Goal: Task Accomplishment & Management: Use online tool/utility

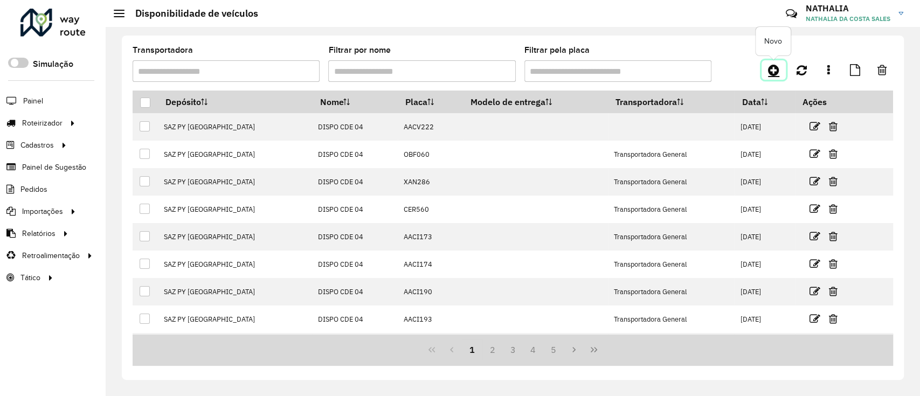
click at [779, 66] on icon at bounding box center [773, 70] width 11 height 13
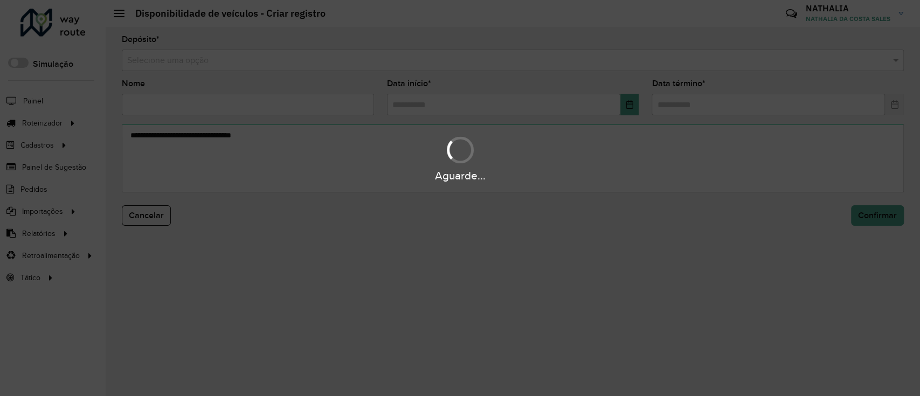
click at [732, 55] on div "Aguarde..." at bounding box center [460, 198] width 920 height 396
click at [728, 58] on input "text" at bounding box center [502, 60] width 750 height 13
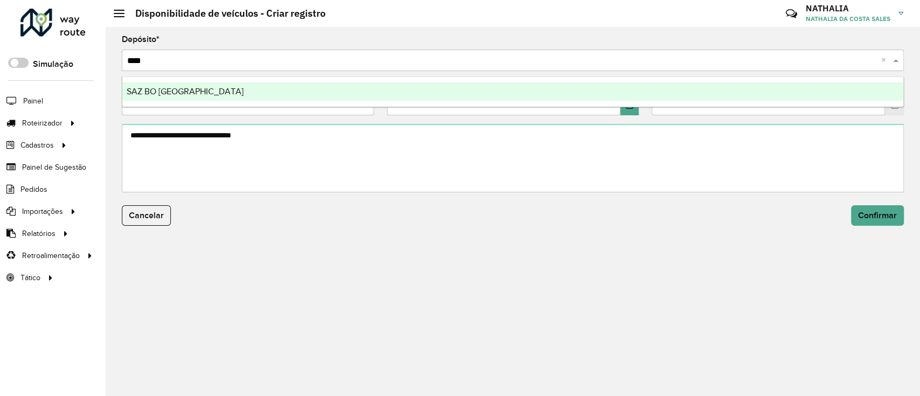
type input "*****"
click at [687, 88] on div "SAZ BO [GEOGRAPHIC_DATA]" at bounding box center [512, 91] width 781 height 18
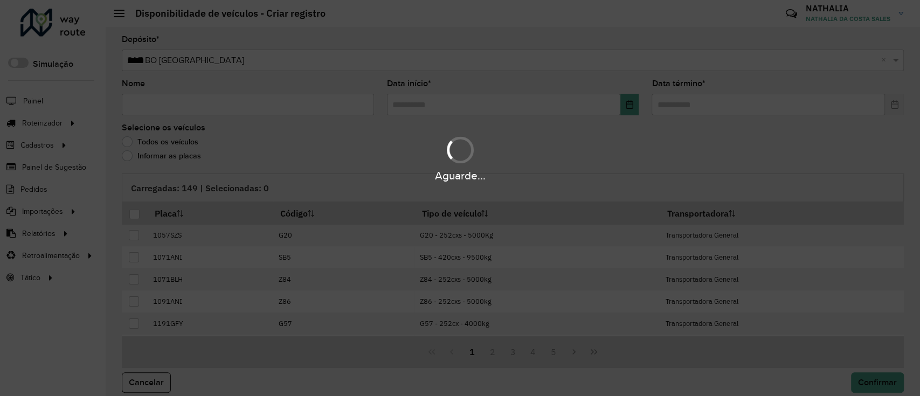
click at [349, 101] on div "Aguarde..." at bounding box center [460, 198] width 920 height 396
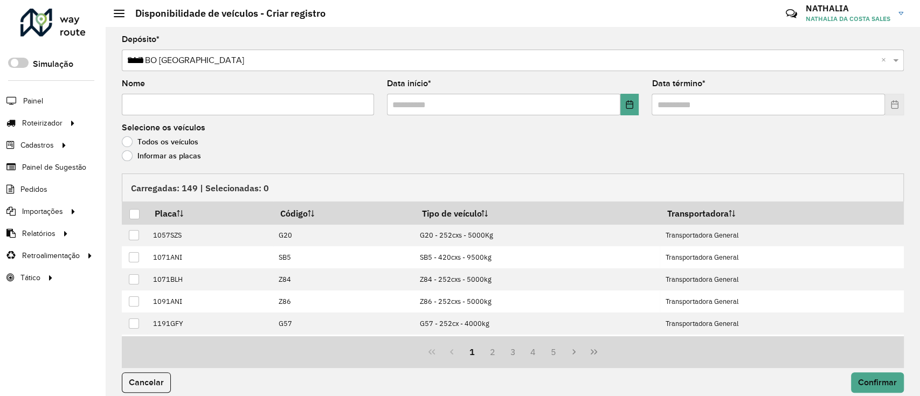
click at [349, 102] on input "Nome" at bounding box center [248, 105] width 252 height 22
type input "*"
click at [474, 94] on input "text" at bounding box center [503, 105] width 233 height 22
click at [621, 110] on button "Choose Date" at bounding box center [629, 105] width 19 height 22
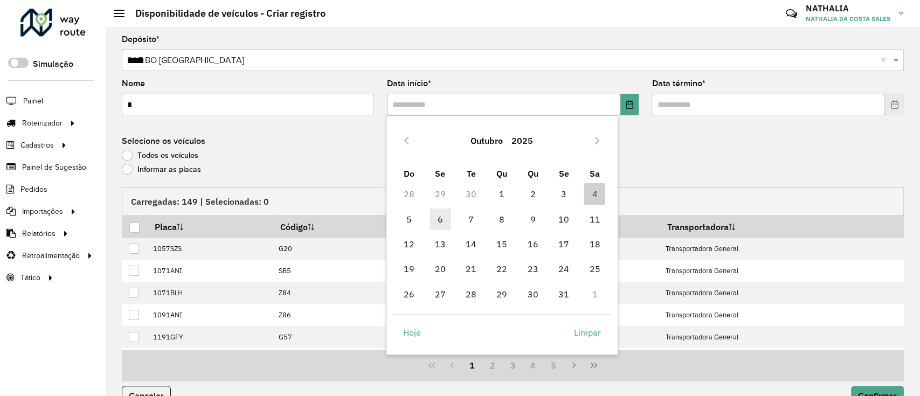
click at [435, 216] on span "6" at bounding box center [440, 220] width 22 height 22
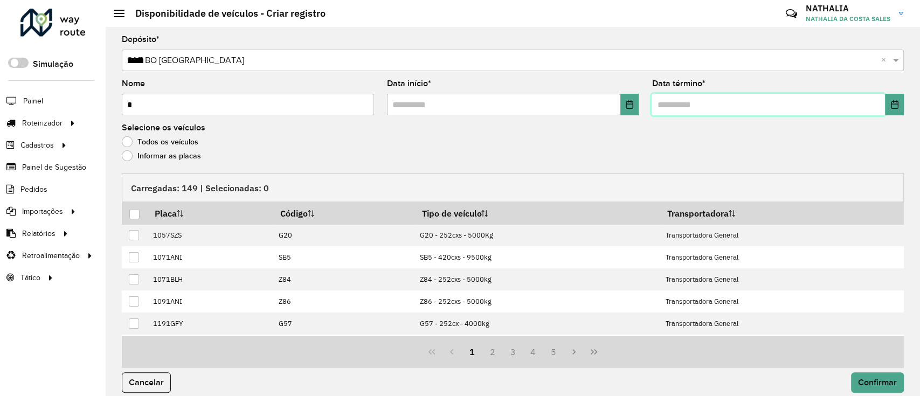
click at [719, 113] on input "text" at bounding box center [767, 105] width 233 height 22
click at [892, 107] on icon "Choose Date" at bounding box center [894, 104] width 9 height 9
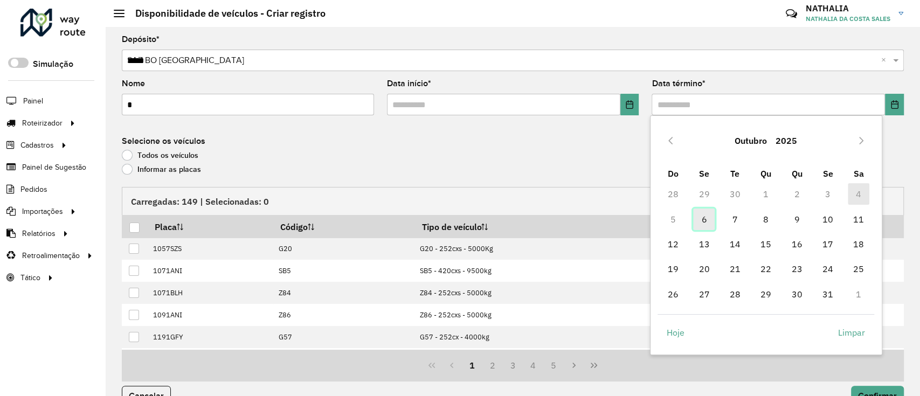
click at [705, 225] on span "6" at bounding box center [704, 220] width 22 height 22
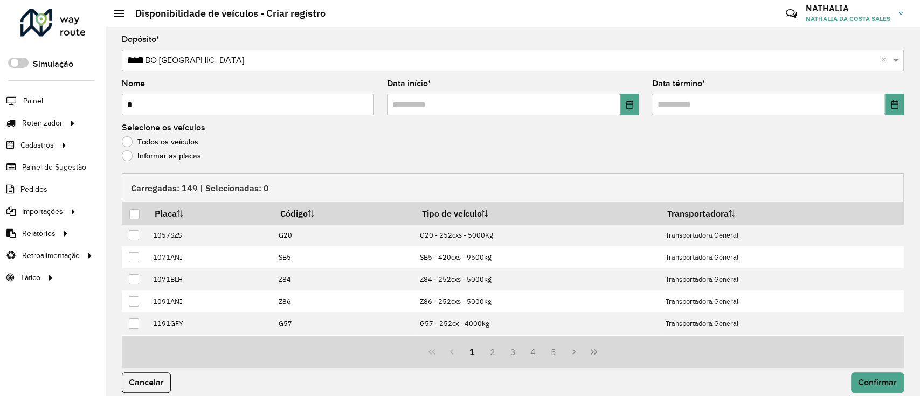
click at [194, 156] on label "Informar as placas" at bounding box center [161, 155] width 79 height 11
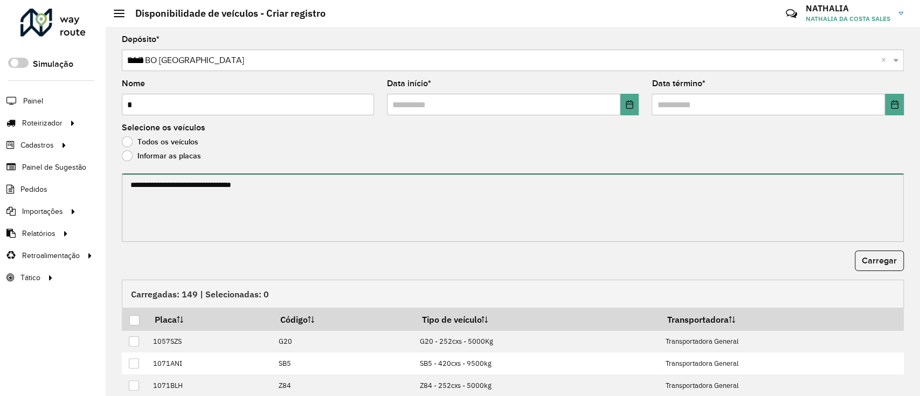
click at [203, 175] on textarea at bounding box center [513, 208] width 782 height 68
paste textarea "******* ******* ******* ******* ******* ******* ******* ******* ******* *******…"
type textarea "******* ******* ******* ******* ******* ******* ******* ******* ******* *******…"
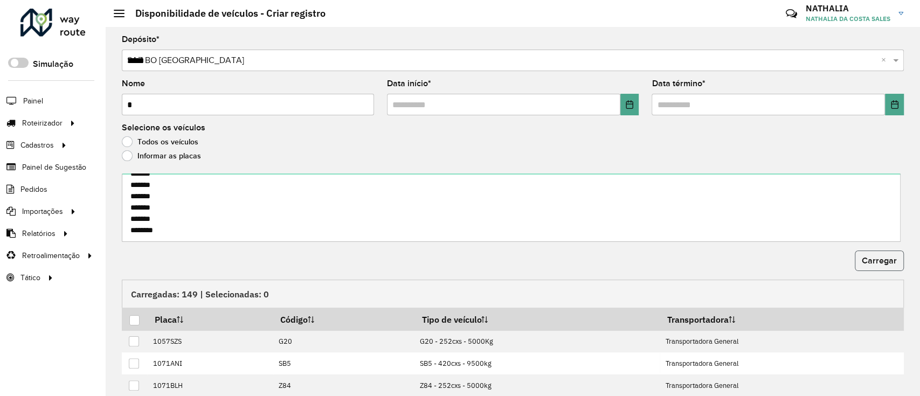
click at [868, 263] on span "Carregar" at bounding box center [879, 260] width 35 height 9
click at [866, 261] on span "Carregar" at bounding box center [879, 260] width 35 height 9
click at [137, 319] on div at bounding box center [134, 320] width 10 height 10
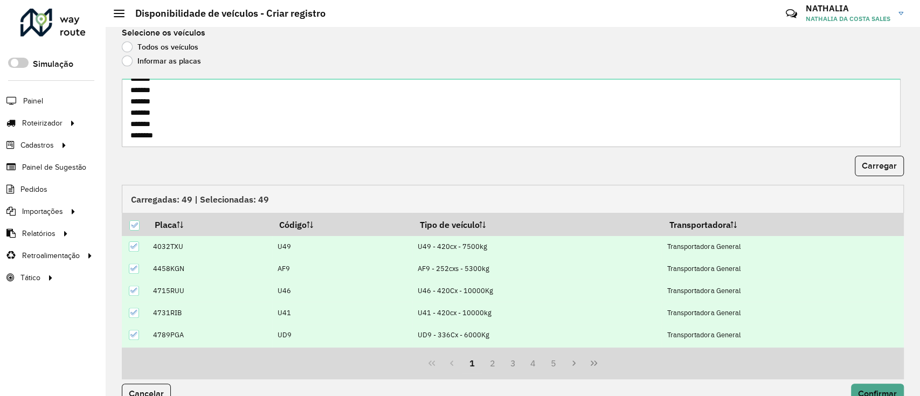
scroll to position [116, 0]
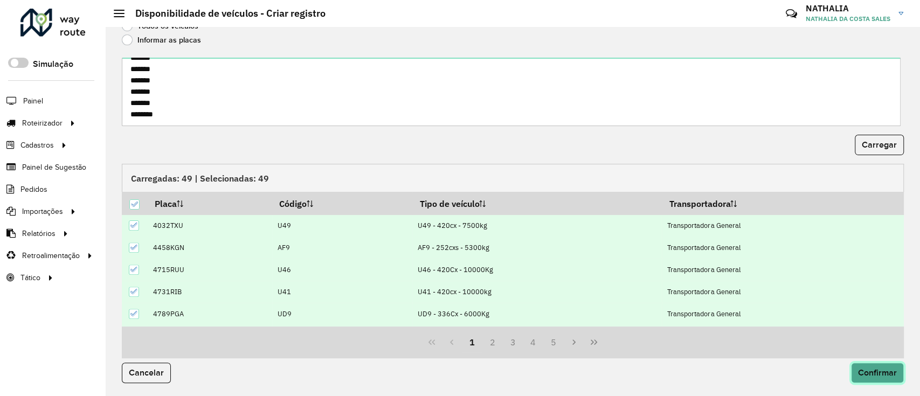
click at [886, 366] on button "Confirmar" at bounding box center [877, 373] width 53 height 20
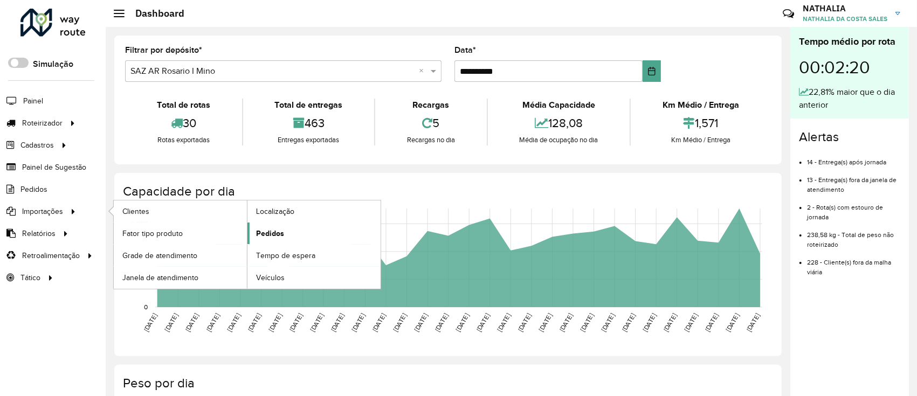
click at [297, 230] on link "Pedidos" at bounding box center [313, 234] width 133 height 22
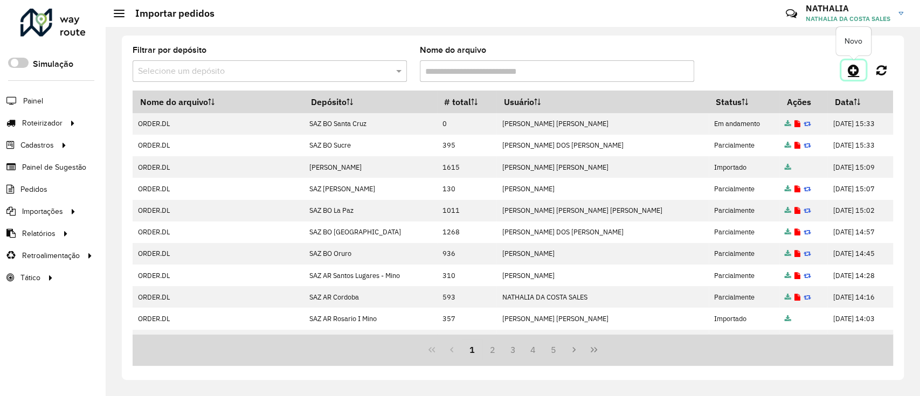
click at [857, 72] on icon at bounding box center [853, 70] width 11 height 13
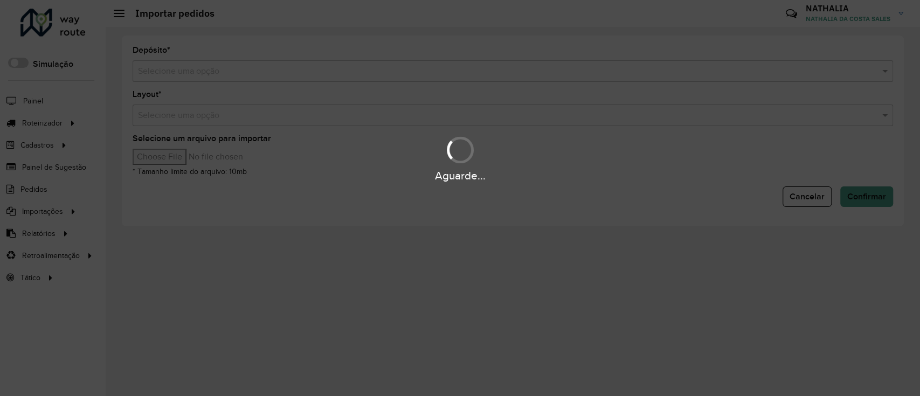
click at [771, 71] on div "Aguarde..." at bounding box center [460, 198] width 920 height 396
click at [771, 71] on hb-app "Aguarde... Pop-up bloqueado! Seu navegador bloqueou automáticamente a abertura …" at bounding box center [460, 198] width 920 height 396
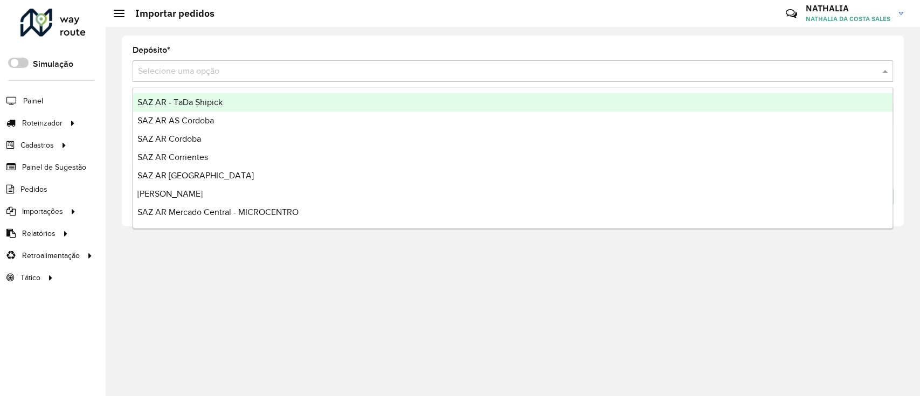
click at [771, 71] on input "text" at bounding box center [502, 71] width 728 height 13
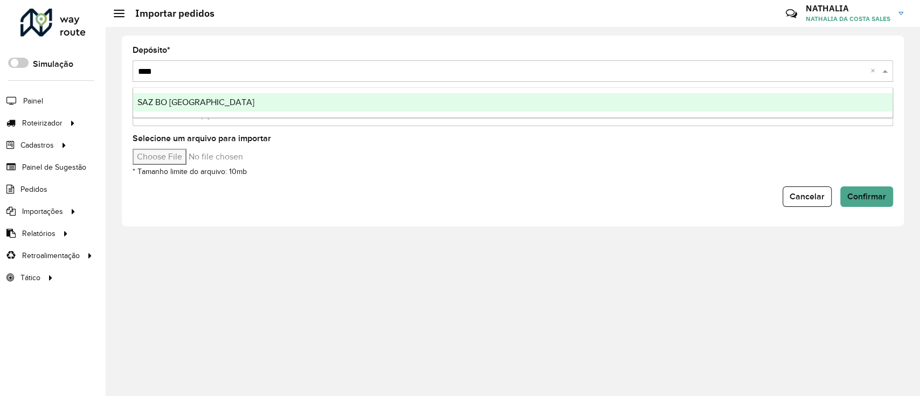
type input "*****"
click at [828, 113] on ng-dropdown-panel "SAZ BO [GEOGRAPHIC_DATA]" at bounding box center [513, 102] width 760 height 31
click at [804, 105] on div "SAZ BO [GEOGRAPHIC_DATA]" at bounding box center [512, 102] width 759 height 18
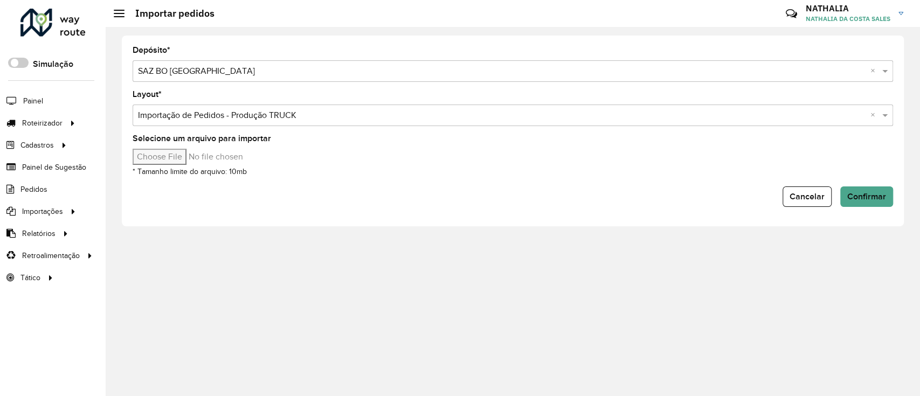
click at [169, 155] on input "Selecione um arquivo para importar" at bounding box center [224, 157] width 183 height 16
type input "**********"
click at [862, 198] on span "Confirmar" at bounding box center [866, 196] width 39 height 9
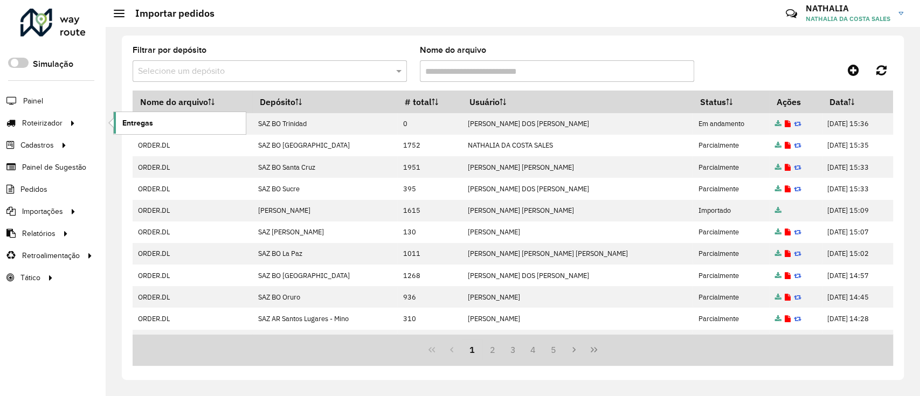
click at [170, 123] on link "Entregas" at bounding box center [180, 123] width 132 height 22
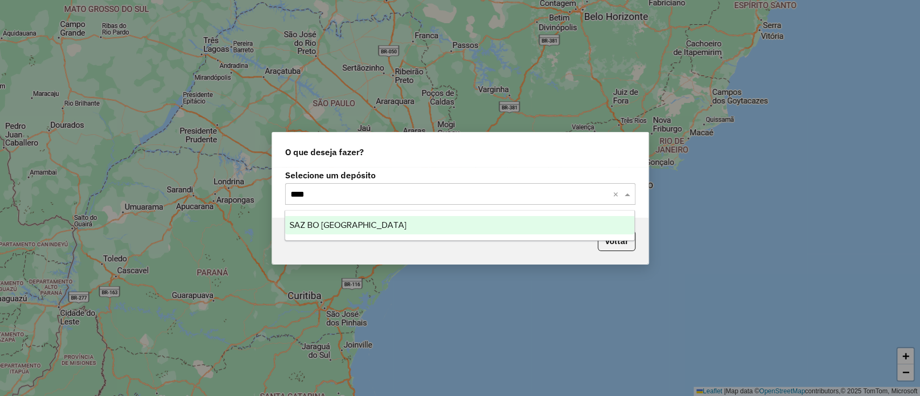
type input "*****"
click at [442, 233] on div "SAZ BO [GEOGRAPHIC_DATA]" at bounding box center [459, 225] width 349 height 18
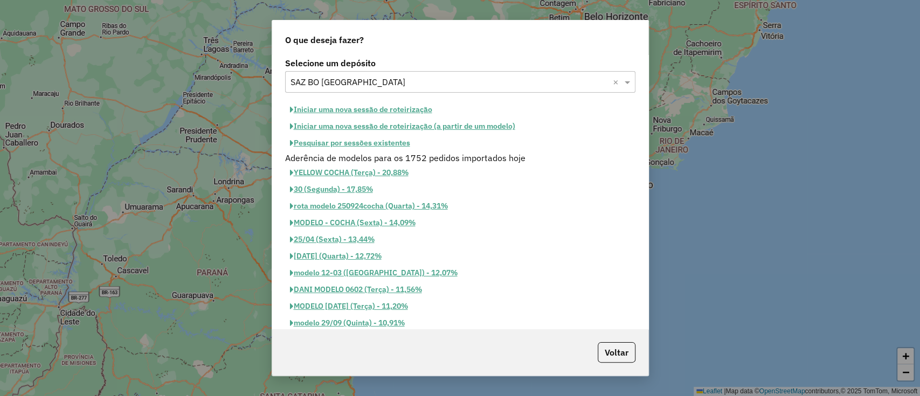
click at [371, 115] on button "Iniciar uma nova sessão de roteirização" at bounding box center [361, 109] width 152 height 17
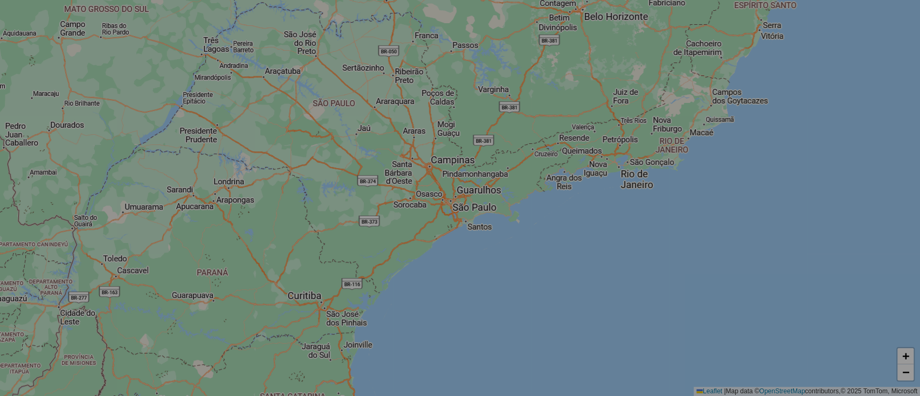
select select "*"
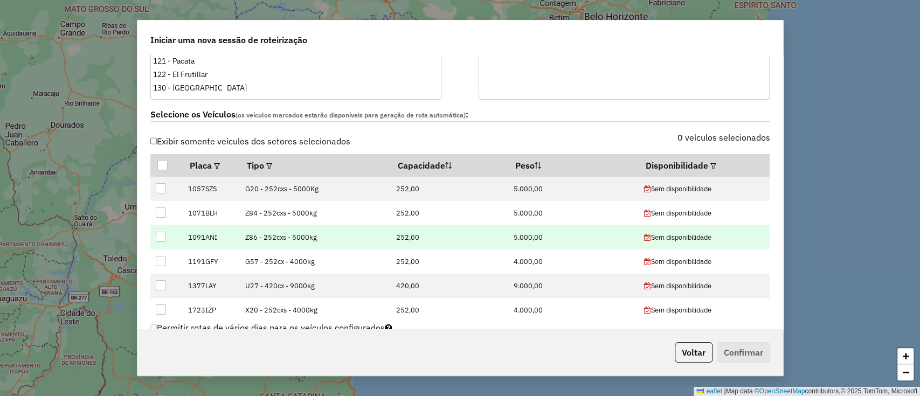
scroll to position [359, 0]
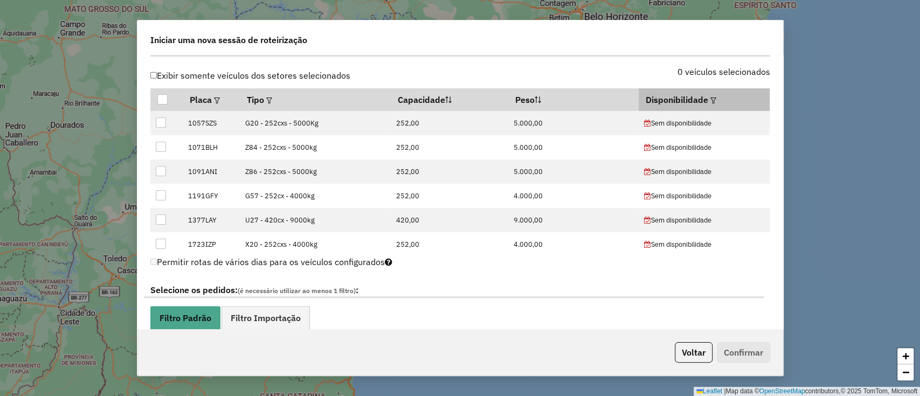
click at [710, 98] on em at bounding box center [713, 101] width 6 height 6
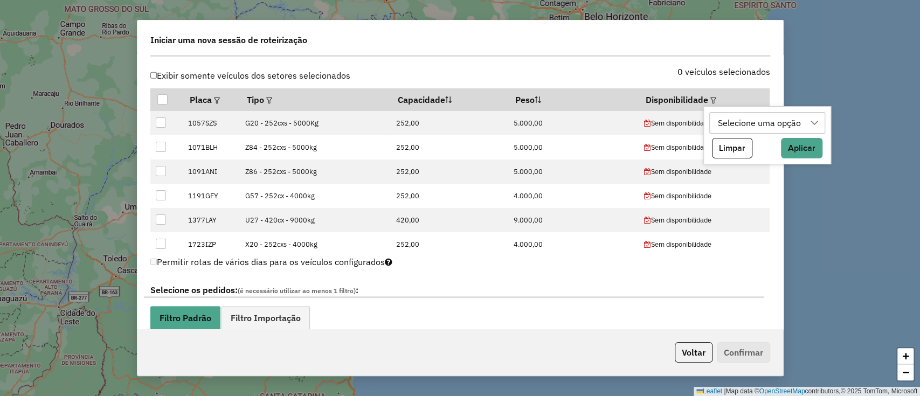
click at [732, 119] on div "Selecione uma opção" at bounding box center [759, 123] width 91 height 20
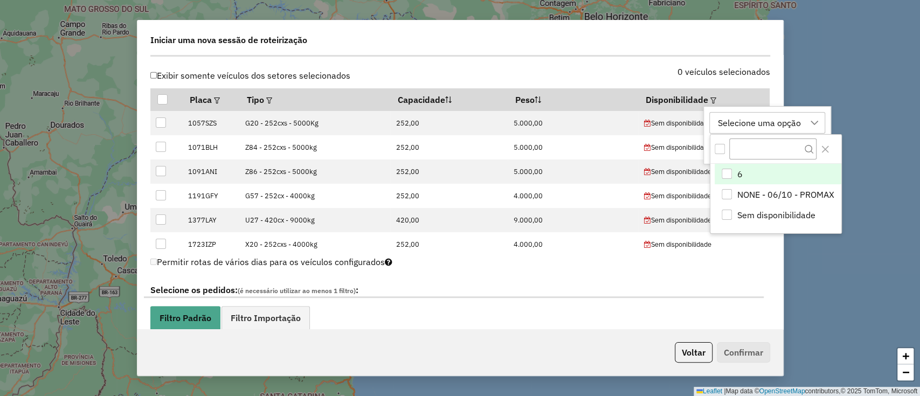
click at [737, 170] on span "6" at bounding box center [739, 174] width 5 height 13
click at [603, 50] on div "Iniciar uma nova sessão de roteirização" at bounding box center [460, 37] width 646 height 34
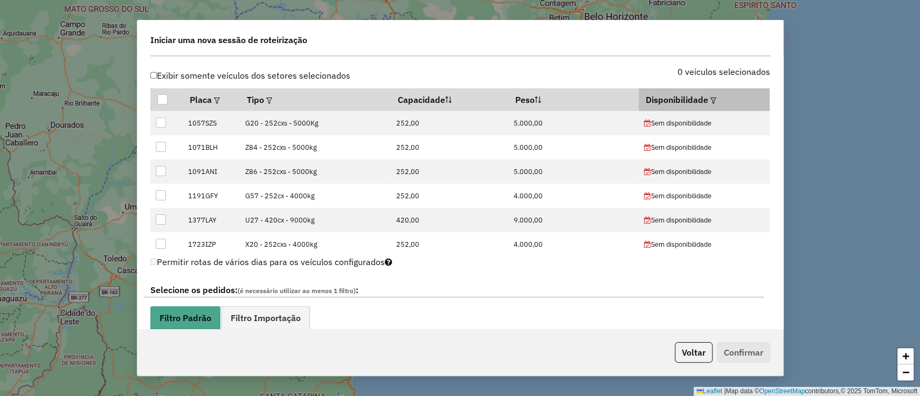
click at [710, 101] on em at bounding box center [713, 101] width 6 height 6
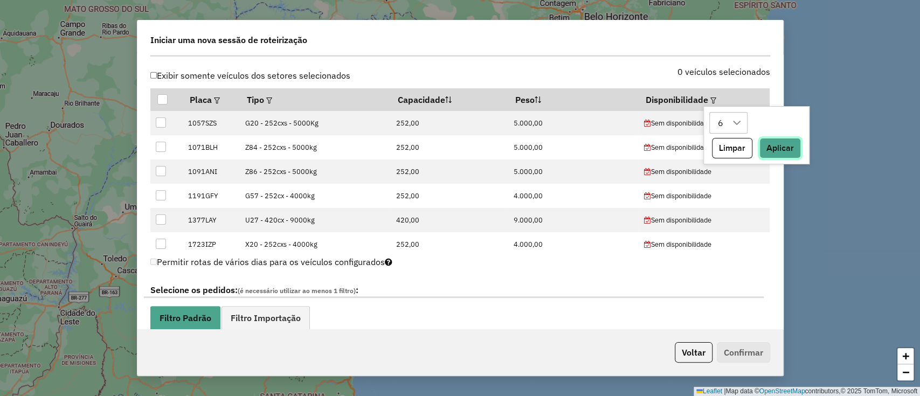
click at [771, 144] on button "Aplicar" at bounding box center [779, 148] width 41 height 20
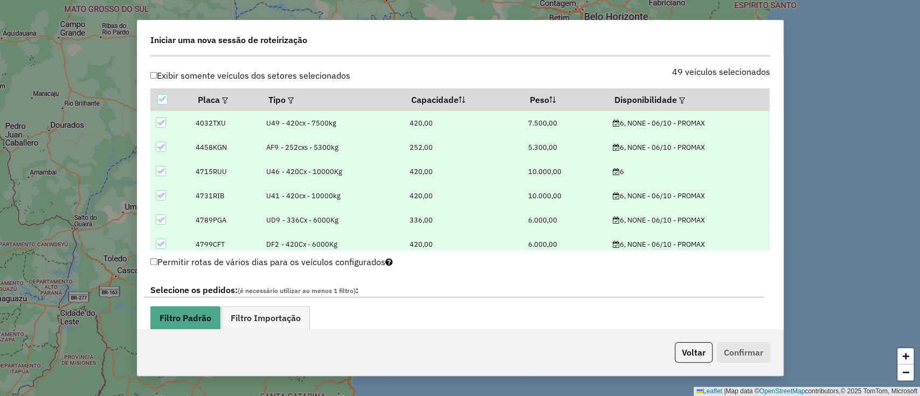
click at [582, 64] on div "Selecione os Veículos (os veículos marcados estarão disponíveis para geração de…" at bounding box center [460, 51] width 633 height 34
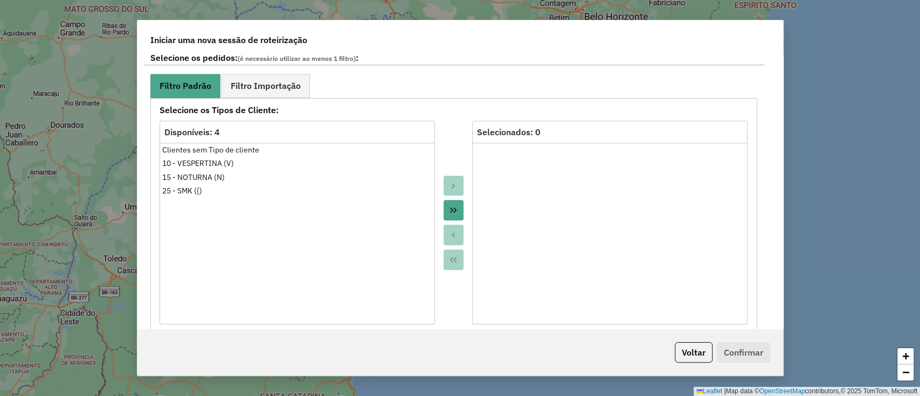
scroll to position [574, 0]
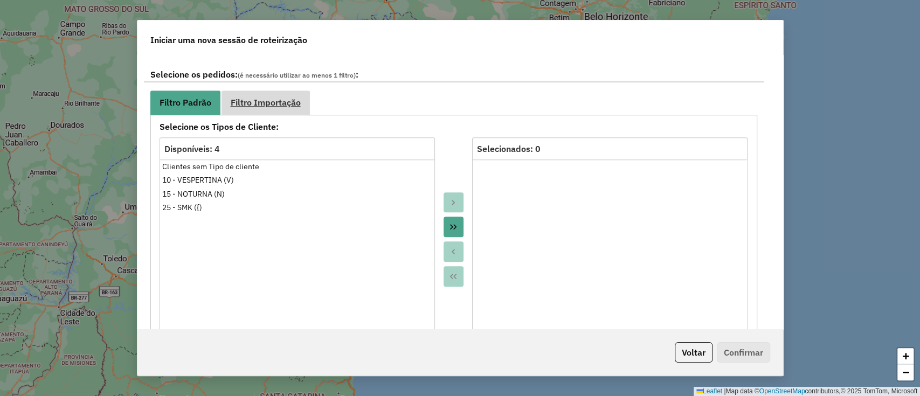
click at [267, 100] on span "Filtro Importação" at bounding box center [266, 102] width 70 height 9
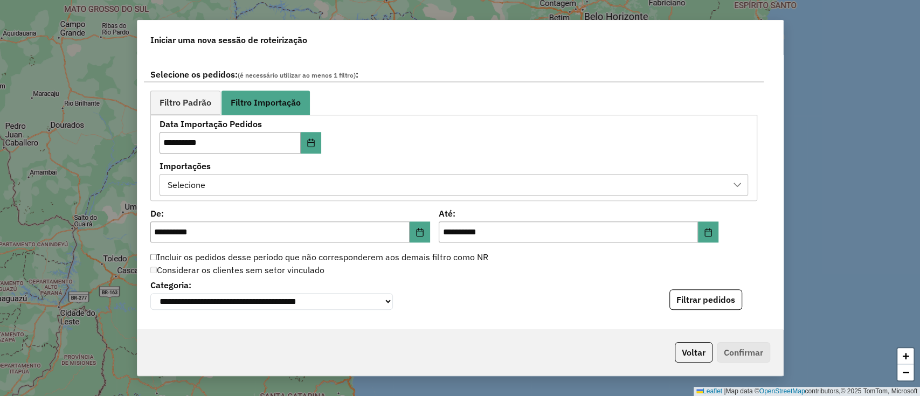
click at [322, 175] on div "Selecione" at bounding box center [445, 185] width 563 height 20
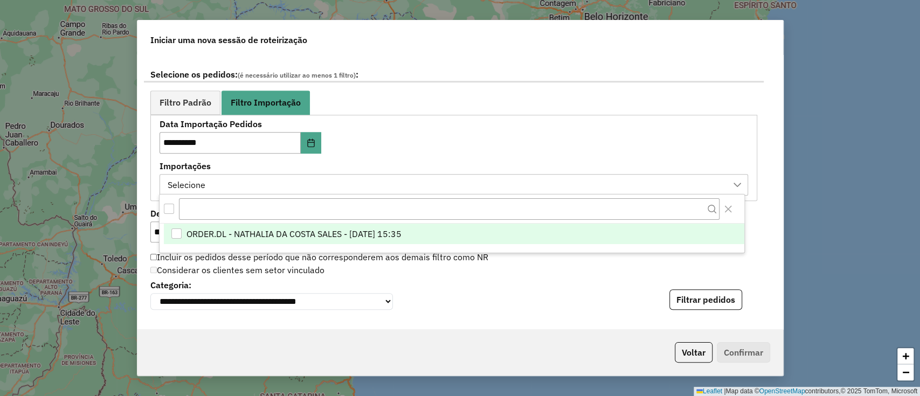
scroll to position [8, 48]
click at [378, 237] on span "ORDER.DL - NATHALIA DA COSTA SALES - 04/10/2025 15:35" at bounding box center [293, 233] width 215 height 13
click at [545, 118] on div "**********" at bounding box center [453, 158] width 607 height 86
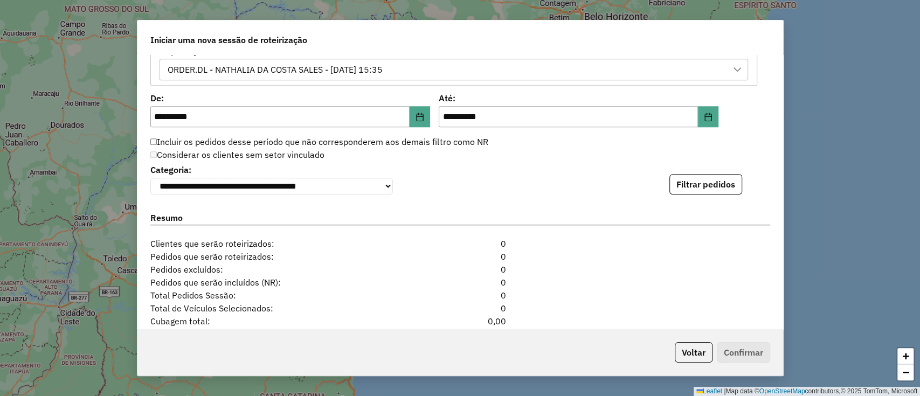
scroll to position [718, 0]
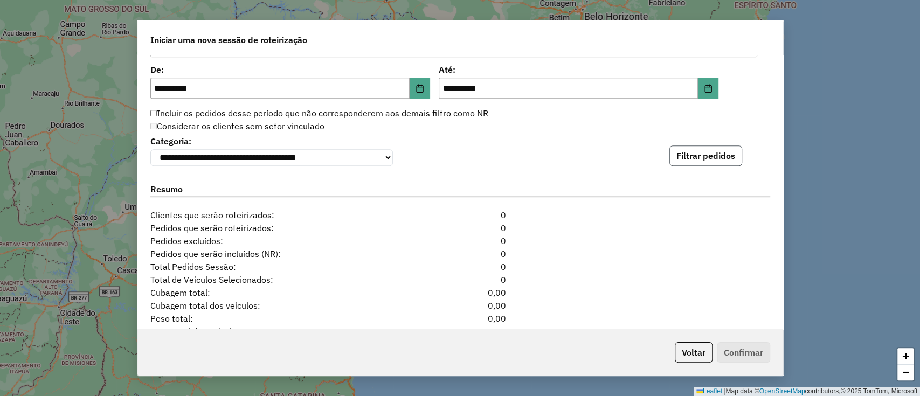
click at [685, 154] on button "Filtrar pedidos" at bounding box center [705, 155] width 73 height 20
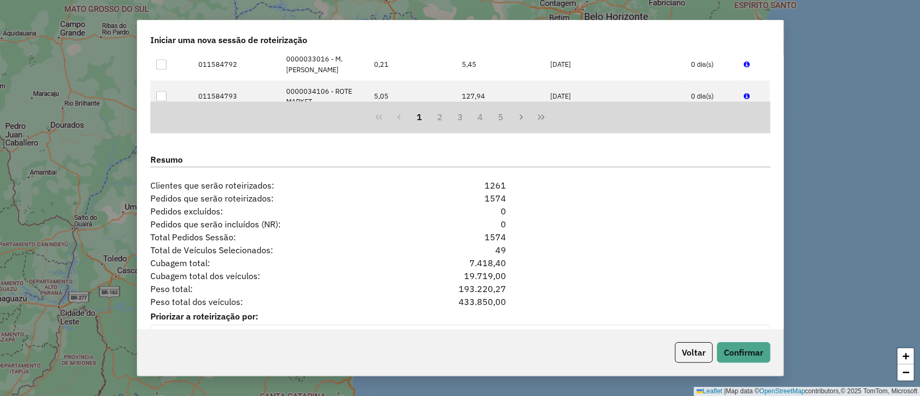
scroll to position [1022, 0]
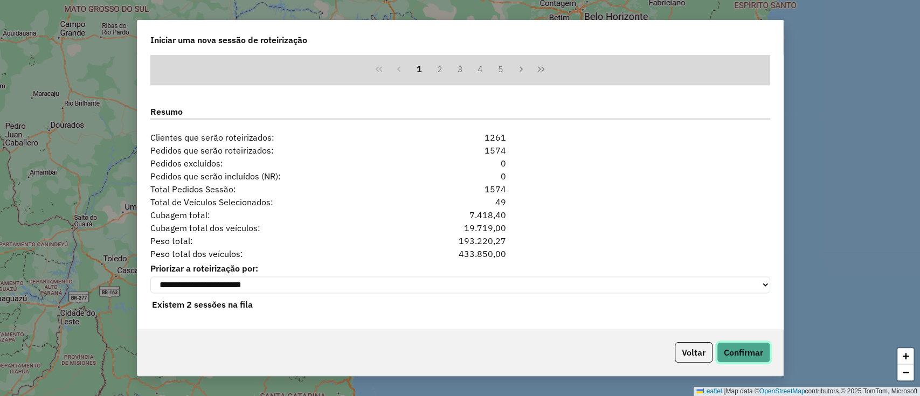
click at [737, 358] on button "Confirmar" at bounding box center [743, 352] width 53 height 20
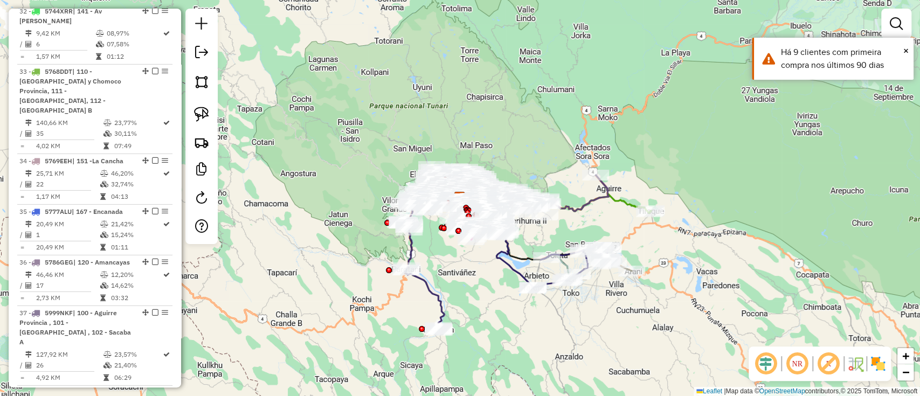
scroll to position [2750, 0]
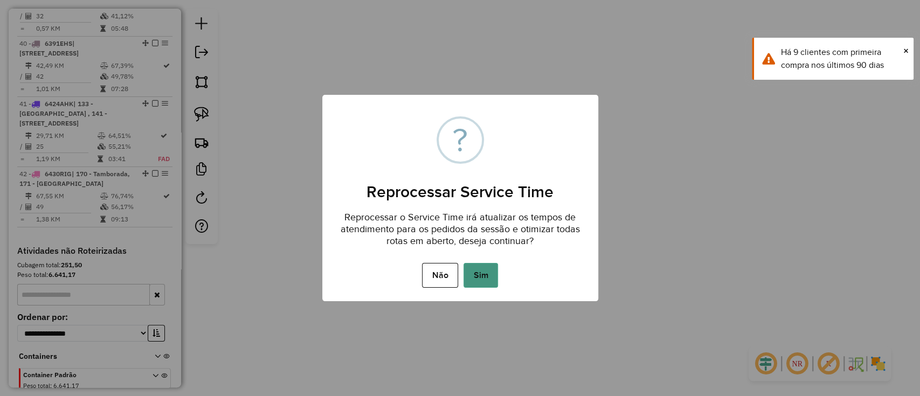
click at [481, 275] on button "Sim" at bounding box center [480, 275] width 34 height 25
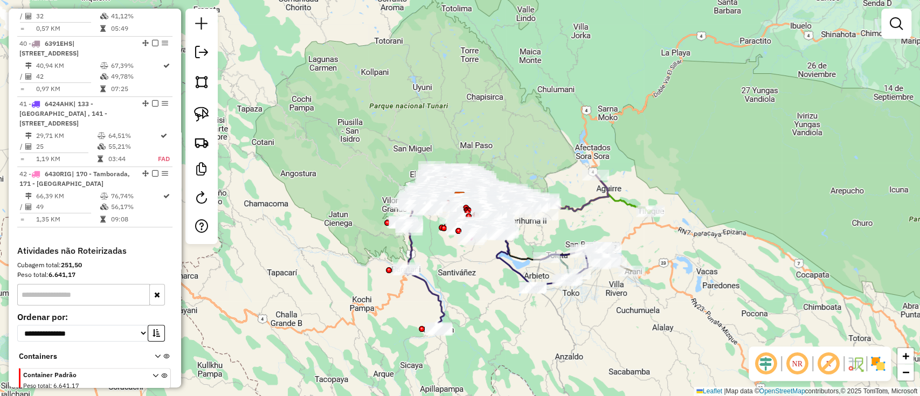
click at [879, 364] on img at bounding box center [877, 363] width 17 height 17
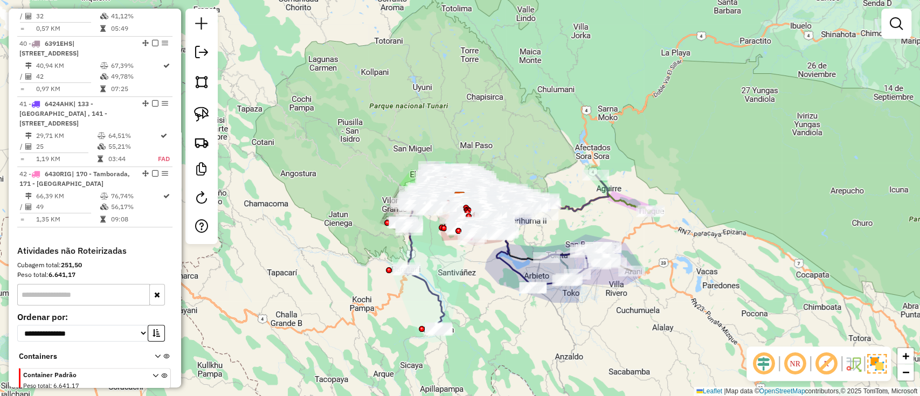
click at [435, 281] on div "Janela de atendimento Grade de atendimento Capacidade Transportadoras Veículos …" at bounding box center [460, 198] width 920 height 396
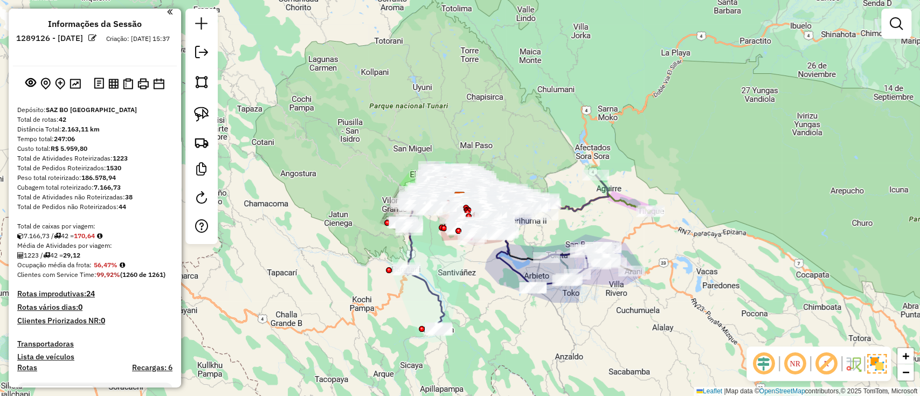
scroll to position [0, 0]
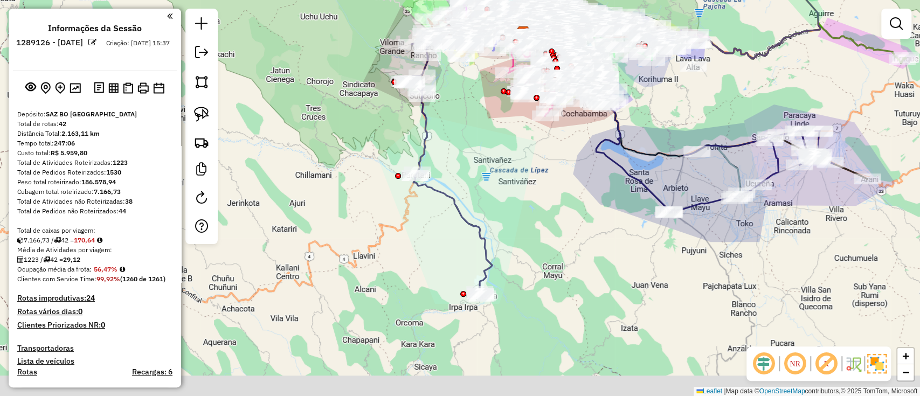
drag, startPoint x: 461, startPoint y: 302, endPoint x: 470, endPoint y: 170, distance: 131.8
click at [470, 129] on div "Janela de atendimento Grade de atendimento Capacidade Transportadoras Veículos …" at bounding box center [460, 198] width 920 height 396
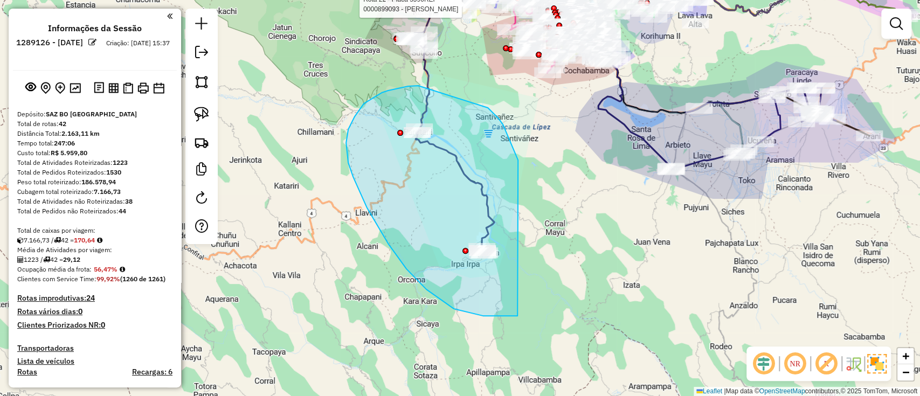
drag, startPoint x: 488, startPoint y: 108, endPoint x: 558, endPoint y: 312, distance: 216.1
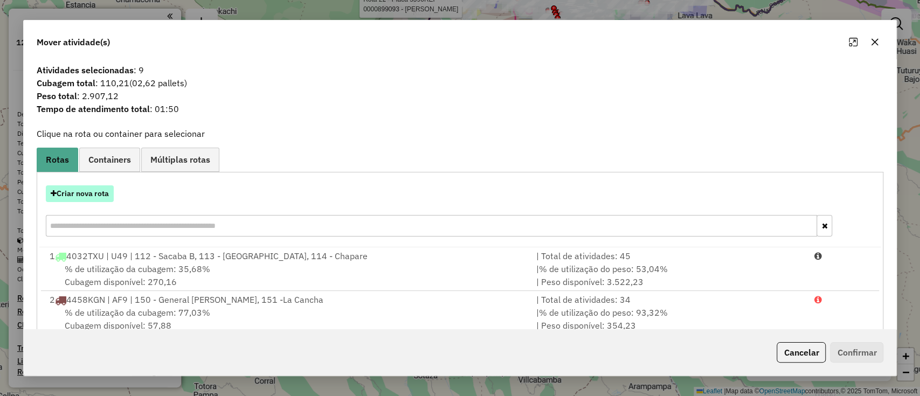
click at [101, 189] on button "Criar nova rota" at bounding box center [80, 193] width 68 height 17
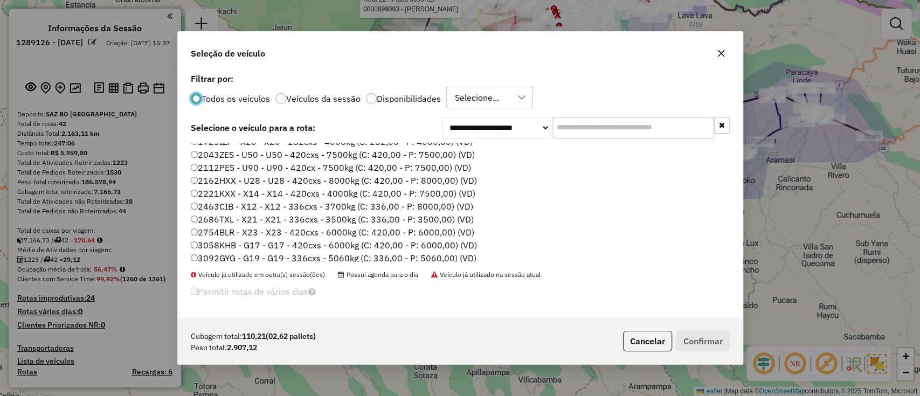
scroll to position [359, 0]
click at [484, 93] on div "Selecione..." at bounding box center [477, 97] width 52 height 20
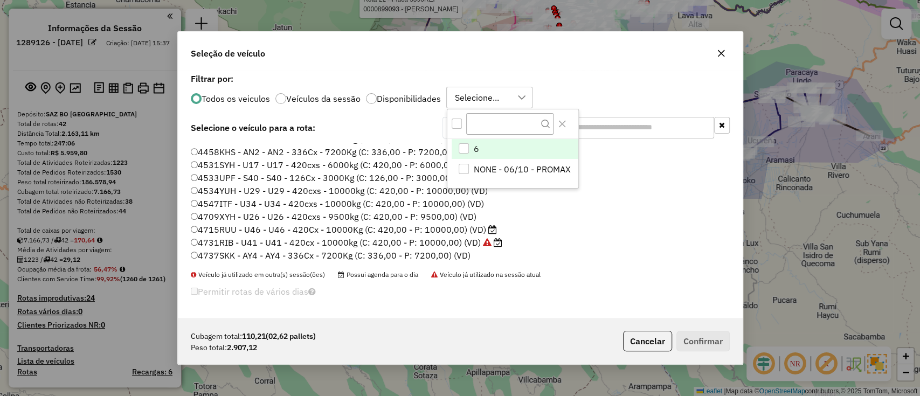
scroll to position [8, 48]
click at [692, 344] on p-footer "Cubagem total: 110,21 (02,62 pallets) Peso total: 2.907,12 Cancelar Confirmar" at bounding box center [674, 341] width 111 height 20
click at [654, 337] on button "Cancelar" at bounding box center [647, 341] width 49 height 20
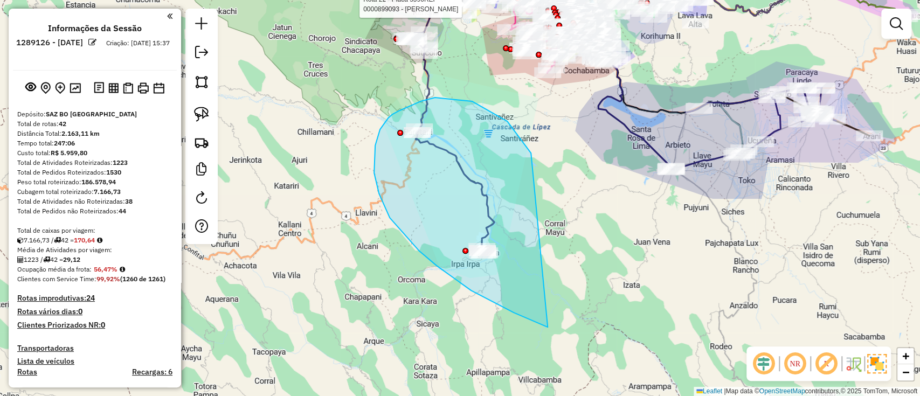
drag, startPoint x: 468, startPoint y: 101, endPoint x: 548, endPoint y: 328, distance: 240.5
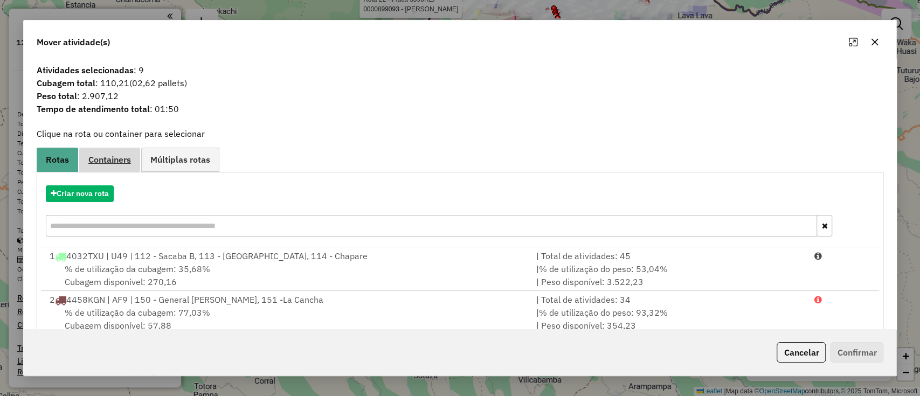
click at [134, 162] on link "Containers" at bounding box center [109, 160] width 61 height 24
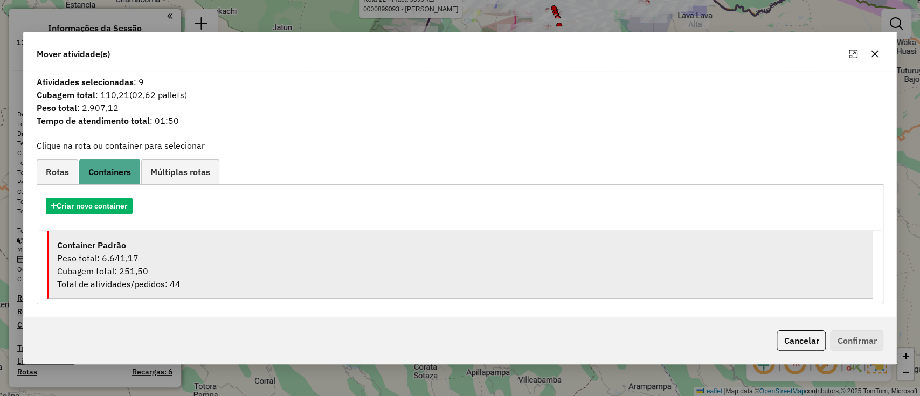
click at [165, 255] on div "Peso total: 6.641,17" at bounding box center [461, 258] width 808 height 13
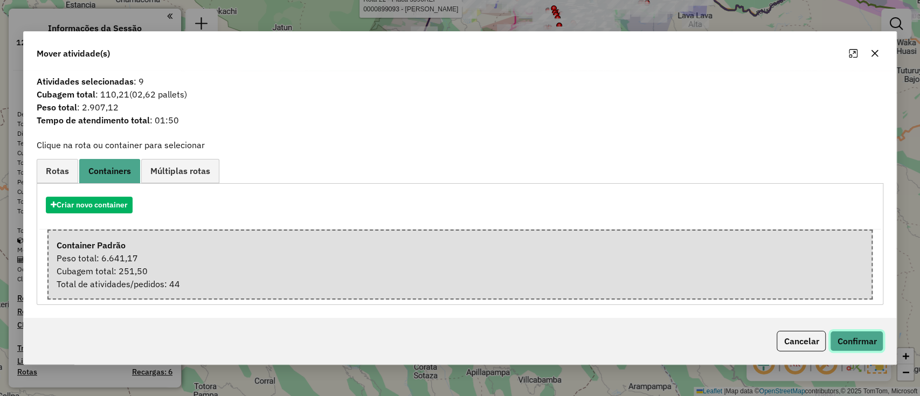
click at [848, 348] on button "Confirmar" at bounding box center [856, 341] width 53 height 20
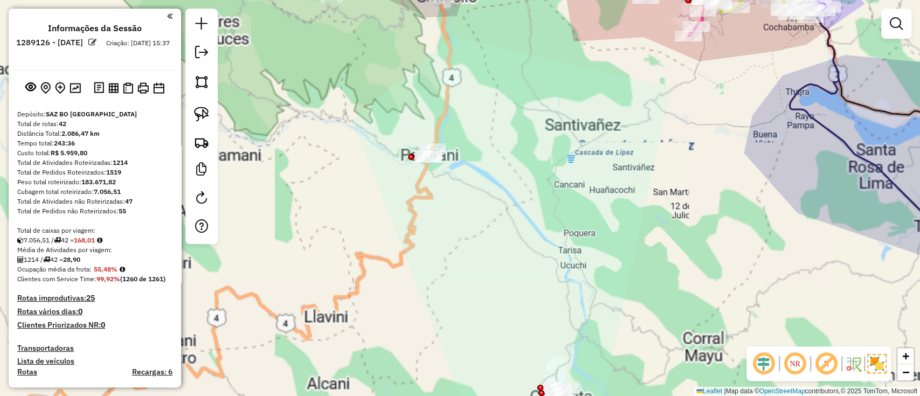
click at [417, 163] on div "Rota 22 - Placa 5590REP 0000899093 - MARCO ANTONIO S Janela de atendimento Grad…" at bounding box center [460, 198] width 920 height 396
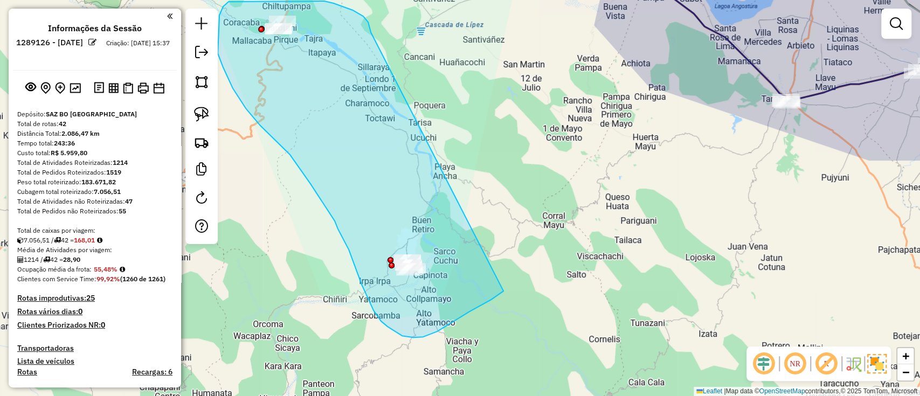
drag, startPoint x: 366, startPoint y: 19, endPoint x: 503, endPoint y: 291, distance: 304.1
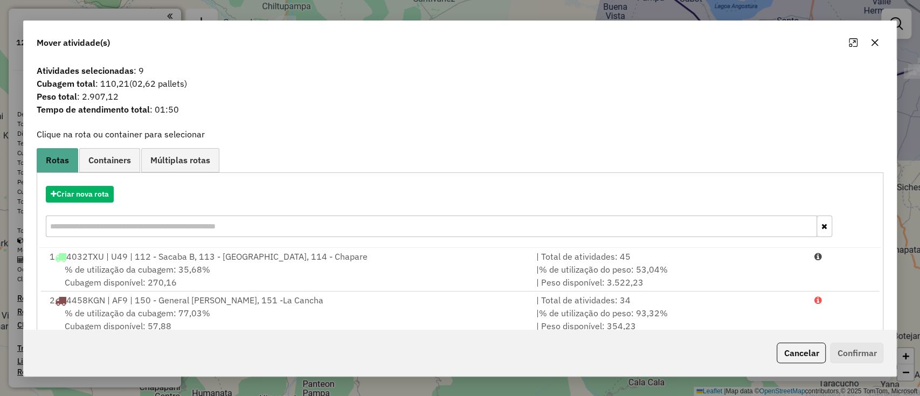
click at [875, 42] on icon "button" at bounding box center [874, 42] width 7 height 7
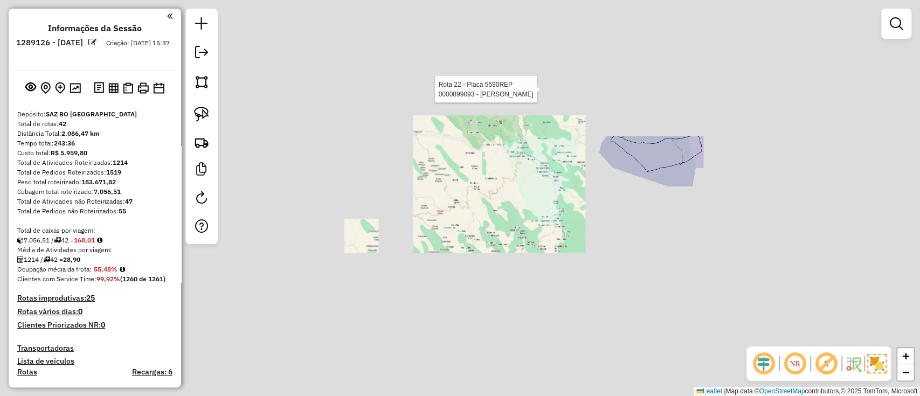
click at [553, 280] on div "Rota 22 - Placa 5590REP 0000899093 - MARCO ANTONIO S Janela de atendimento Grad…" at bounding box center [460, 198] width 920 height 396
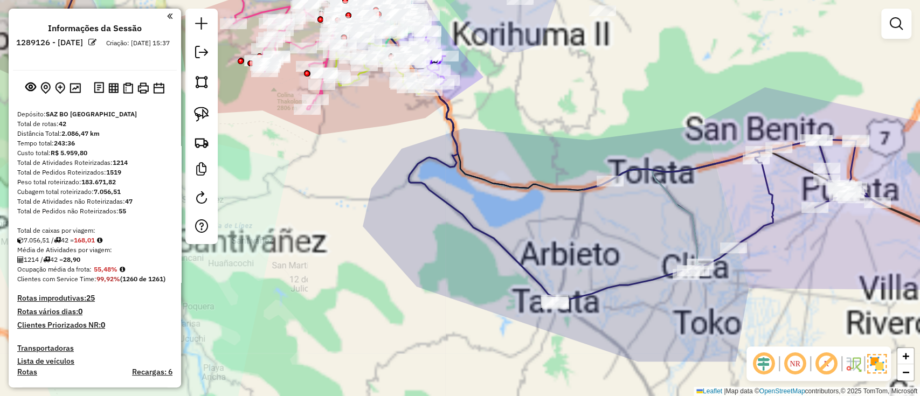
click at [509, 252] on icon at bounding box center [433, 130] width 244 height 341
select select "**********"
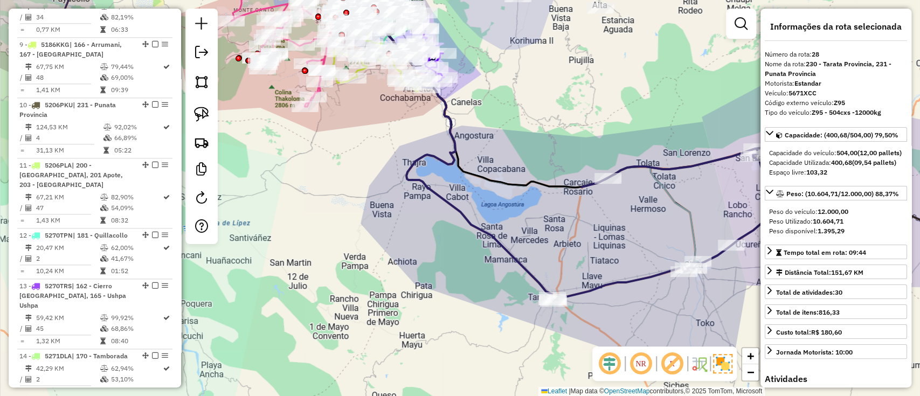
scroll to position [1974, 0]
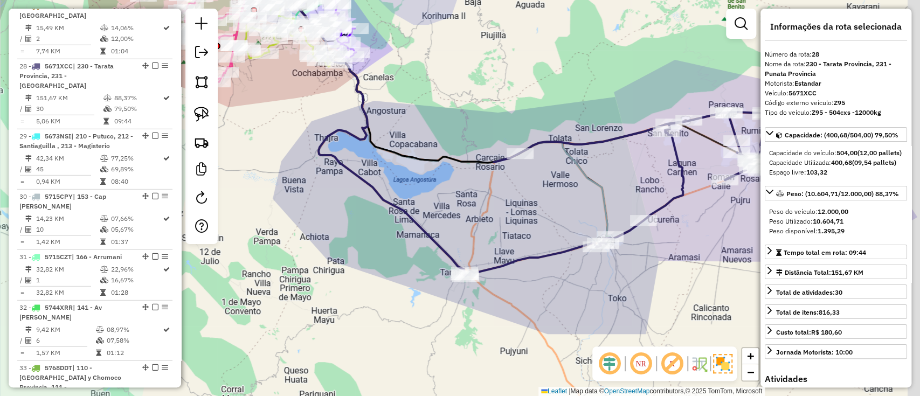
drag, startPoint x: 537, startPoint y: 242, endPoint x: 411, endPoint y: 206, distance: 130.6
click at [411, 206] on div "Janela de atendimento Grade de atendimento Capacidade Transportadoras Veículos …" at bounding box center [460, 198] width 920 height 396
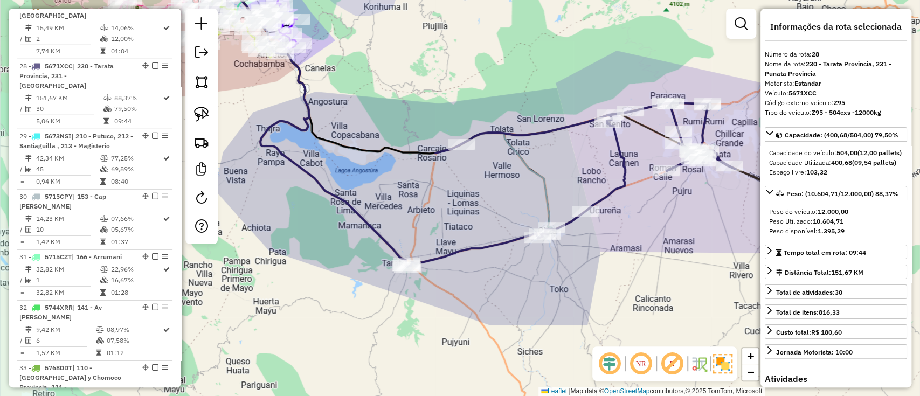
drag, startPoint x: 444, startPoint y: 178, endPoint x: 336, endPoint y: 169, distance: 108.1
click at [337, 170] on div "Janela de atendimento Grade de atendimento Capacidade Transportadoras Veículos …" at bounding box center [460, 198] width 920 height 396
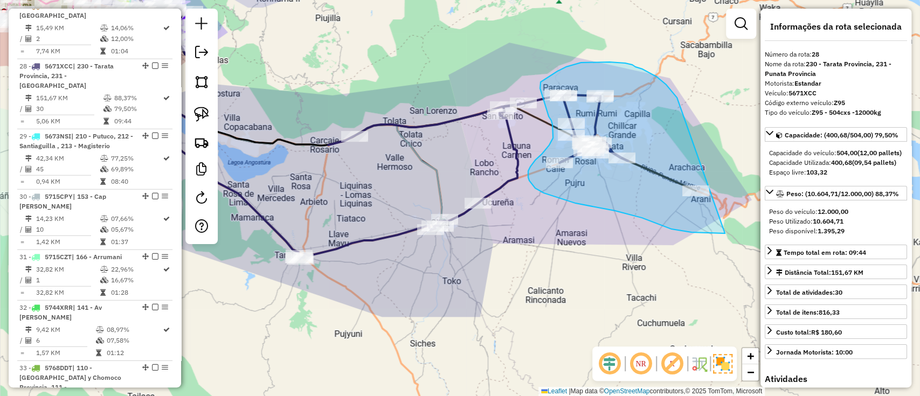
drag, startPoint x: 671, startPoint y: 91, endPoint x: 772, endPoint y: 212, distance: 157.6
click at [772, 212] on hb-router-mapa "Informações da Sessão 1289126 - 06/10/2025 Criação: 04/10/2025 15:37 Depósito: …" at bounding box center [460, 198] width 920 height 396
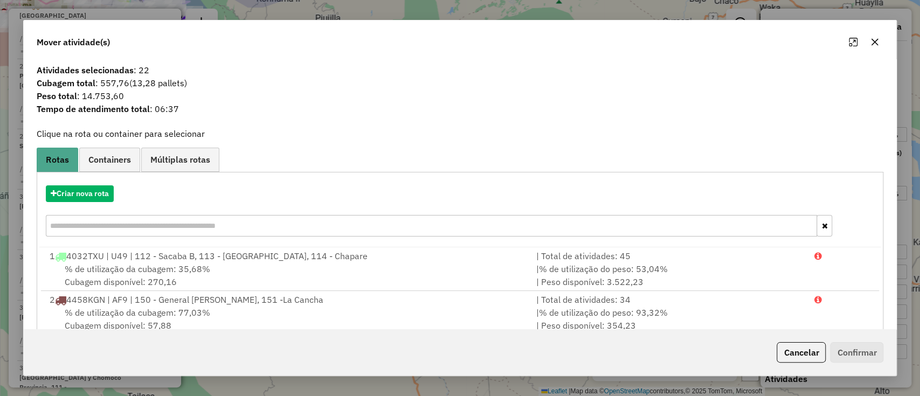
click at [797, 359] on button "Cancelar" at bounding box center [800, 352] width 49 height 20
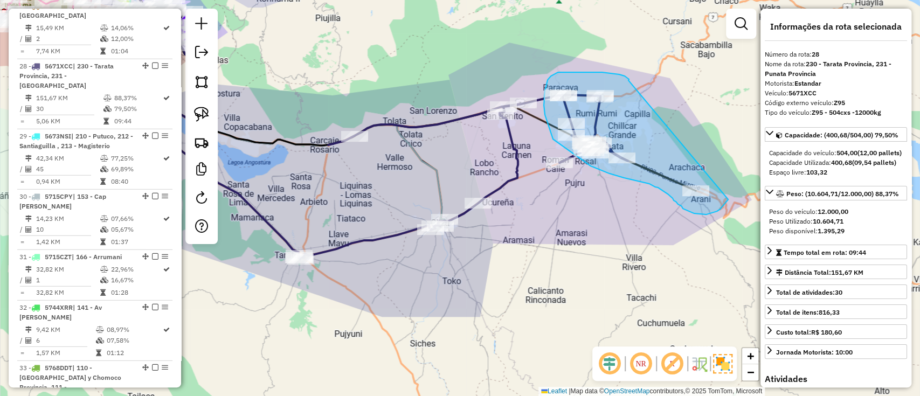
drag, startPoint x: 628, startPoint y: 80, endPoint x: 738, endPoint y: 188, distance: 153.6
click at [738, 188] on div "Janela de atendimento Grade de atendimento Capacidade Transportadoras Veículos …" at bounding box center [460, 198] width 920 height 396
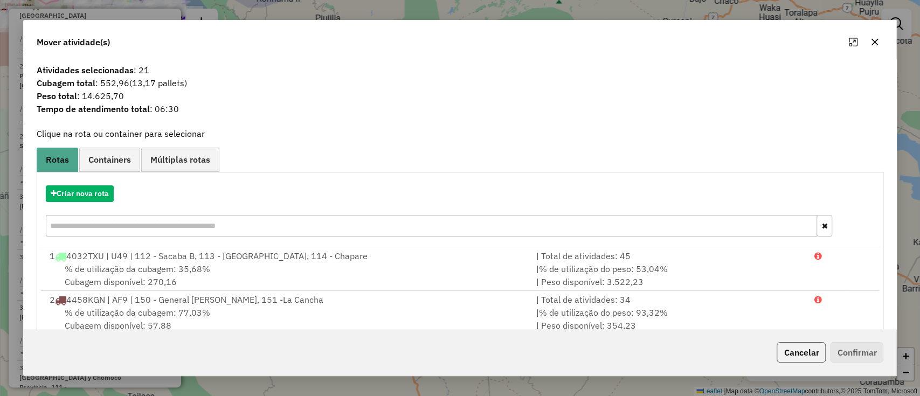
click at [814, 355] on button "Cancelar" at bounding box center [800, 352] width 49 height 20
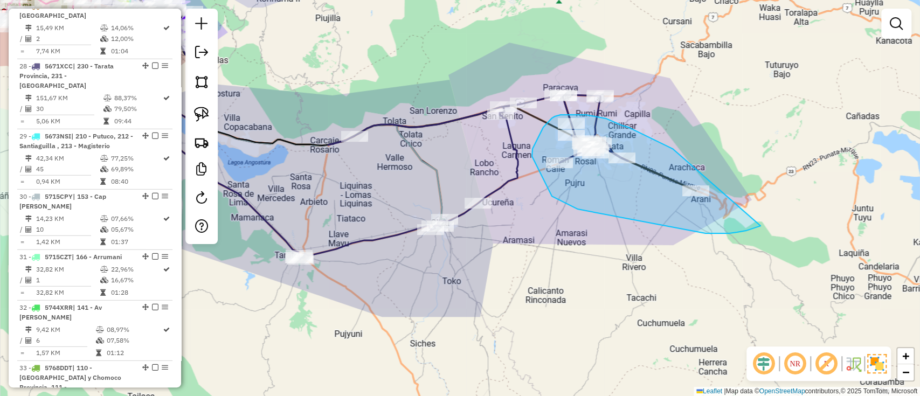
drag, startPoint x: 670, startPoint y: 148, endPoint x: 764, endPoint y: 222, distance: 119.2
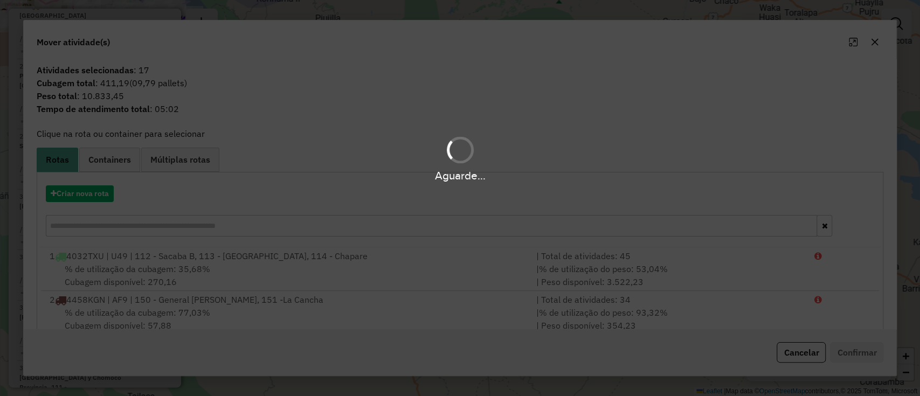
click at [92, 182] on div "Aguarde..." at bounding box center [460, 175] width 920 height 17
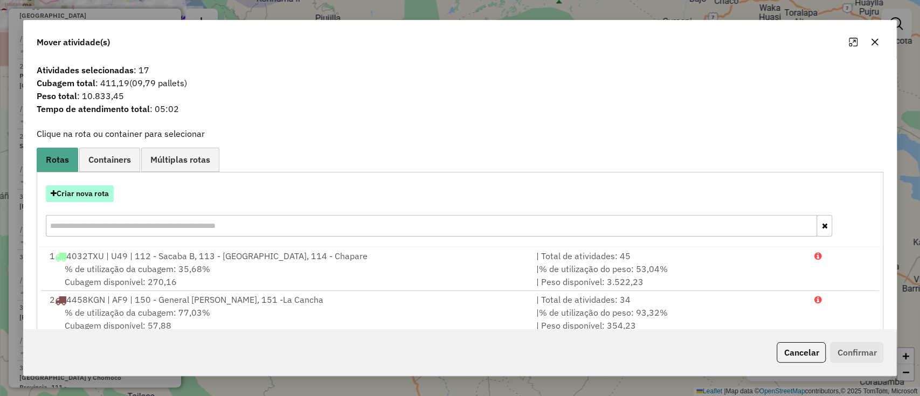
click at [92, 192] on button "Criar nova rota" at bounding box center [80, 193] width 68 height 17
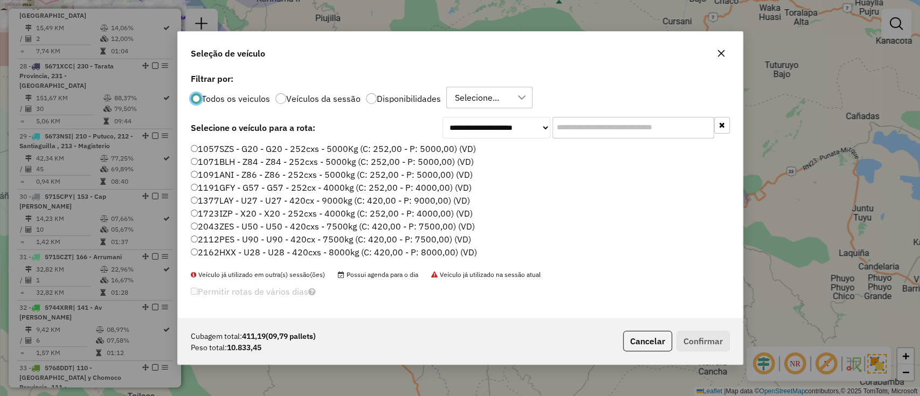
scroll to position [5, 3]
click at [628, 117] on input "text" at bounding box center [633, 128] width 162 height 22
click at [624, 127] on input "text" at bounding box center [633, 128] width 162 height 22
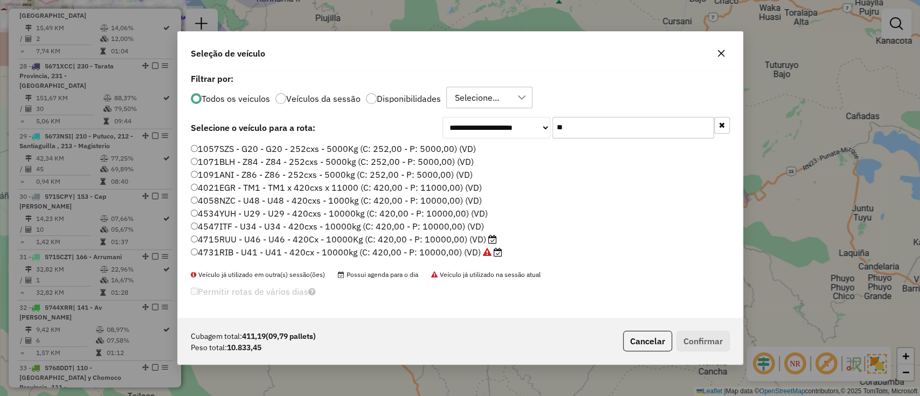
click at [459, 235] on label "4715RUU - U46 - U46 - 420Cx - 10000Kg (C: 420,00 - P: 10000,00) (VD)" at bounding box center [344, 239] width 306 height 13
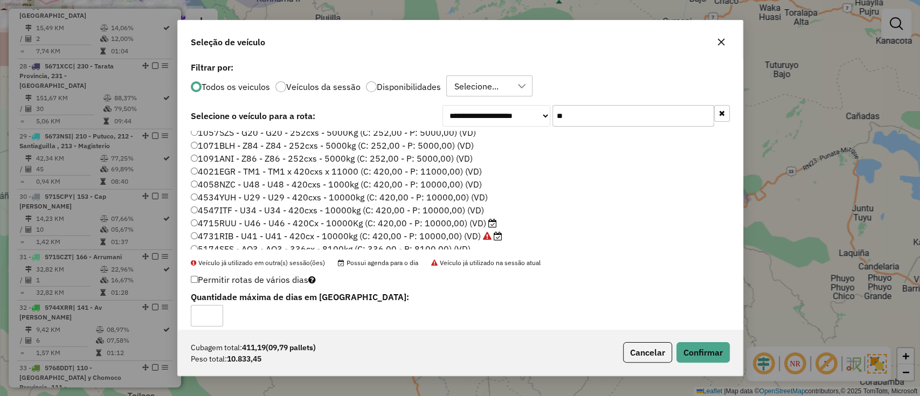
scroll to position [0, 0]
click at [419, 80] on div "Todos os veiculos Veículos da sessão Disponibilidades Selecione..." at bounding box center [460, 86] width 539 height 22
click at [415, 88] on label "Disponibilidades" at bounding box center [409, 86] width 64 height 9
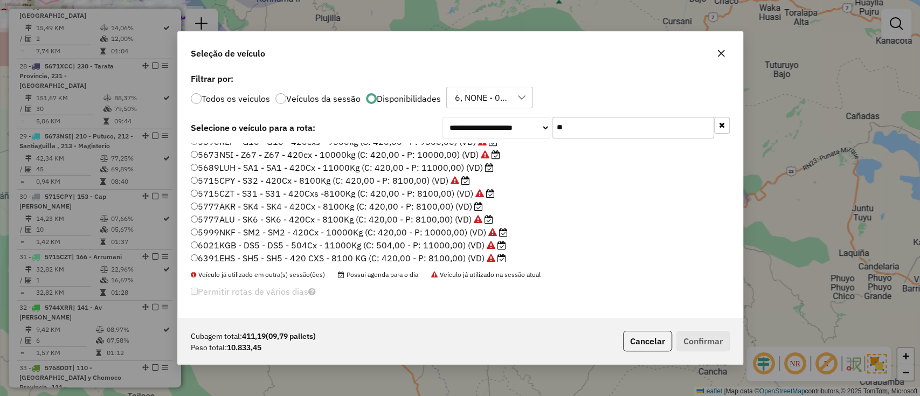
scroll to position [88, 0]
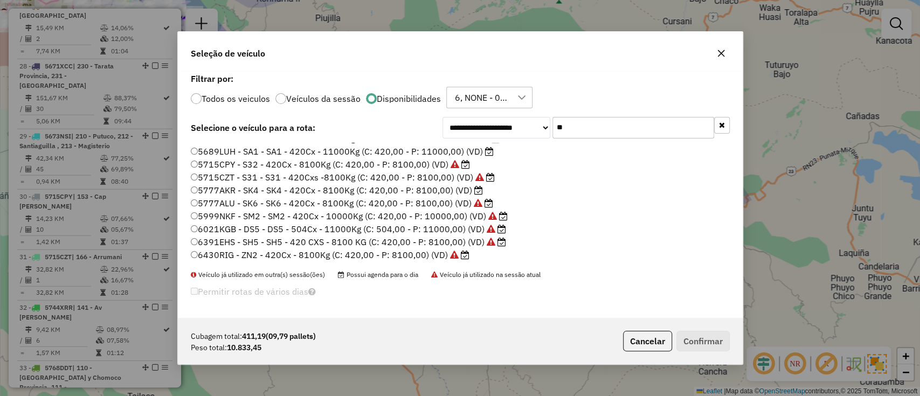
click at [639, 128] on input "**" at bounding box center [633, 128] width 162 height 22
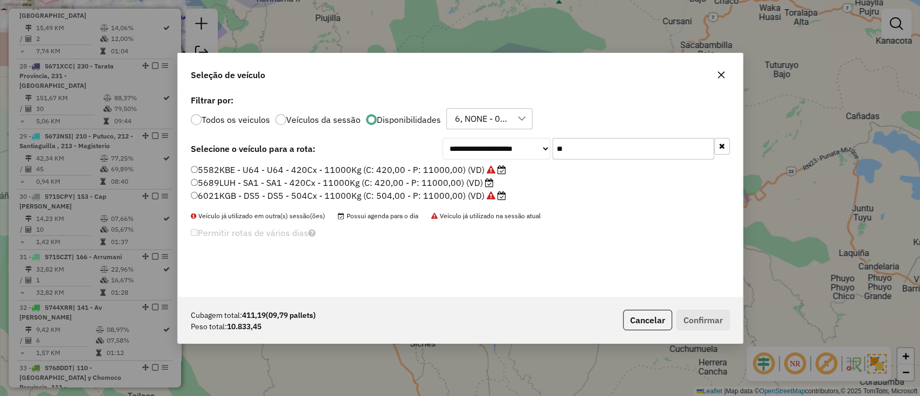
scroll to position [0, 0]
type input "**"
click at [449, 169] on label "5582KBE - U64 - U64 - 420Cx - 11000Kg (C: 420,00 - P: 11000,00) (VD)" at bounding box center [348, 169] width 315 height 13
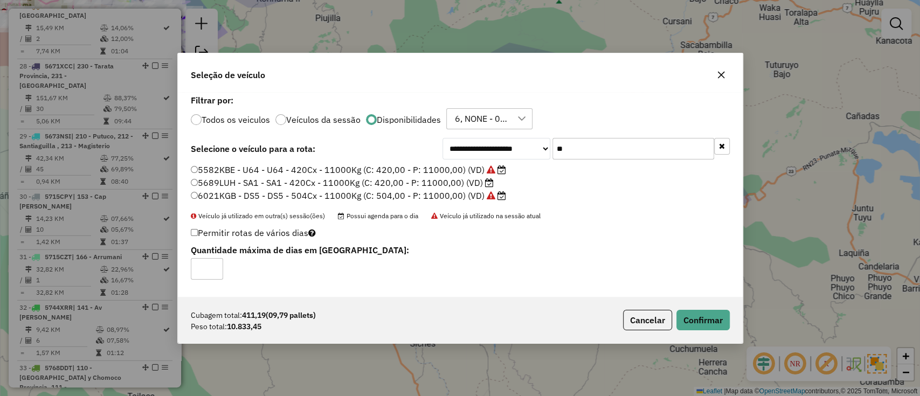
click at [451, 177] on label "5689LUH - SA1 - SA1 - 420Cx - 11000Kg (C: 420,00 - P: 11000,00) (VD)" at bounding box center [342, 182] width 303 height 13
click at [710, 324] on button "Confirmar" at bounding box center [702, 320] width 53 height 20
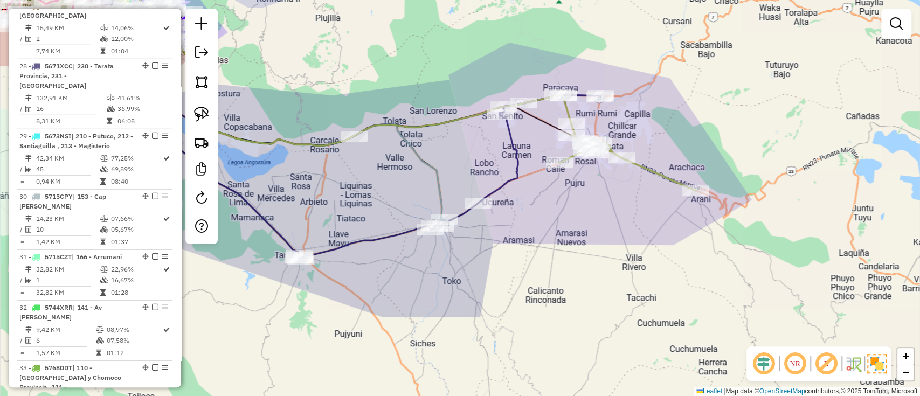
click at [647, 168] on icon at bounding box center [627, 156] width 136 height 67
select select "**********"
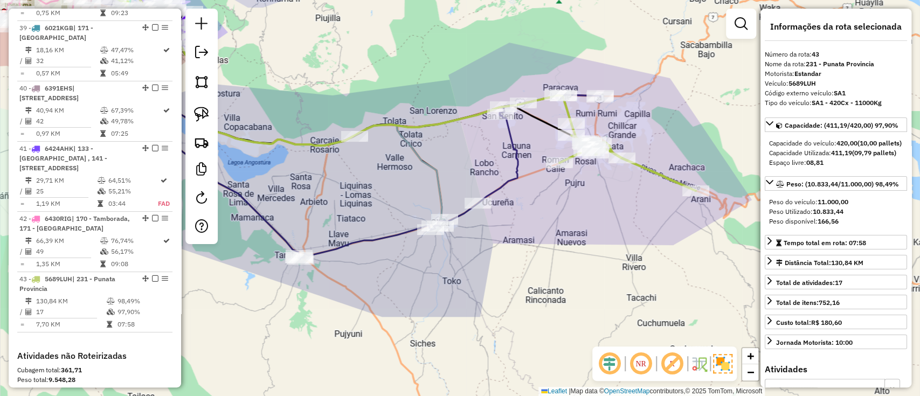
scroll to position [2810, 0]
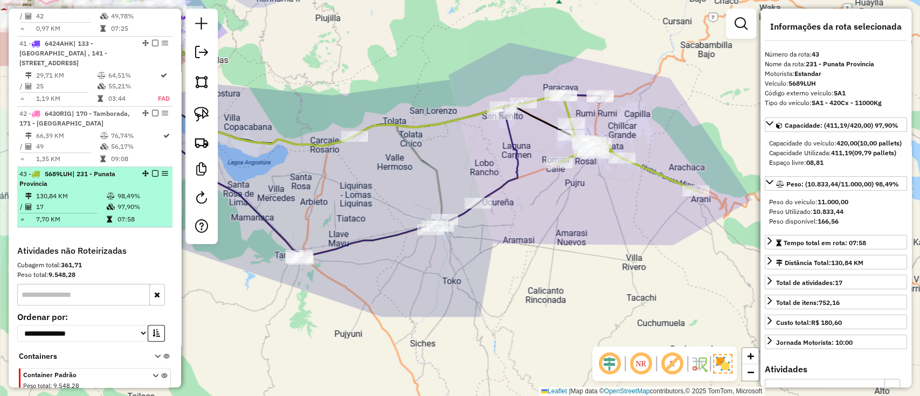
click at [152, 170] on em at bounding box center [155, 173] width 6 height 6
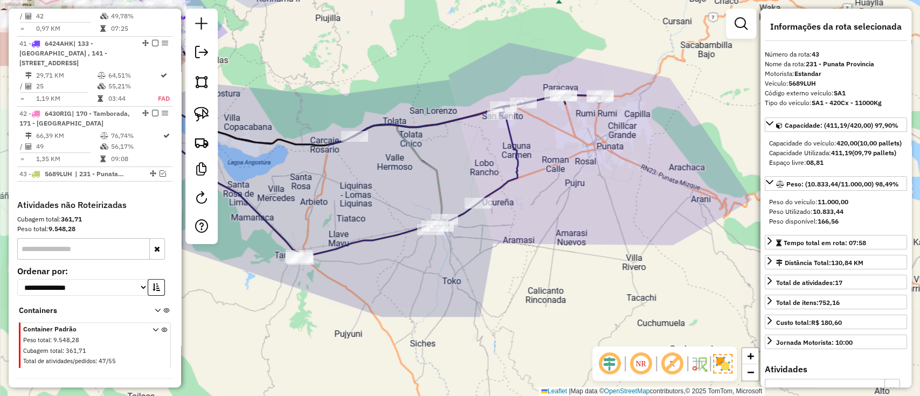
scroll to position [2765, 0]
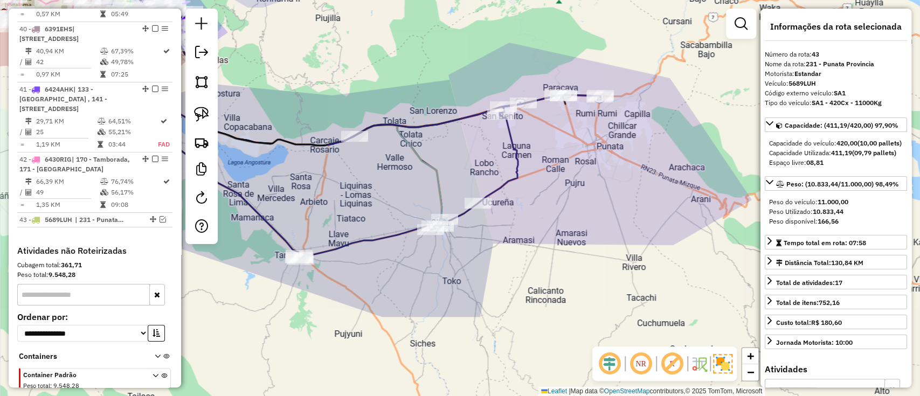
click at [514, 175] on icon at bounding box center [450, 177] width 302 height 164
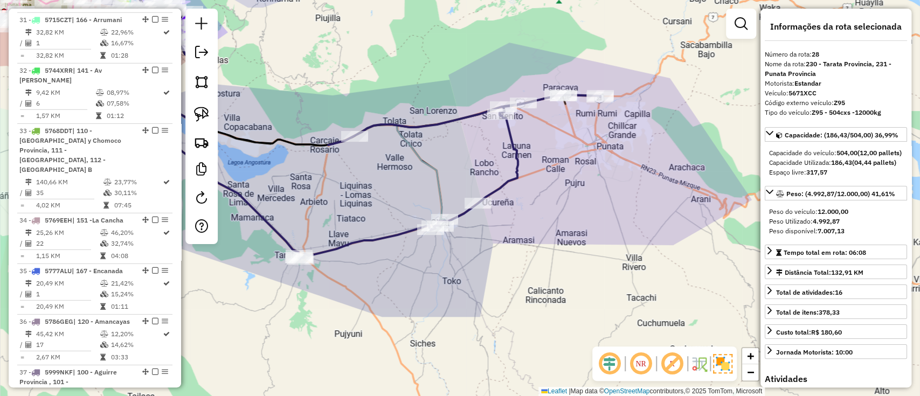
scroll to position [1974, 0]
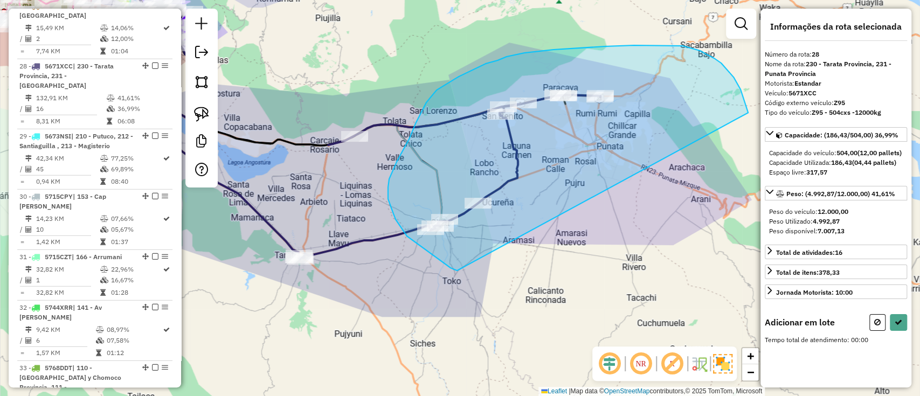
drag, startPoint x: 738, startPoint y: 85, endPoint x: 470, endPoint y: 277, distance: 329.7
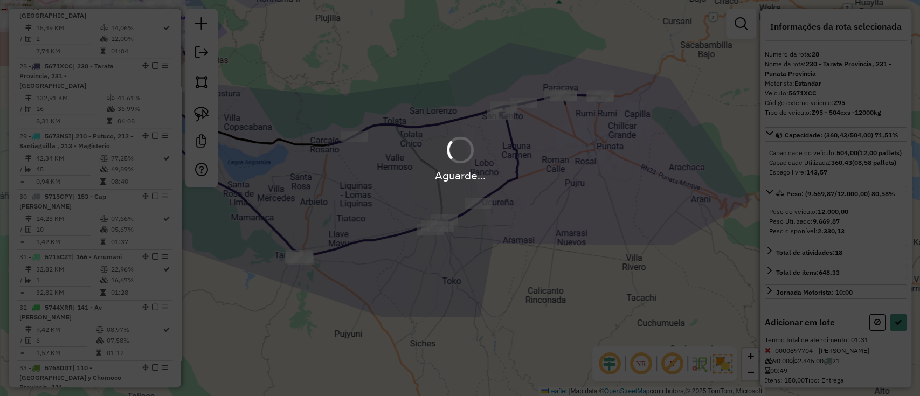
select select "**********"
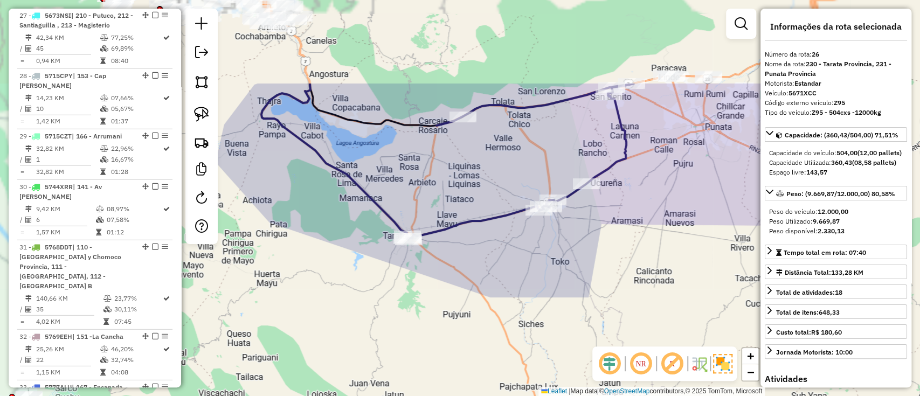
drag, startPoint x: 447, startPoint y: 240, endPoint x: 468, endPoint y: 316, distance: 78.8
click at [469, 318] on div "Janela de atendimento Grade de atendimento Capacidade Transportadoras Veículos …" at bounding box center [460, 198] width 920 height 396
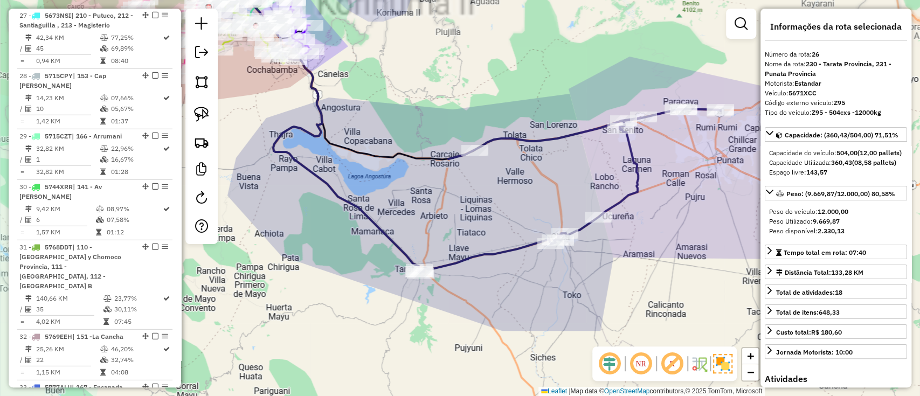
click at [464, 260] on icon at bounding box center [570, 191] width 302 height 164
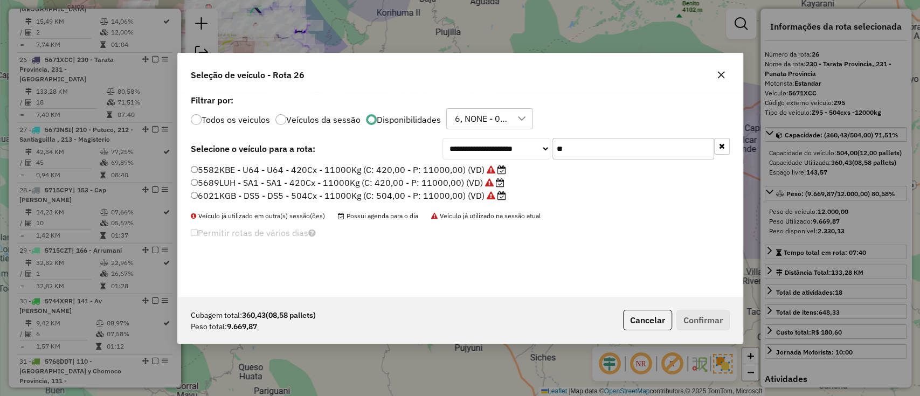
scroll to position [5, 3]
click at [585, 139] on input "**" at bounding box center [633, 149] width 162 height 22
type input "*"
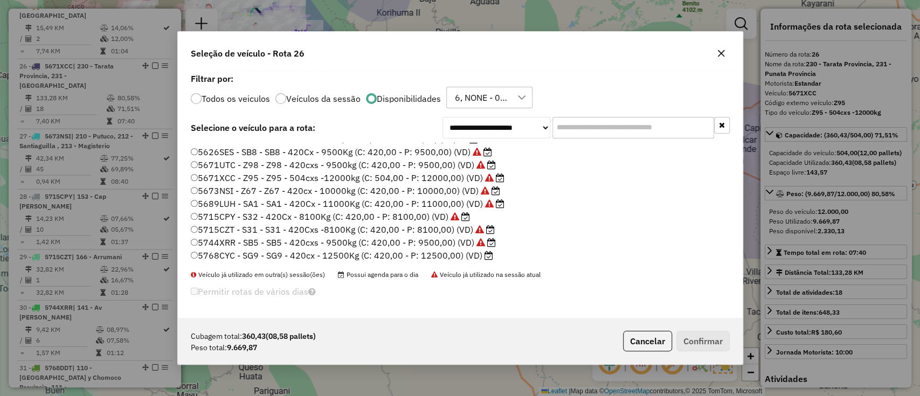
click at [572, 123] on input "text" at bounding box center [633, 128] width 162 height 22
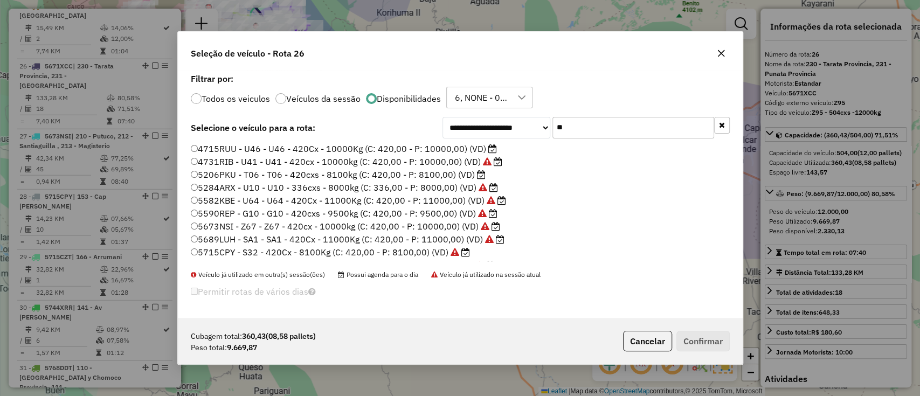
scroll to position [0, 0]
type input "**"
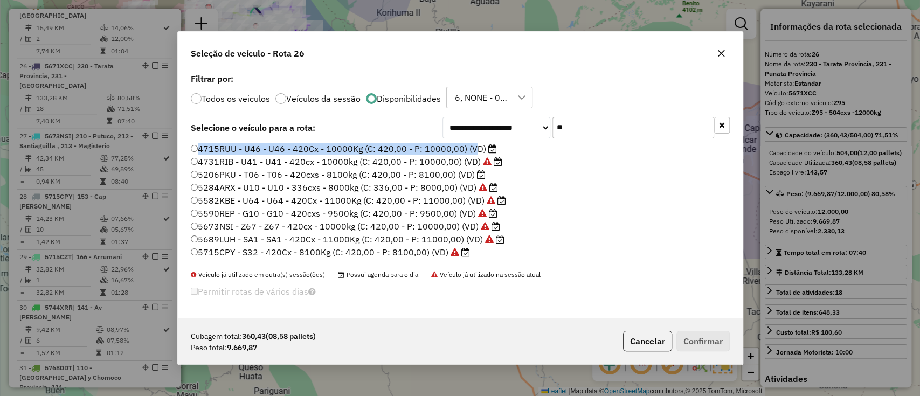
click at [469, 144] on div "**********" at bounding box center [460, 194] width 565 height 247
click at [447, 149] on label "4715RUU - U46 - U46 - 420Cx - 10000Kg (C: 420,00 - P: 10000,00) (VD)" at bounding box center [344, 148] width 306 height 13
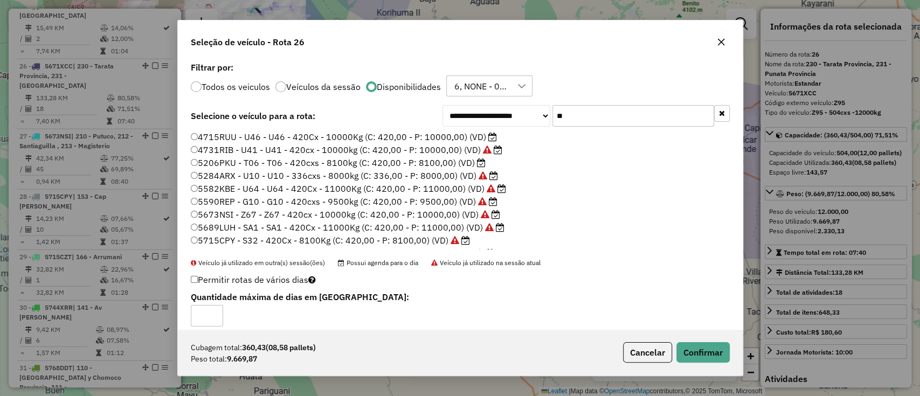
click at [700, 364] on div "Cubagem total: 360,43 (08,58 pallets) Peso total: 9.669,87 Cancelar Confirmar" at bounding box center [460, 352] width 565 height 46
click at [695, 355] on button "Confirmar" at bounding box center [702, 352] width 53 height 20
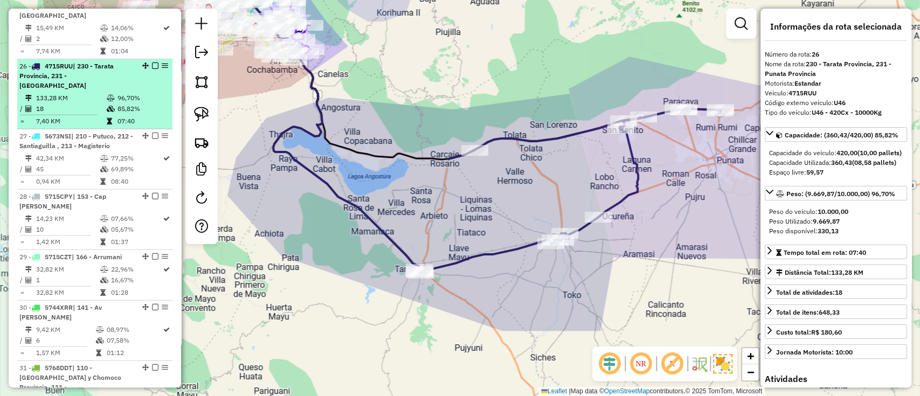
click at [152, 63] on em at bounding box center [155, 66] width 6 height 6
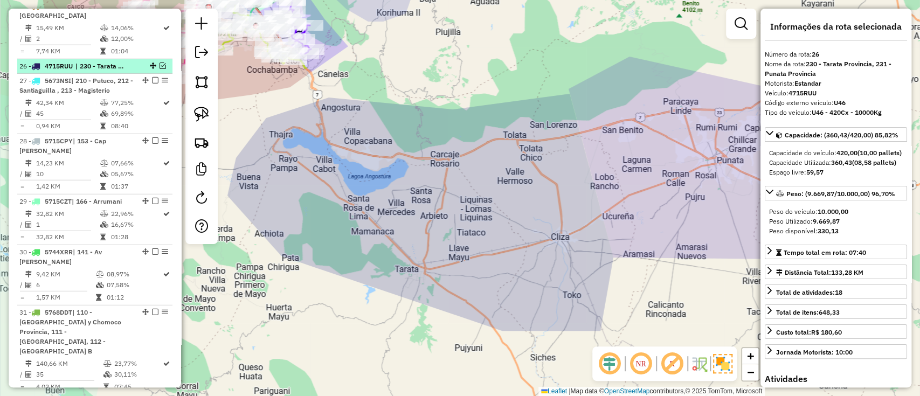
scroll to position [1808, 0]
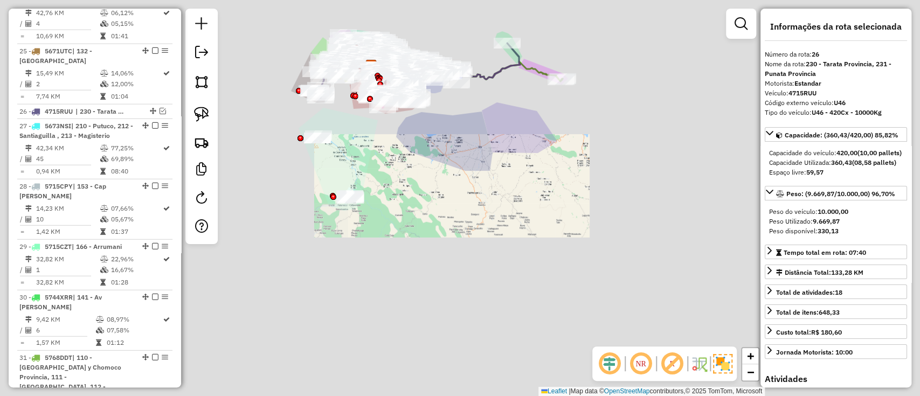
click at [473, 248] on div "Janela de atendimento Grade de atendimento Capacidade Transportadoras Veículos …" at bounding box center [460, 198] width 920 height 396
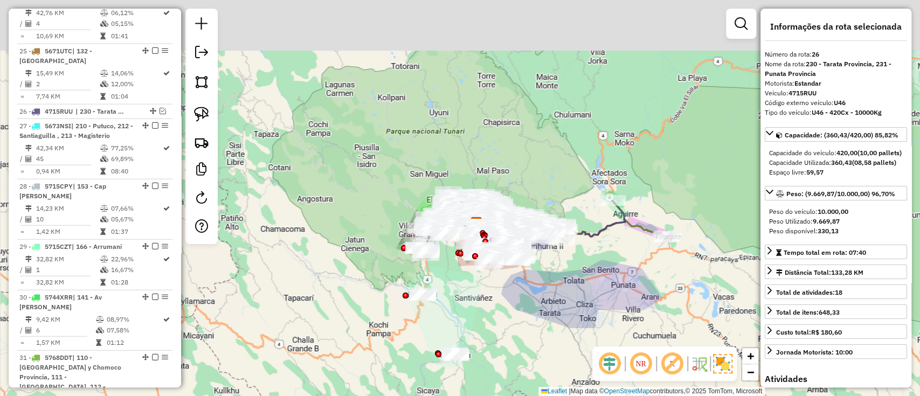
drag, startPoint x: 460, startPoint y: 237, endPoint x: 470, endPoint y: 309, distance: 72.4
click at [484, 321] on div "Janela de atendimento Grade de atendimento Capacidade Transportadoras Veículos …" at bounding box center [460, 198] width 920 height 396
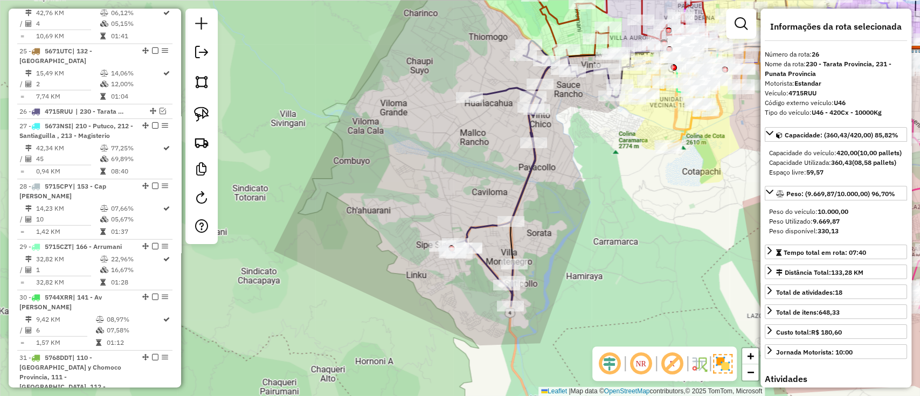
click at [462, 227] on div "Janela de atendimento Grade de atendimento Capacidade Transportadoras Veículos …" at bounding box center [460, 198] width 920 height 396
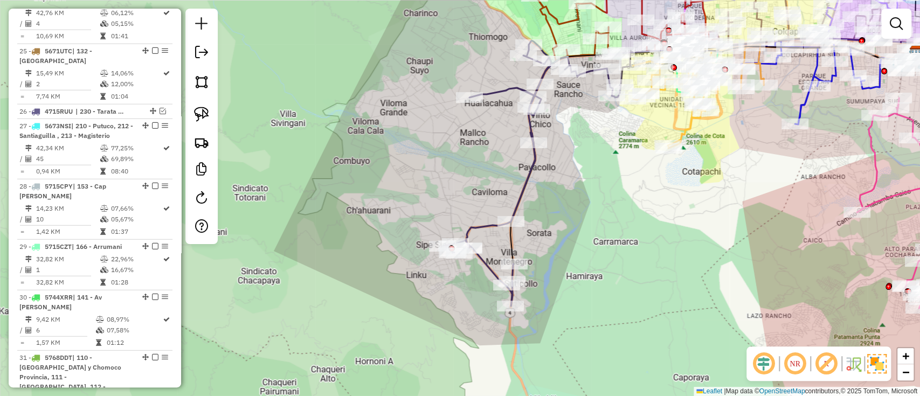
click at [472, 231] on icon at bounding box center [536, 173] width 188 height 266
click at [488, 219] on div "Rota 23 - Placa 5621NDN 0000054663 - L. FABIO Janela de atendimento Grade de at…" at bounding box center [460, 198] width 920 height 396
click at [484, 227] on icon at bounding box center [537, 174] width 188 height 266
select select "**********"
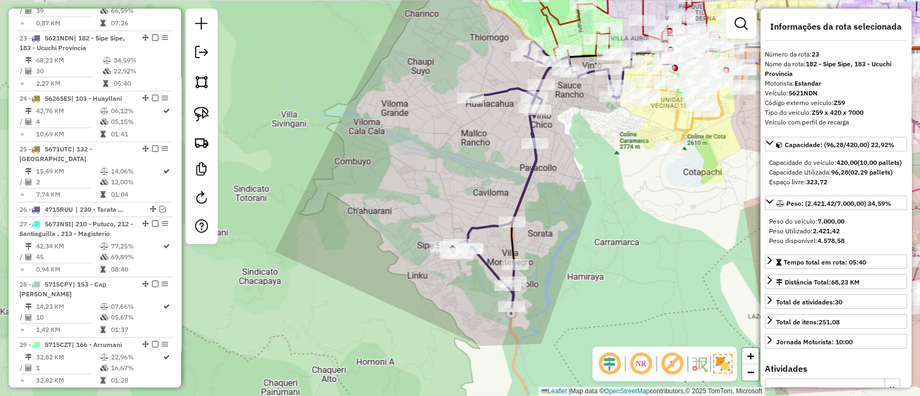
scroll to position [1692, 0]
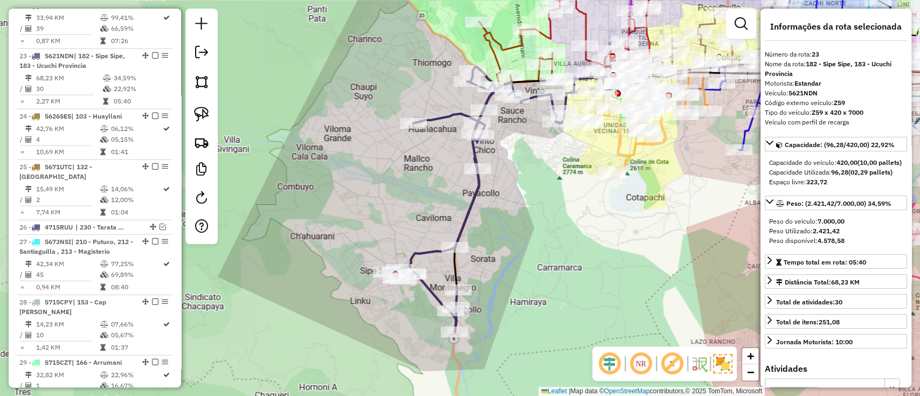
drag, startPoint x: 567, startPoint y: 196, endPoint x: 457, endPoint y: 230, distance: 115.6
click at [469, 244] on div "Janela de atendimento Grade de atendimento Capacidade Transportadoras Veículos …" at bounding box center [460, 198] width 920 height 396
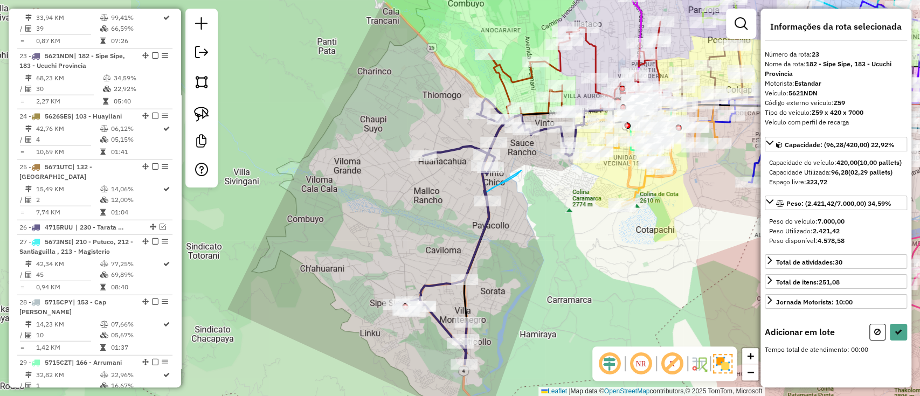
drag, startPoint x: 521, startPoint y: 170, endPoint x: 493, endPoint y: 192, distance: 35.3
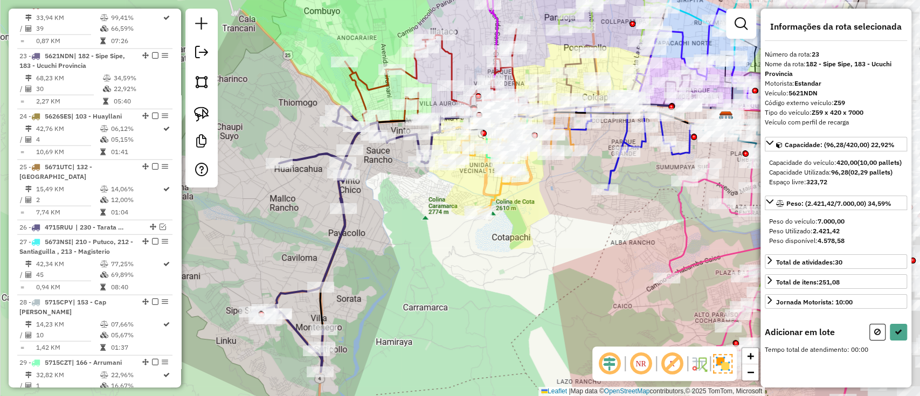
drag, startPoint x: 728, startPoint y: 196, endPoint x: 323, endPoint y: 192, distance: 405.2
click at [338, 193] on div "Janela de atendimento Grade de atendimento Capacidade Transportadoras Veículos …" at bounding box center [460, 198] width 920 height 396
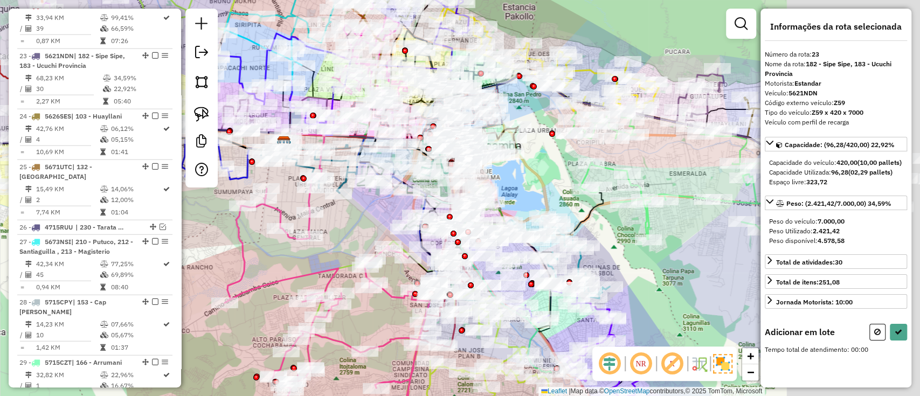
drag, startPoint x: 613, startPoint y: 165, endPoint x: 487, endPoint y: 191, distance: 128.1
click at [497, 191] on div "Janela de atendimento Grade de atendimento Capacidade Transportadoras Veículos …" at bounding box center [460, 198] width 920 height 396
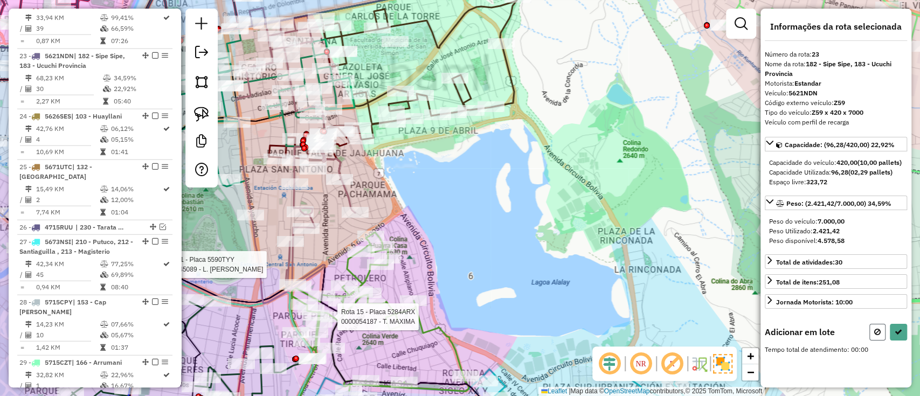
click at [877, 336] on icon at bounding box center [877, 332] width 6 height 8
select select "**********"
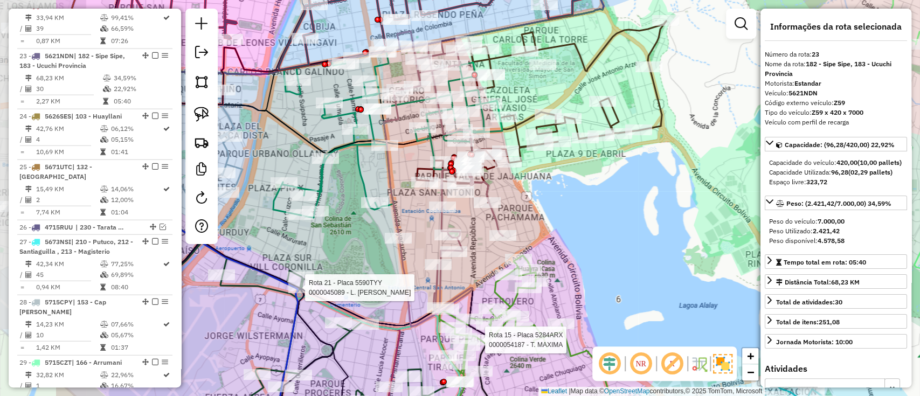
drag, startPoint x: 500, startPoint y: 221, endPoint x: 683, endPoint y: 32, distance: 262.5
click at [569, 261] on div "Rota 21 - Placa 5590TYY 0000045089 - L. PATRICIA Rota 15 - Placa 5284ARX 000005…" at bounding box center [460, 198] width 920 height 396
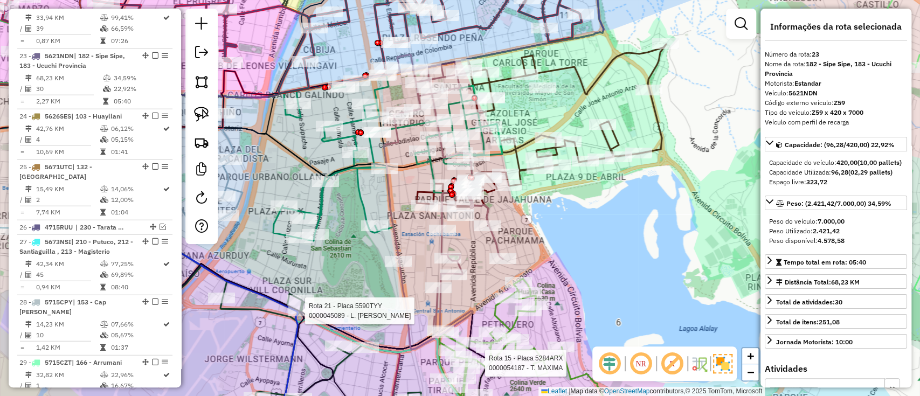
click at [746, 25] on em at bounding box center [740, 23] width 13 height 13
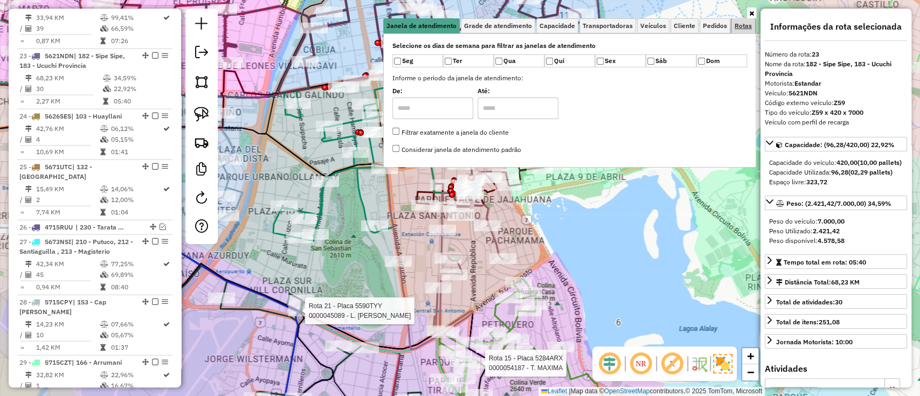
click at [745, 28] on span "Rotas" at bounding box center [742, 26] width 17 height 6
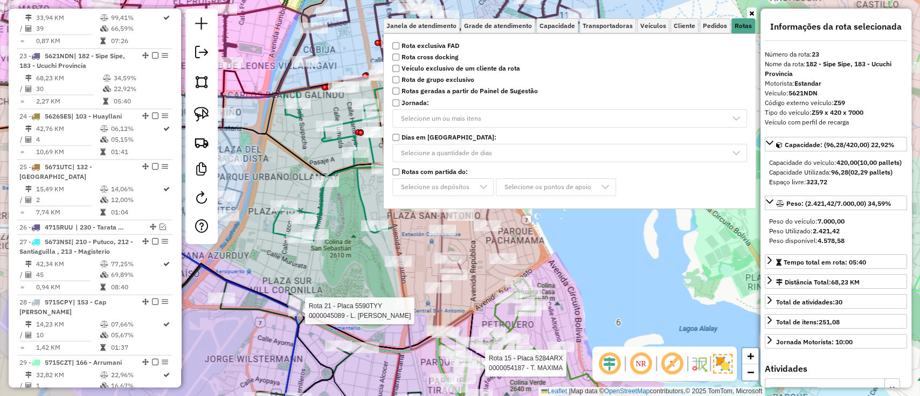
click at [422, 46] on strong "Rota exclusiva FAD" at bounding box center [430, 46] width 58 height 10
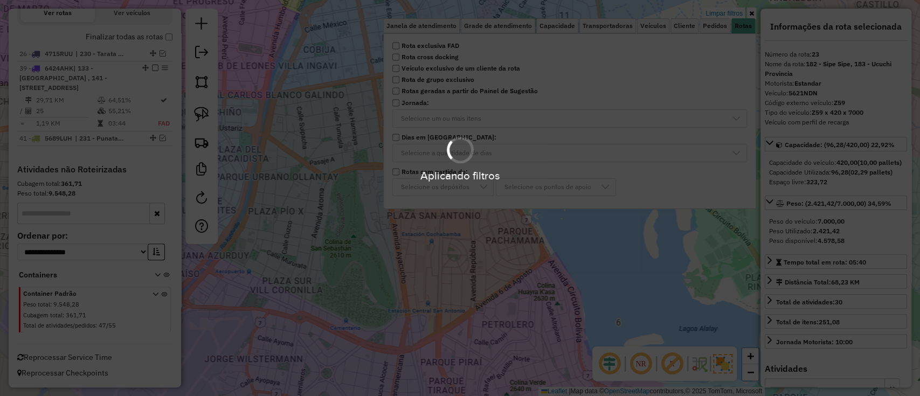
scroll to position [263, 0]
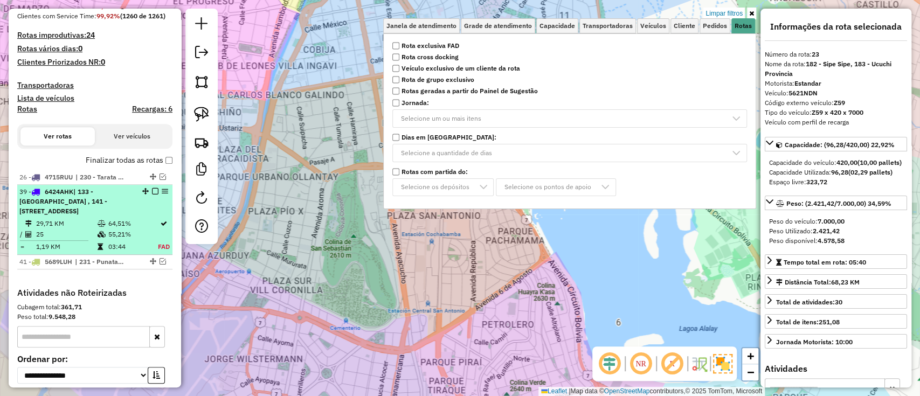
click at [133, 227] on td "64,51%" at bounding box center [133, 223] width 50 height 11
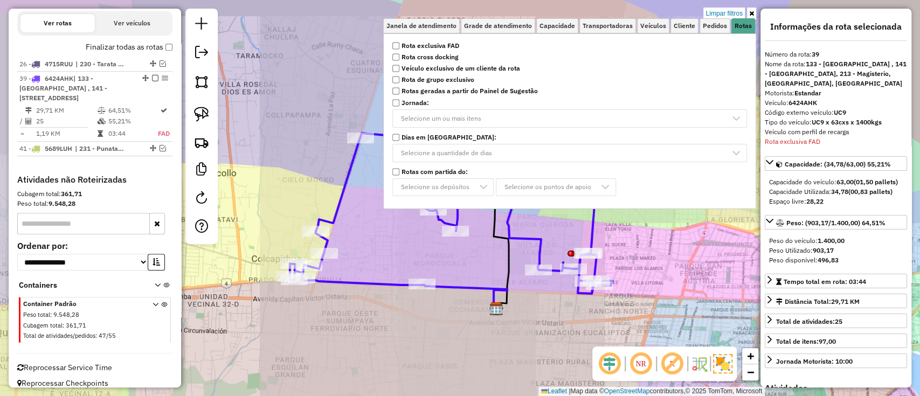
scroll to position [395, 0]
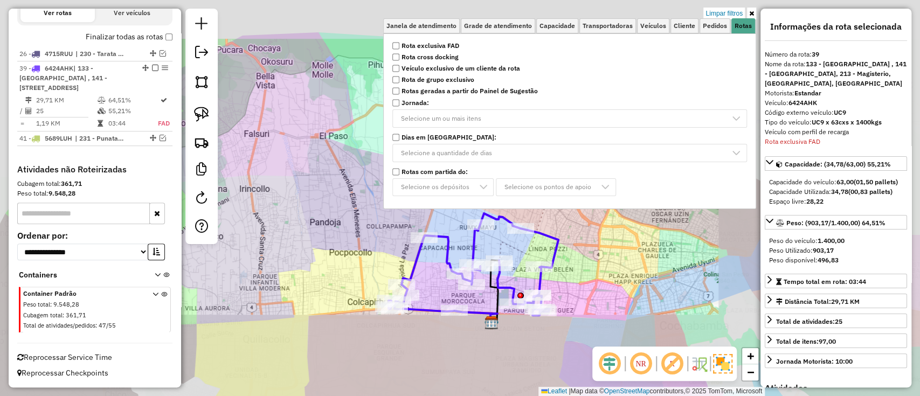
click at [483, 355] on div "Limpar filtros Janela de atendimento Grade de atendimento Capacidade Transporta…" at bounding box center [460, 198] width 920 height 396
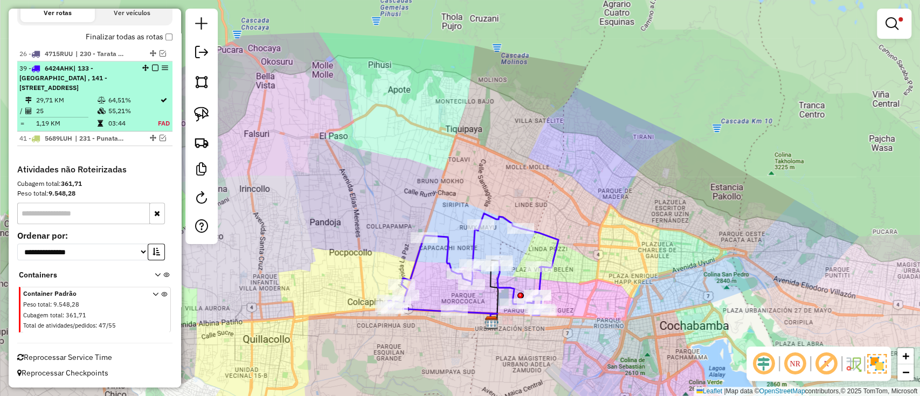
click at [152, 65] on em at bounding box center [155, 68] width 6 height 6
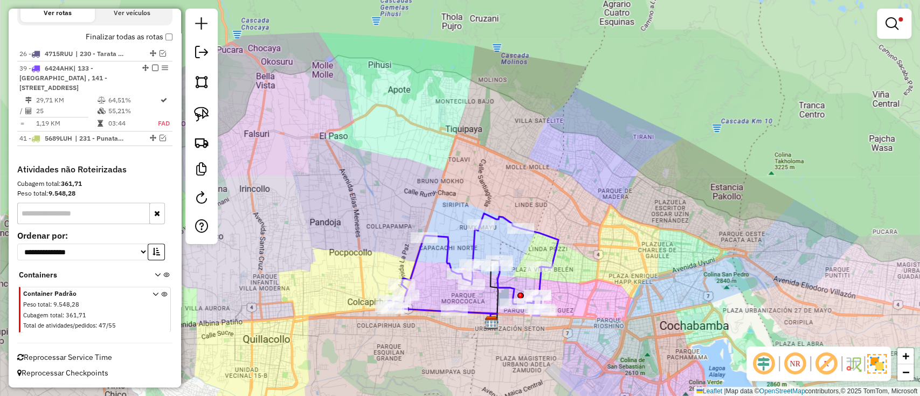
scroll to position [330, 0]
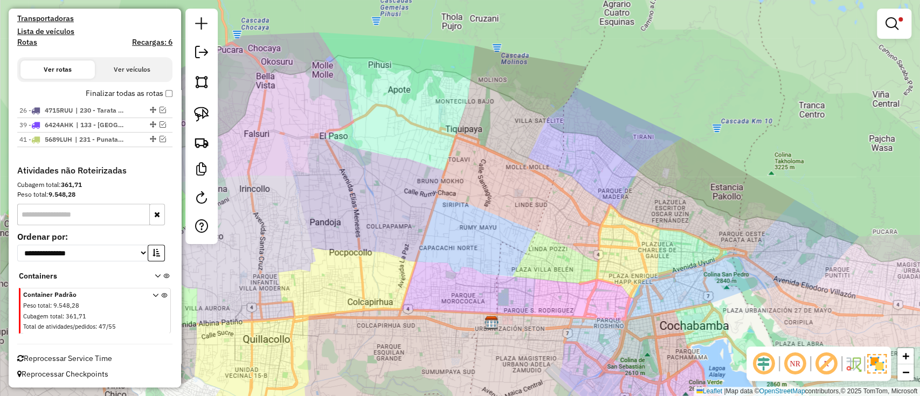
click at [893, 29] on em at bounding box center [891, 23] width 13 height 13
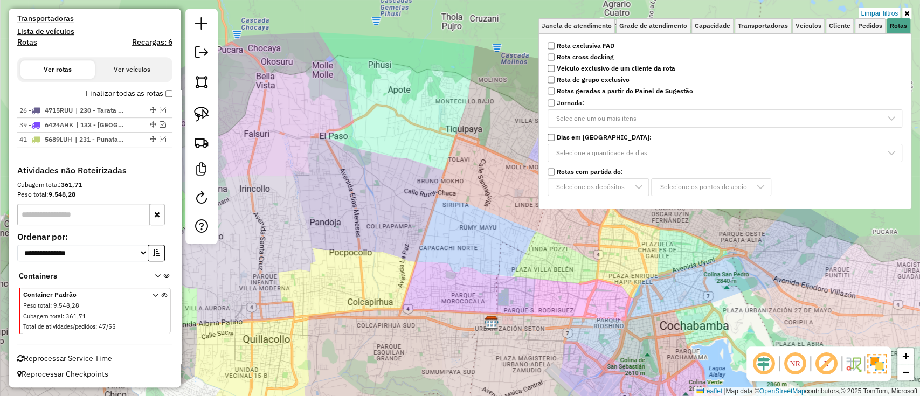
click at [573, 41] on strong "Rota exclusiva FAD" at bounding box center [586, 46] width 58 height 10
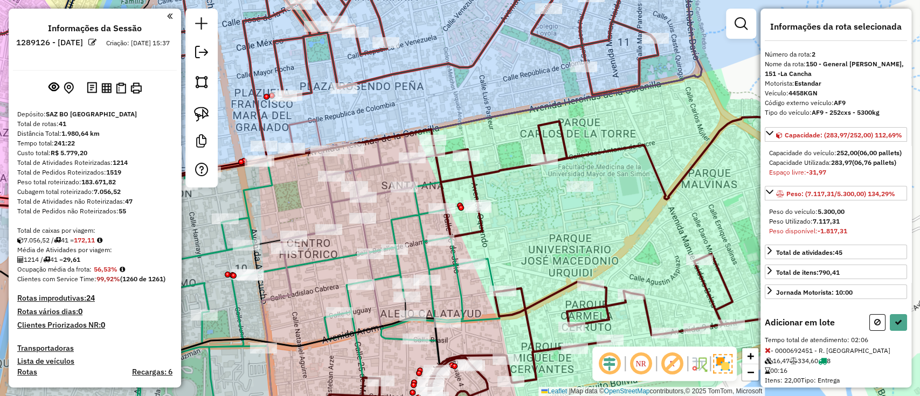
click at [768, 346] on icon at bounding box center [768, 350] width 6 height 8
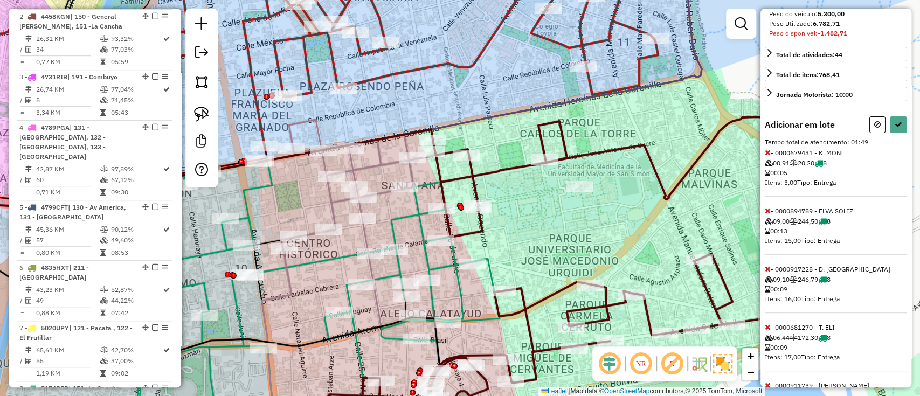
click at [768, 156] on icon at bounding box center [768, 153] width 6 height 8
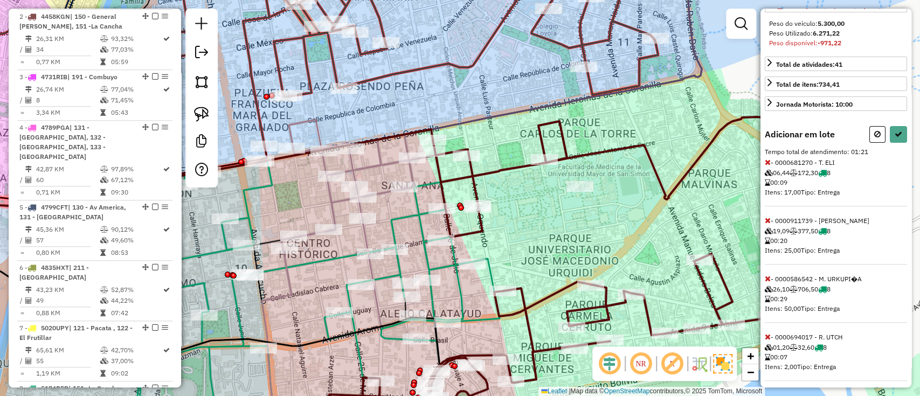
click at [768, 166] on icon at bounding box center [768, 162] width 6 height 8
click at [767, 166] on icon at bounding box center [768, 162] width 6 height 8
click at [901, 143] on button at bounding box center [898, 134] width 17 height 17
select select "**********"
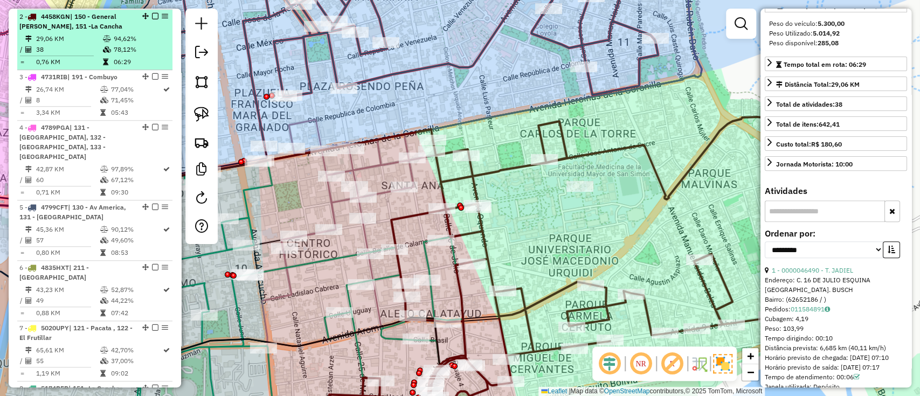
click at [153, 13] on em at bounding box center [155, 16] width 6 height 6
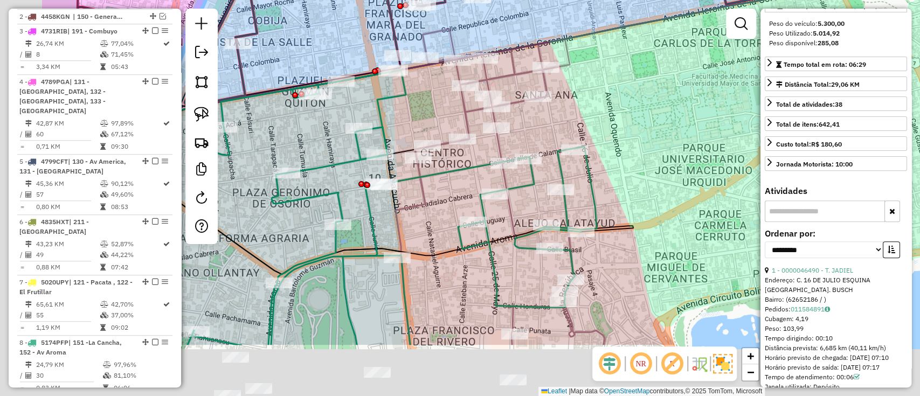
drag, startPoint x: 633, startPoint y: 179, endPoint x: 664, endPoint y: 138, distance: 51.2
click at [663, 138] on div "Janela de atendimento Grade de atendimento Capacidade Transportadoras Veículos …" at bounding box center [460, 198] width 920 height 396
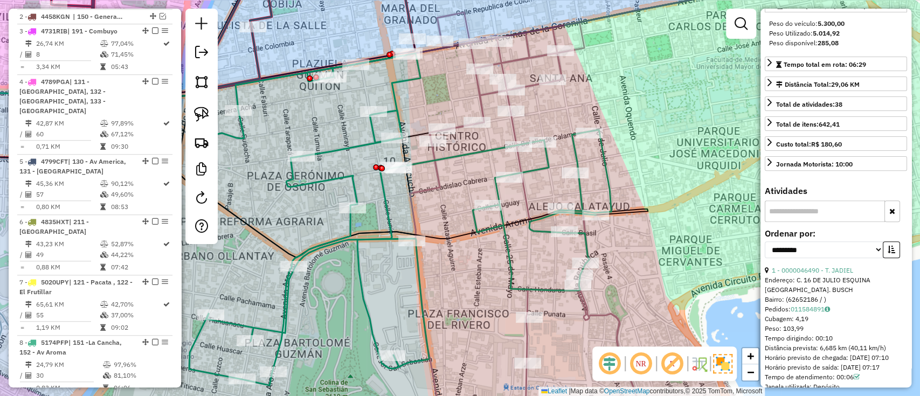
click at [532, 219] on icon at bounding box center [400, 219] width 422 height 332
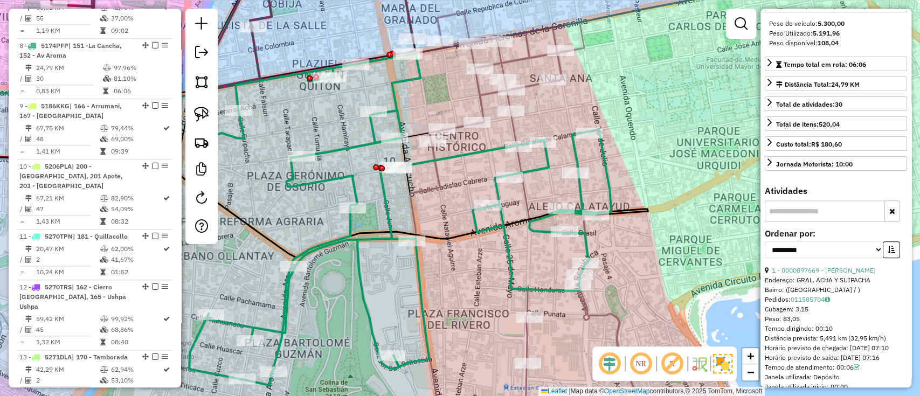
scroll to position [0, 0]
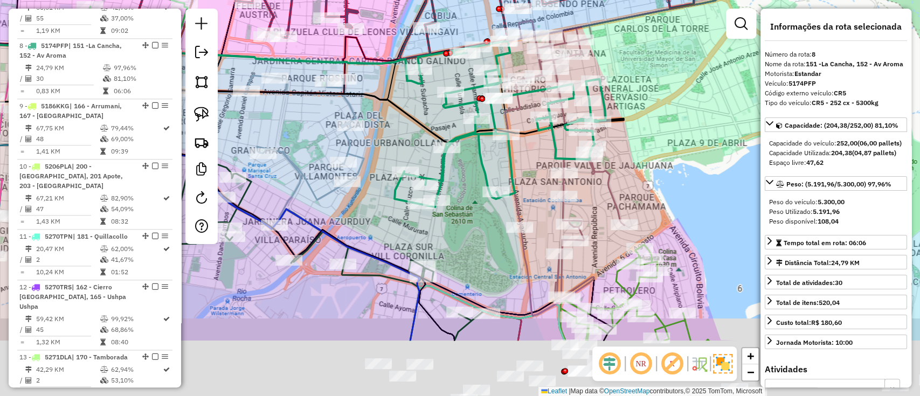
drag, startPoint x: 653, startPoint y: 200, endPoint x: 640, endPoint y: 157, distance: 45.4
click at [643, 157] on div "Janela de atendimento Grade de atendimento Capacidade Transportadoras Veículos …" at bounding box center [460, 198] width 920 height 396
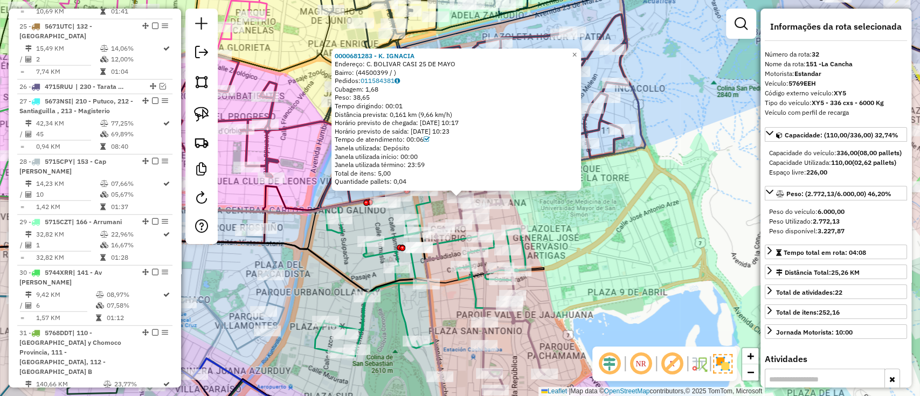
scroll to position [2124, 0]
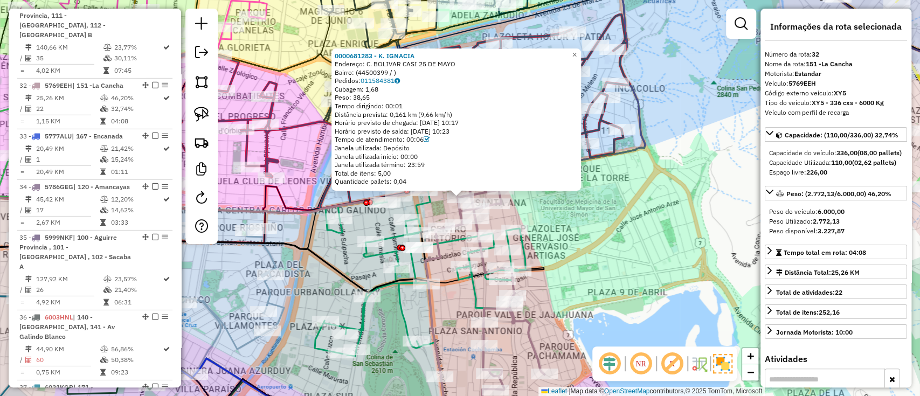
click at [656, 225] on div "0000681283 - K. IGNACIA Endereço: C. BOLIVAR CASI 25 DE MAYO Bairro: (44500399 …" at bounding box center [460, 198] width 920 height 396
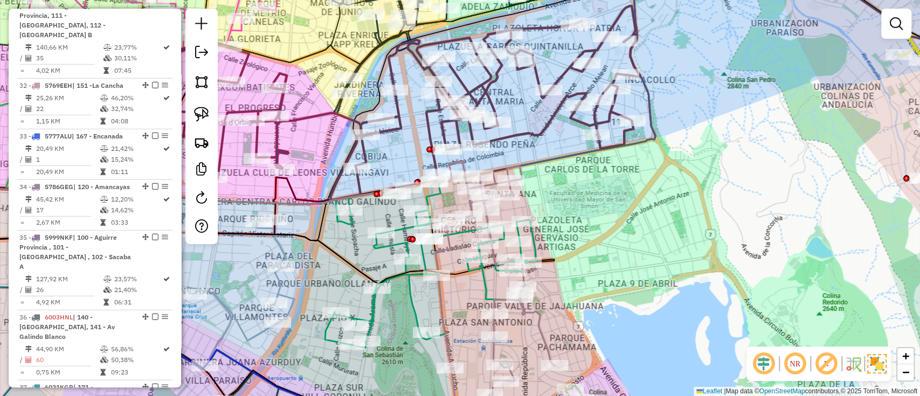
drag, startPoint x: 594, startPoint y: 205, endPoint x: 634, endPoint y: 143, distance: 72.9
click at [632, 145] on div "Janela de atendimento Grade de atendimento Capacidade Transportadoras Veículos …" at bounding box center [460, 198] width 920 height 396
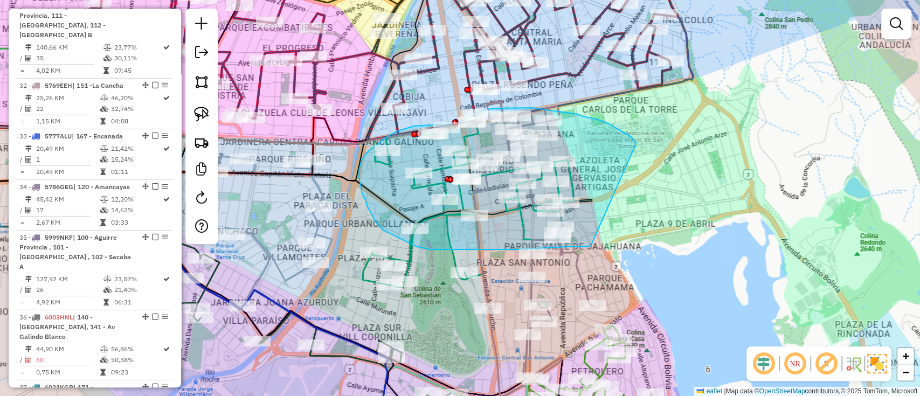
drag, startPoint x: 636, startPoint y: 143, endPoint x: 591, endPoint y: 246, distance: 111.9
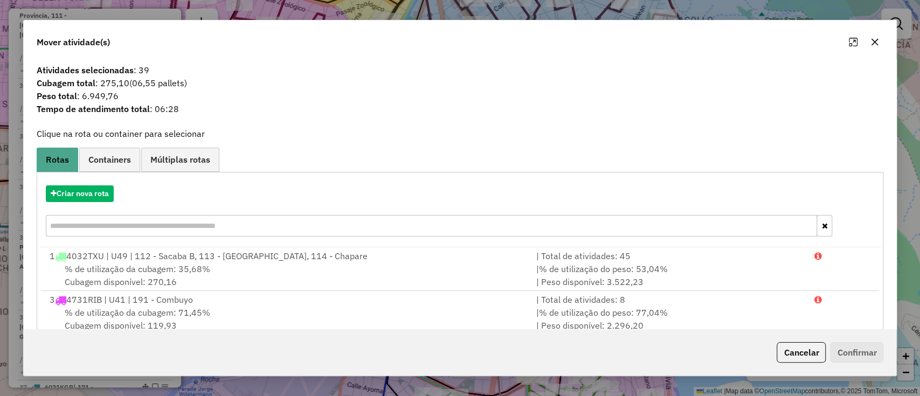
drag, startPoint x: 803, startPoint y: 361, endPoint x: 799, endPoint y: 355, distance: 7.7
click at [802, 361] on button "Cancelar" at bounding box center [800, 352] width 49 height 20
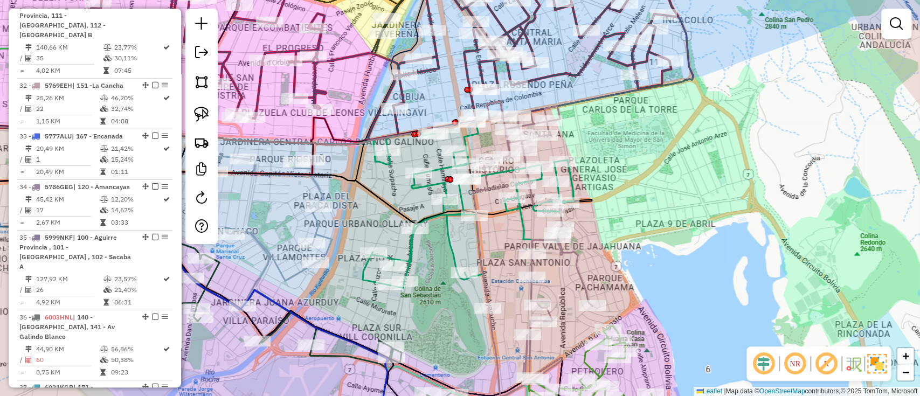
click at [452, 242] on icon at bounding box center [468, 204] width 211 height 165
select select "**********"
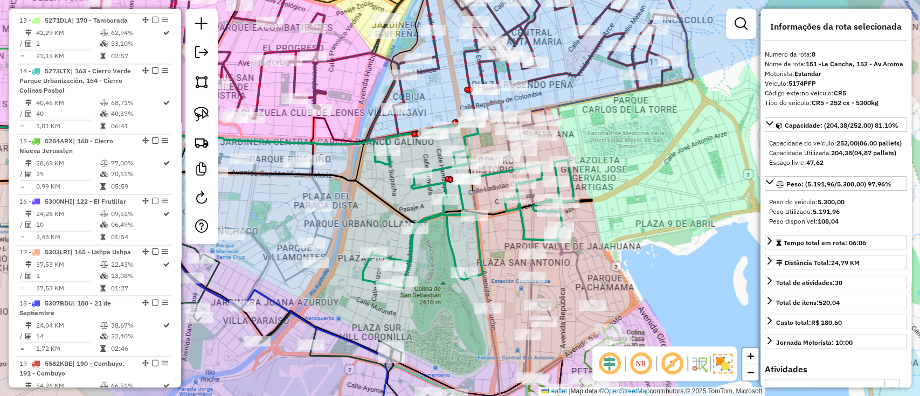
scroll to position [781, 0]
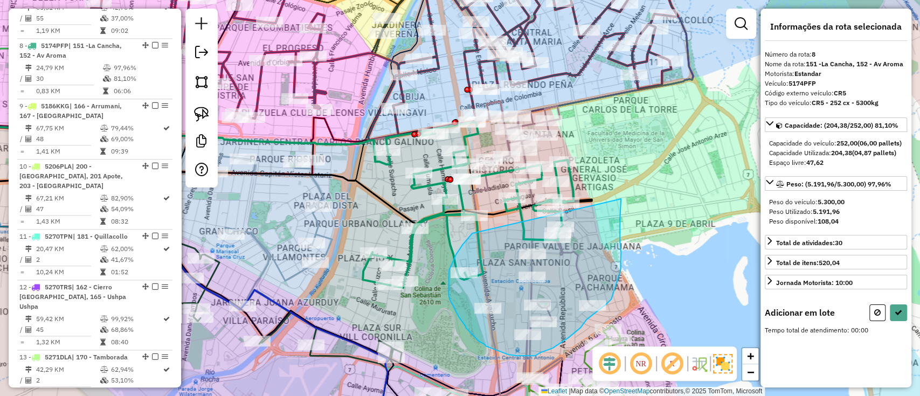
drag, startPoint x: 472, startPoint y: 234, endPoint x: 621, endPoint y: 192, distance: 154.4
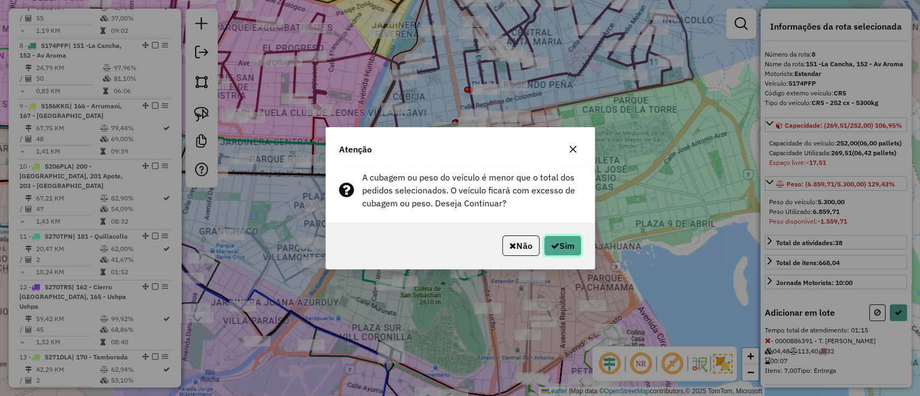
click at [558, 241] on button "Sim" at bounding box center [563, 245] width 38 height 20
select select "**********"
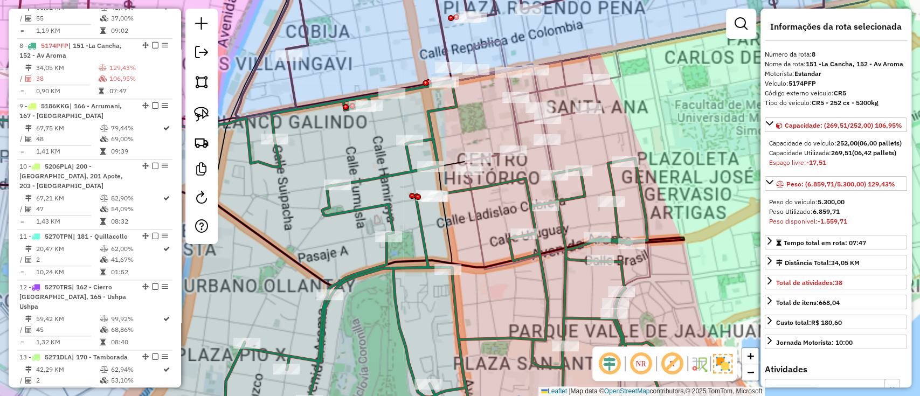
click at [546, 158] on icon at bounding box center [548, 238] width 204 height 394
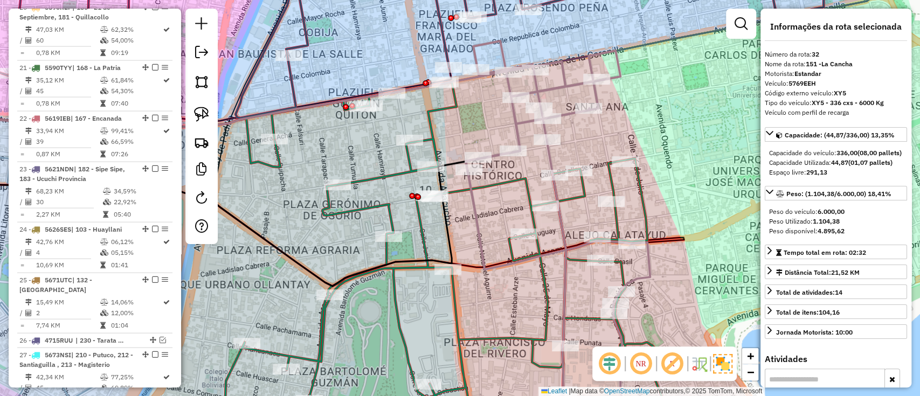
scroll to position [2124, 0]
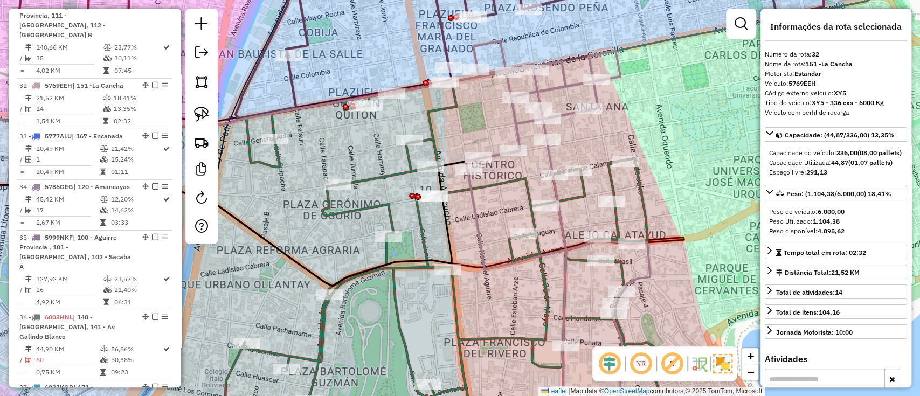
click at [550, 155] on icon at bounding box center [548, 238] width 204 height 394
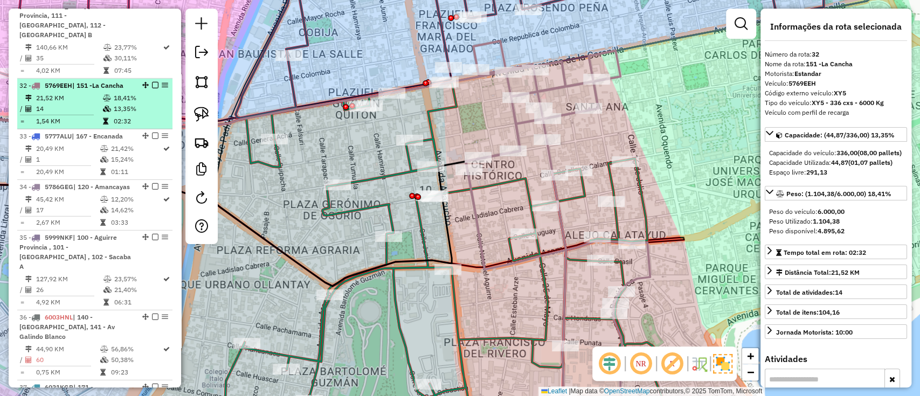
click at [79, 93] on td "21,52 KM" at bounding box center [69, 98] width 67 height 11
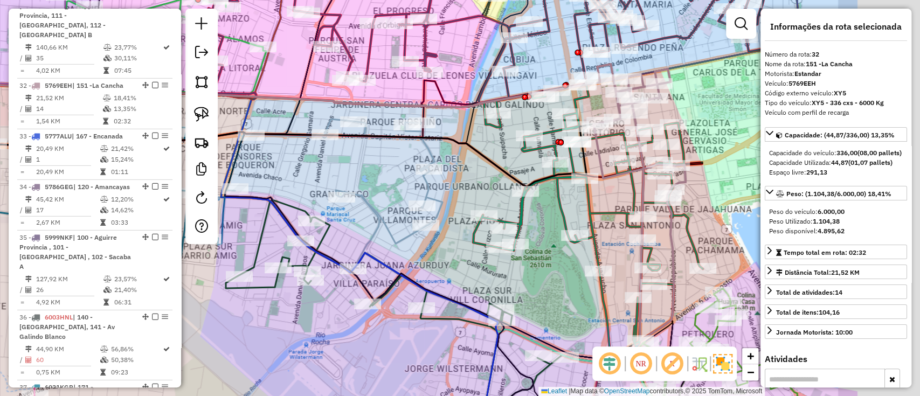
drag, startPoint x: 606, startPoint y: 182, endPoint x: 431, endPoint y: 190, distance: 175.3
click at [437, 189] on div "Janela de atendimento Grade de atendimento Capacidade Transportadoras Veículos …" at bounding box center [460, 198] width 920 height 396
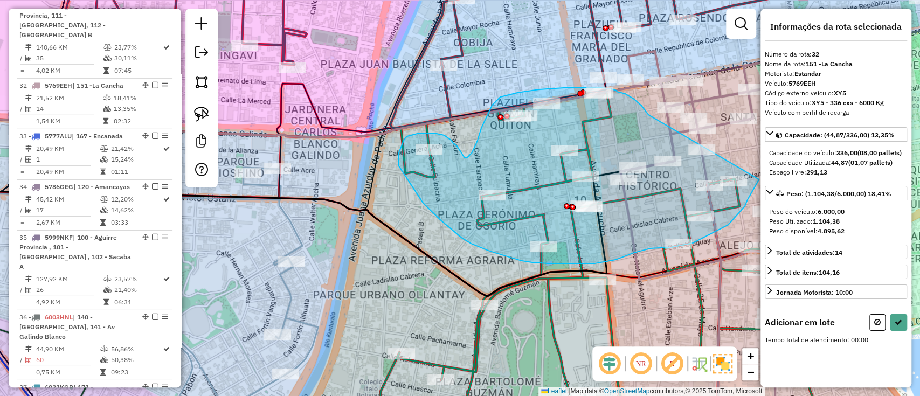
drag, startPoint x: 648, startPoint y: 115, endPoint x: 760, endPoint y: 165, distance: 122.5
click at [760, 165] on hb-router-mapa "Informações da Sessão 1289126 - 06/10/2025 Criação: 04/10/2025 15:37 Depósito: …" at bounding box center [460, 198] width 920 height 396
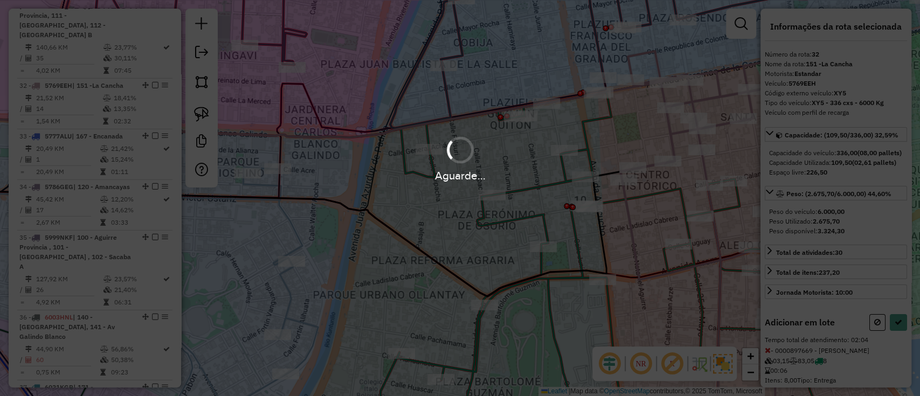
select select "**********"
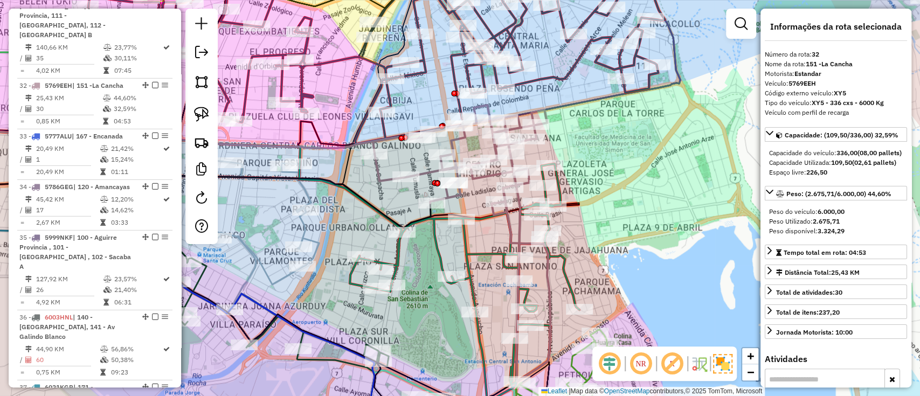
click at [562, 270] on icon at bounding box center [465, 282] width 230 height 237
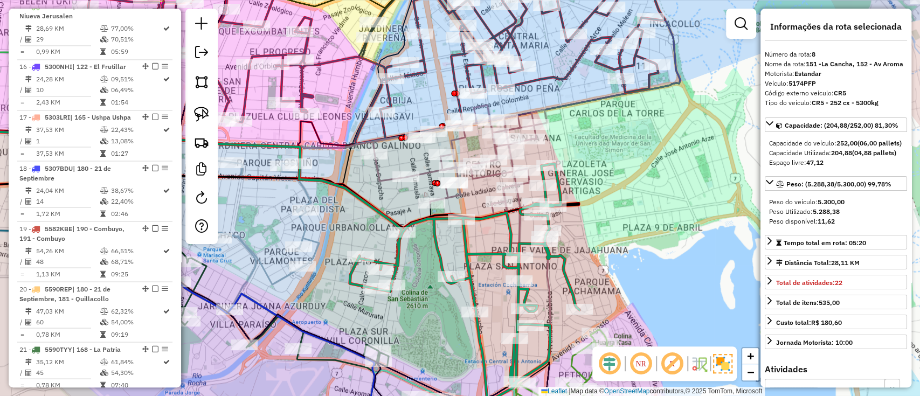
scroll to position [781, 0]
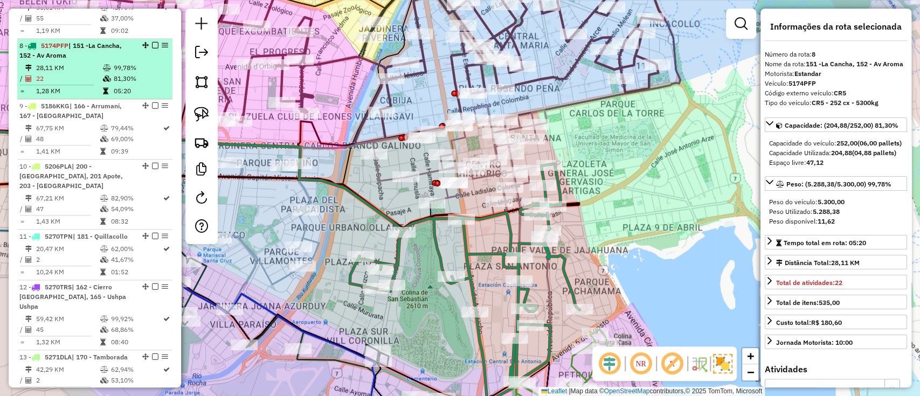
click at [152, 42] on em at bounding box center [155, 45] width 6 height 6
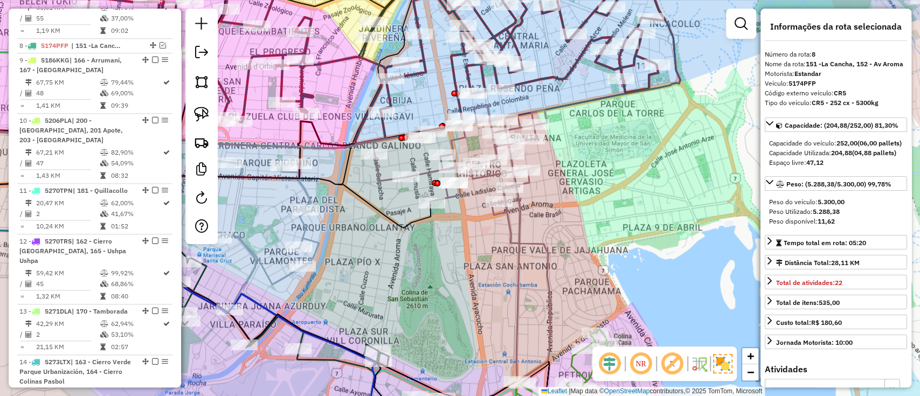
click at [379, 174] on icon at bounding box center [461, 243] width 177 height 276
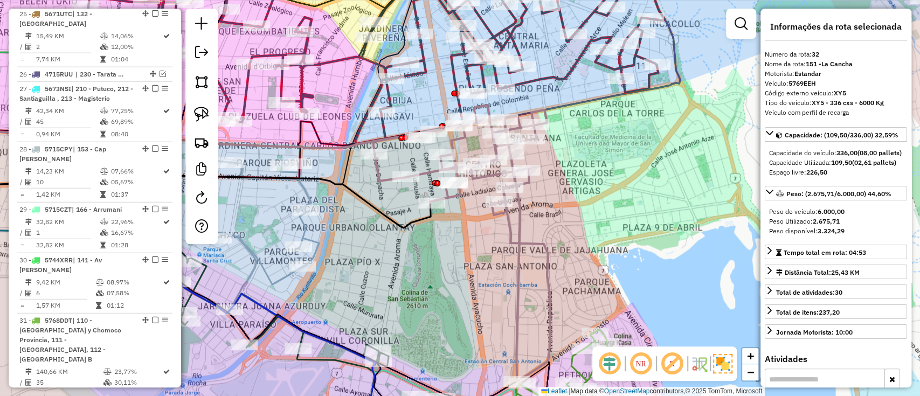
scroll to position [2078, 0]
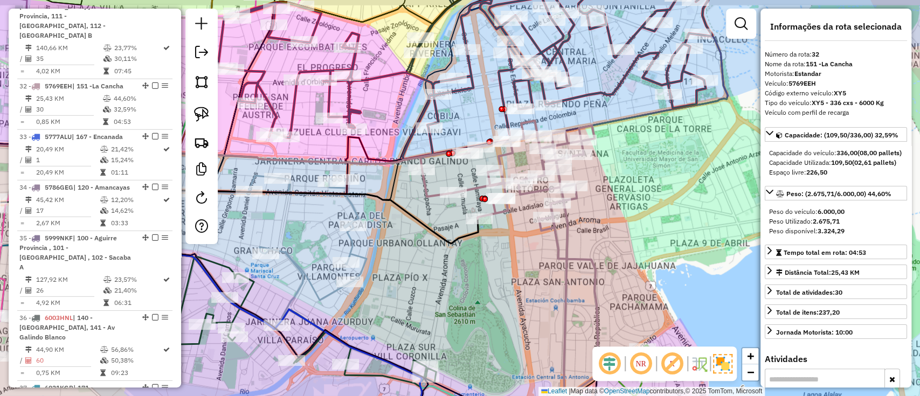
drag, startPoint x: 402, startPoint y: 250, endPoint x: 519, endPoint y: 251, distance: 116.9
click at [519, 251] on div "Janela de atendimento Grade de atendimento Capacidade Transportadoras Veículos …" at bounding box center [460, 198] width 920 height 396
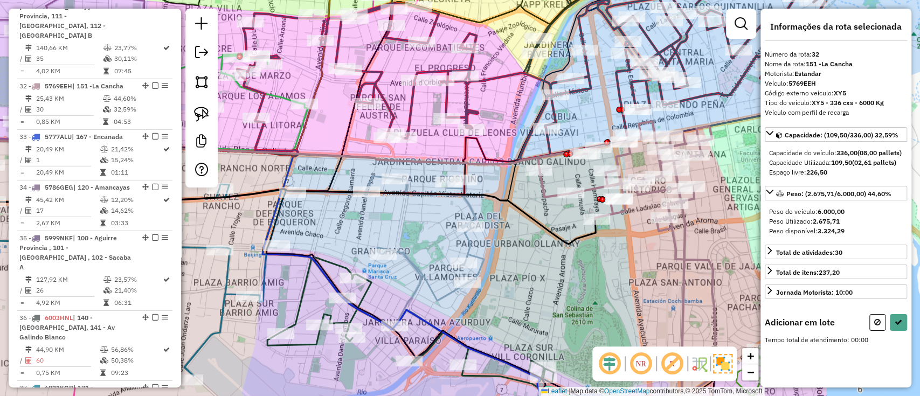
click at [467, 250] on icon at bounding box center [375, 251] width 218 height 151
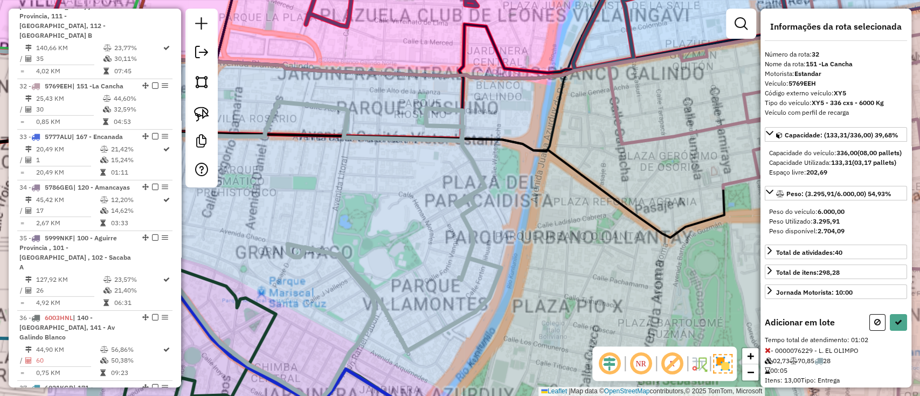
select select "**********"
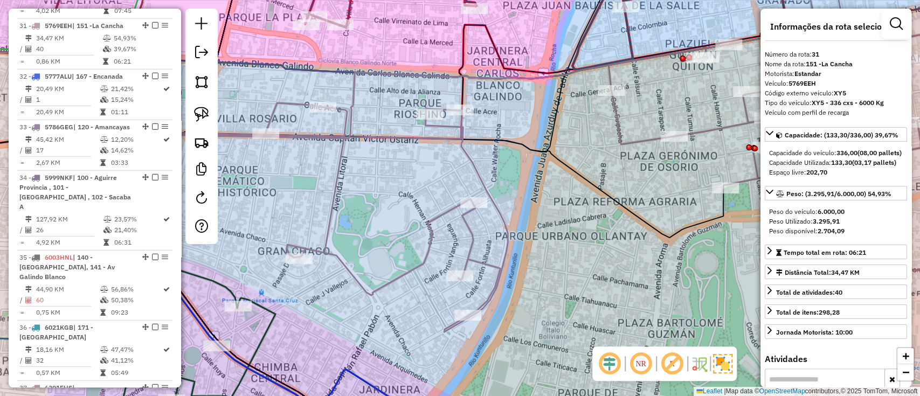
scroll to position [2017, 0]
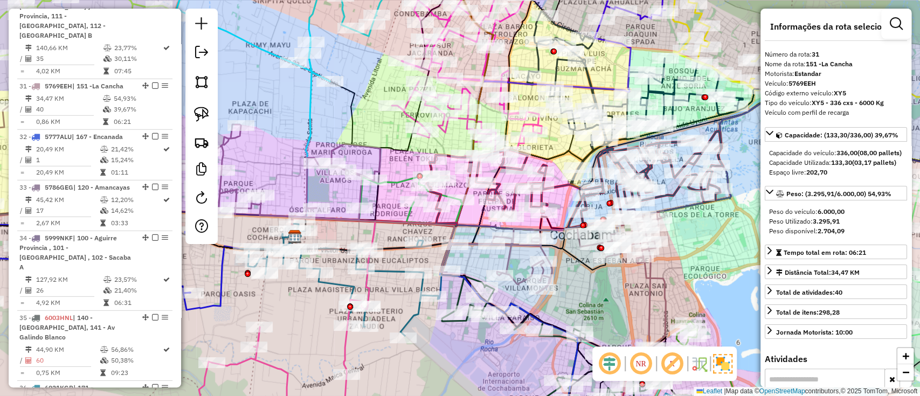
drag, startPoint x: 446, startPoint y: 258, endPoint x: 513, endPoint y: 267, distance: 67.4
click at [513, 267] on div "Janela de atendimento Grade de atendimento Capacidade Transportadoras Veículos …" at bounding box center [460, 198] width 920 height 396
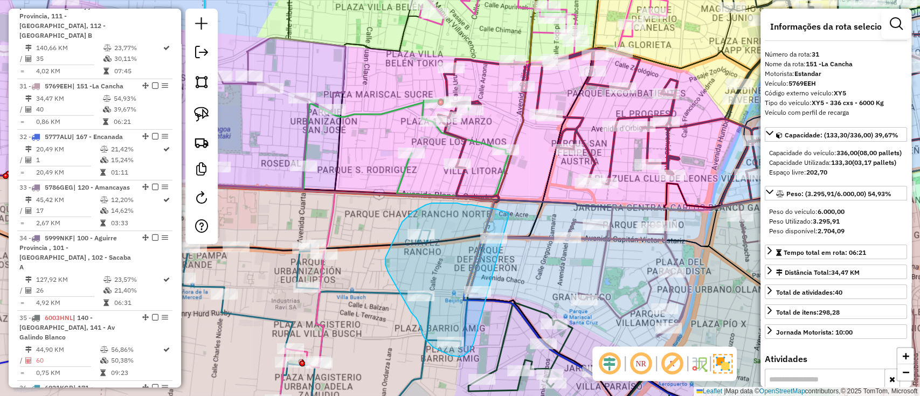
drag, startPoint x: 509, startPoint y: 215, endPoint x: 473, endPoint y: 344, distance: 133.6
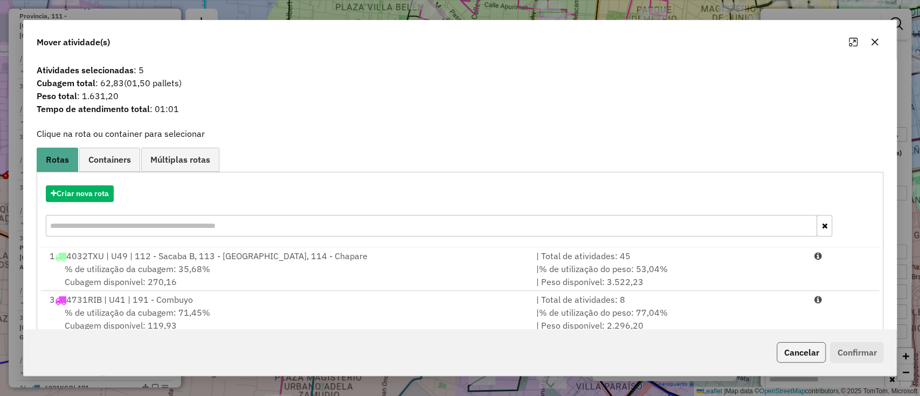
click at [797, 354] on button "Cancelar" at bounding box center [800, 352] width 49 height 20
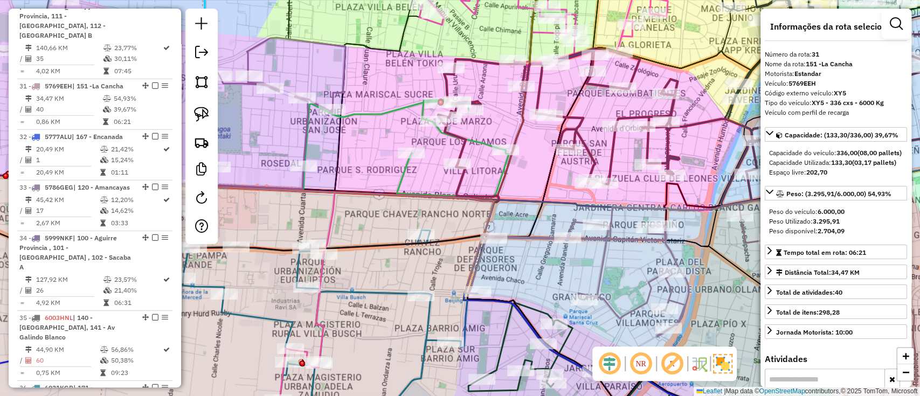
click at [532, 239] on icon at bounding box center [690, 301] width 452 height 269
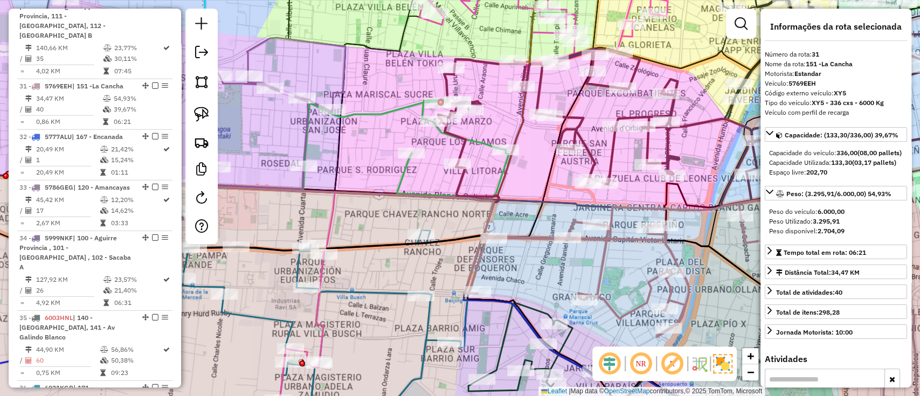
click at [530, 235] on icon at bounding box center [690, 301] width 452 height 269
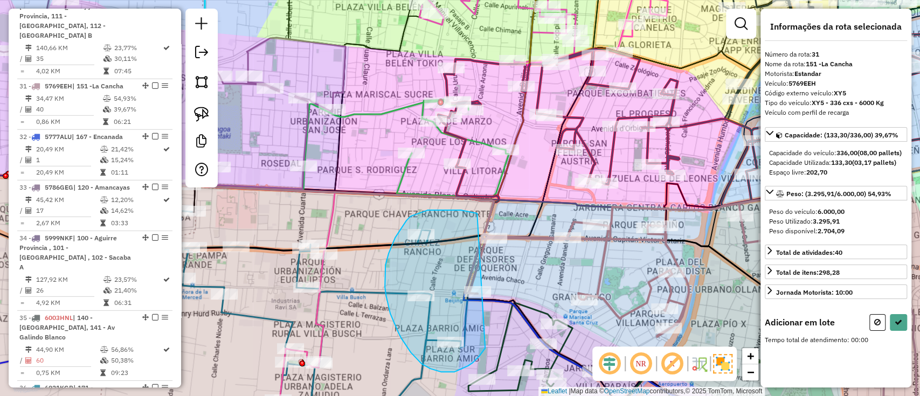
drag, startPoint x: 469, startPoint y: 211, endPoint x: 485, endPoint y: 348, distance: 137.3
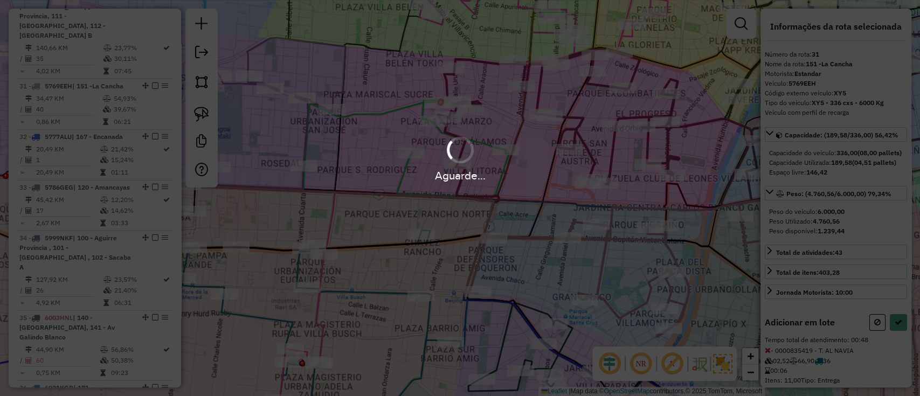
select select "**********"
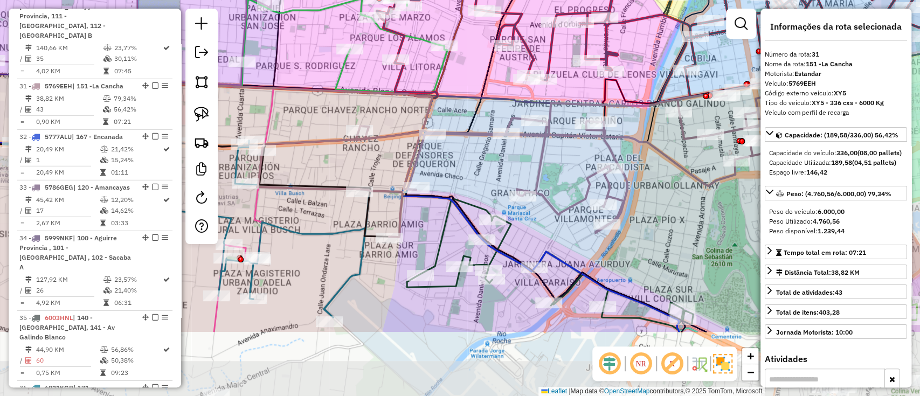
drag, startPoint x: 510, startPoint y: 227, endPoint x: 470, endPoint y: 172, distance: 68.3
click at [473, 172] on div "Janela de atendimento Grade de atendimento Capacidade Transportadoras Veículos …" at bounding box center [460, 198] width 920 height 396
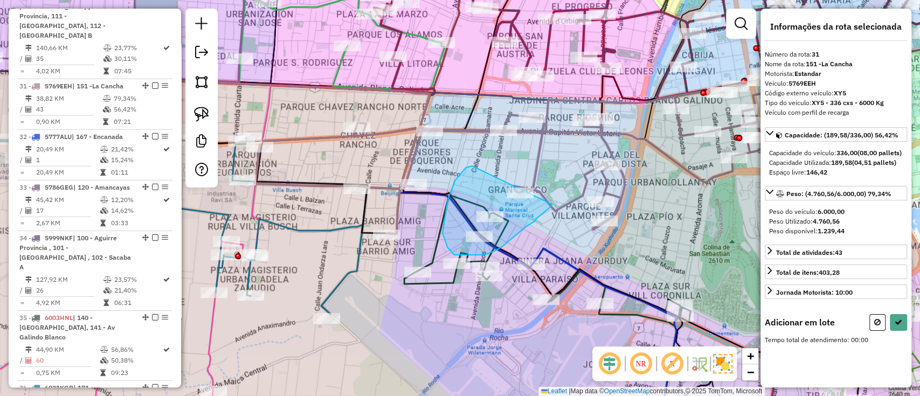
drag, startPoint x: 472, startPoint y: 166, endPoint x: 552, endPoint y: 204, distance: 88.4
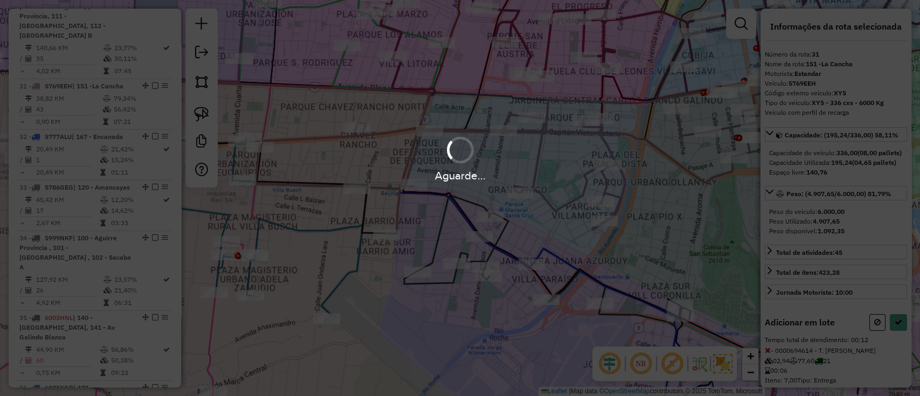
select select "**********"
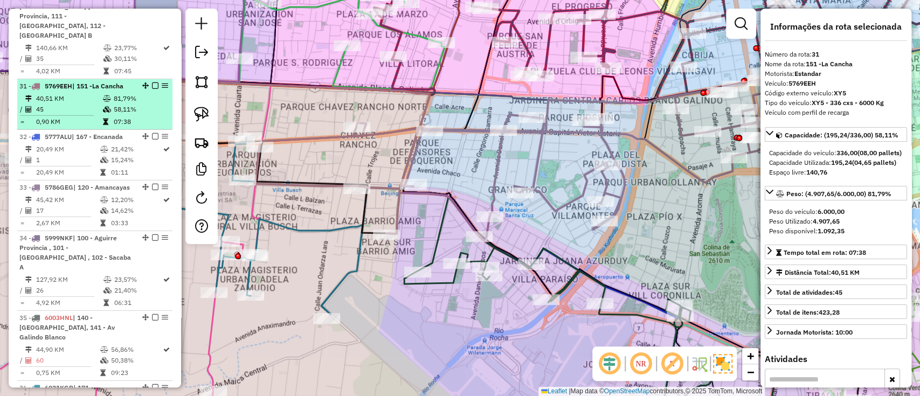
click at [152, 82] on em at bounding box center [155, 85] width 6 height 6
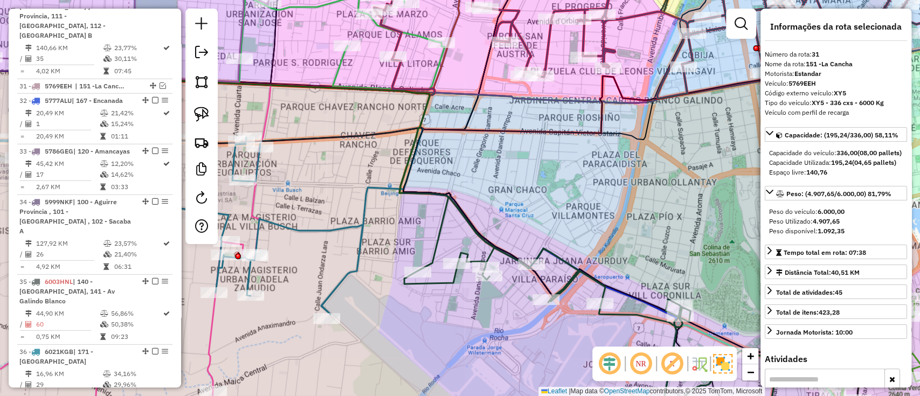
scroll to position [1981, 0]
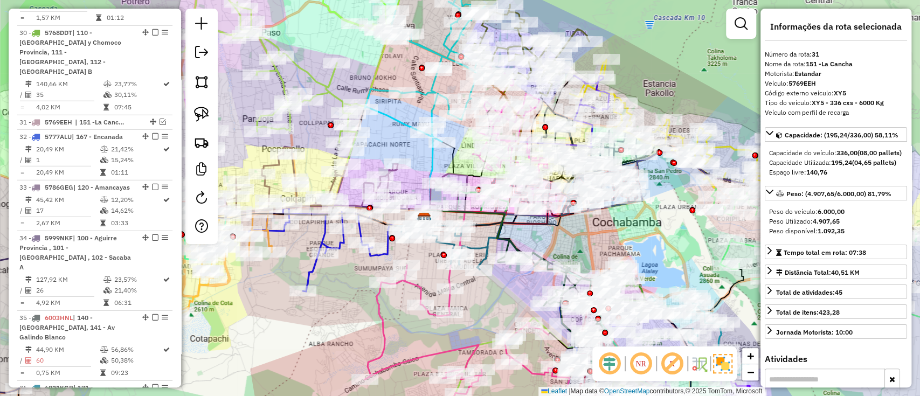
drag, startPoint x: 656, startPoint y: 224, endPoint x: 642, endPoint y: 272, distance: 49.8
click at [647, 273] on div "Janela de atendimento Grade de atendimento Capacidade Transportadoras Veículos …" at bounding box center [460, 198] width 920 height 396
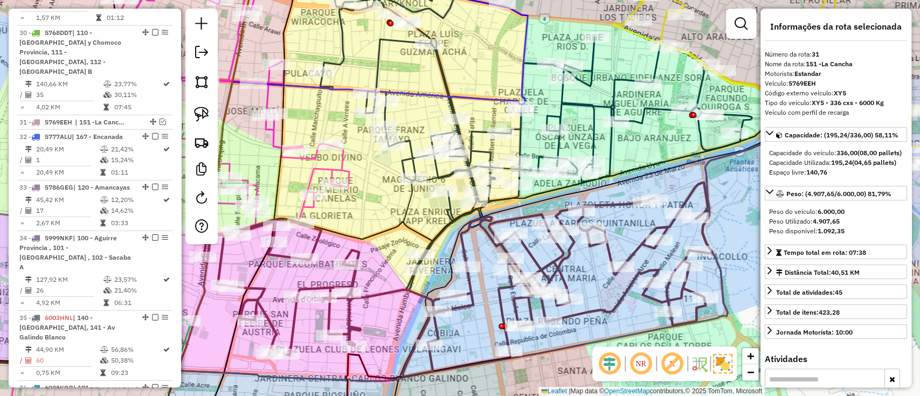
click at [629, 256] on icon at bounding box center [416, 280] width 592 height 194
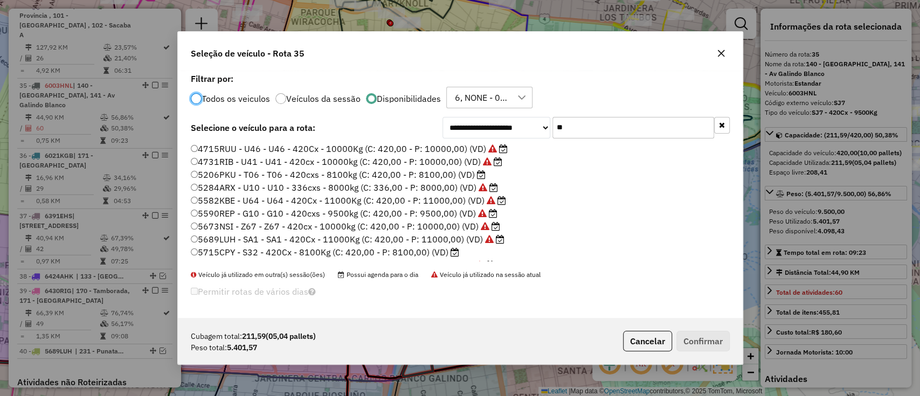
scroll to position [5, 3]
click at [633, 122] on input "**" at bounding box center [633, 128] width 162 height 22
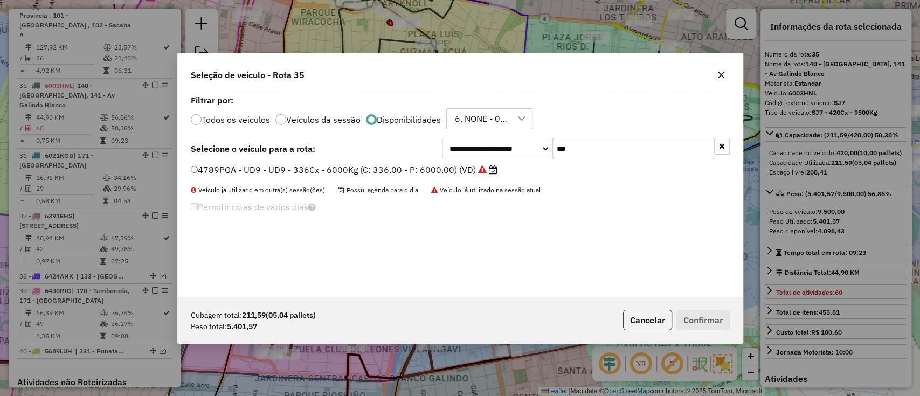
type input "***"
click at [445, 168] on label "4789PGA - UD9 - UD9 - 336Cx - 6000Kg (C: 336,00 - P: 6000,00) (VD)" at bounding box center [344, 169] width 307 height 13
click at [443, 171] on label "4789PGA - UD9 - UD9 - 336Cx - 6000Kg (C: 336,00 - P: 6000,00) (VD)" at bounding box center [344, 169] width 307 height 13
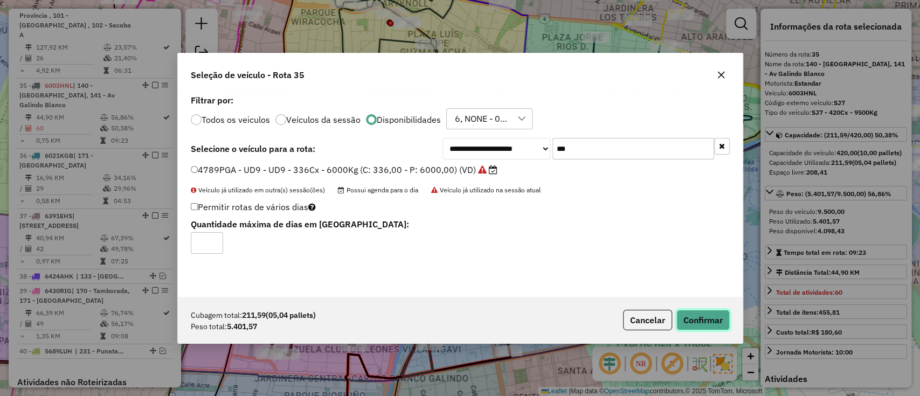
click at [711, 322] on button "Confirmar" at bounding box center [702, 320] width 53 height 20
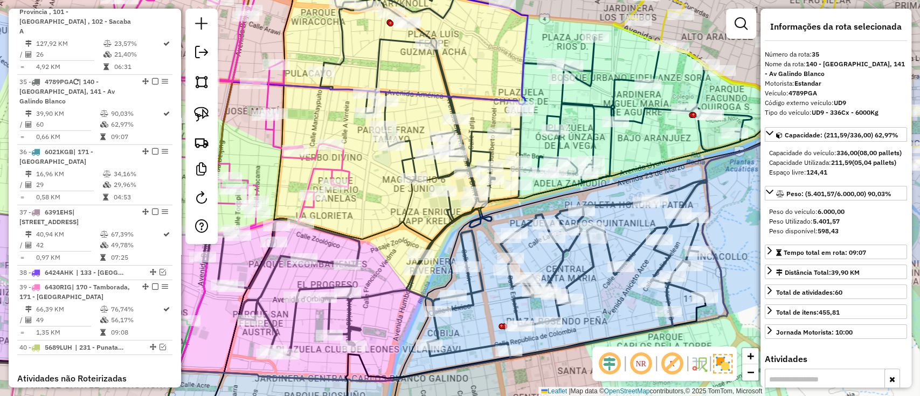
scroll to position [2213, 0]
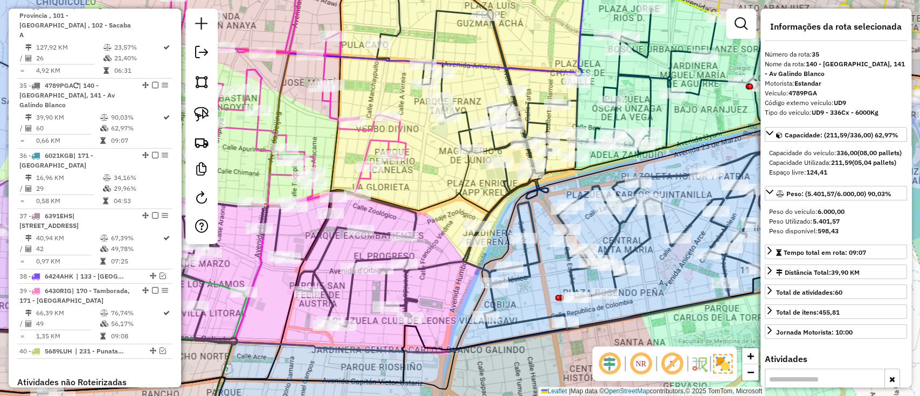
drag, startPoint x: 383, startPoint y: 265, endPoint x: 498, endPoint y: 212, distance: 126.3
click at [497, 213] on div "Janela de atendimento Grade de atendimento Capacidade Transportadoras Veículos …" at bounding box center [460, 198] width 920 height 396
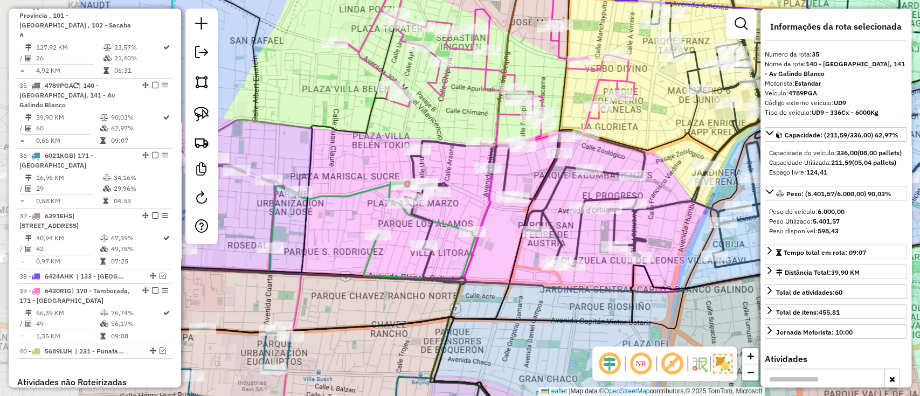
drag, startPoint x: 337, startPoint y: 272, endPoint x: 440, endPoint y: 240, distance: 108.2
click at [502, 232] on div "Rota 35 - Placa 4789PGA 0000046436 - T. HILDA Janela de atendimento Grade de at…" at bounding box center [460, 198] width 920 height 396
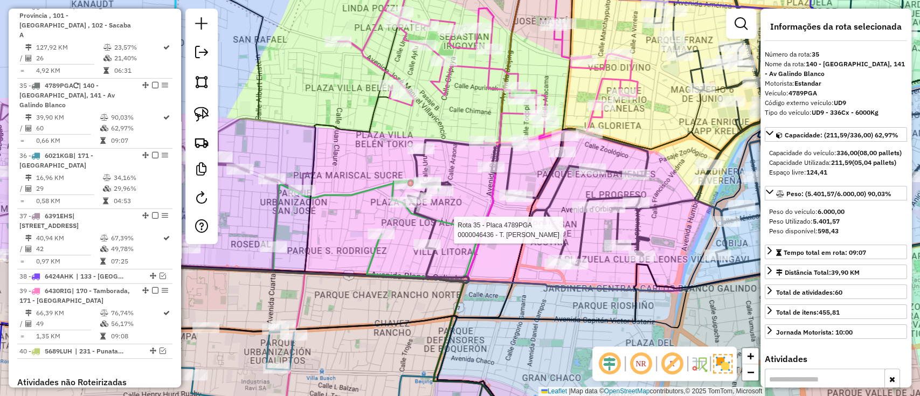
click at [368, 258] on icon at bounding box center [422, 229] width 112 height 97
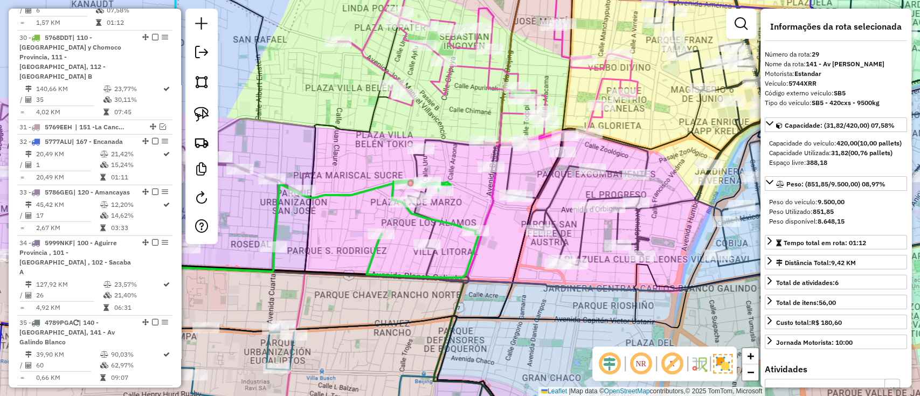
scroll to position [1897, 0]
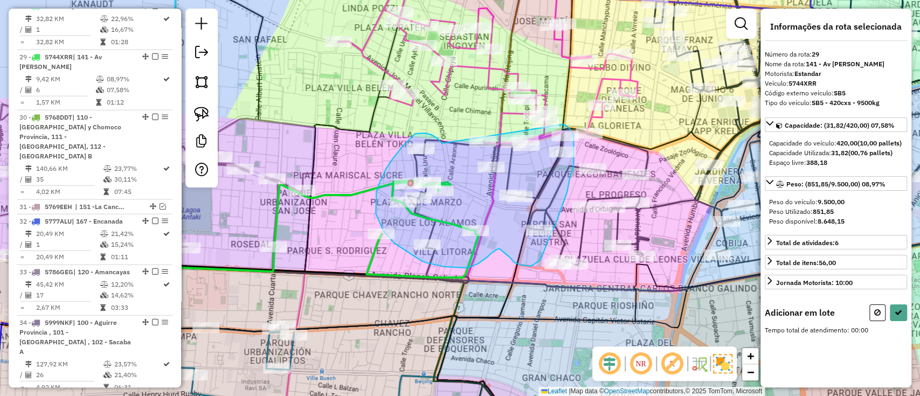
drag, startPoint x: 439, startPoint y: 140, endPoint x: 562, endPoint y: 124, distance: 124.3
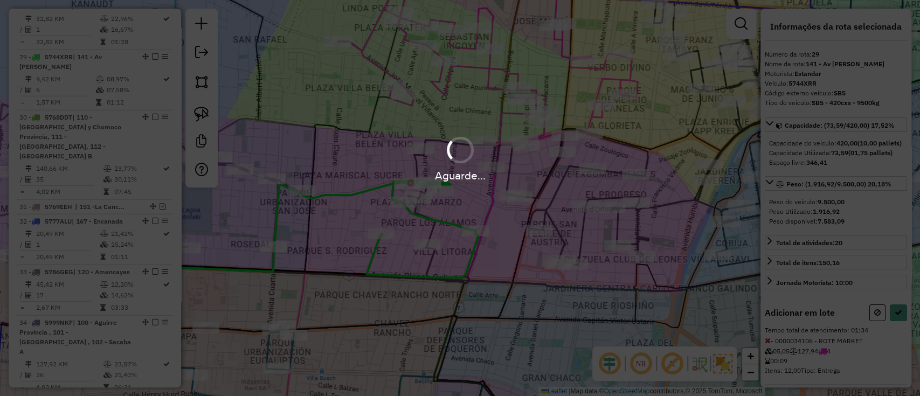
select select "**********"
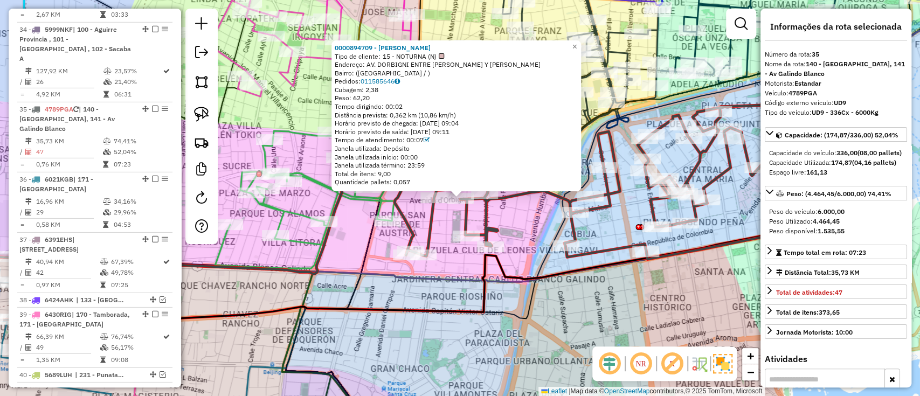
scroll to position [2223, 0]
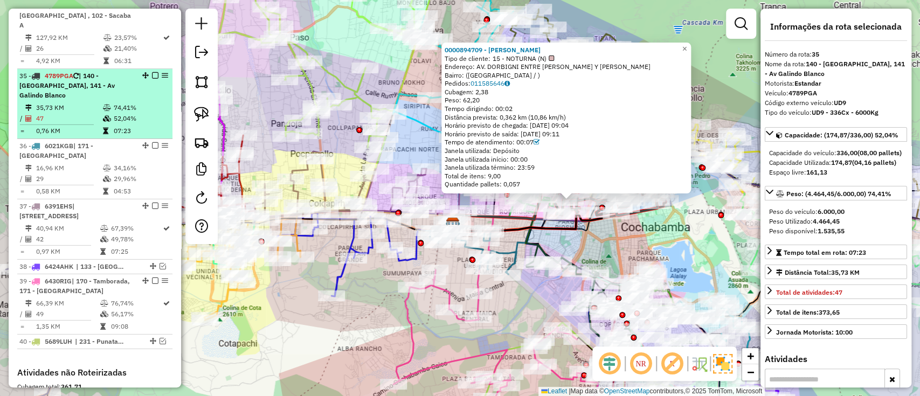
click at [152, 72] on em at bounding box center [155, 75] width 6 height 6
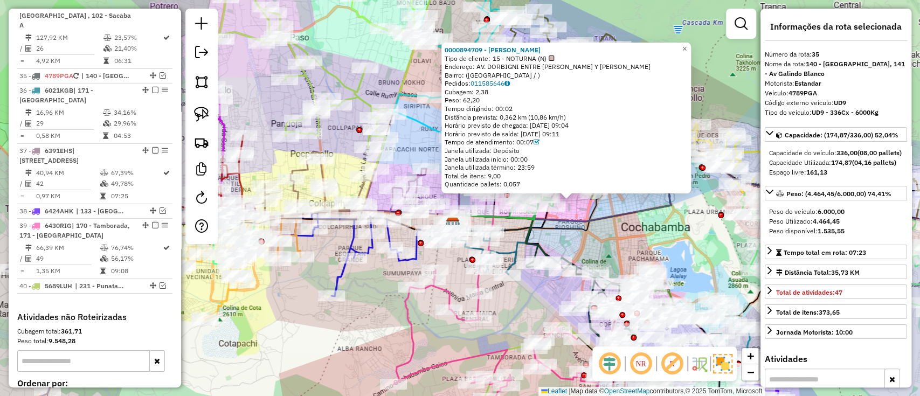
click at [568, 246] on div "Rota 36 - Placa 6021KGB 0000064540 - T. SANDRA Rota 21 - Placa 5590TYY 00008934…" at bounding box center [460, 198] width 920 height 396
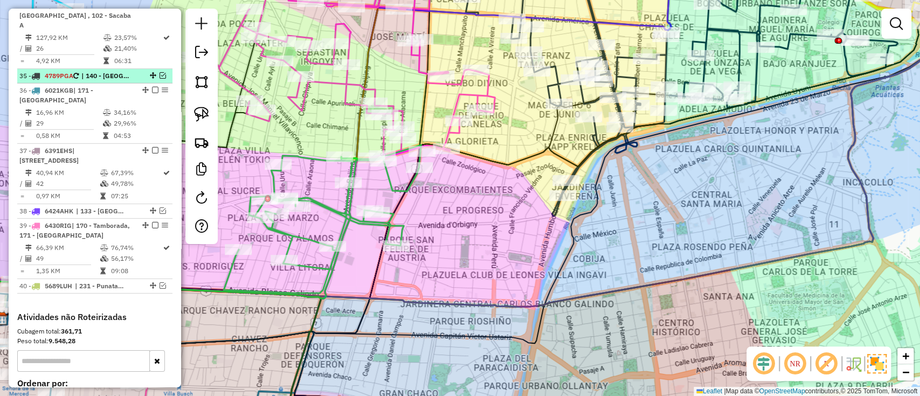
click at [161, 72] on em at bounding box center [162, 75] width 6 height 6
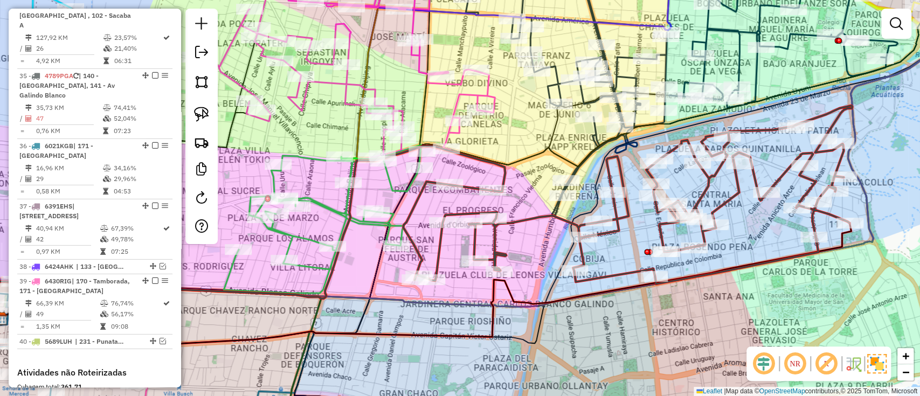
click at [538, 221] on icon at bounding box center [627, 195] width 449 height 178
select select "**********"
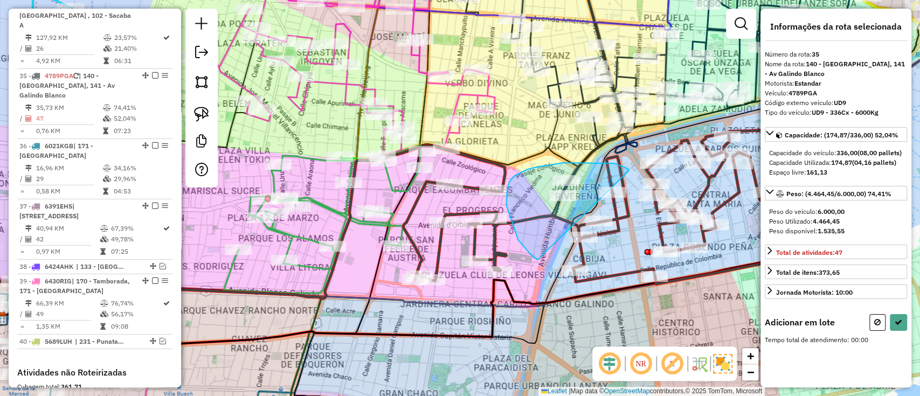
drag, startPoint x: 620, startPoint y: 166, endPoint x: 537, endPoint y: 260, distance: 125.2
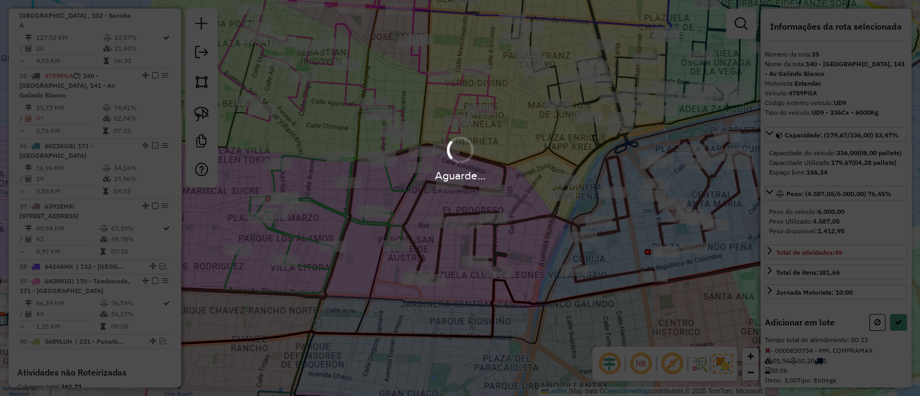
select select "**********"
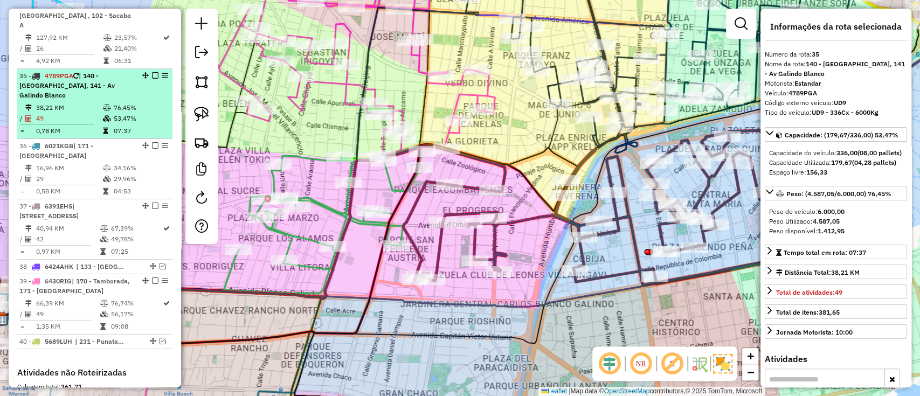
click at [152, 72] on em at bounding box center [155, 75] width 6 height 6
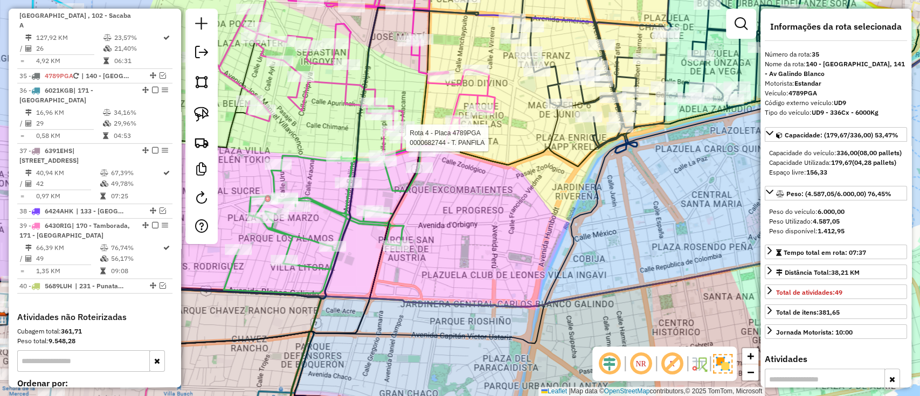
scroll to position [2177, 0]
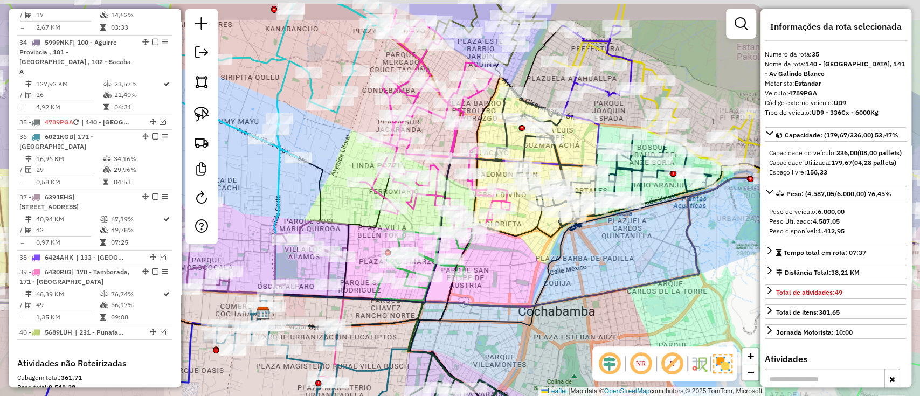
drag, startPoint x: 615, startPoint y: 217, endPoint x: 572, endPoint y: 290, distance: 84.6
click at [572, 290] on div "Janela de atendimento Grade de atendimento Capacidade Transportadoras Veículos …" at bounding box center [460, 198] width 920 height 396
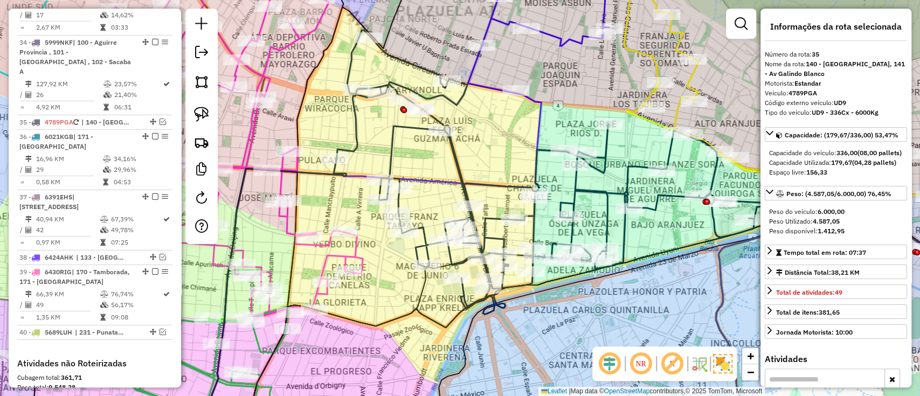
click at [648, 205] on icon at bounding box center [550, 172] width 429 height 284
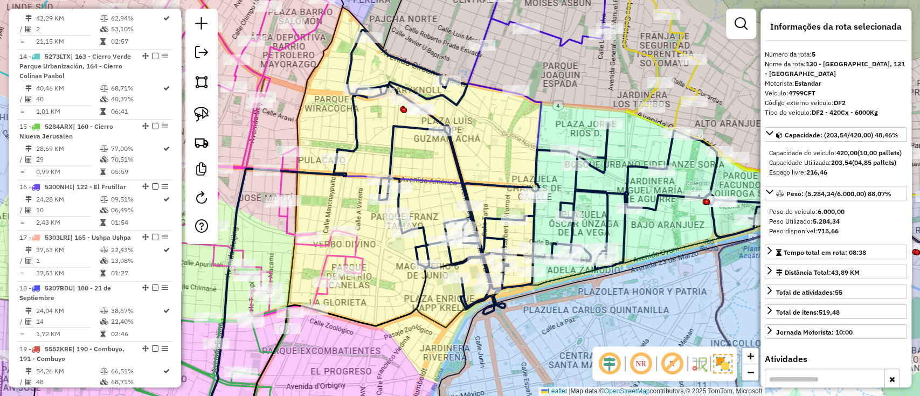
scroll to position [620, 0]
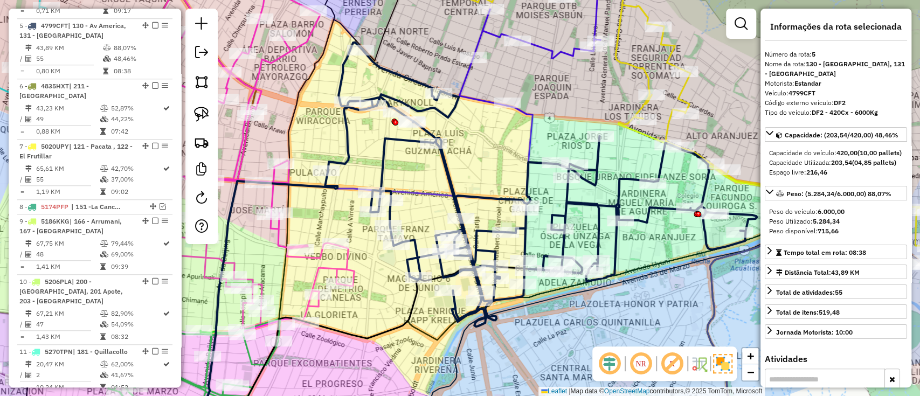
drag, startPoint x: 650, startPoint y: 244, endPoint x: 640, endPoint y: 258, distance: 17.4
click at [640, 258] on div "Janela de atendimento Grade de atendimento Capacidade Transportadoras Veículos …" at bounding box center [460, 198] width 920 height 396
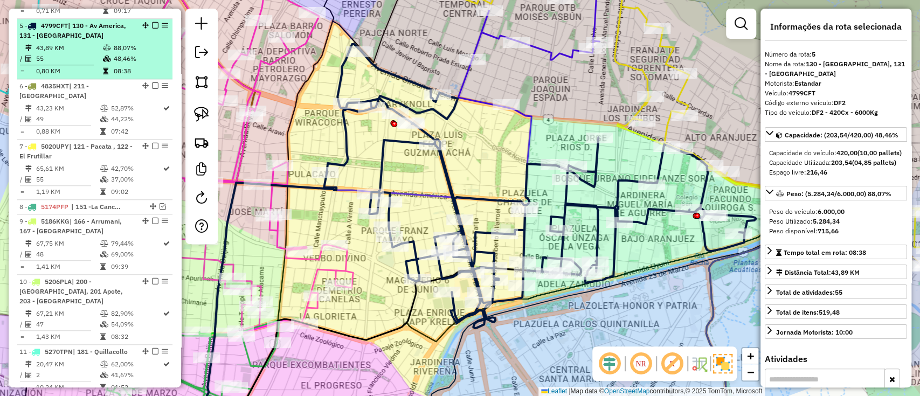
click at [155, 22] on div at bounding box center [152, 25] width 32 height 6
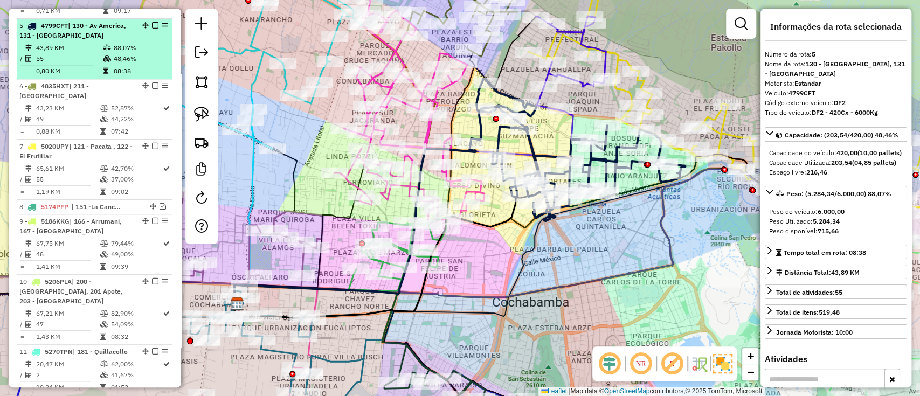
click at [152, 22] on em at bounding box center [155, 25] width 6 height 6
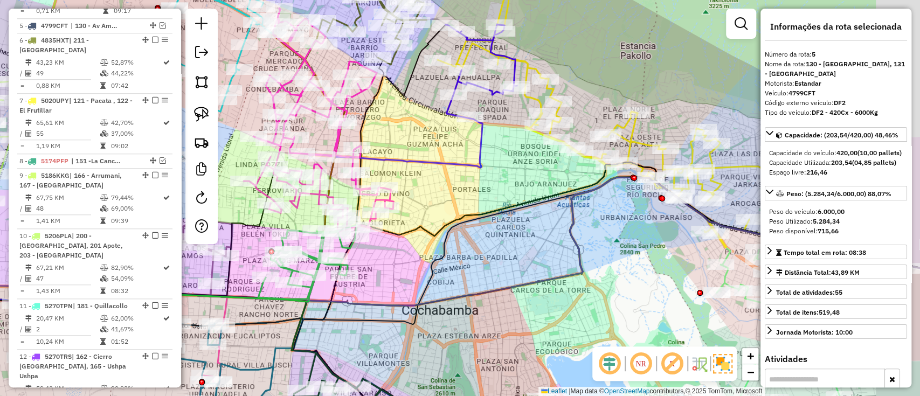
drag, startPoint x: 551, startPoint y: 212, endPoint x: 448, endPoint y: 191, distance: 104.4
click at [448, 191] on div "Janela de atendimento Grade de atendimento Capacidade Transportadoras Veículos …" at bounding box center [460, 198] width 920 height 396
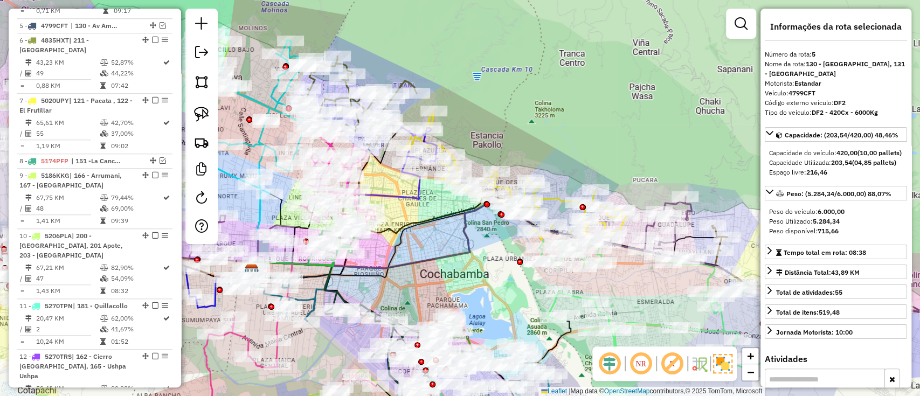
drag, startPoint x: 473, startPoint y: 313, endPoint x: 462, endPoint y: 225, distance: 88.0
click at [463, 226] on div "Janela de atendimento Grade de atendimento Capacidade Transportadoras Veículos …" at bounding box center [460, 198] width 920 height 396
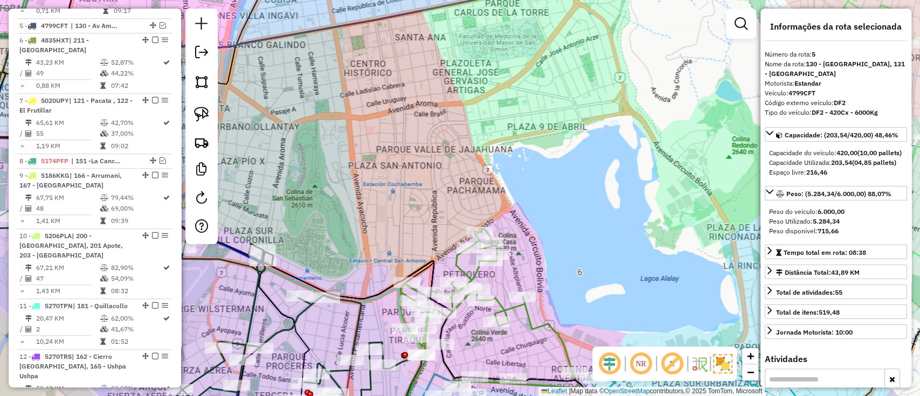
drag, startPoint x: 547, startPoint y: 259, endPoint x: 525, endPoint y: 117, distance: 142.8
click at [525, 118] on div "Janela de atendimento Grade de atendimento Capacidade Transportadoras Veículos …" at bounding box center [460, 198] width 920 height 396
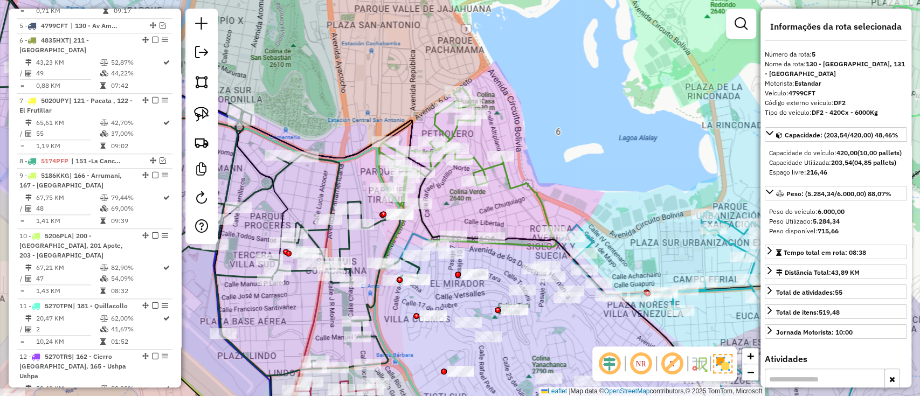
click at [527, 185] on icon at bounding box center [467, 178] width 177 height 181
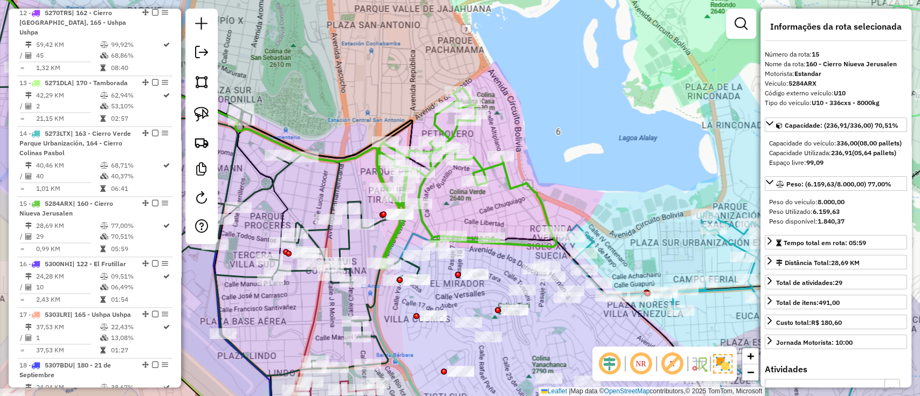
scroll to position [1112, 0]
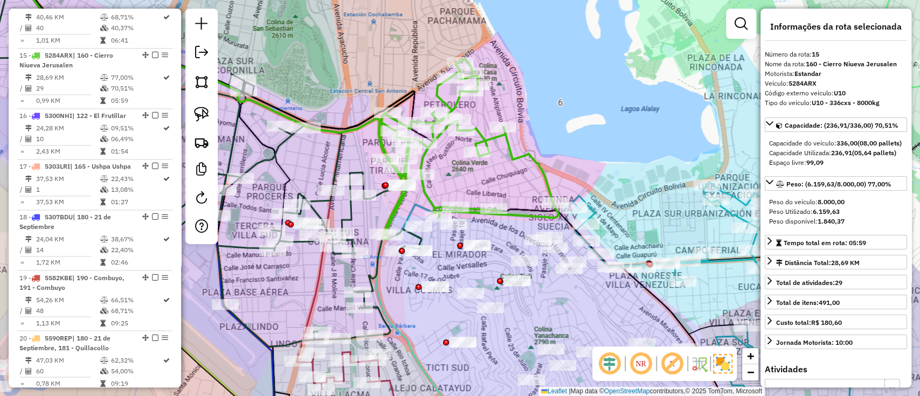
drag, startPoint x: 535, startPoint y: 203, endPoint x: 539, endPoint y: 159, distance: 44.4
click at [539, 159] on icon at bounding box center [469, 149] width 177 height 181
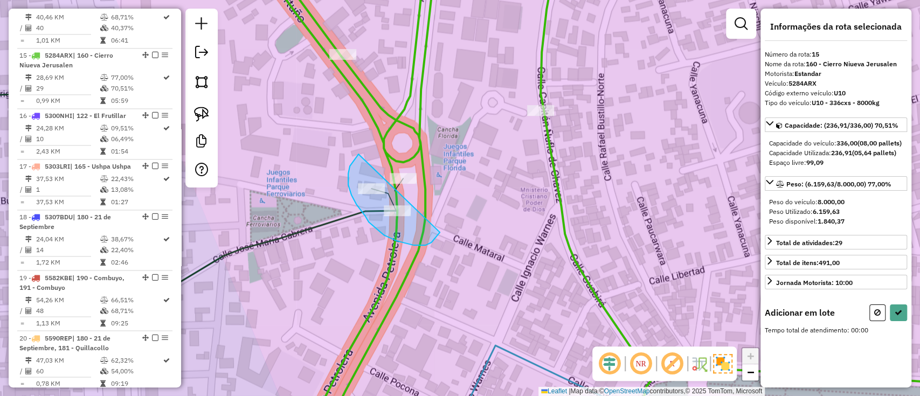
drag, startPoint x: 348, startPoint y: 175, endPoint x: 440, endPoint y: 232, distance: 107.9
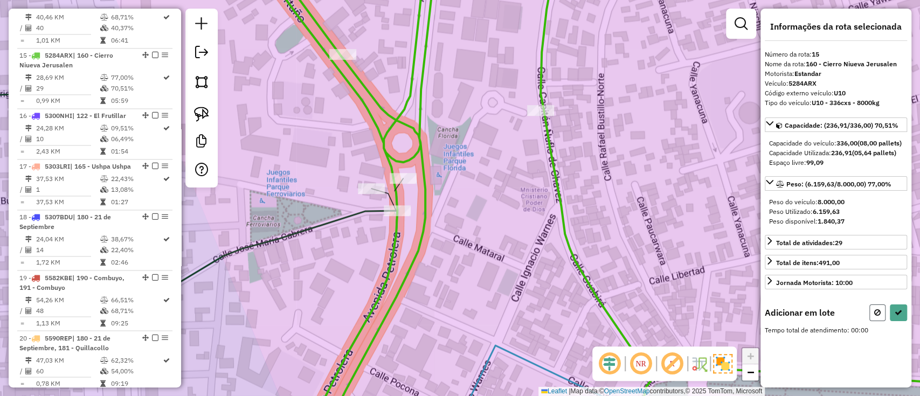
click at [873, 317] on button at bounding box center [877, 312] width 16 height 17
select select "**********"
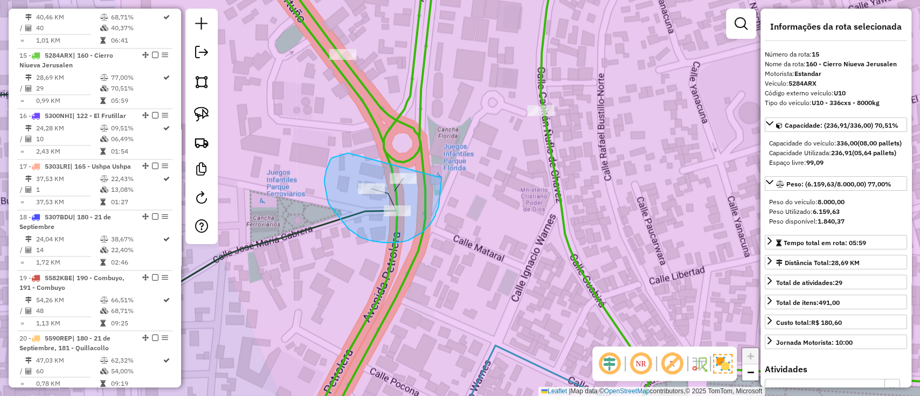
drag, startPoint x: 331, startPoint y: 158, endPoint x: 441, endPoint y: 172, distance: 110.9
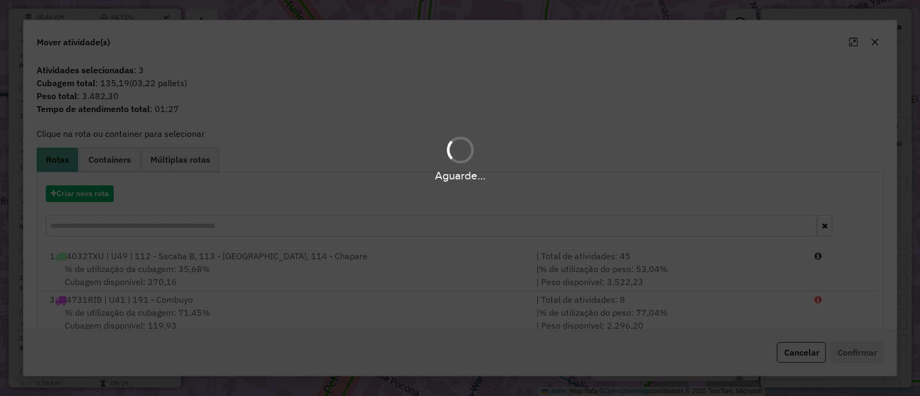
click at [99, 156] on div "Aguarde..." at bounding box center [460, 158] width 920 height 51
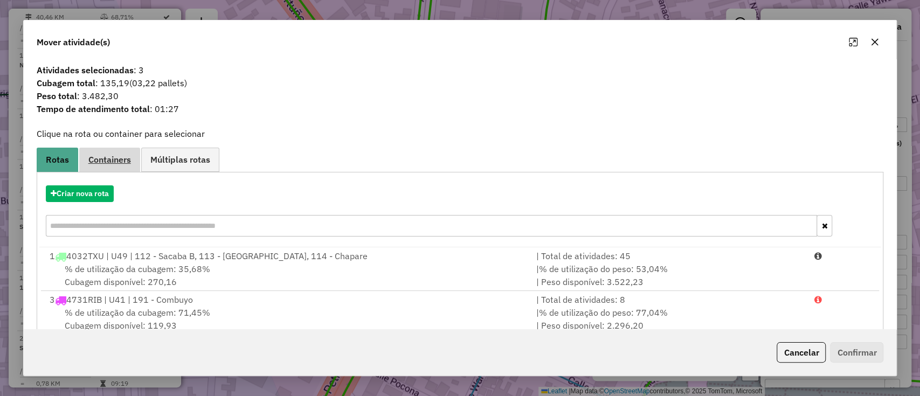
click at [100, 157] on span "Containers" at bounding box center [109, 159] width 43 height 9
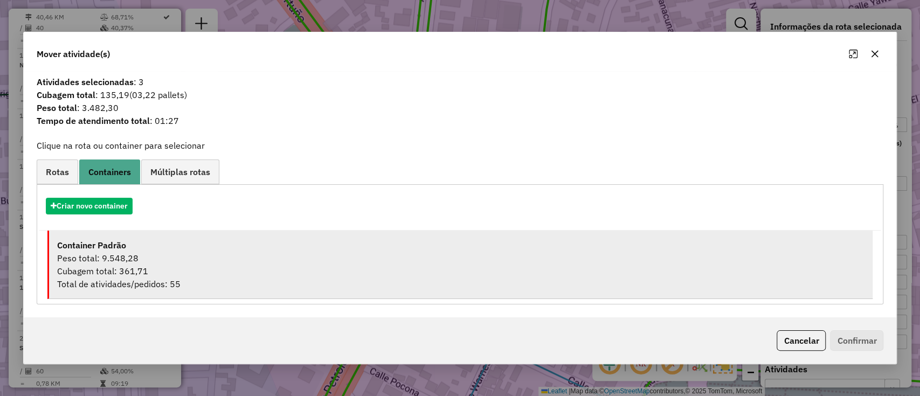
click at [193, 261] on div "Peso total: 9.548,28" at bounding box center [461, 258] width 808 height 13
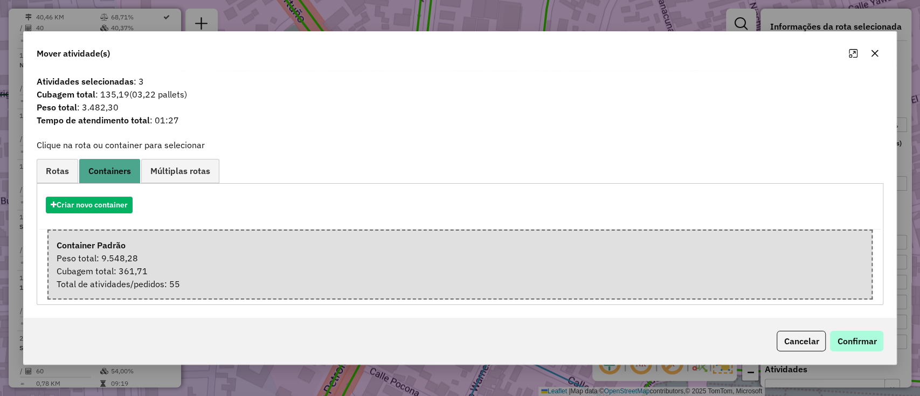
click at [857, 330] on div "Cancelar Confirmar" at bounding box center [460, 341] width 873 height 46
click at [858, 337] on button "Confirmar" at bounding box center [856, 341] width 53 height 20
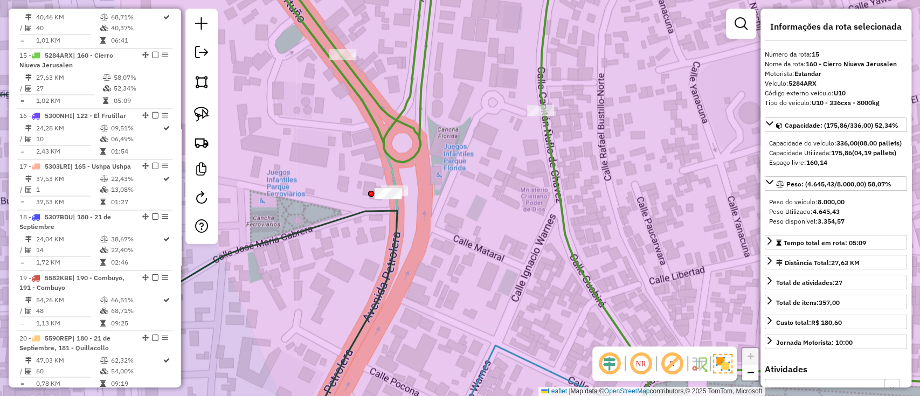
click at [502, 184] on div "Janela de atendimento Grade de atendimento Capacidade Transportadoras Veículos …" at bounding box center [460, 198] width 920 height 396
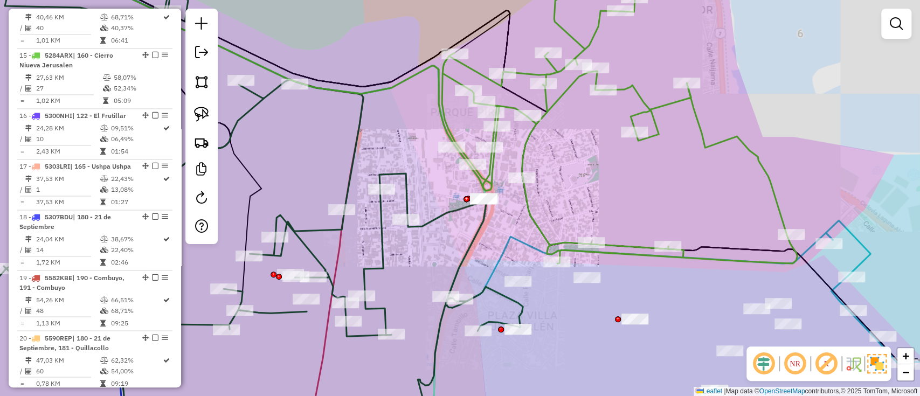
click at [534, 226] on icon at bounding box center [619, 111] width 355 height 303
select select "**********"
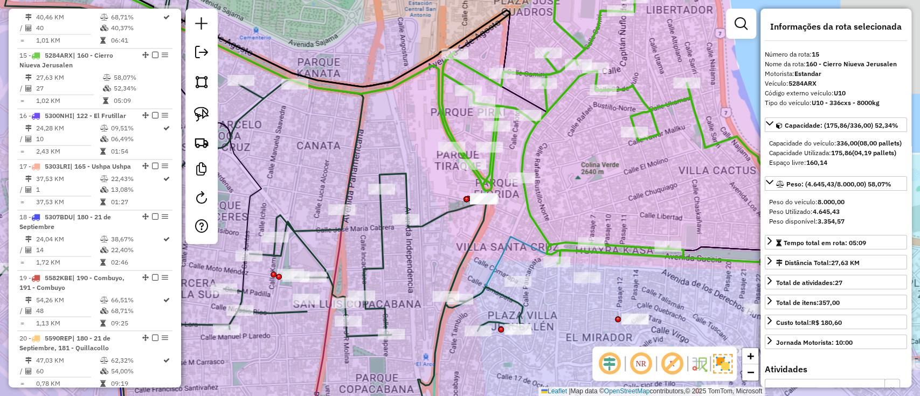
click at [536, 222] on icon at bounding box center [619, 111] width 355 height 303
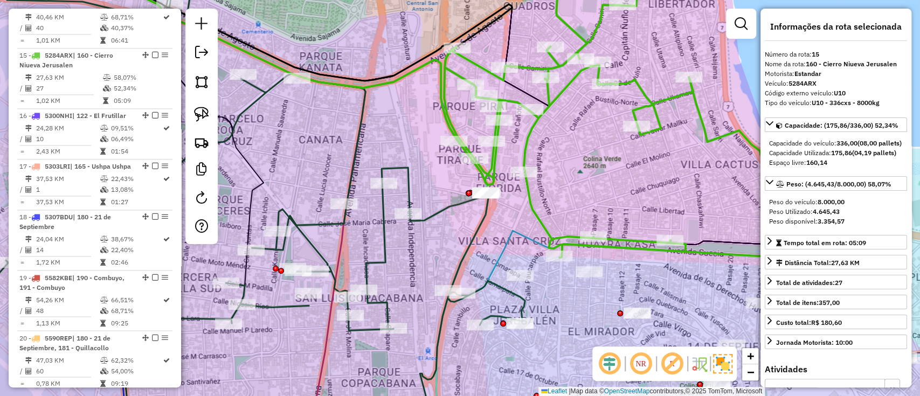
drag, startPoint x: 563, startPoint y: 190, endPoint x: 556, endPoint y: 119, distance: 72.0
click at [556, 119] on div "Janela de atendimento Grade de atendimento Capacidade Transportadoras Veículos …" at bounding box center [460, 198] width 920 height 396
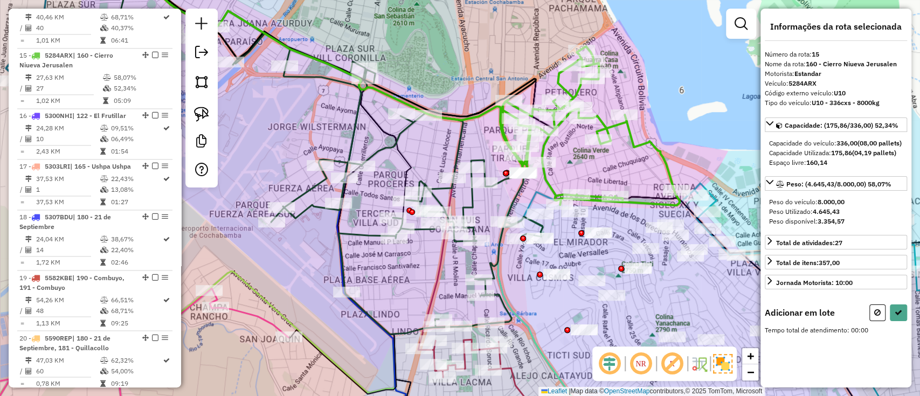
drag, startPoint x: 632, startPoint y: 166, endPoint x: 568, endPoint y: 137, distance: 70.4
click at [569, 137] on div "Janela de atendimento Grade de atendimento Capacidade Transportadoras Veículos …" at bounding box center [460, 198] width 920 height 396
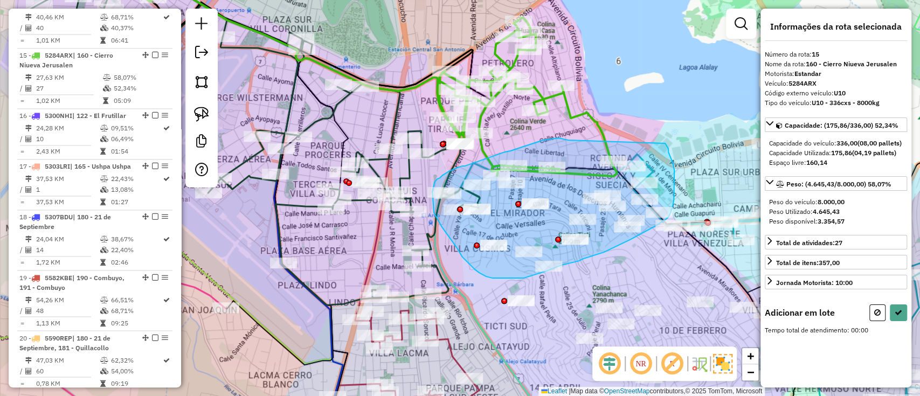
drag, startPoint x: 567, startPoint y: 140, endPoint x: 665, endPoint y: 143, distance: 97.6
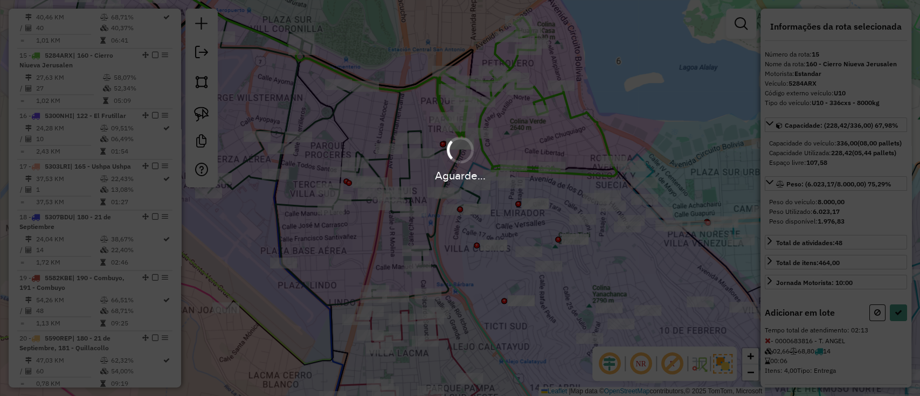
select select "**********"
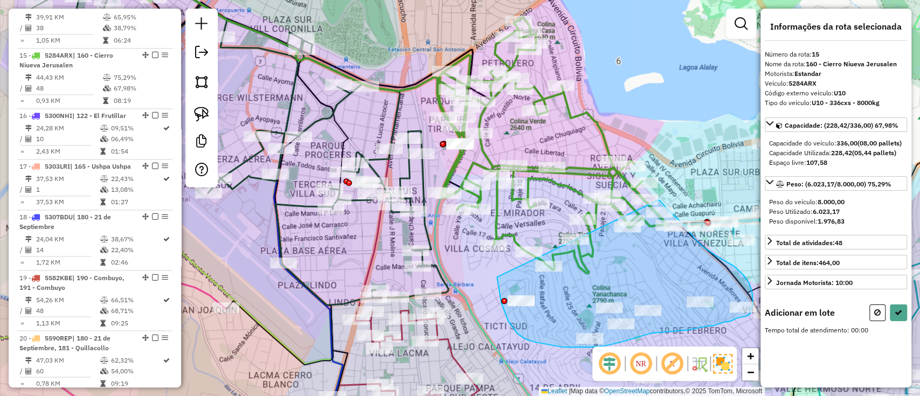
drag, startPoint x: 497, startPoint y: 277, endPoint x: 658, endPoint y: 200, distance: 178.6
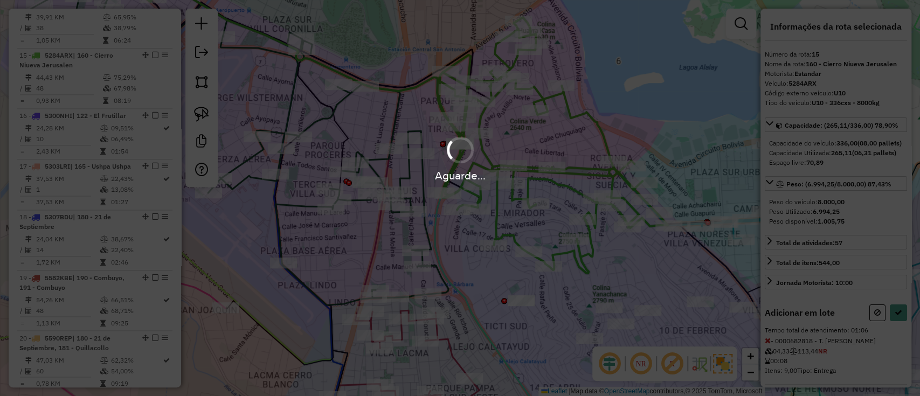
select select "**********"
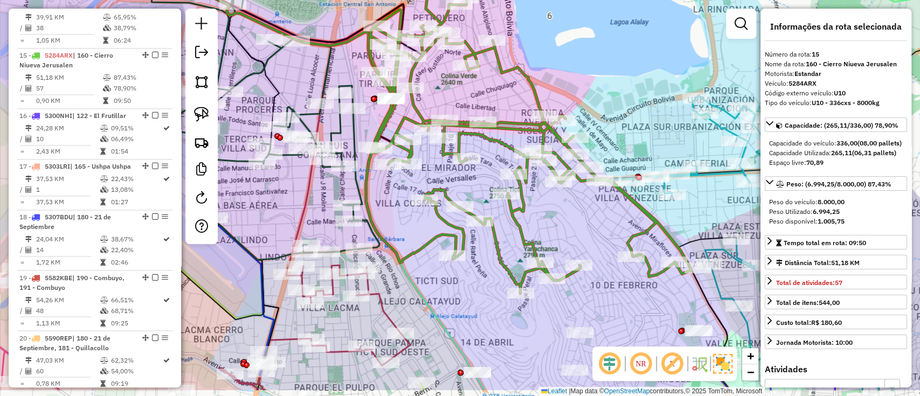
drag, startPoint x: 657, startPoint y: 259, endPoint x: 447, endPoint y: 172, distance: 228.0
click at [456, 169] on div "Janela de atendimento Grade de atendimento Capacidade Transportadoras Veículos …" at bounding box center [460, 198] width 920 height 396
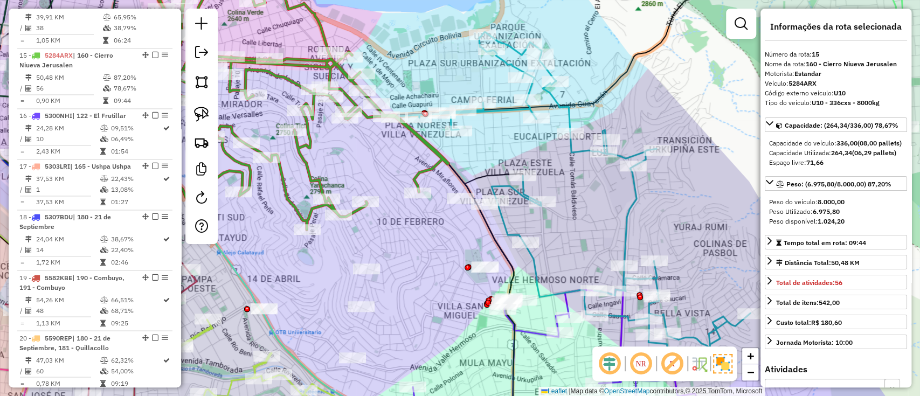
click at [154, 52] on em at bounding box center [155, 55] width 6 height 6
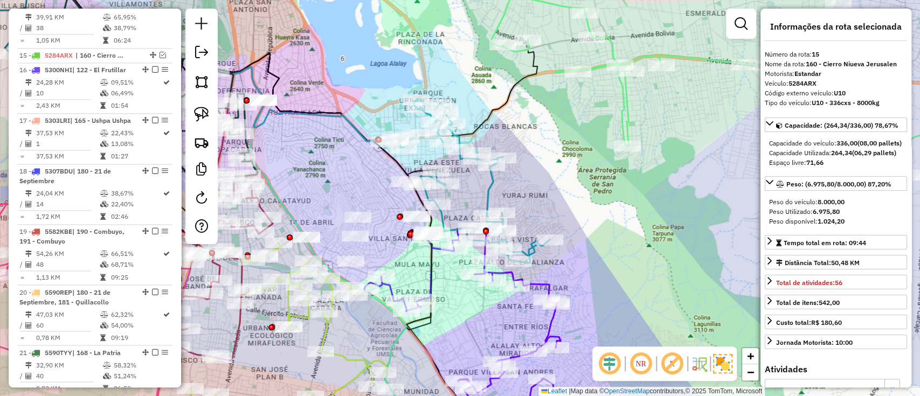
click at [555, 325] on icon at bounding box center [494, 331] width 261 height 208
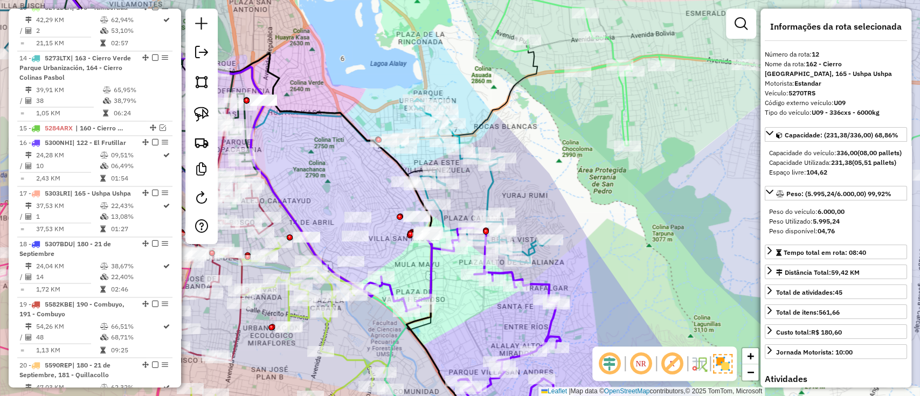
click at [550, 325] on icon at bounding box center [494, 331] width 261 height 208
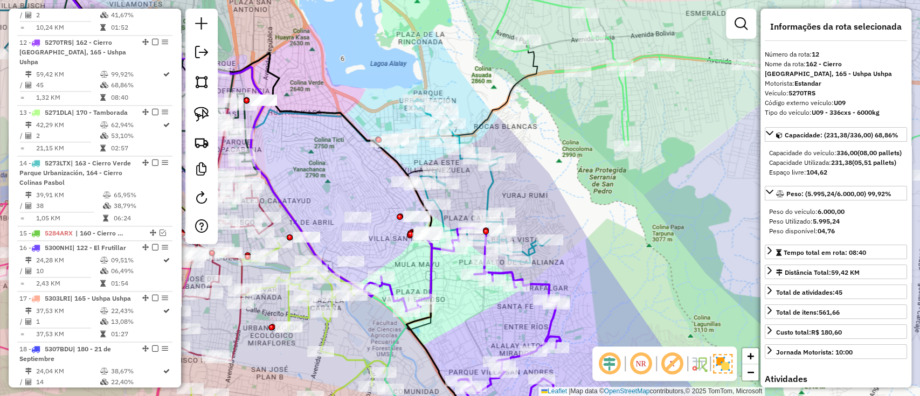
scroll to position [931, 0]
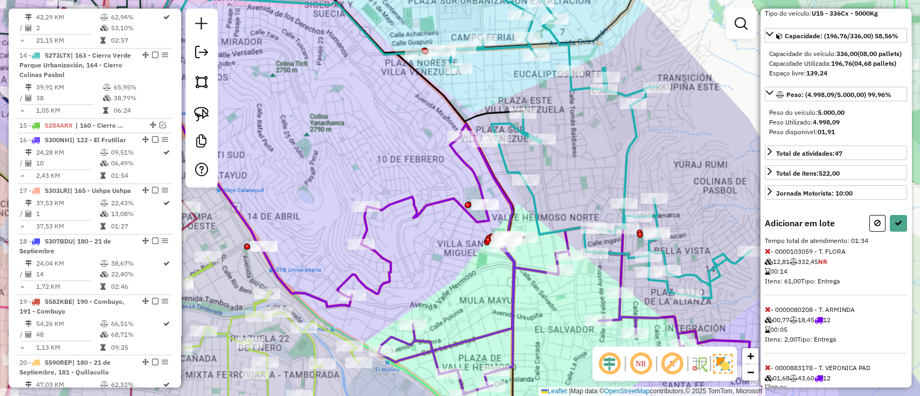
scroll to position [72, 0]
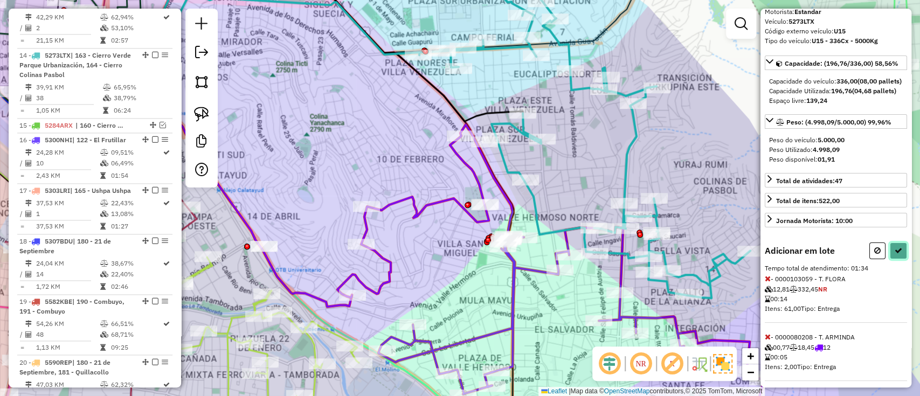
click at [896, 254] on icon at bounding box center [898, 251] width 8 height 8
select select "**********"
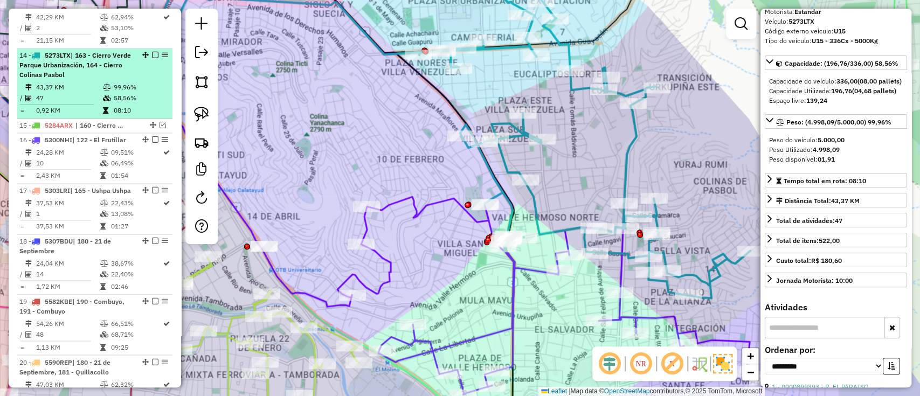
click at [152, 52] on em at bounding box center [155, 55] width 6 height 6
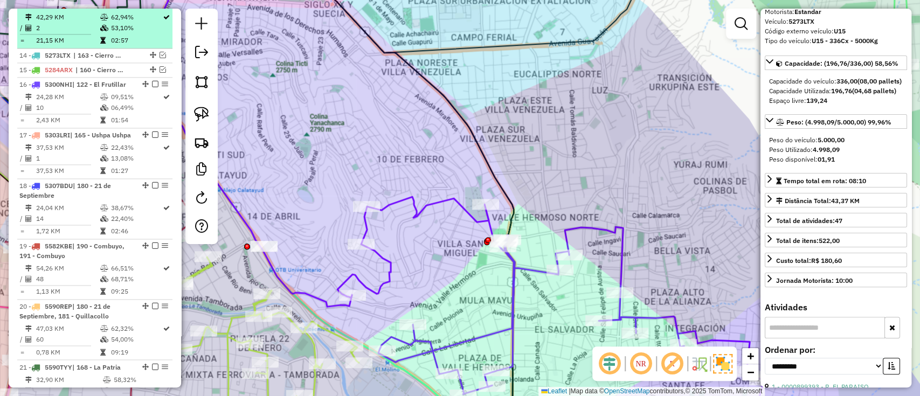
scroll to position [986, 0]
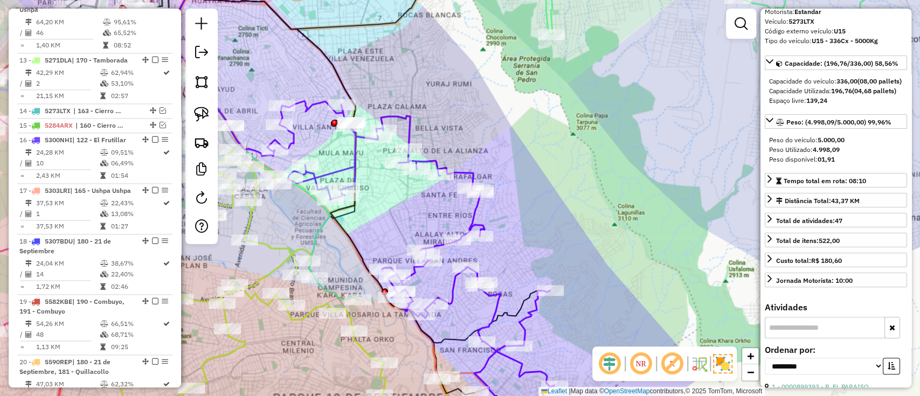
click at [478, 219] on icon at bounding box center [410, 255] width 287 height 308
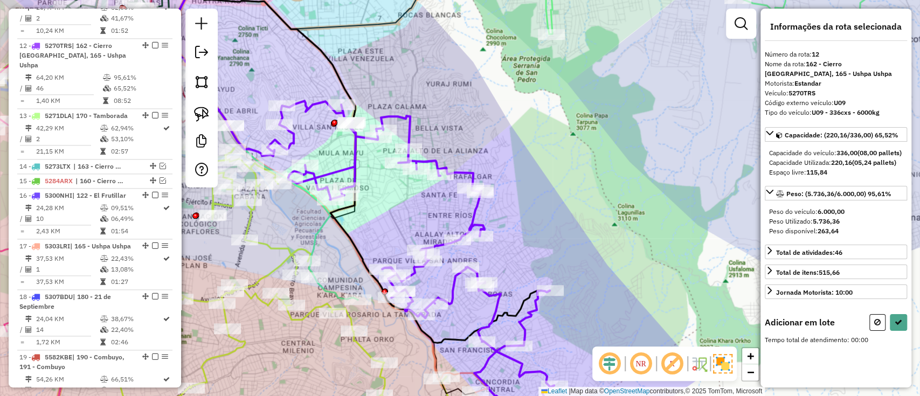
scroll to position [0, 0]
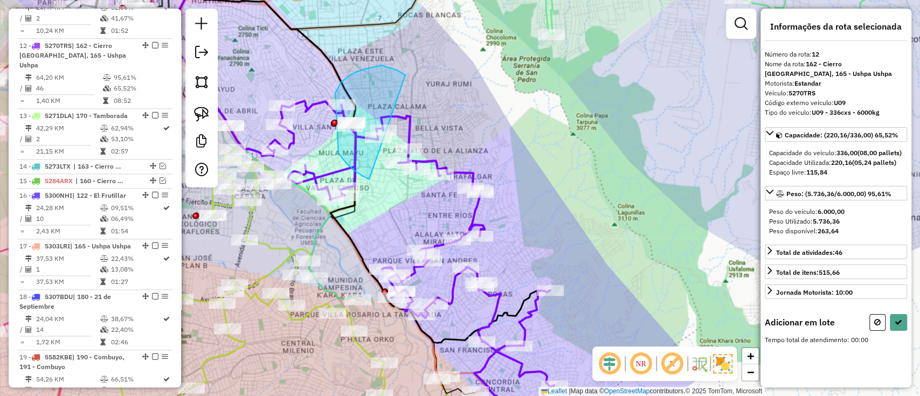
drag, startPoint x: 381, startPoint y: 65, endPoint x: 371, endPoint y: 179, distance: 114.2
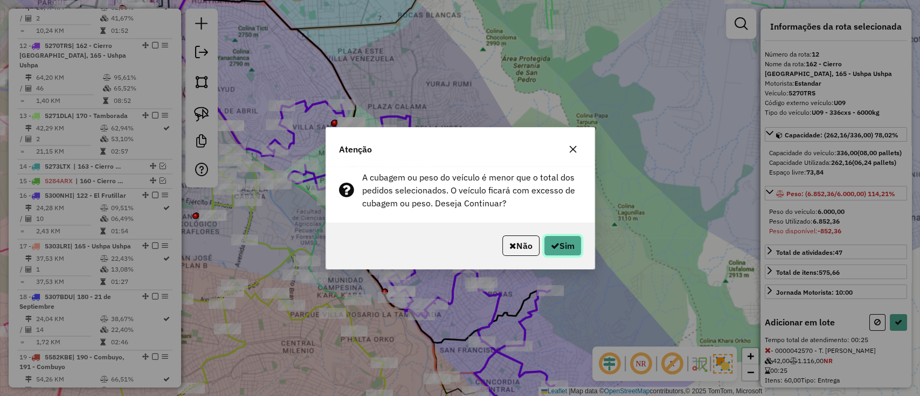
click at [566, 246] on button "Sim" at bounding box center [563, 245] width 38 height 20
select select "**********"
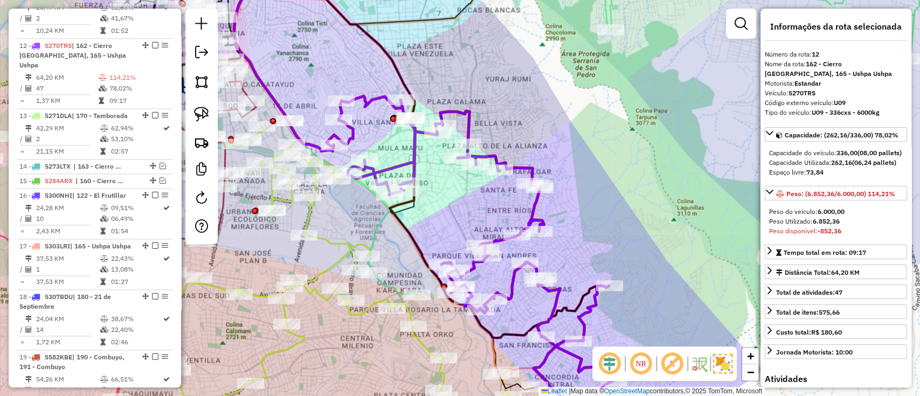
drag, startPoint x: 407, startPoint y: 213, endPoint x: 463, endPoint y: 205, distance: 57.2
click at [461, 206] on div "Janela de atendimento Grade de atendimento Capacidade Transportadoras Veículos …" at bounding box center [460, 198] width 920 height 396
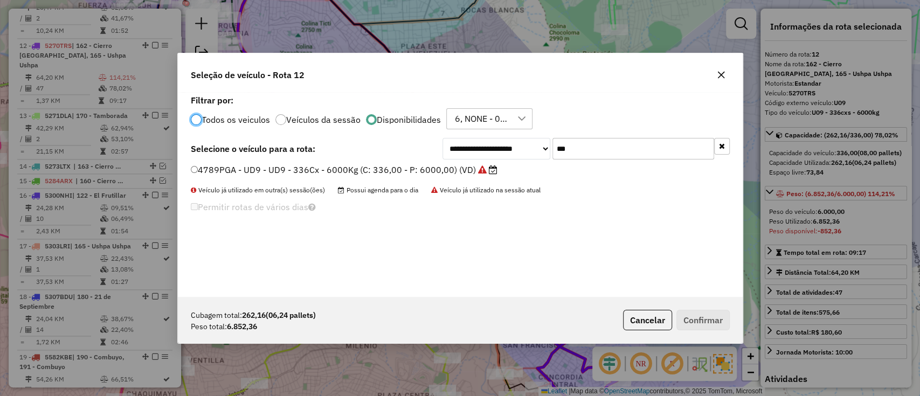
scroll to position [5, 3]
click at [600, 149] on input "***" at bounding box center [633, 149] width 162 height 22
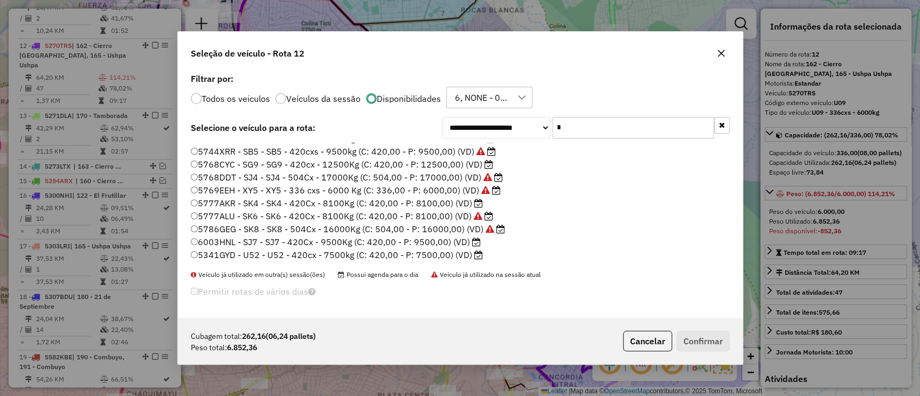
scroll to position [249, 0]
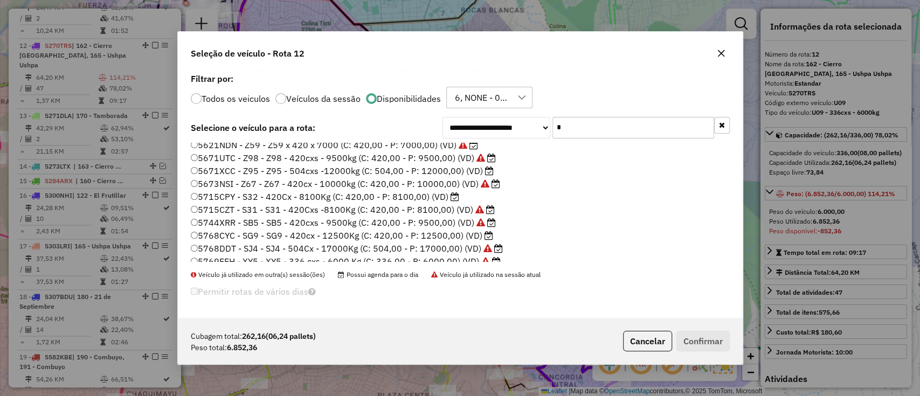
type input "*"
click at [426, 191] on label "5715CPY - S32 - 420Cx - 8100Kg (C: 420,00 - P: 8100,00) (VD)" at bounding box center [325, 196] width 268 height 13
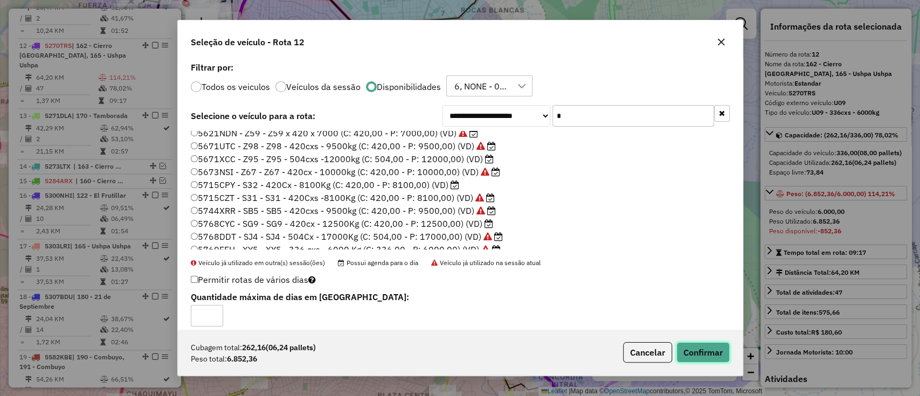
click at [702, 351] on button "Confirmar" at bounding box center [702, 352] width 53 height 20
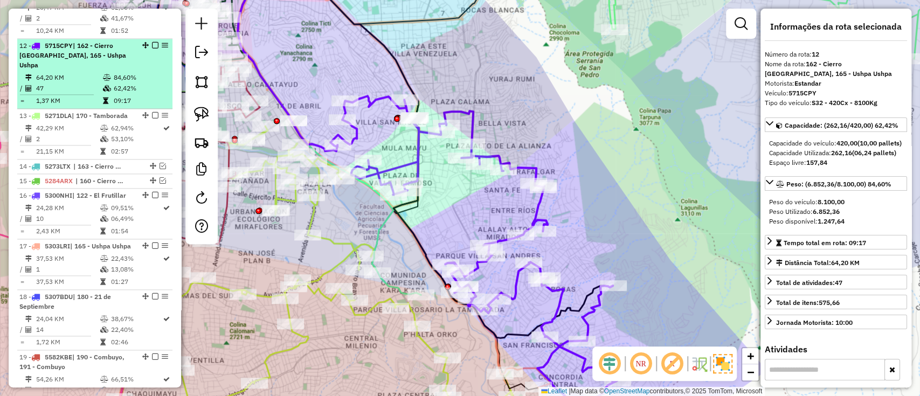
click at [152, 42] on em at bounding box center [155, 45] width 6 height 6
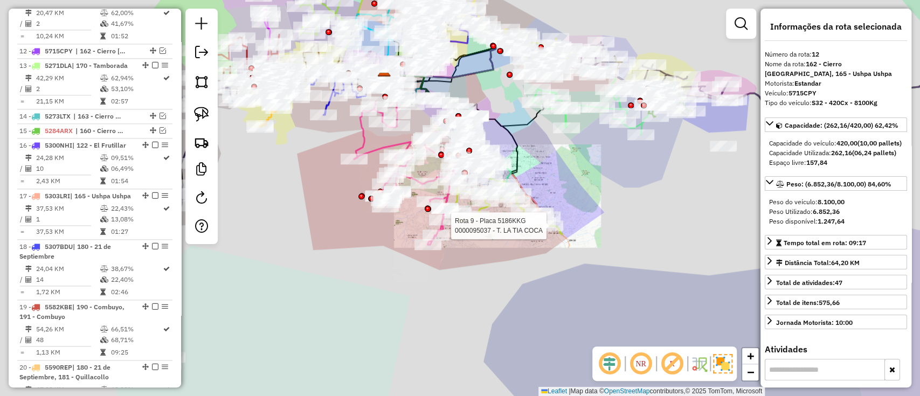
scroll to position [931, 0]
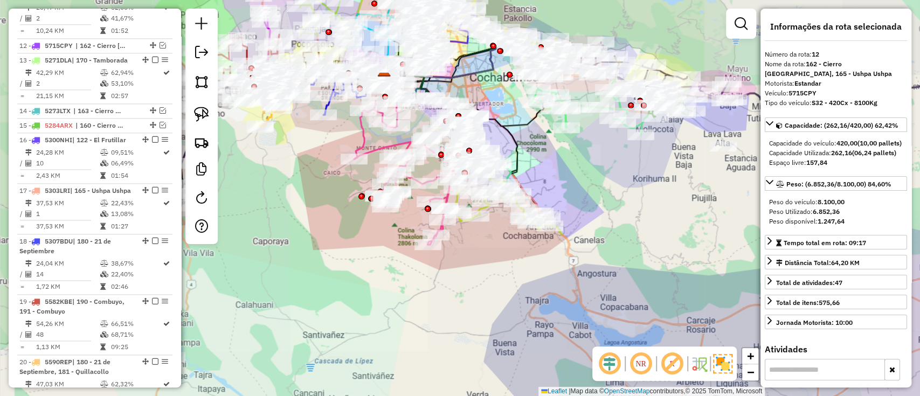
click at [518, 257] on div "Janela de atendimento Grade de atendimento Capacidade Transportadoras Veículos …" at bounding box center [460, 198] width 920 height 396
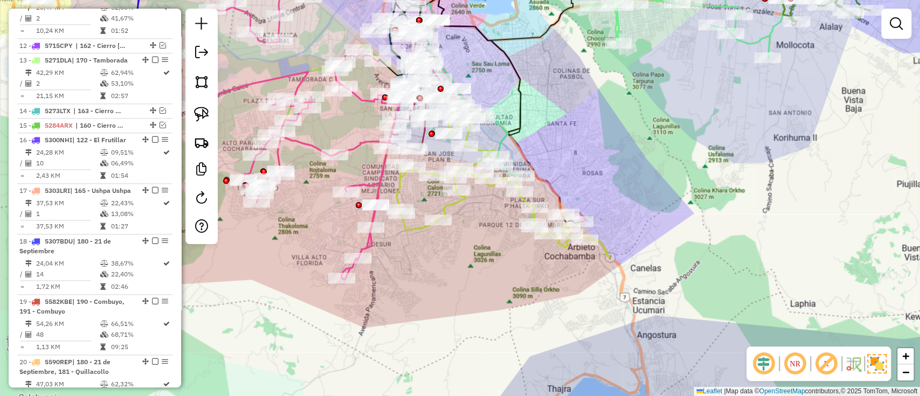
click at [448, 206] on icon at bounding box center [503, 174] width 213 height 165
select select "**********"
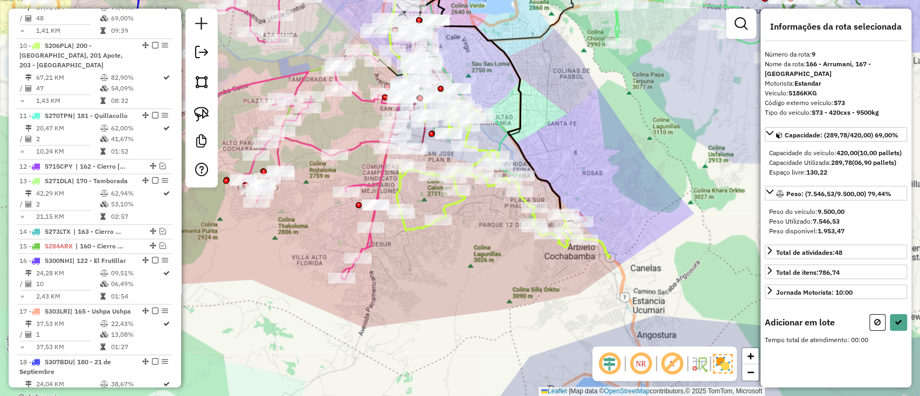
scroll to position [759, 0]
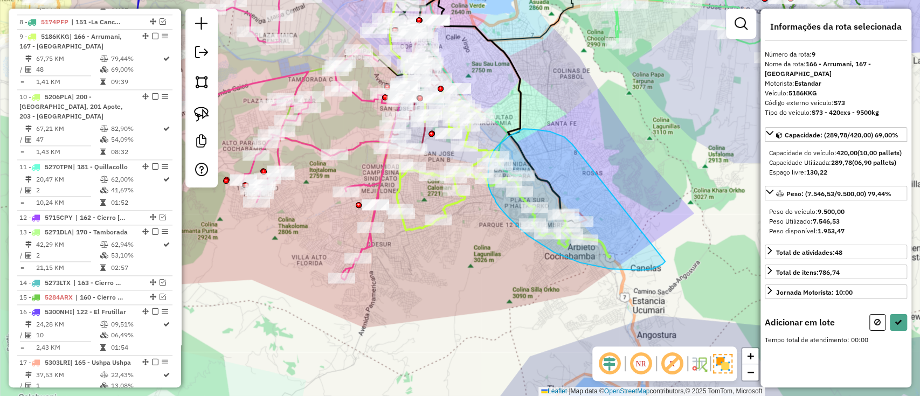
drag, startPoint x: 572, startPoint y: 144, endPoint x: 665, endPoint y: 261, distance: 149.2
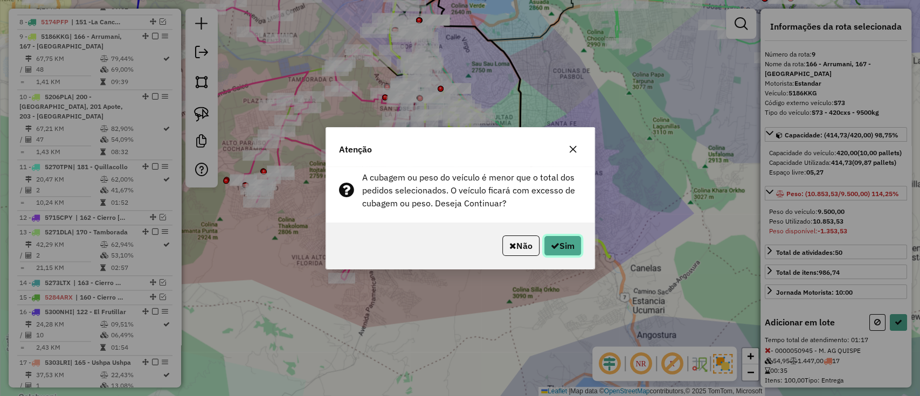
click at [554, 238] on button "Sim" at bounding box center [563, 245] width 38 height 20
select select "**********"
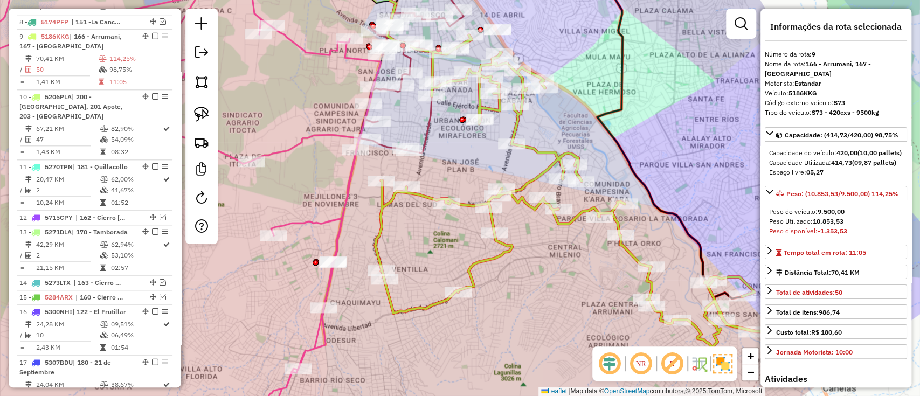
click at [425, 133] on icon at bounding box center [411, 64] width 105 height 177
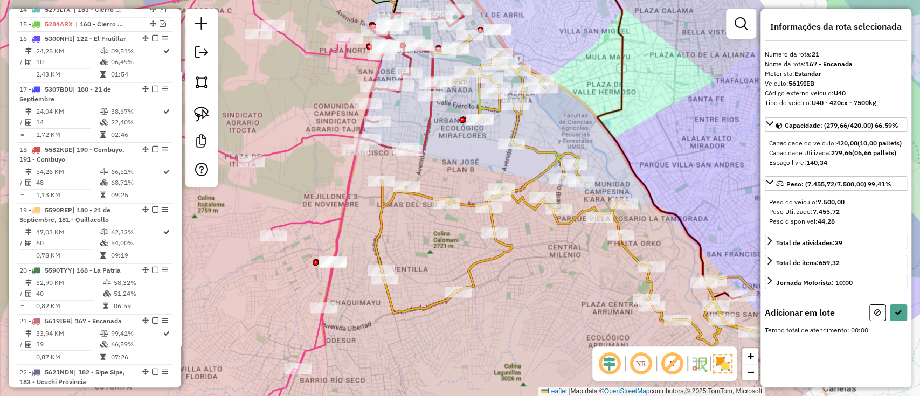
scroll to position [1306, 0]
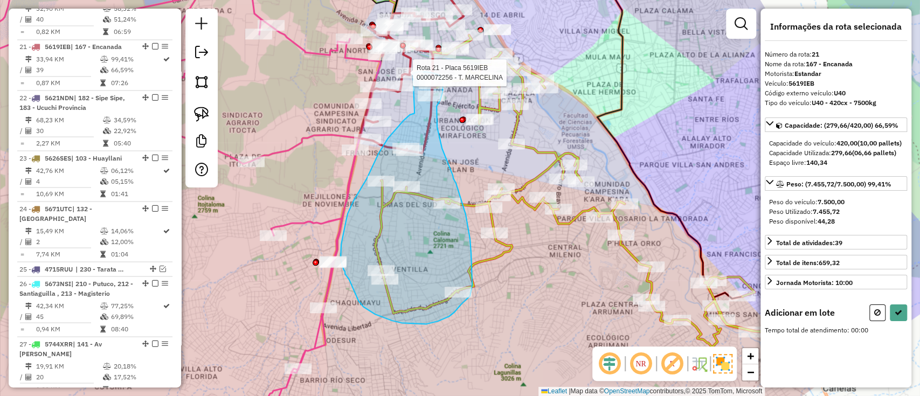
click at [411, 74] on div "Rota 21 - Placa 5619IEB 0000072256 - T. MARCELINA Janela de atendimento Grade d…" at bounding box center [460, 198] width 920 height 396
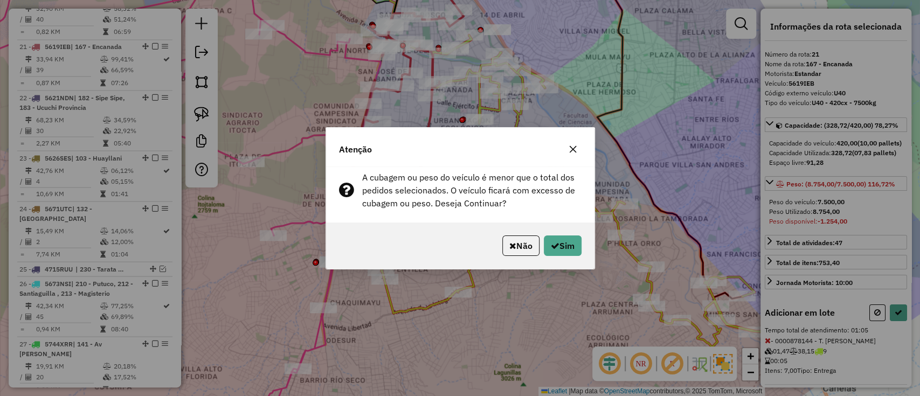
click at [578, 263] on div "Não Sim" at bounding box center [460, 246] width 268 height 46
click at [567, 253] on button "Sim" at bounding box center [563, 245] width 38 height 20
select select "**********"
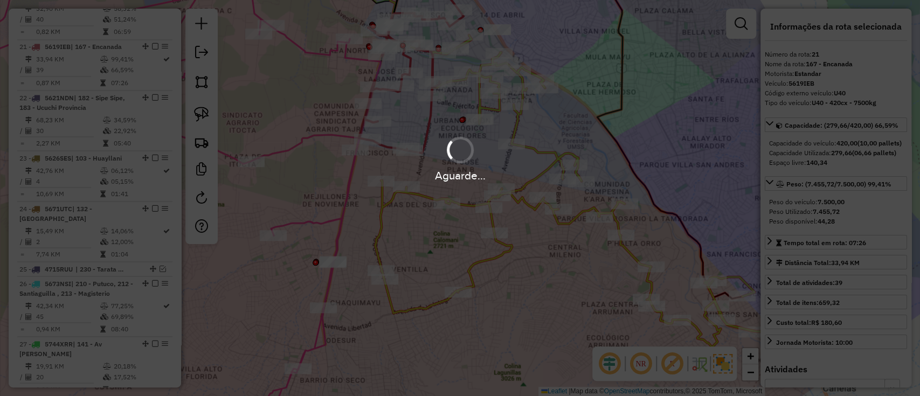
click at [545, 170] on div "Aguarde..." at bounding box center [460, 175] width 920 height 17
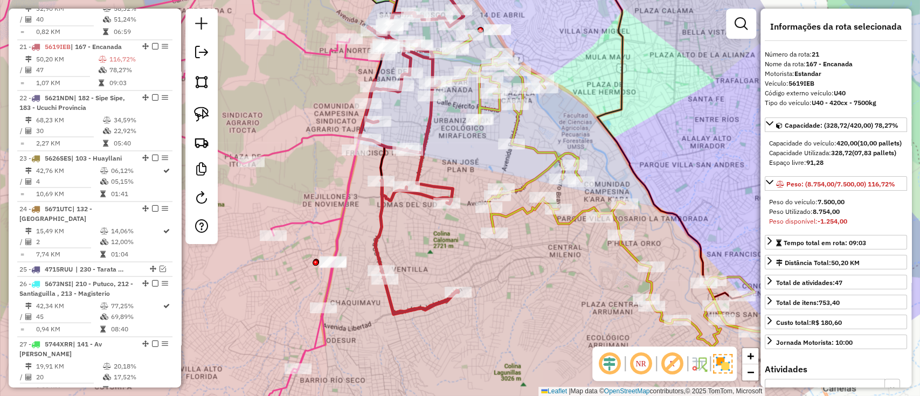
click at [545, 170] on icon at bounding box center [616, 201] width 369 height 332
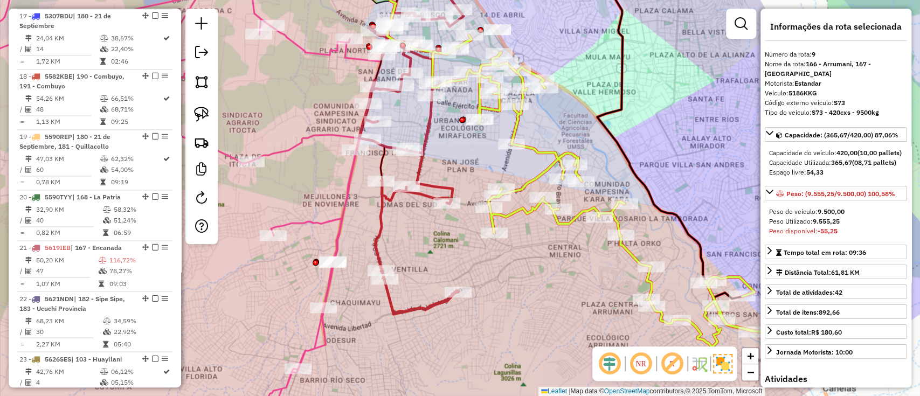
scroll to position [759, 0]
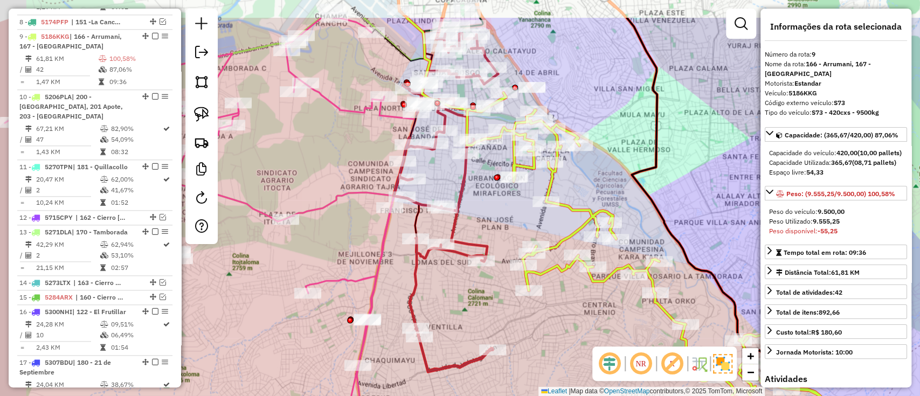
drag, startPoint x: 461, startPoint y: 162, endPoint x: 516, endPoint y: 241, distance: 97.2
click at [516, 241] on div "Janela de atendimento Grade de atendimento Capacidade Transportadoras Veículos …" at bounding box center [460, 198] width 920 height 396
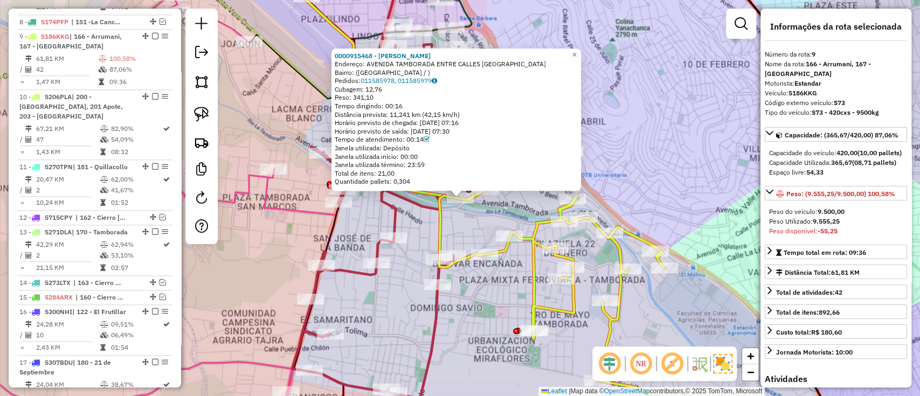
click at [491, 205] on div "Rota 9 - Placa 5186KKG 0000915619 - ERIKA QUIROGA 0000915468 - OSCAR QUINONES E…" at bounding box center [460, 198] width 920 height 396
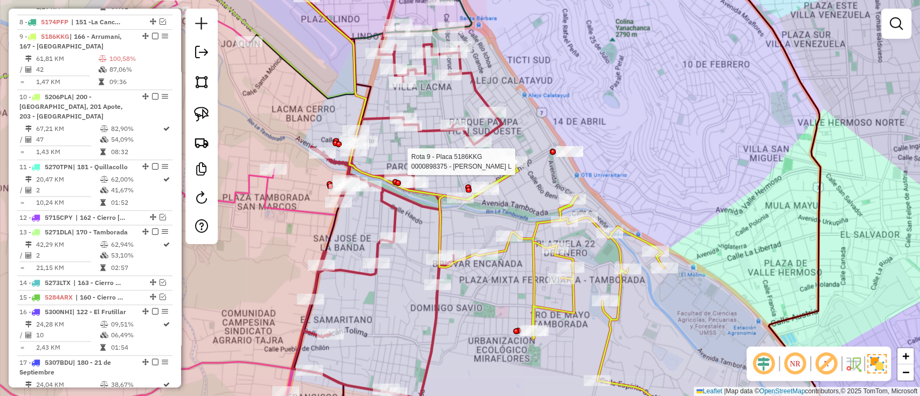
select select "**********"
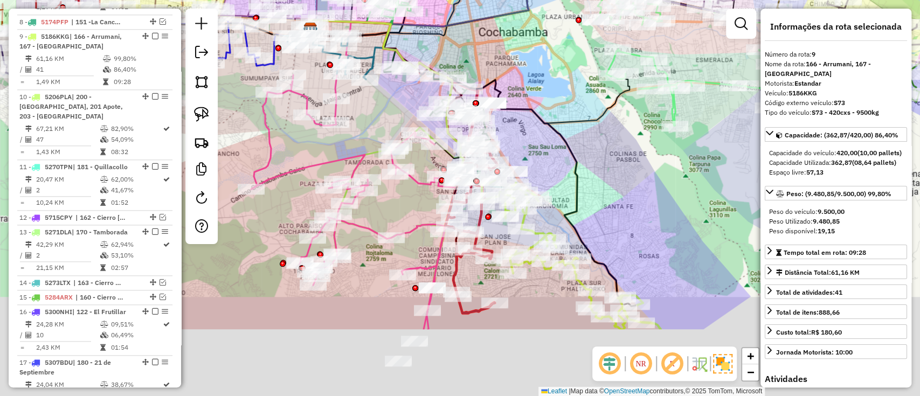
drag, startPoint x: 635, startPoint y: 246, endPoint x: 542, endPoint y: 127, distance: 151.6
click at [559, 136] on div "Janela de atendimento Grade de atendimento Capacidade Transportadoras Veículos …" at bounding box center [460, 198] width 920 height 396
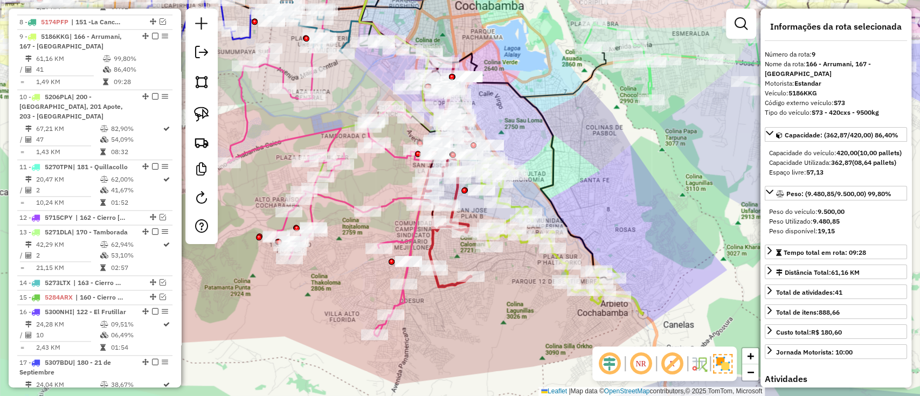
drag, startPoint x: 151, startPoint y: 13, endPoint x: 219, endPoint y: 72, distance: 89.8
click at [152, 33] on em at bounding box center [155, 36] width 6 height 6
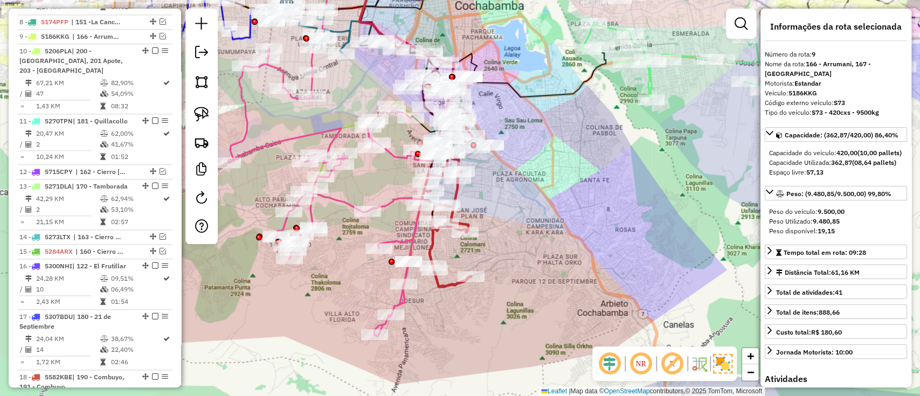
click at [595, 226] on div "Janela de atendimento Grade de atendimento Capacidade Transportadoras Veículos …" at bounding box center [460, 198] width 920 height 396
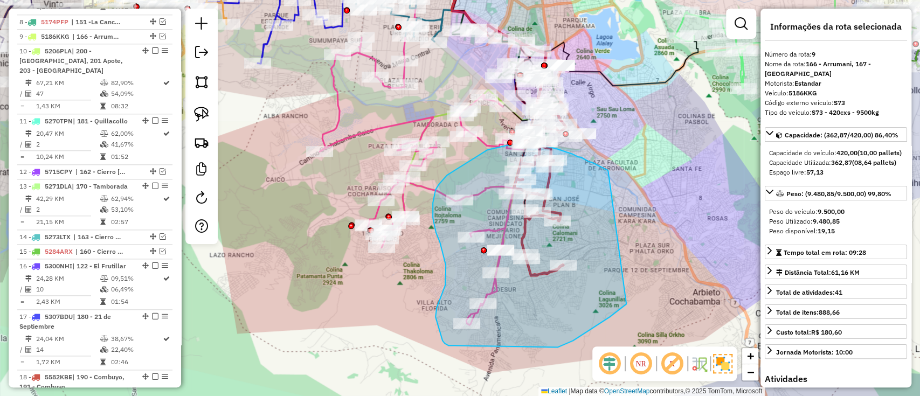
drag, startPoint x: 596, startPoint y: 165, endPoint x: 626, endPoint y: 304, distance: 142.3
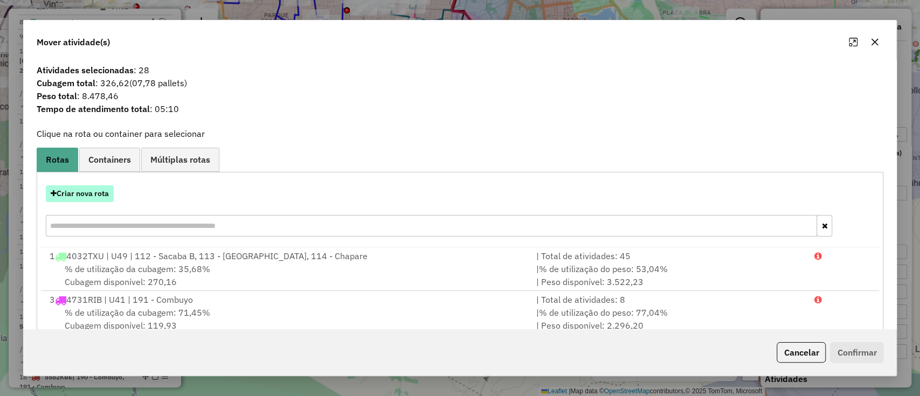
click at [85, 191] on button "Criar nova rota" at bounding box center [80, 193] width 68 height 17
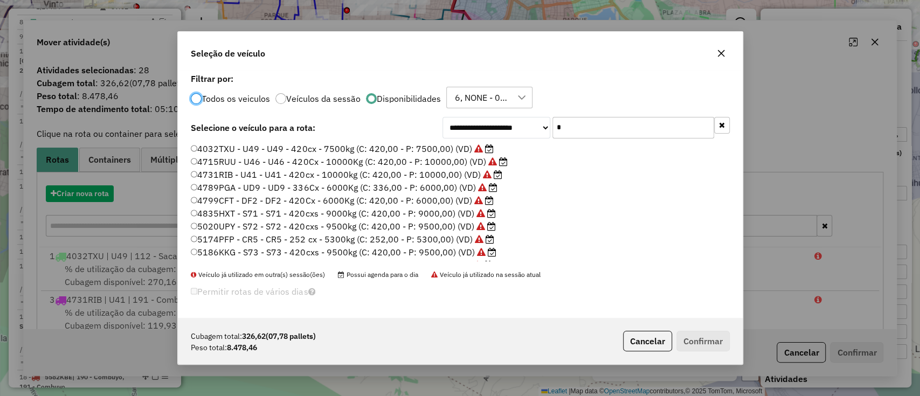
scroll to position [5, 3]
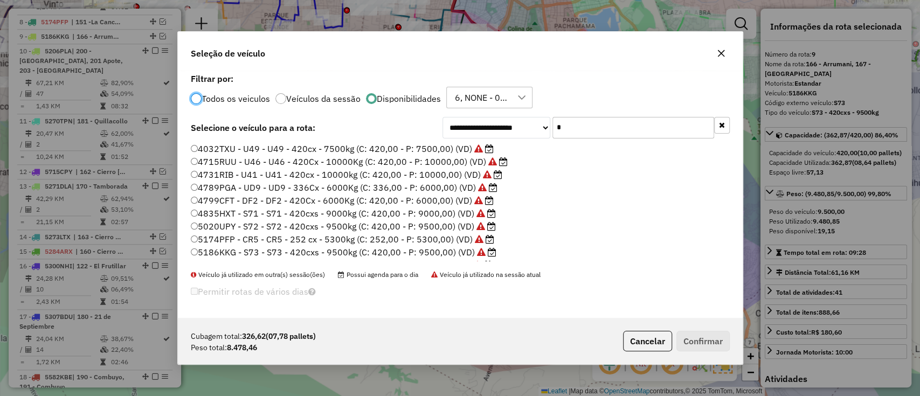
click at [664, 121] on input "*" at bounding box center [633, 128] width 162 height 22
type input "**"
click at [421, 191] on label "5306SDD - S79 - S79 - 420cx - 9500kg (C: 420,00 - P: 9500,00) (VD)" at bounding box center [336, 187] width 290 height 13
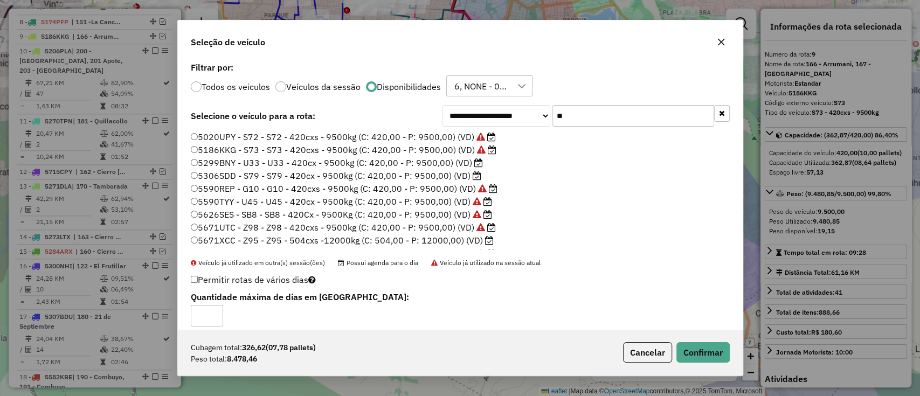
click at [446, 162] on label "5299BNY - U33 - U33 - 420cx - 9500kg (C: 420,00 - P: 9500,00) (VD)" at bounding box center [337, 162] width 292 height 13
click at [711, 362] on button "Confirmar" at bounding box center [702, 352] width 53 height 20
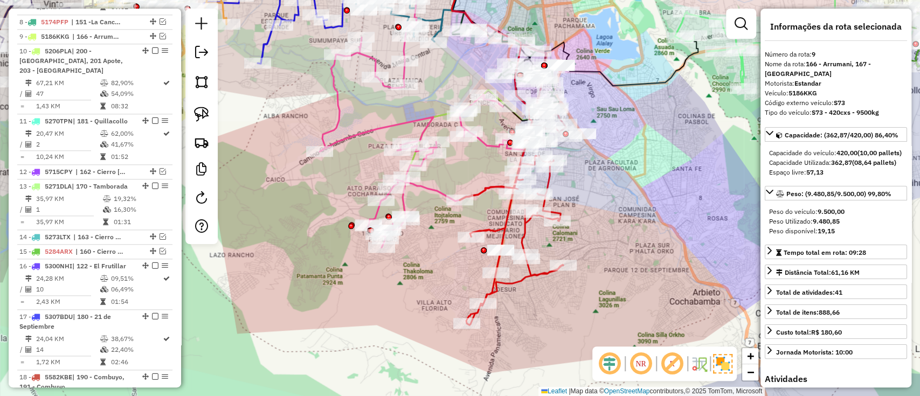
click at [492, 225] on icon at bounding box center [511, 234] width 103 height 182
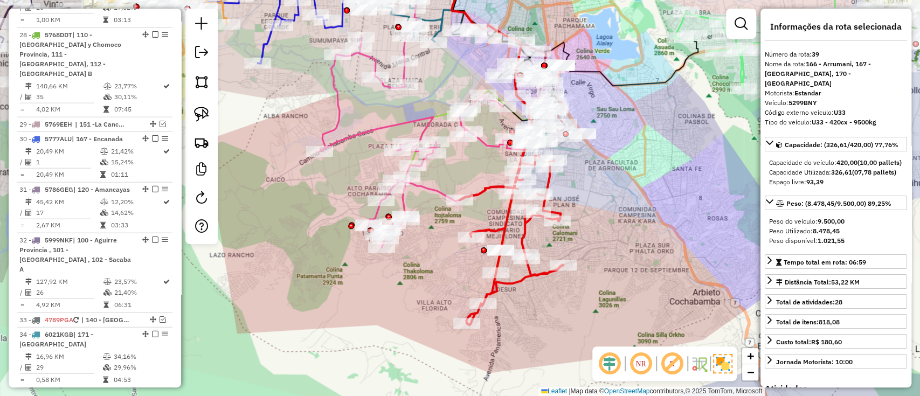
scroll to position [2020, 0]
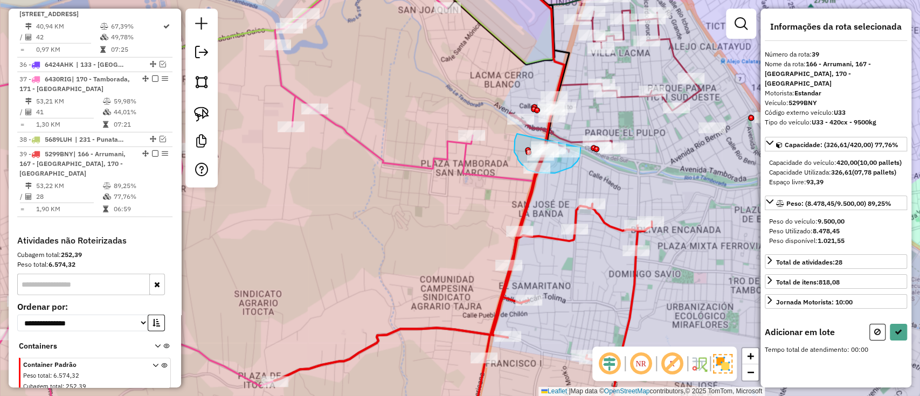
drag, startPoint x: 514, startPoint y: 152, endPoint x: 580, endPoint y: 148, distance: 66.4
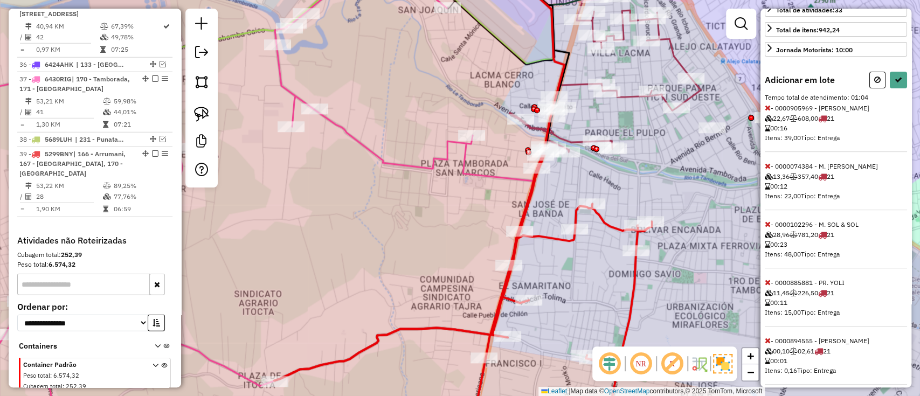
scroll to position [270, 0]
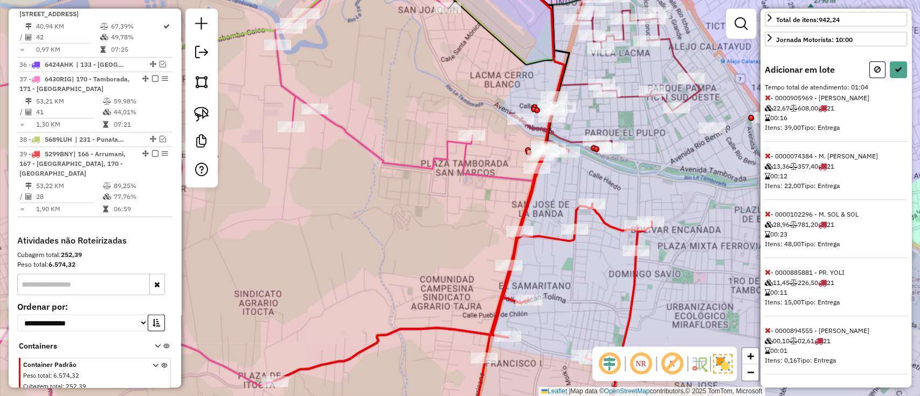
click at [767, 95] on icon at bounding box center [768, 98] width 6 height 8
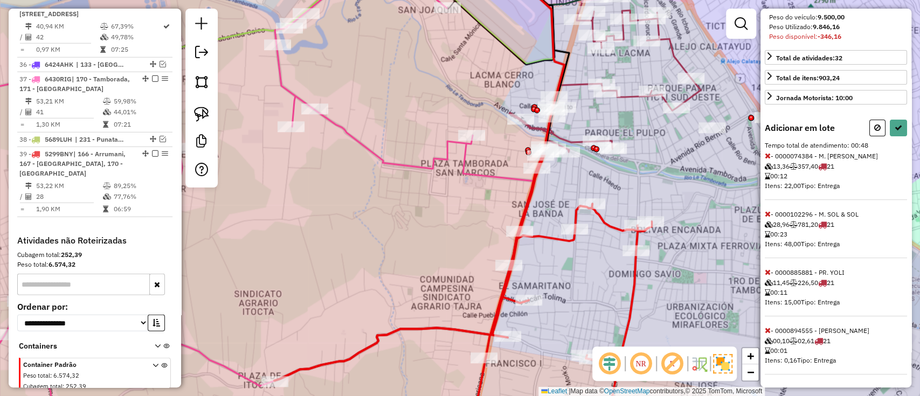
scroll to position [212, 0]
click at [767, 161] on div "Adicionar em lote Tempo total de atendimento: 00:48 - 0000074384 - M. MARINA RO…" at bounding box center [836, 247] width 142 height 255
click at [770, 159] on span "- 0000074384 - M. MARINA ROJAS 13,36 357,40 21 00:12 Itens: 22,00 Tipo: Entrega" at bounding box center [836, 176] width 142 height 48
click at [762, 155] on div "Informações da rota selecionada Número da rota: 39 Nome da rota: 166 - Arrumani…" at bounding box center [835, 198] width 151 height 379
click at [765, 155] on icon at bounding box center [768, 156] width 6 height 8
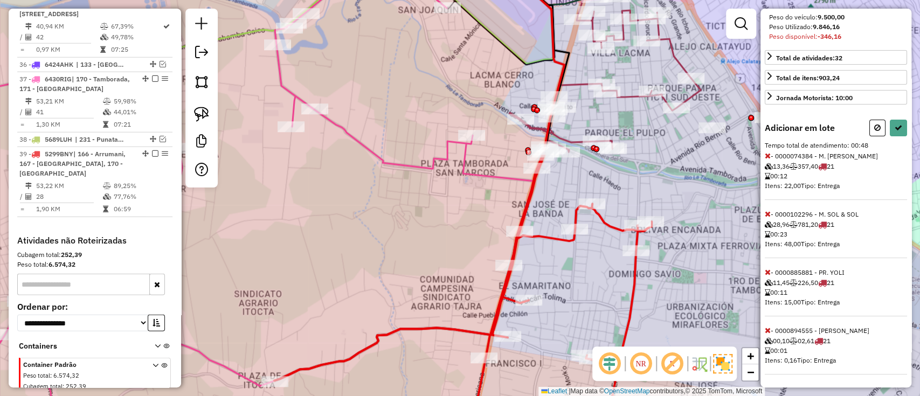
scroll to position [154, 0]
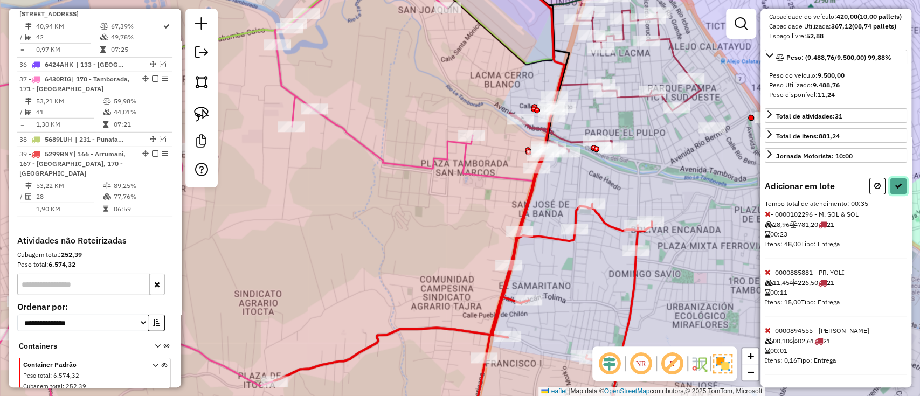
click at [900, 186] on button at bounding box center [898, 186] width 17 height 17
select select "**********"
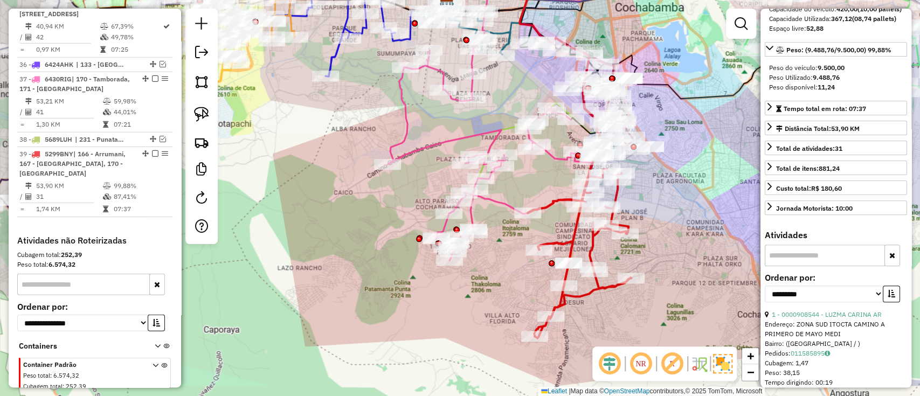
drag, startPoint x: 545, startPoint y: 302, endPoint x: 484, endPoint y: 183, distance: 133.3
click at [488, 192] on div "Janela de atendimento Grade de atendimento Capacidade Transportadoras Veículos …" at bounding box center [460, 198] width 920 height 396
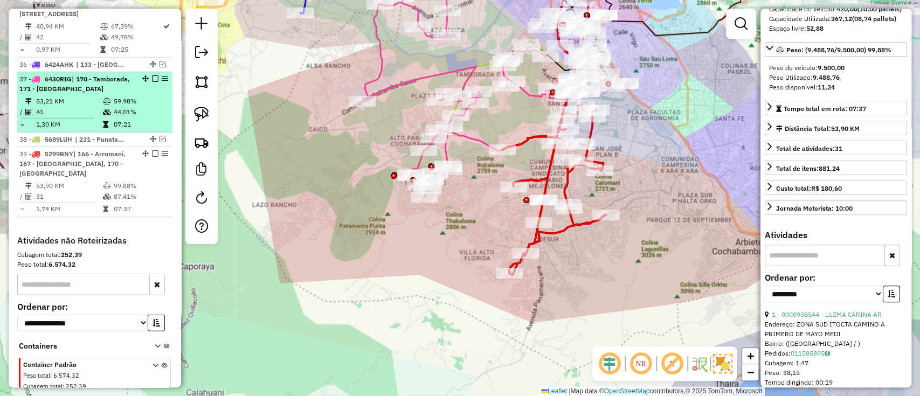
click at [152, 150] on em at bounding box center [155, 153] width 6 height 6
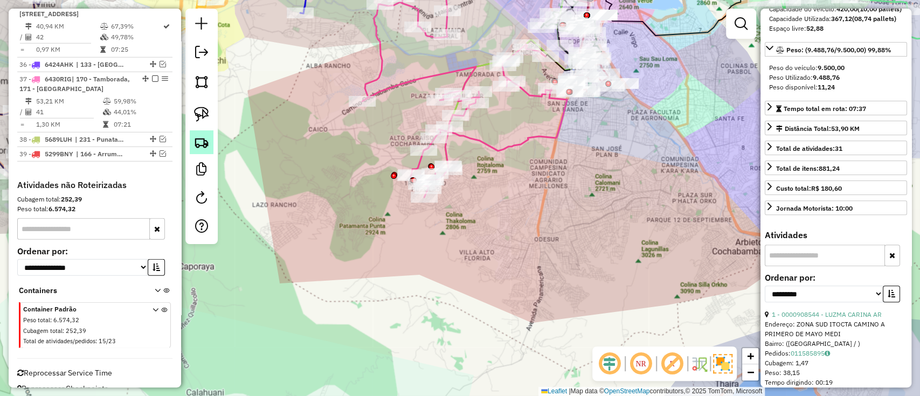
scroll to position [1974, 0]
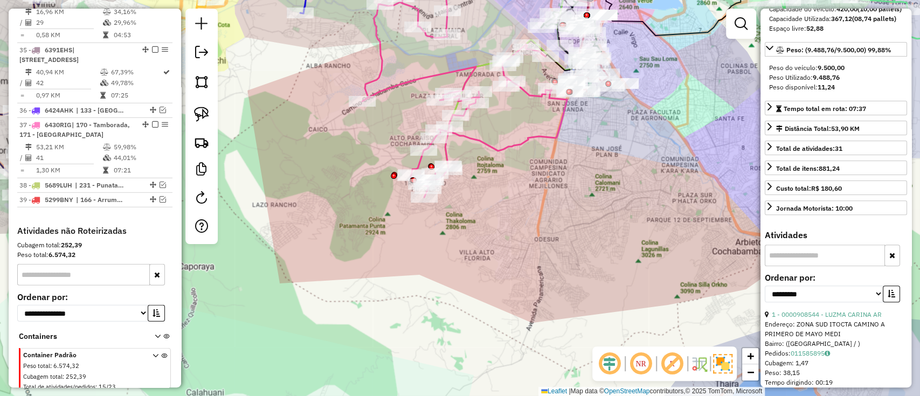
drag, startPoint x: 502, startPoint y: 274, endPoint x: 563, endPoint y: 303, distance: 67.7
click at [563, 303] on div "Janela de atendimento Grade de atendimento Capacidade Transportadoras Veículos …" at bounding box center [460, 198] width 920 height 396
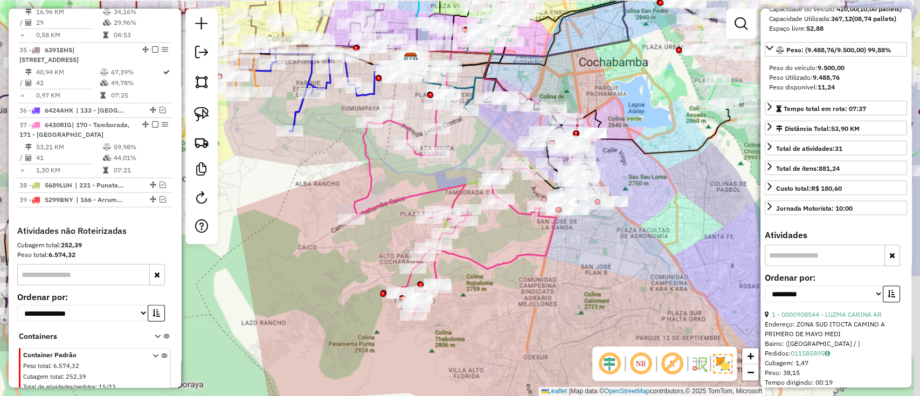
drag, startPoint x: 660, startPoint y: 231, endPoint x: 533, endPoint y: 297, distance: 142.7
click at [538, 301] on div "Janela de atendimento Grade de atendimento Capacidade Transportadoras Veículos …" at bounding box center [460, 198] width 920 height 396
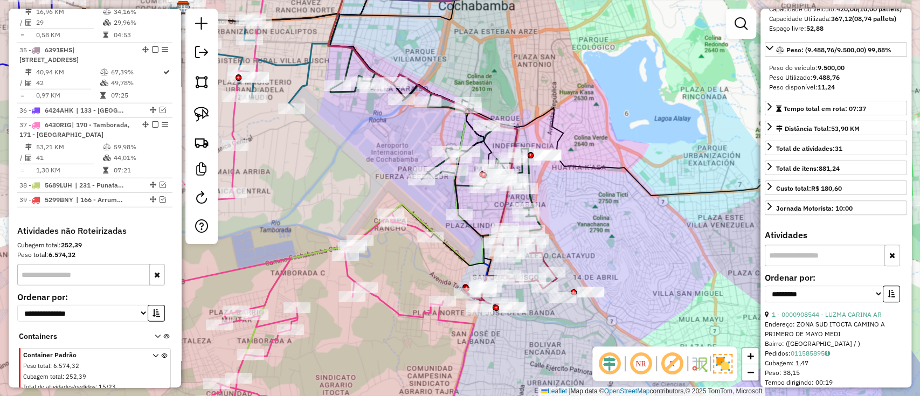
click at [544, 259] on icon at bounding box center [508, 275] width 95 height 72
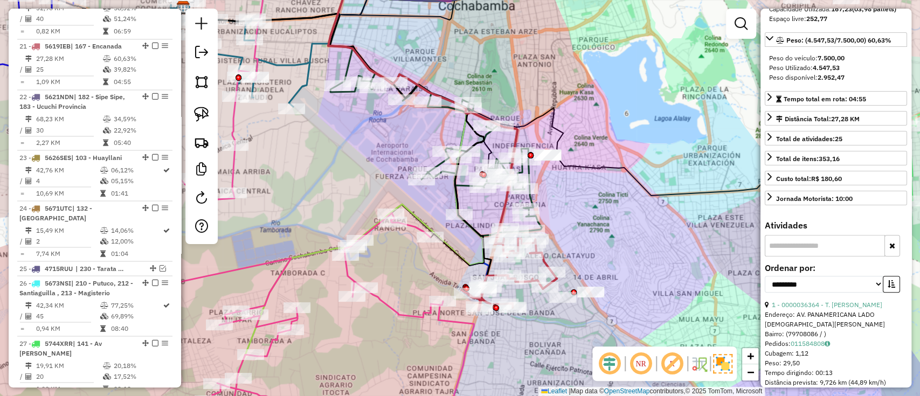
scroll to position [0, 0]
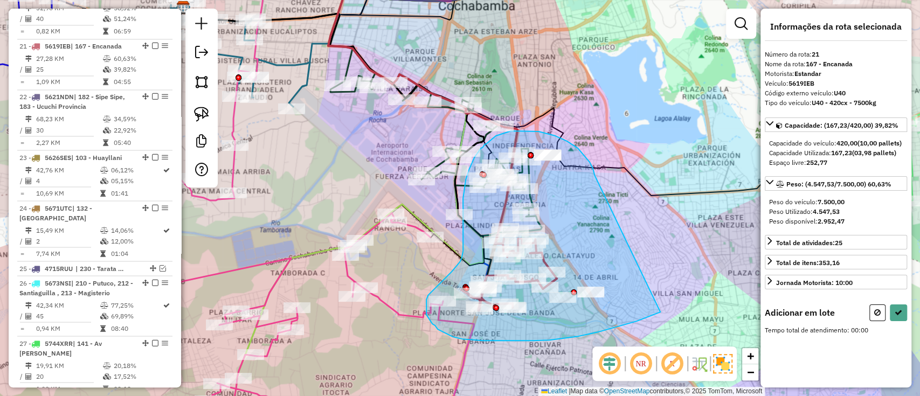
drag, startPoint x: 594, startPoint y: 173, endPoint x: 660, endPoint y: 312, distance: 154.0
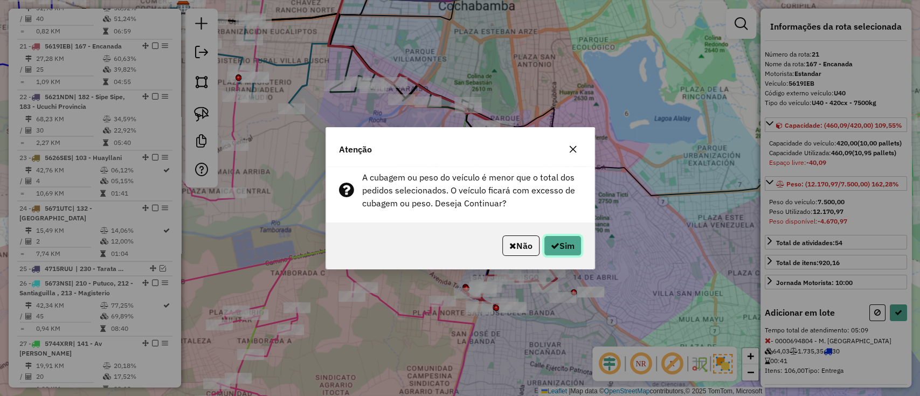
click at [575, 245] on button "Sim" at bounding box center [563, 245] width 38 height 20
select select "**********"
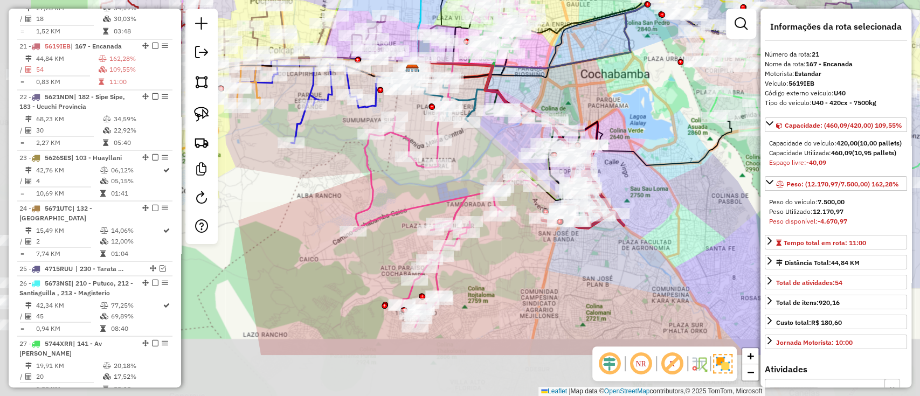
drag, startPoint x: 398, startPoint y: 334, endPoint x: 517, endPoint y: 251, distance: 145.9
click at [517, 251] on div "Janela de atendimento Grade de atendimento Capacidade Transportadoras Veículos …" at bounding box center [460, 198] width 920 height 396
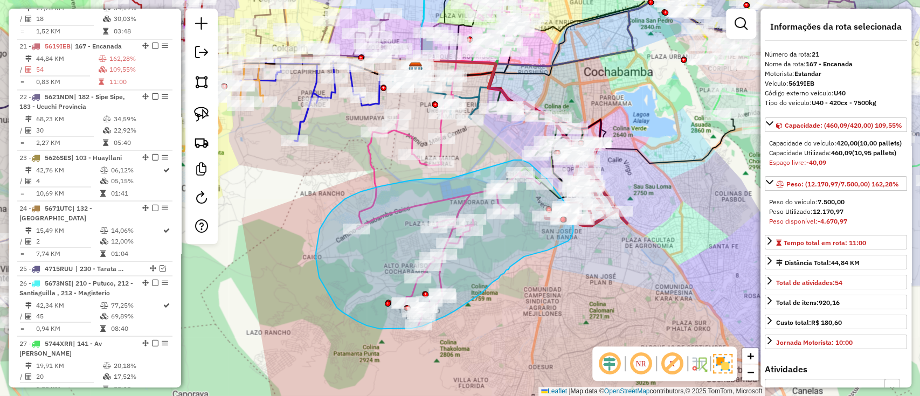
drag, startPoint x: 449, startPoint y: 179, endPoint x: 513, endPoint y: 160, distance: 67.4
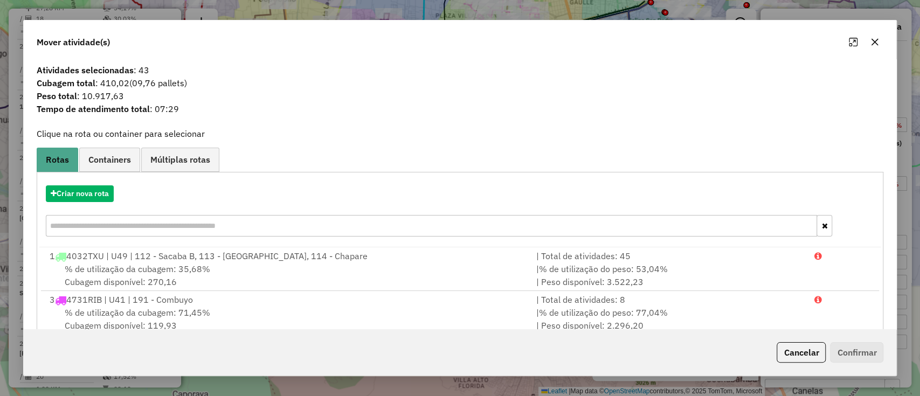
click at [68, 183] on div "Criar nova rota" at bounding box center [460, 212] width 842 height 70
click at [71, 193] on button "Criar nova rota" at bounding box center [80, 193] width 68 height 17
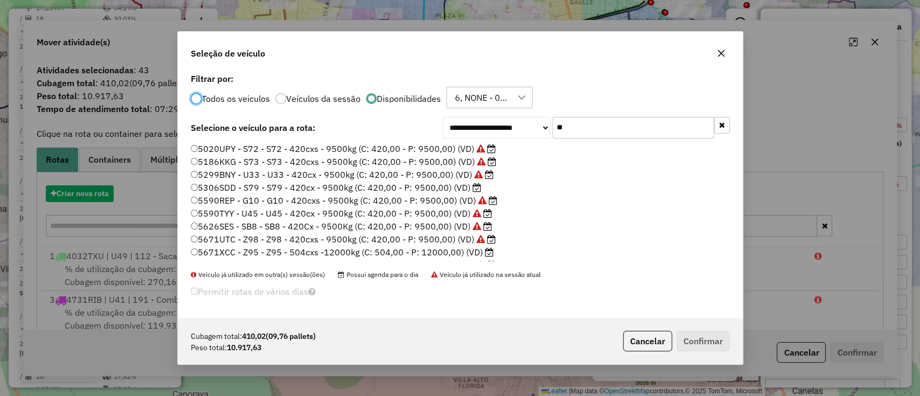
scroll to position [5, 3]
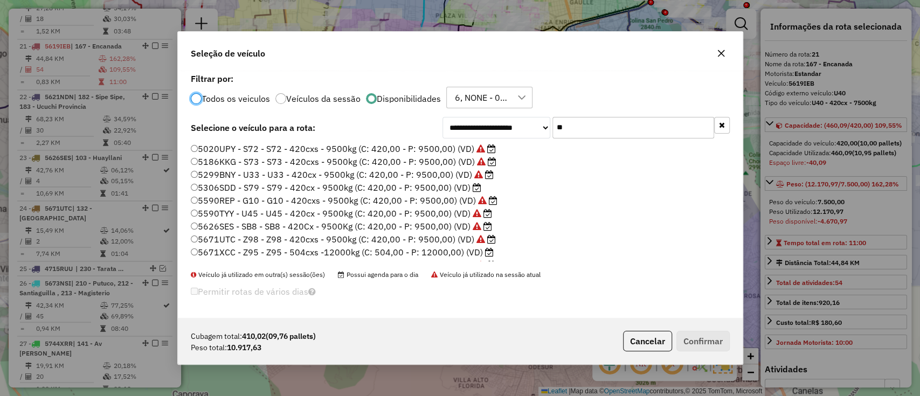
click at [632, 130] on input "**" at bounding box center [633, 128] width 162 height 22
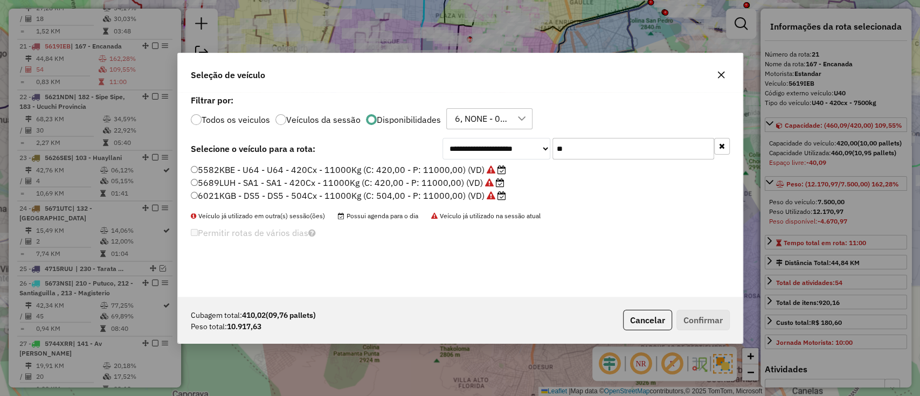
type input "**"
click at [449, 179] on label "5689LUH - SA1 - SA1 - 420Cx - 11000Kg (C: 420,00 - P: 11000,00) (VD)" at bounding box center [348, 182] width 314 height 13
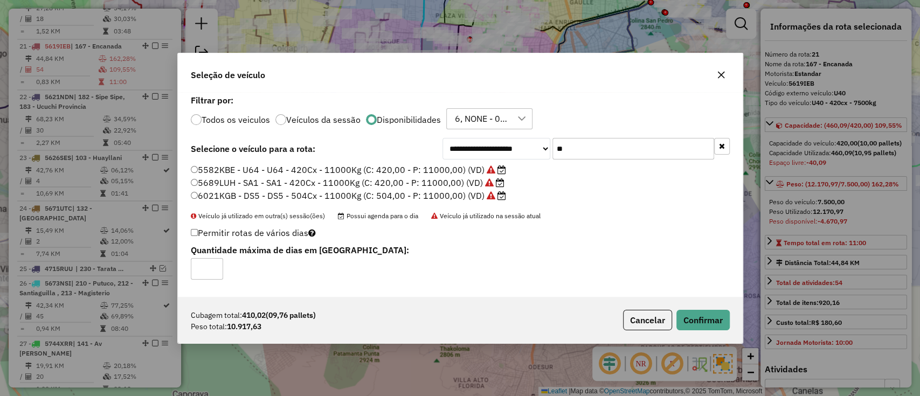
click at [467, 195] on label "6021KGB - DS5 - DS5 - 504Cx - 11000Kg (C: 504,00 - P: 11000,00) (VD)" at bounding box center [348, 195] width 315 height 13
click at [690, 326] on button "Confirmar" at bounding box center [702, 320] width 53 height 20
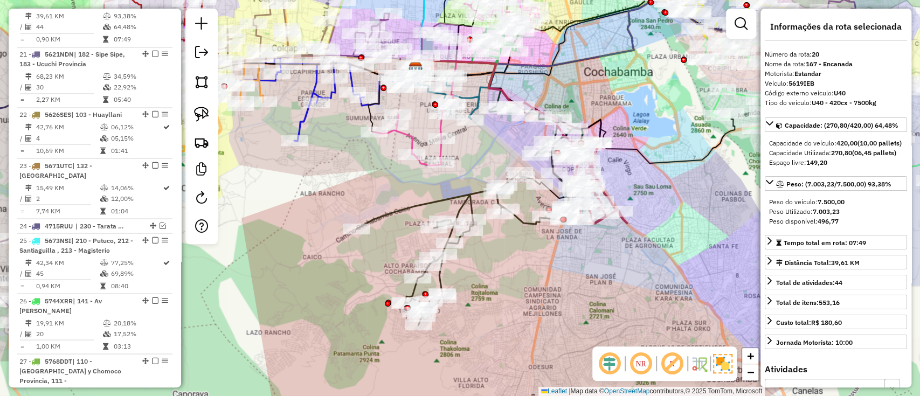
scroll to position [1261, 0]
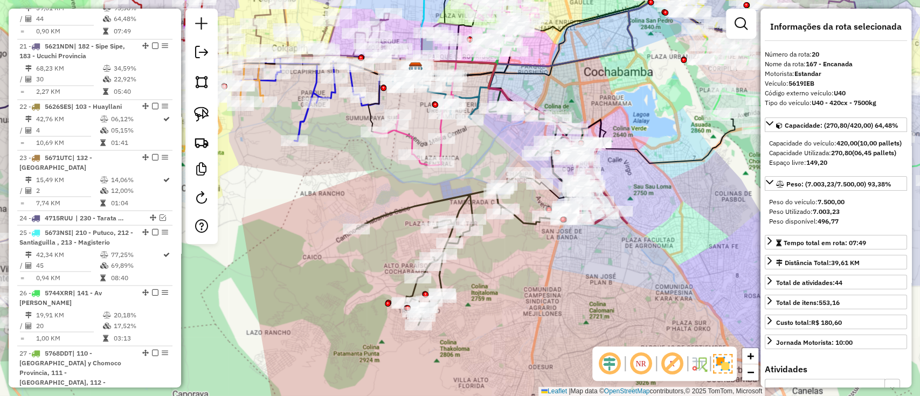
click at [422, 205] on icon at bounding box center [462, 248] width 212 height 153
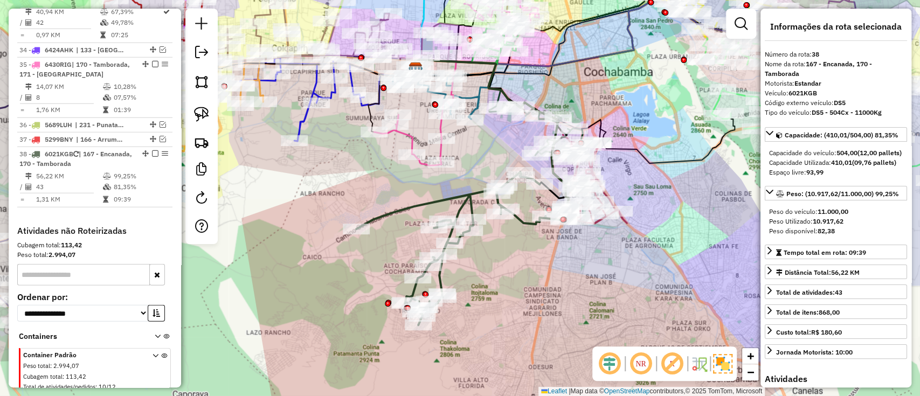
scroll to position [1933, 0]
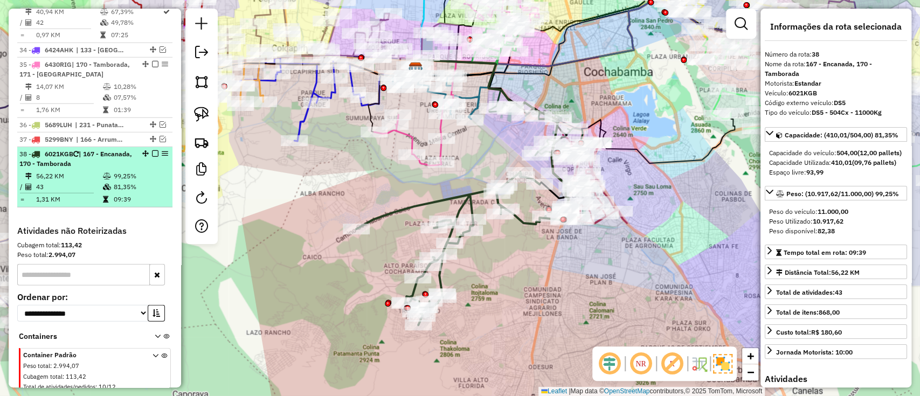
click at [152, 150] on em at bounding box center [155, 153] width 6 height 6
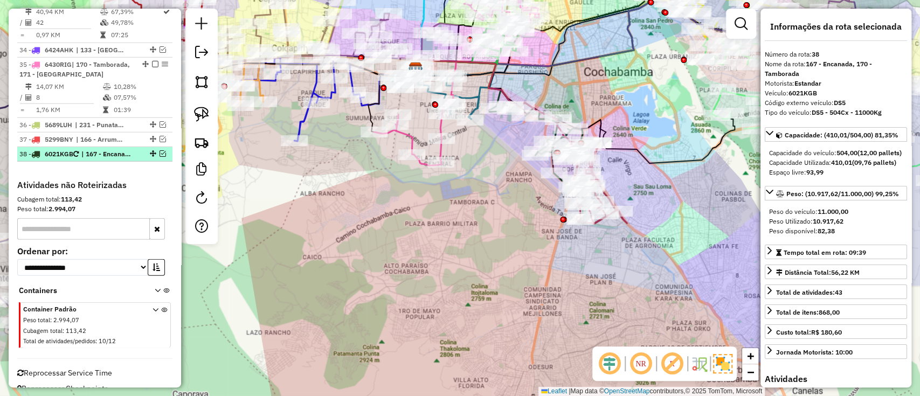
scroll to position [1887, 0]
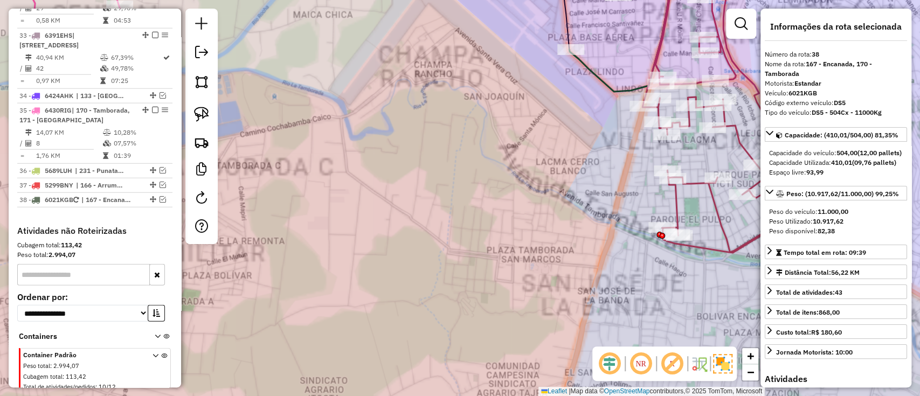
click at [670, 204] on icon at bounding box center [740, 106] width 247 height 293
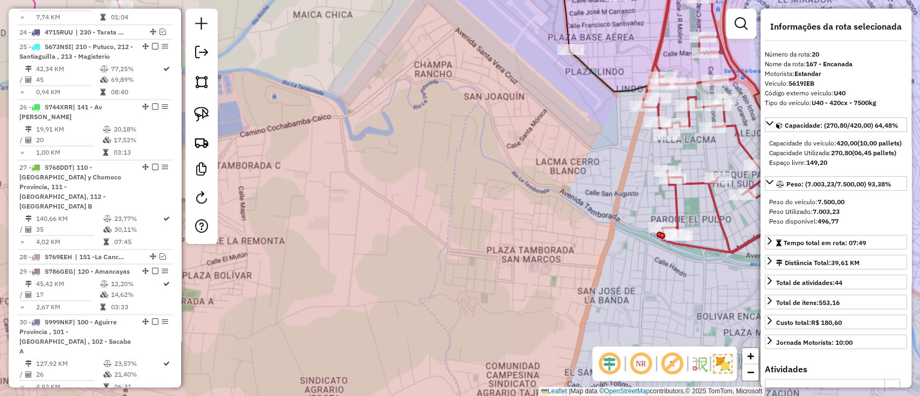
scroll to position [1210, 0]
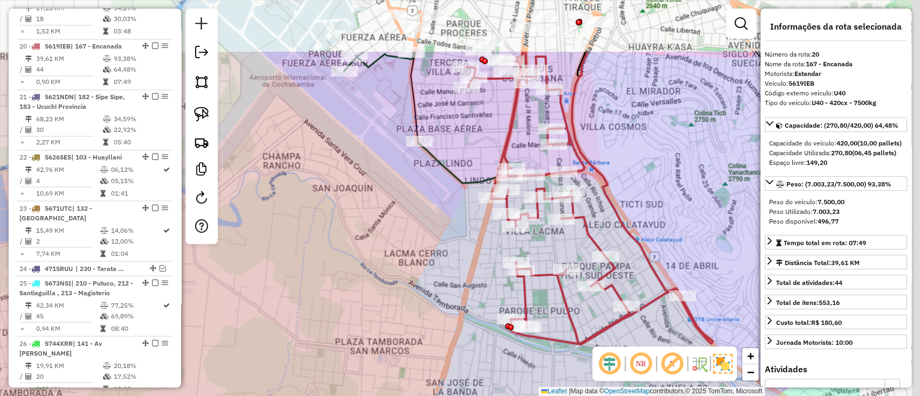
drag, startPoint x: 598, startPoint y: 196, endPoint x: 468, endPoint y: 327, distance: 184.4
click at [464, 321] on div "Janela de atendimento Grade de atendimento Capacidade Transportadoras Veículos …" at bounding box center [460, 198] width 920 height 396
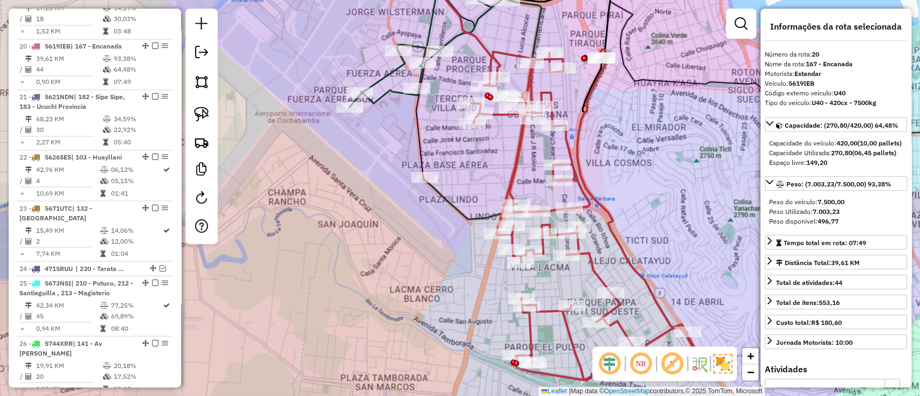
click at [512, 219] on div "Janela de atendimento Grade de atendimento Capacidade Transportadoras Veículos …" at bounding box center [460, 198] width 920 height 396
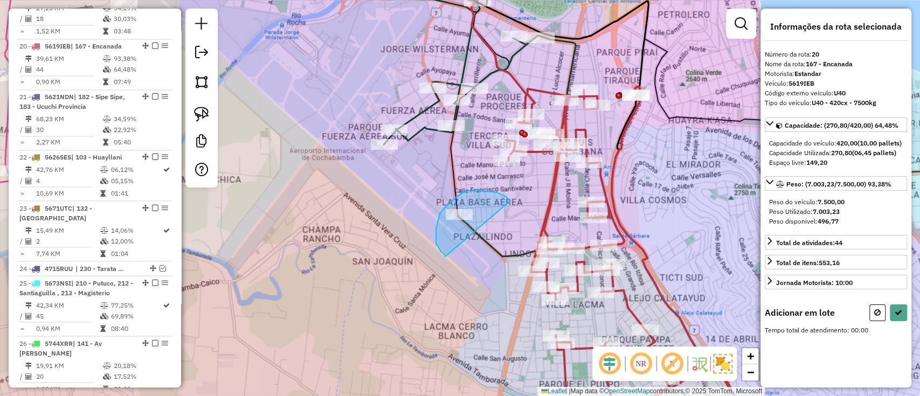
drag, startPoint x: 490, startPoint y: 191, endPoint x: 451, endPoint y: 260, distance: 79.1
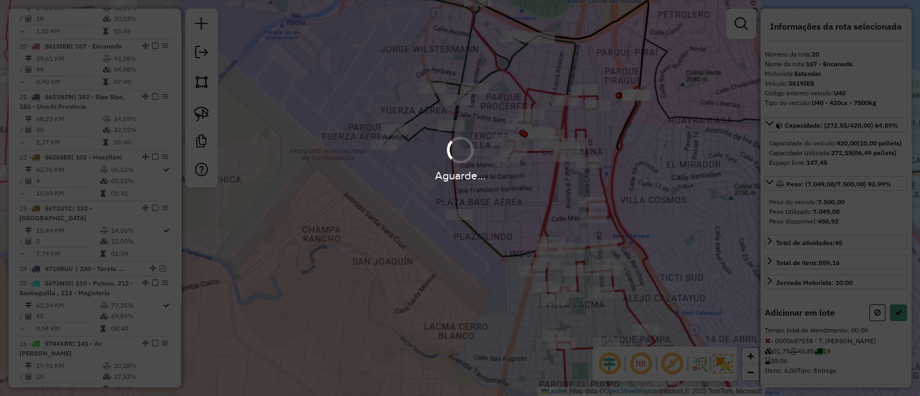
select select "**********"
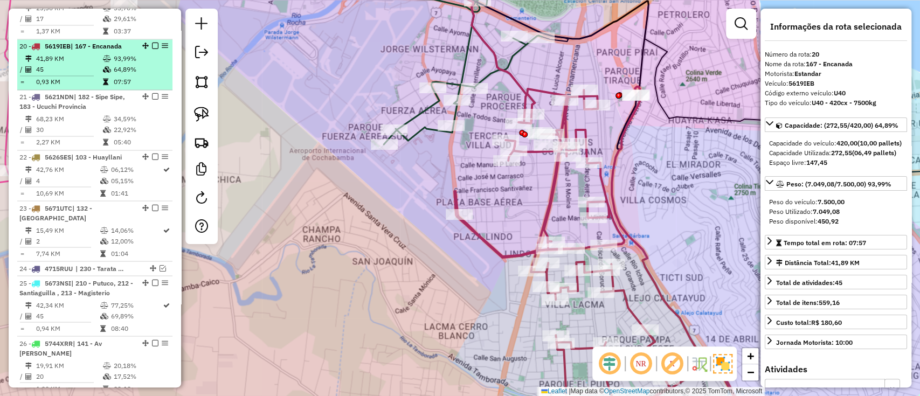
click at [152, 43] on em at bounding box center [155, 46] width 6 height 6
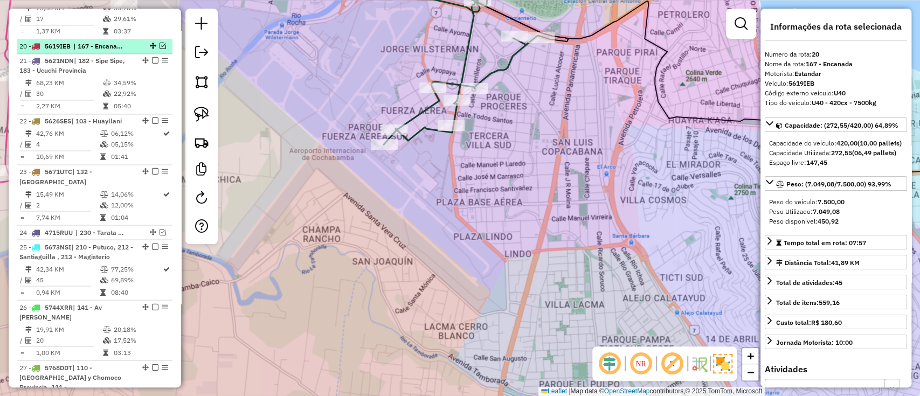
scroll to position [1174, 0]
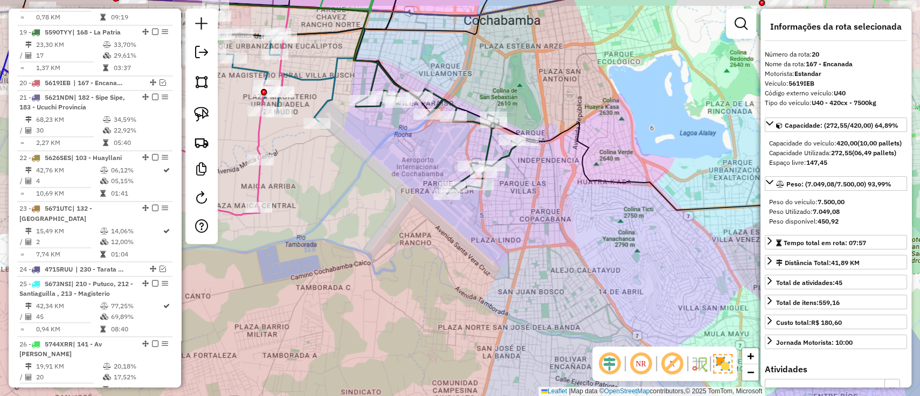
drag, startPoint x: 507, startPoint y: 228, endPoint x: 560, endPoint y: 298, distance: 87.3
click at [560, 302] on div "Janela de atendimento Grade de atendimento Capacidade Transportadoras Veículos …" at bounding box center [460, 198] width 920 height 396
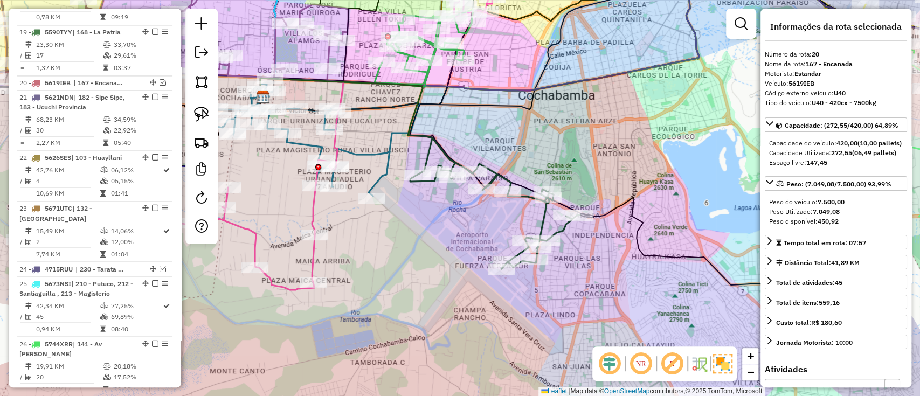
click at [531, 196] on icon at bounding box center [495, 203] width 170 height 131
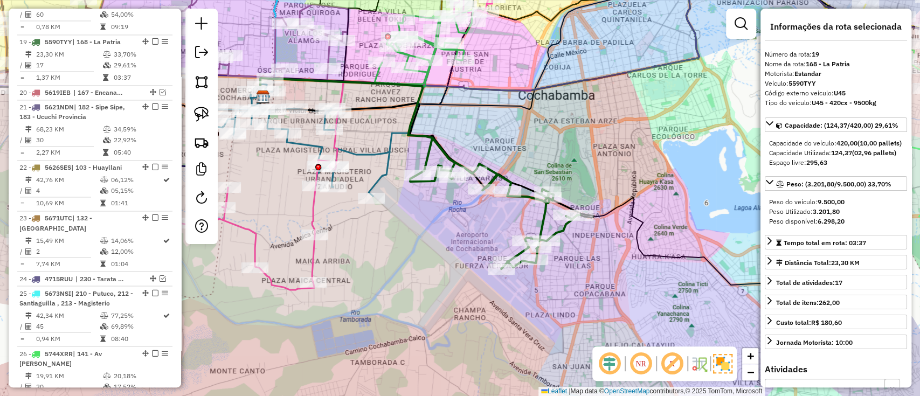
scroll to position [1160, 0]
drag, startPoint x: 466, startPoint y: 220, endPoint x: 531, endPoint y: 217, distance: 65.8
click at [524, 219] on div "Janela de atendimento Grade de atendimento Capacidade Transportadoras Veículos …" at bounding box center [460, 198] width 920 height 396
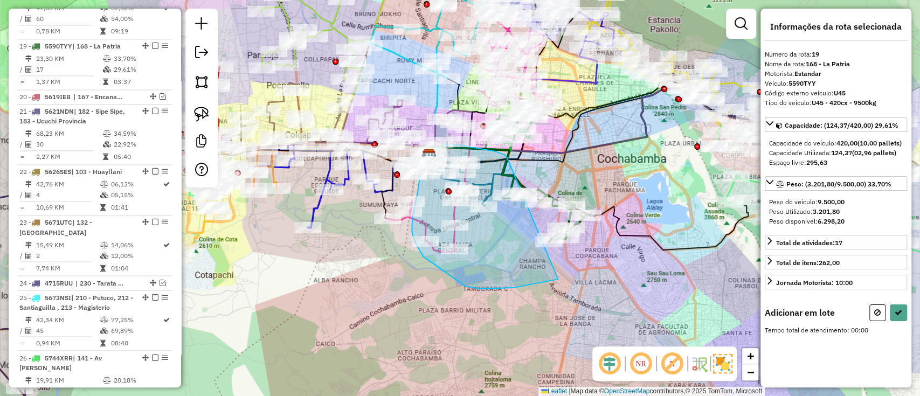
drag, startPoint x: 502, startPoint y: 154, endPoint x: 589, endPoint y: 268, distance: 144.2
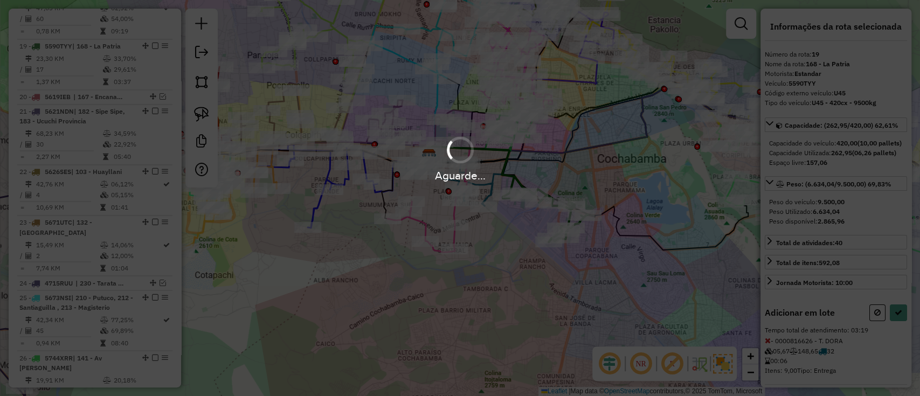
select select "**********"
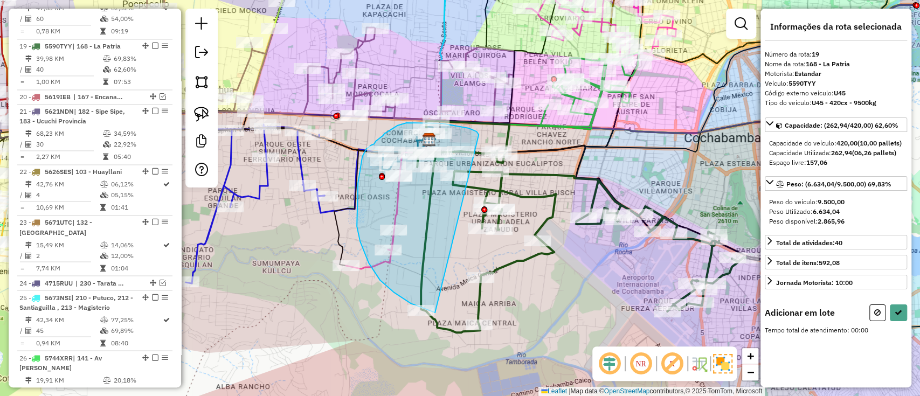
drag, startPoint x: 476, startPoint y: 131, endPoint x: 435, endPoint y: 313, distance: 185.7
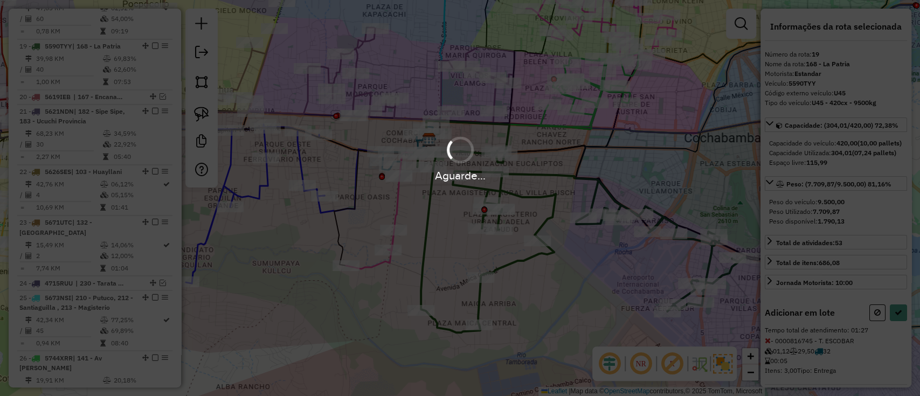
select select "**********"
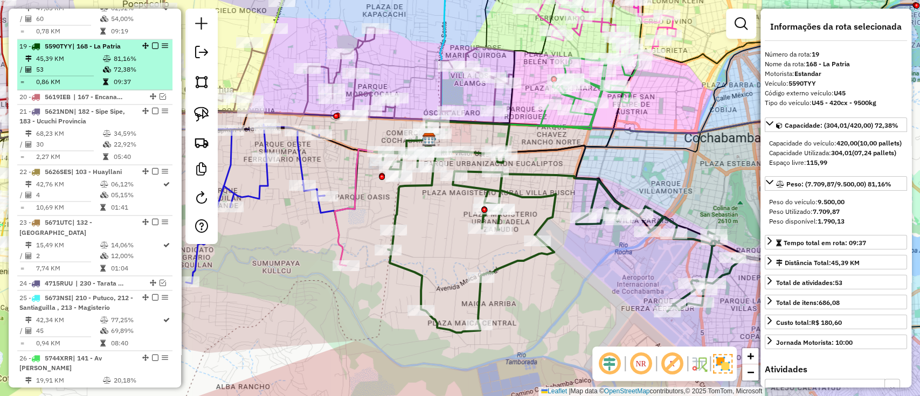
click at [152, 43] on em at bounding box center [155, 46] width 6 height 6
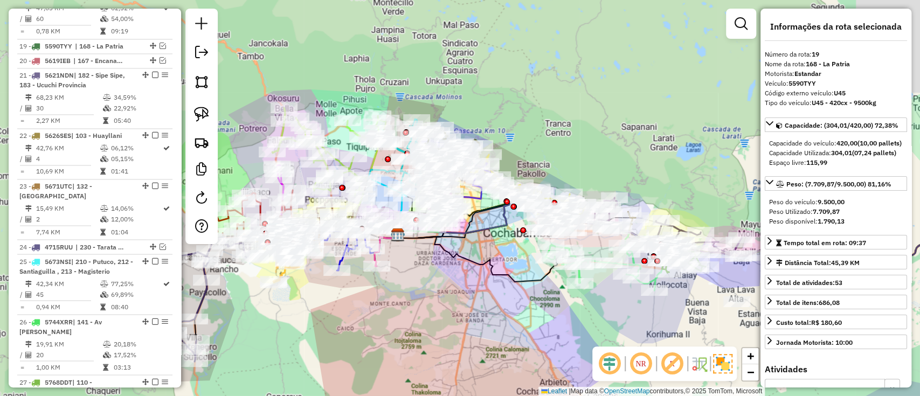
drag, startPoint x: 304, startPoint y: 334, endPoint x: 510, endPoint y: 299, distance: 208.7
click at [515, 307] on div "Janela de atendimento Grade de atendimento Capacidade Transportadoras Veículos …" at bounding box center [460, 198] width 920 height 396
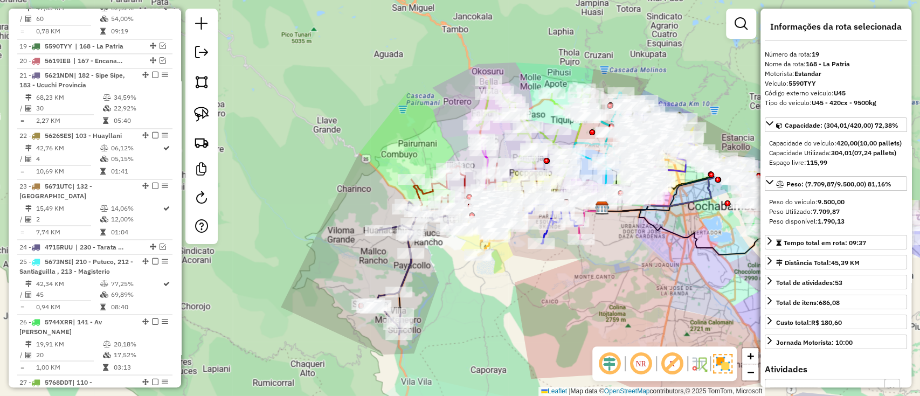
click at [403, 274] on icon at bounding box center [412, 268] width 94 height 133
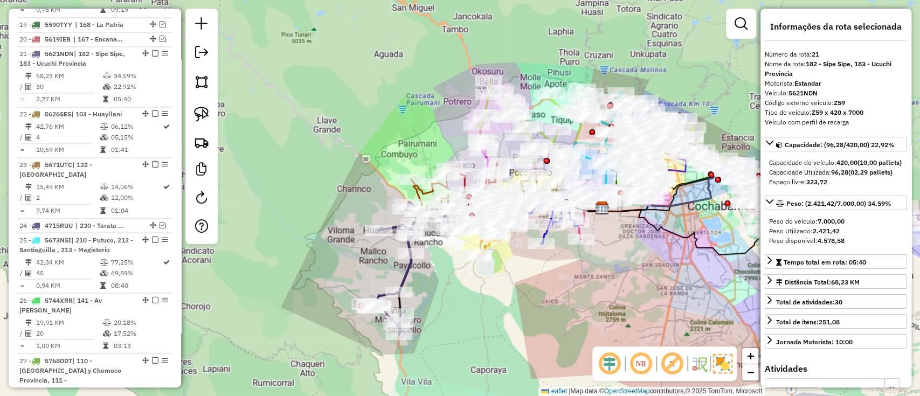
scroll to position [1189, 0]
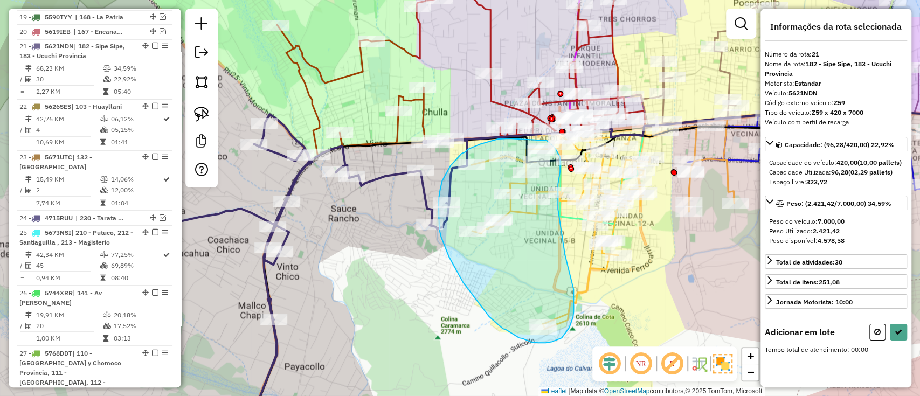
drag, startPoint x: 509, startPoint y: 139, endPoint x: 544, endPoint y: 140, distance: 35.6
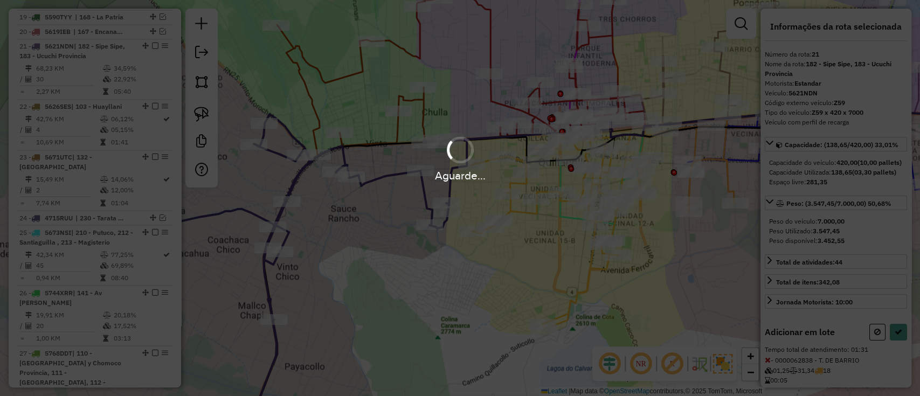
select select "**********"
click at [284, 186] on div "Aguarde..." at bounding box center [460, 198] width 920 height 396
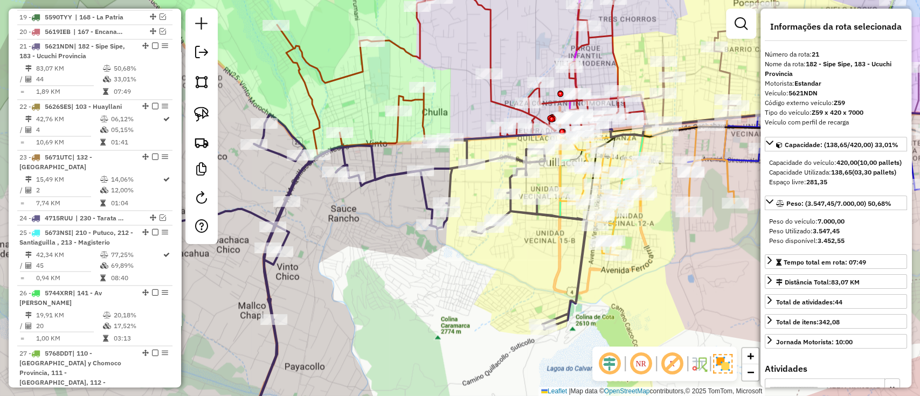
click at [290, 181] on icon at bounding box center [365, 274] width 441 height 321
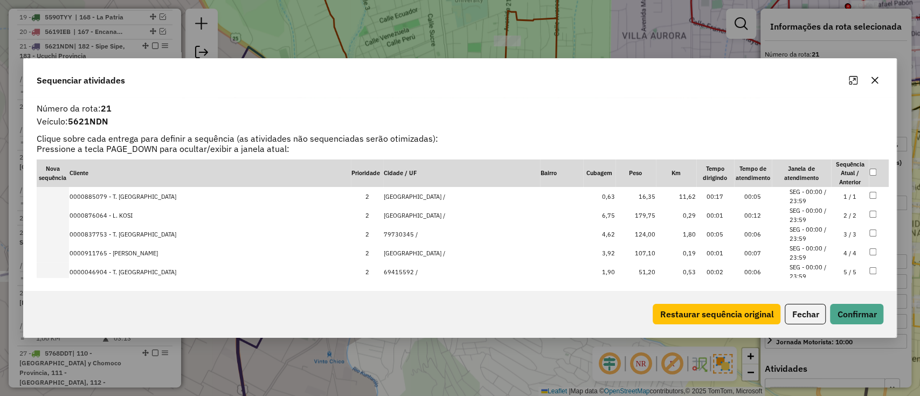
click at [873, 77] on icon "button" at bounding box center [874, 80] width 9 height 9
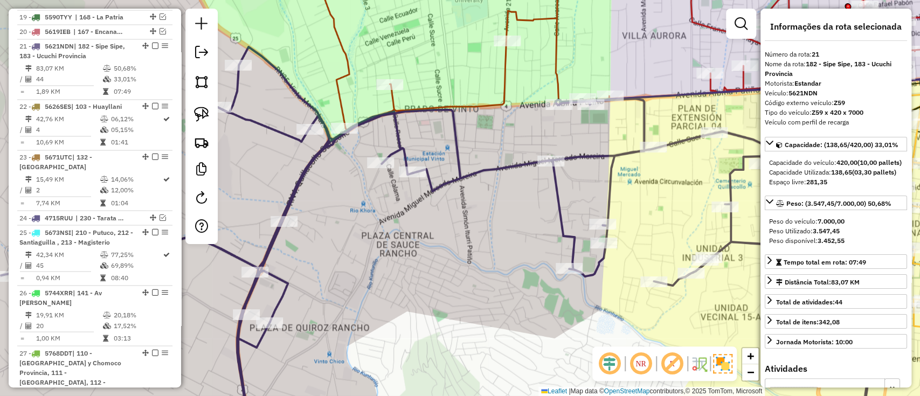
click at [460, 169] on icon at bounding box center [442, 241] width 883 height 388
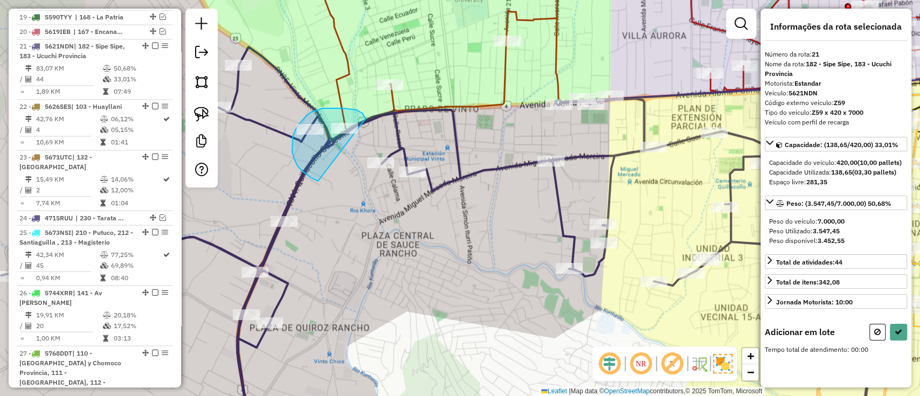
drag, startPoint x: 344, startPoint y: 108, endPoint x: 336, endPoint y: 188, distance: 80.1
click at [336, 188] on div "Rota 21 - Placa 5621NDN 0000899142 - T. BRANDON Janela de atendimento Grade de …" at bounding box center [460, 198] width 920 height 396
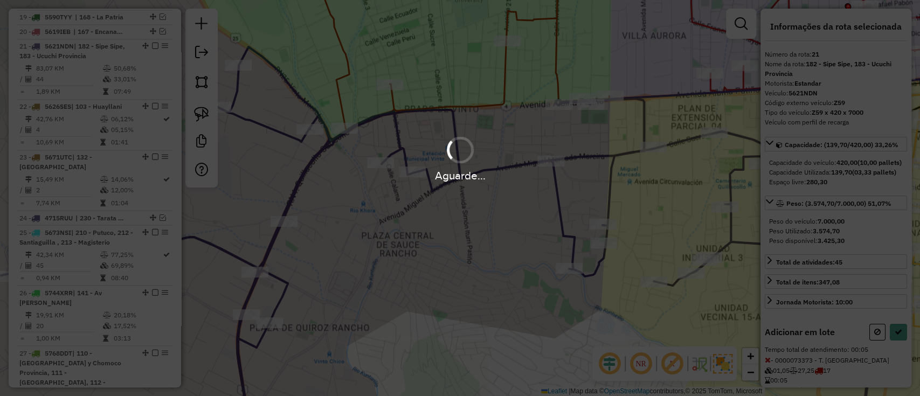
select select "**********"
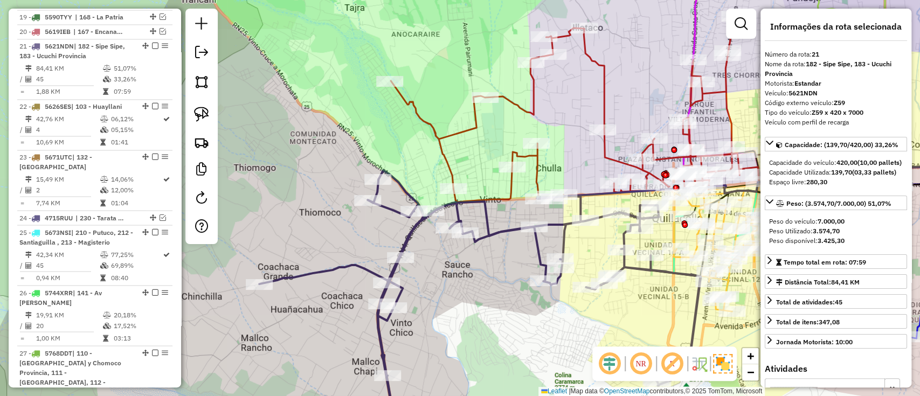
click at [564, 233] on icon at bounding box center [479, 302] width 441 height 265
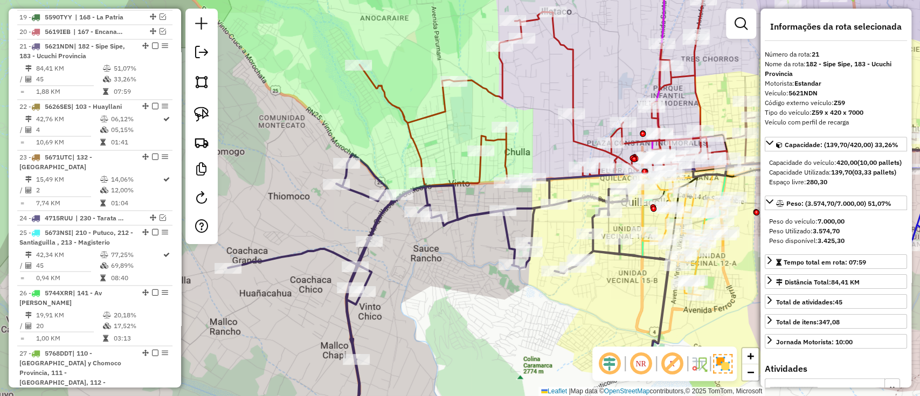
drag, startPoint x: 599, startPoint y: 247, endPoint x: 502, endPoint y: 199, distance: 108.0
click at [504, 200] on div "Janela de atendimento Grade de atendimento Capacidade Transportadoras Veículos …" at bounding box center [460, 198] width 920 height 396
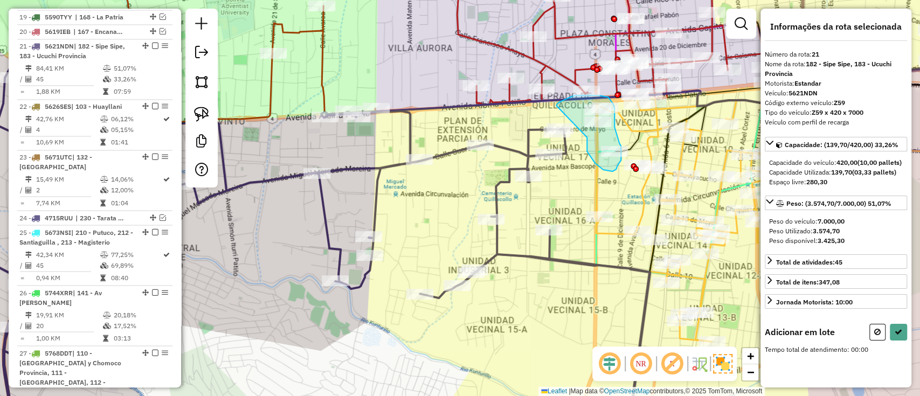
drag, startPoint x: 586, startPoint y: 142, endPoint x: 554, endPoint y: 110, distance: 45.0
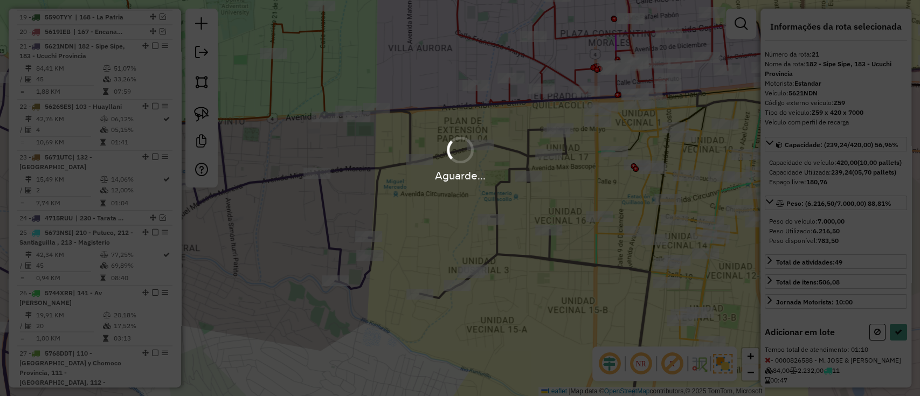
select select "**********"
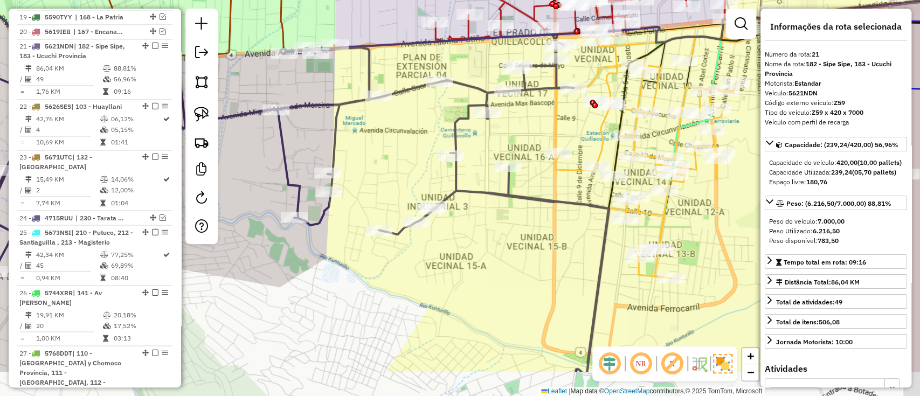
drag, startPoint x: 587, startPoint y: 309, endPoint x: 509, endPoint y: 197, distance: 136.6
click at [513, 203] on div "Janela de atendimento Grade de atendimento Capacidade Transportadoras Veículos …" at bounding box center [460, 198] width 920 height 396
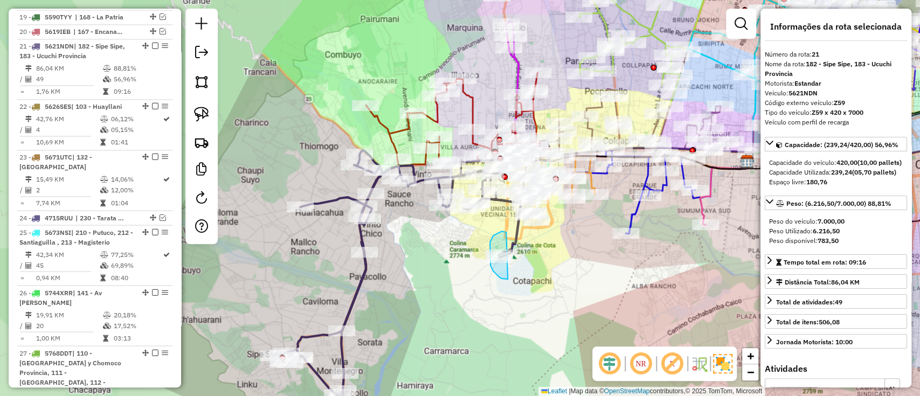
drag, startPoint x: 493, startPoint y: 235, endPoint x: 527, endPoint y: 270, distance: 48.4
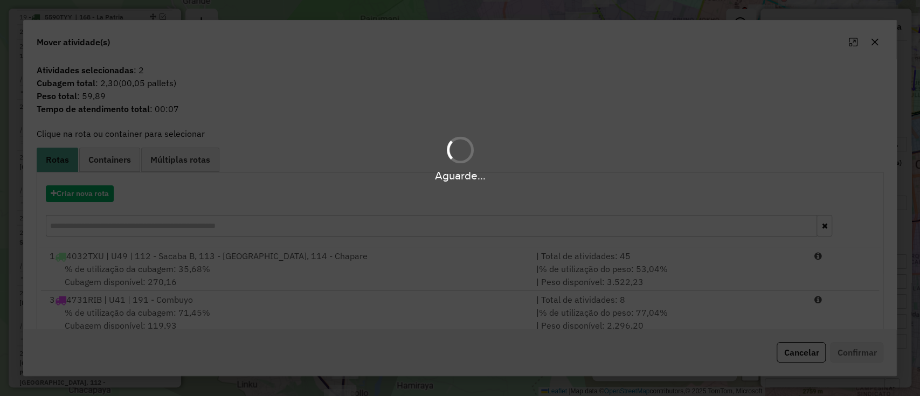
click at [89, 164] on div "Aguarde..." at bounding box center [460, 158] width 920 height 51
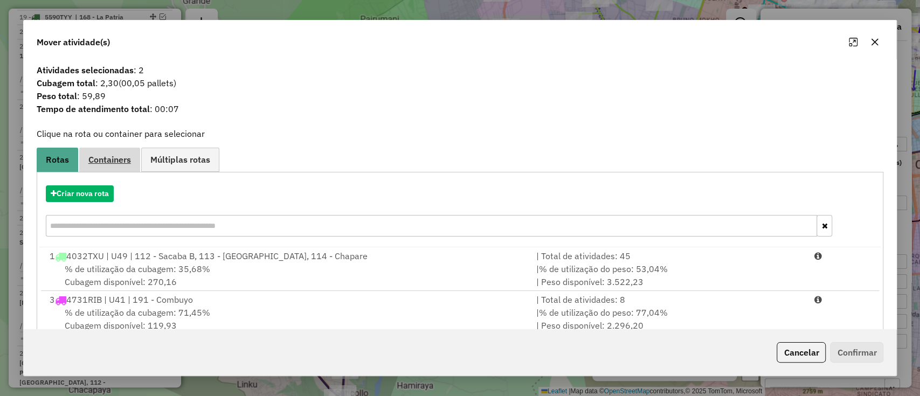
click at [106, 164] on span "Containers" at bounding box center [109, 159] width 43 height 9
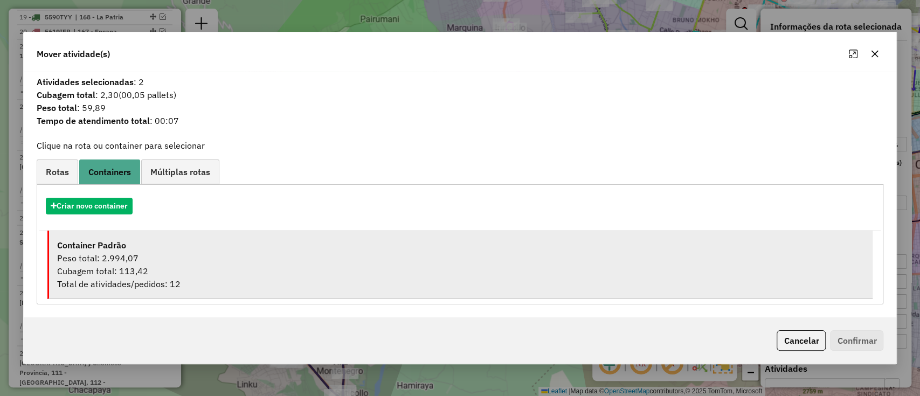
click at [165, 226] on div "Criar novo container" at bounding box center [460, 210] width 842 height 41
click at [243, 269] on div "Cubagem total: 113,42" at bounding box center [461, 271] width 808 height 13
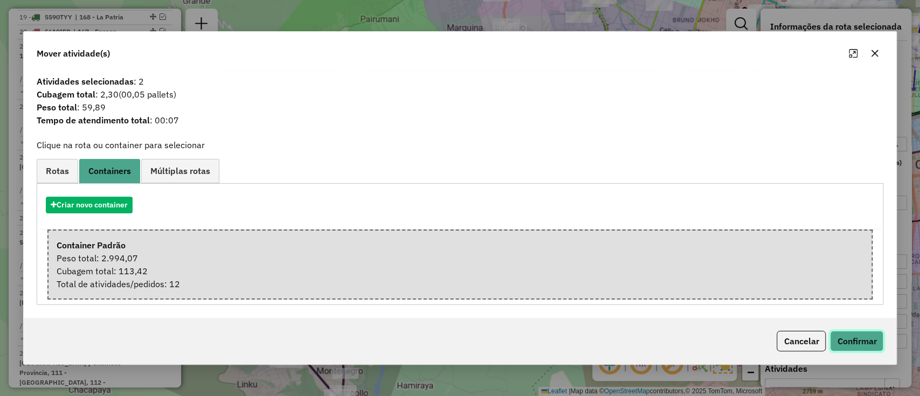
click at [836, 350] on button "Confirmar" at bounding box center [856, 341] width 53 height 20
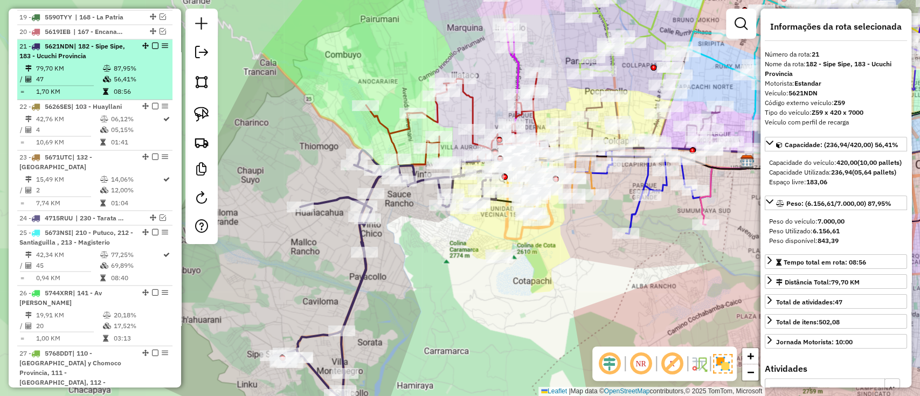
click at [154, 43] on em at bounding box center [155, 46] width 6 height 6
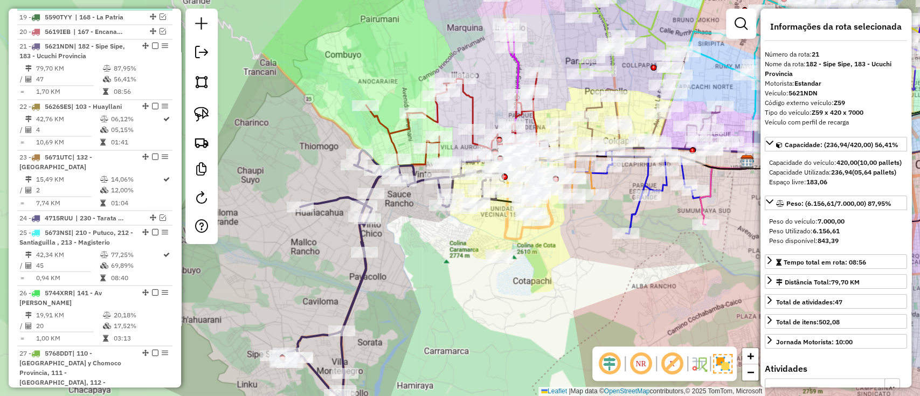
scroll to position [1142, 0]
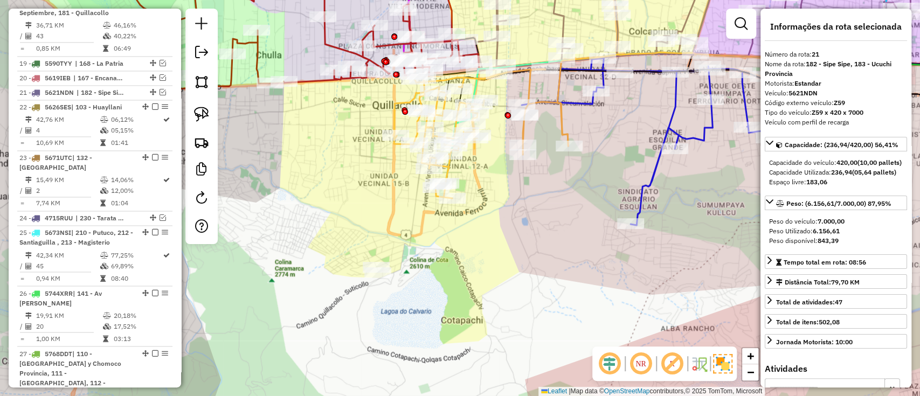
click at [448, 165] on icon at bounding box center [481, 133] width 174 height 129
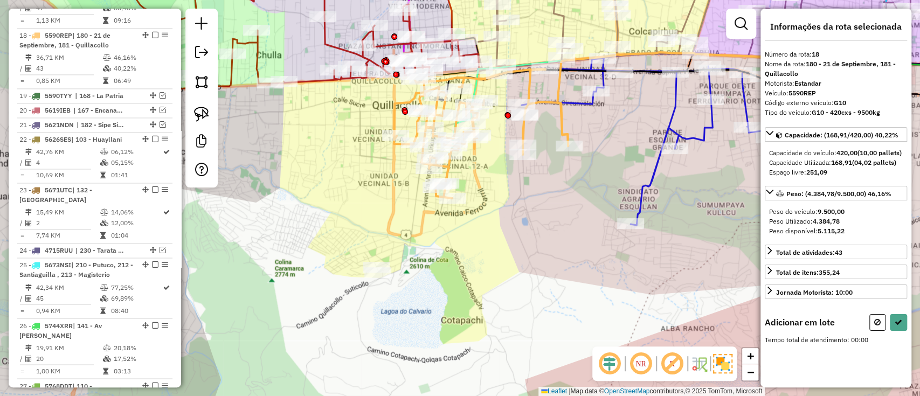
scroll to position [1099, 0]
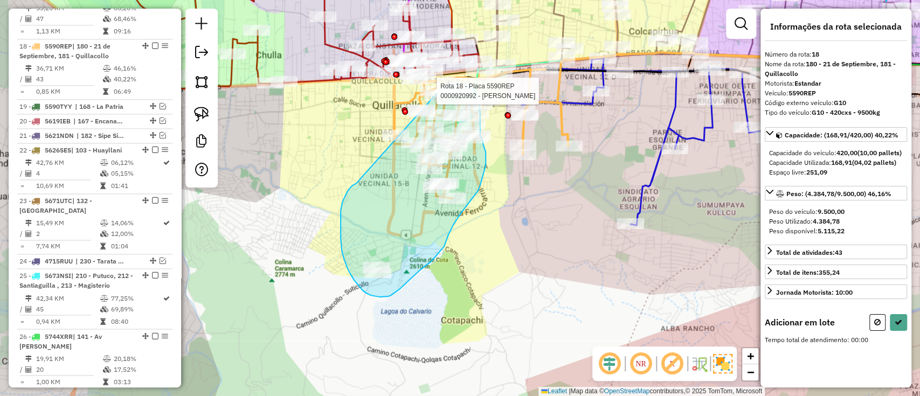
click at [434, 89] on div "Rota 18 - Placa 5590REP 0000921104 - SANDRA LILIAN S Rota 18 - Placa 5590REP 00…" at bounding box center [460, 198] width 920 height 396
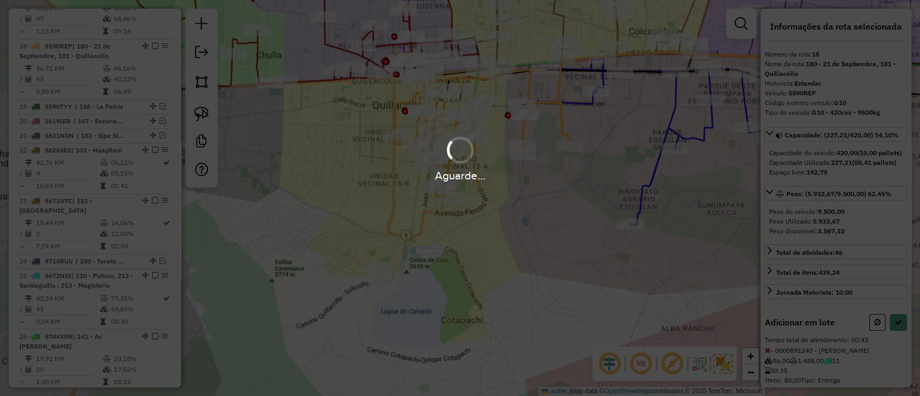
select select "**********"
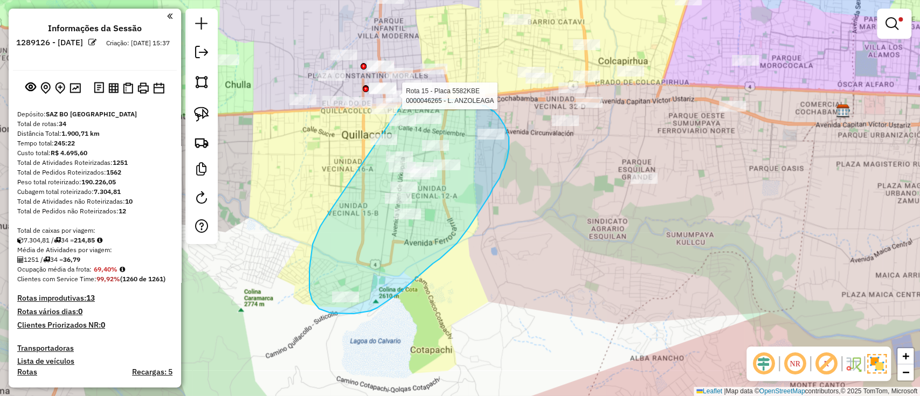
scroll to position [1049, 0]
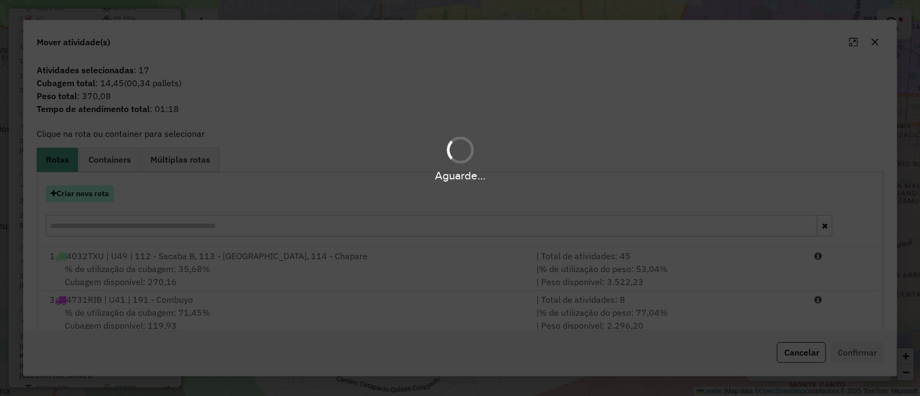
click at [90, 201] on hb-app "Aguarde... Pop-up bloqueado! Seu navegador bloqueou automáticamente a abertura …" at bounding box center [460, 198] width 920 height 396
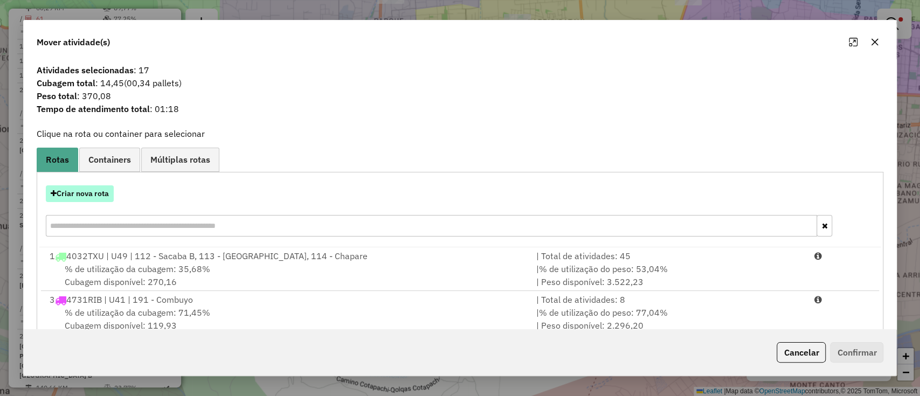
click at [88, 199] on button "Criar nova rota" at bounding box center [80, 193] width 68 height 17
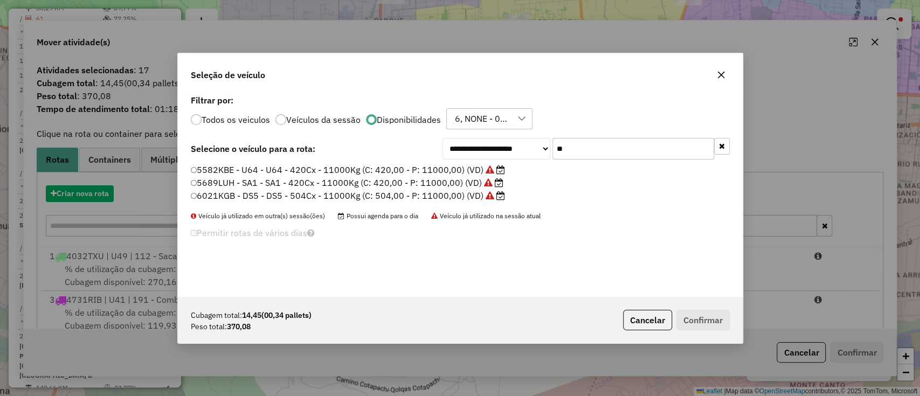
scroll to position [5, 3]
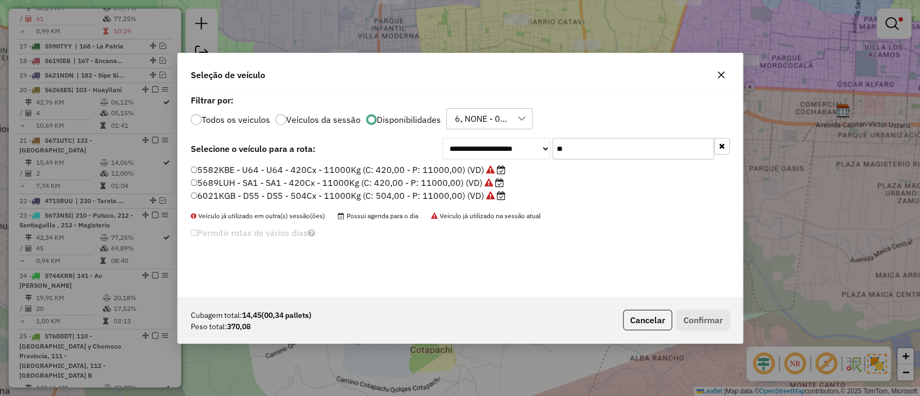
click at [597, 162] on div "**********" at bounding box center [460, 194] width 565 height 205
click at [605, 152] on input "**" at bounding box center [633, 149] width 162 height 22
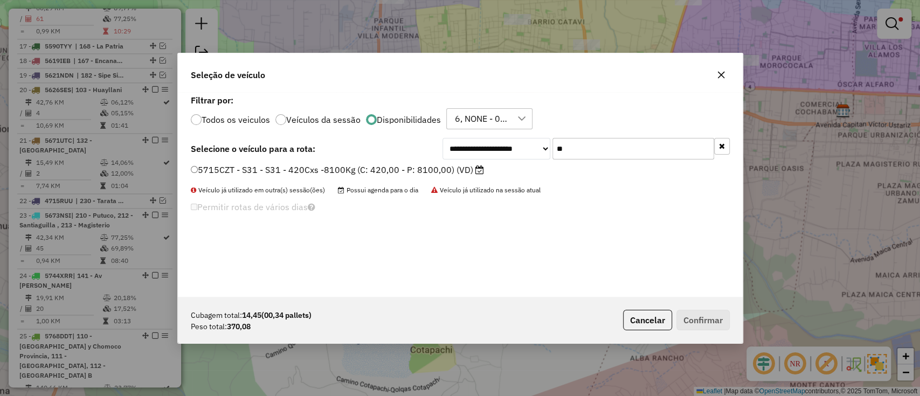
type input "**"
click at [496, 106] on div "Filtrar por: Todos os veiculos Veículos da sessão Disponibilidades 6, NONE - 06…" at bounding box center [460, 112] width 539 height 33
click at [491, 114] on div "6, NONE - 06/10 - PROMAX" at bounding box center [481, 119] width 60 height 20
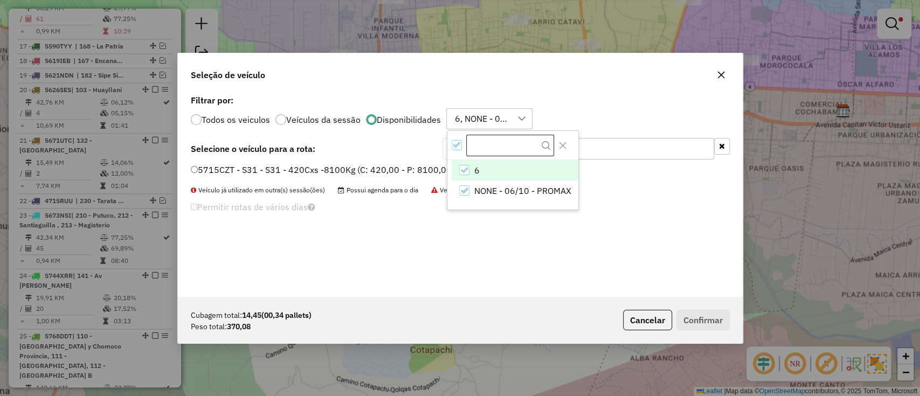
scroll to position [8, 48]
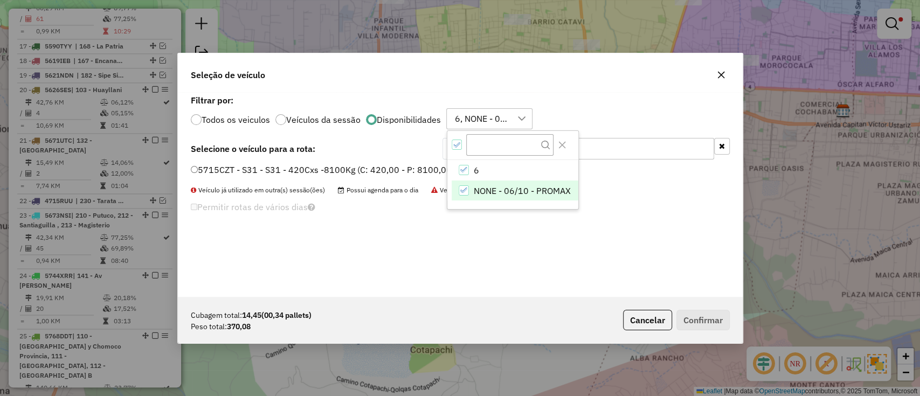
click at [463, 184] on li "NONE - 06/10 - PROMAX" at bounding box center [515, 191] width 127 height 20
click at [436, 221] on div "**********" at bounding box center [460, 194] width 565 height 205
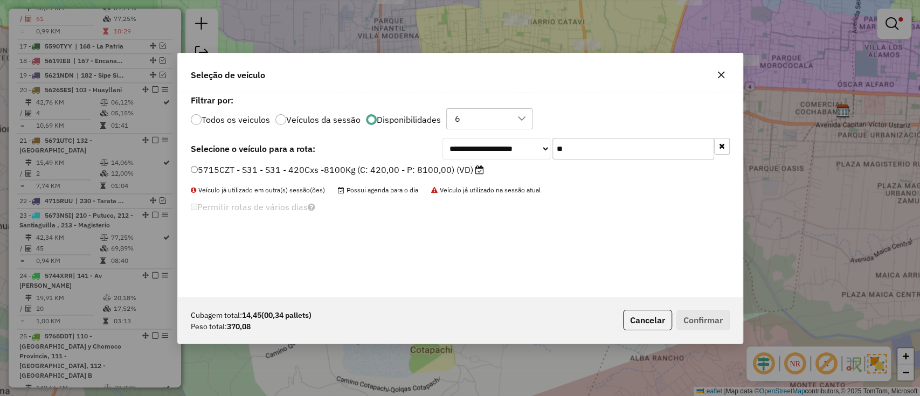
click at [588, 143] on input "**" at bounding box center [633, 149] width 162 height 22
click at [589, 143] on input "**" at bounding box center [633, 149] width 162 height 22
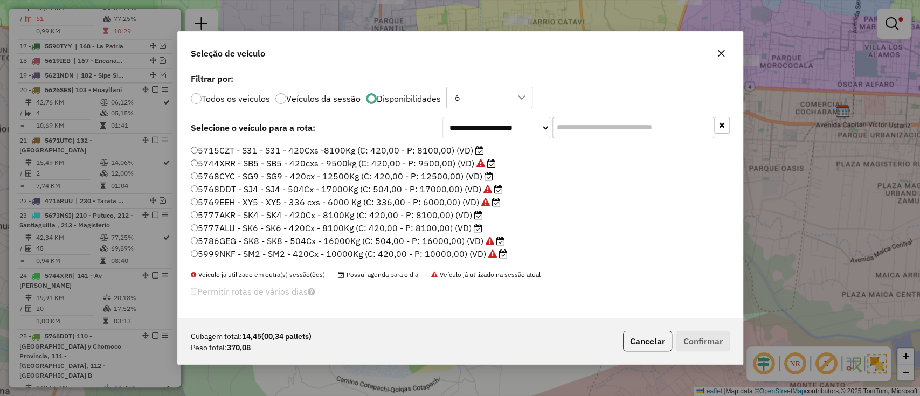
scroll to position [515, 0]
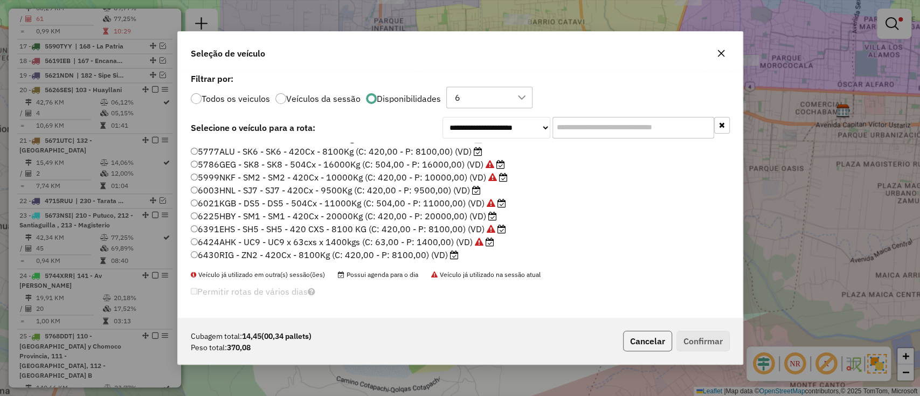
click at [649, 343] on button "Cancelar" at bounding box center [647, 341] width 49 height 20
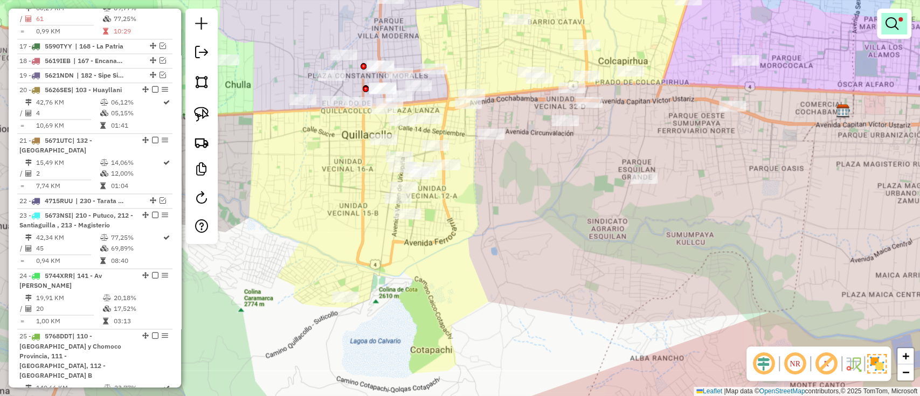
click at [904, 26] on link at bounding box center [894, 24] width 26 height 22
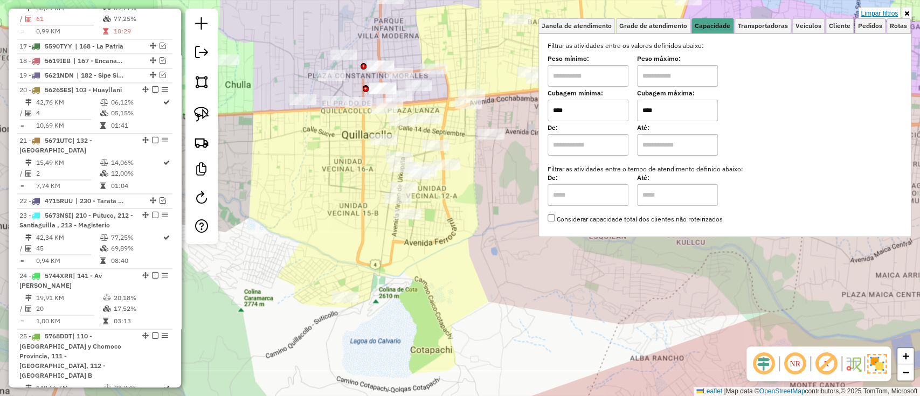
click at [895, 11] on link "Limpar filtros" at bounding box center [878, 14] width 41 height 12
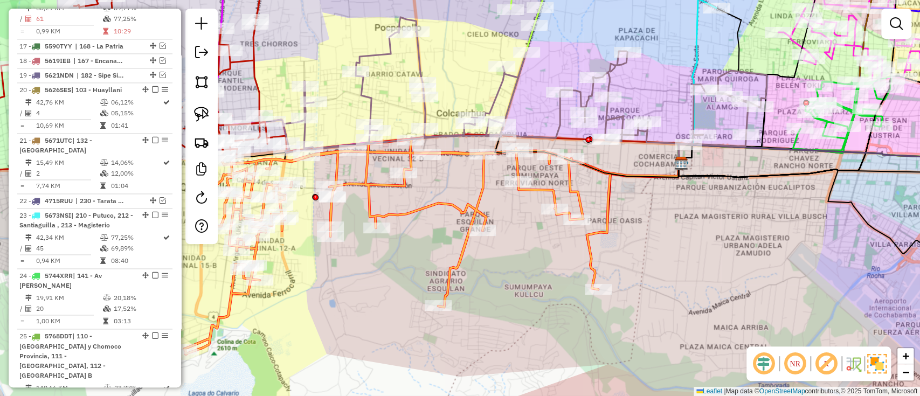
click at [592, 235] on icon at bounding box center [397, 247] width 426 height 214
select select "**********"
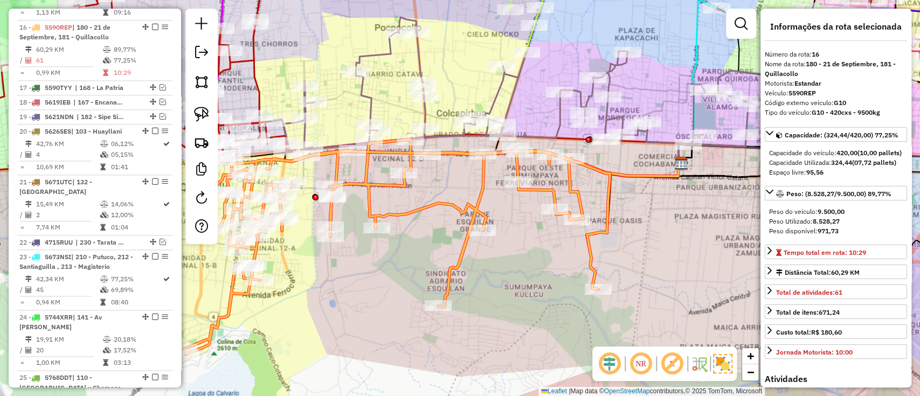
scroll to position [988, 0]
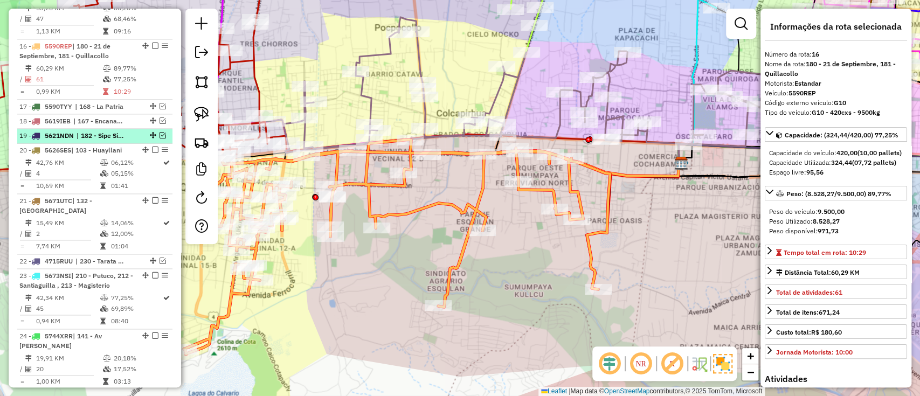
click at [161, 132] on em at bounding box center [162, 135] width 6 height 6
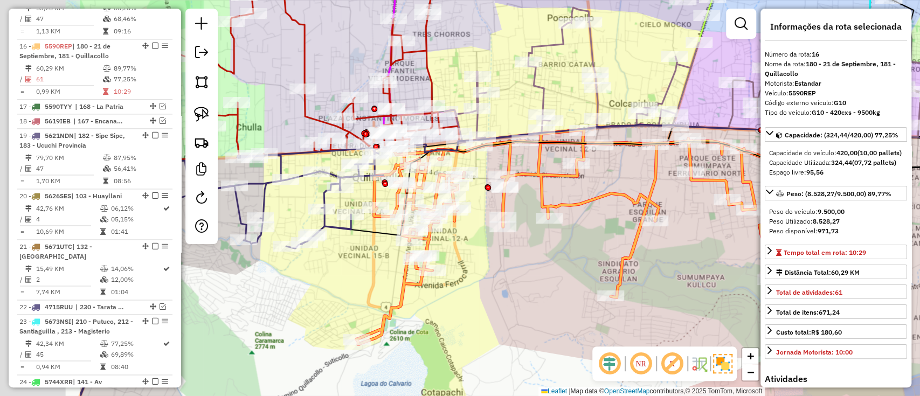
drag, startPoint x: 379, startPoint y: 294, endPoint x: 571, endPoint y: 270, distance: 193.3
click at [565, 274] on div "Janela de atendimento Grade de atendimento Capacidade Transportadoras Veículos …" at bounding box center [460, 198] width 920 height 396
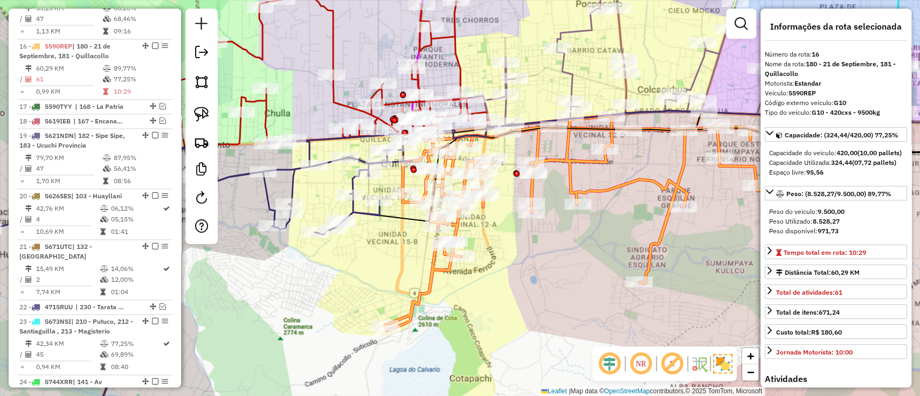
click at [369, 209] on icon at bounding box center [200, 275] width 424 height 321
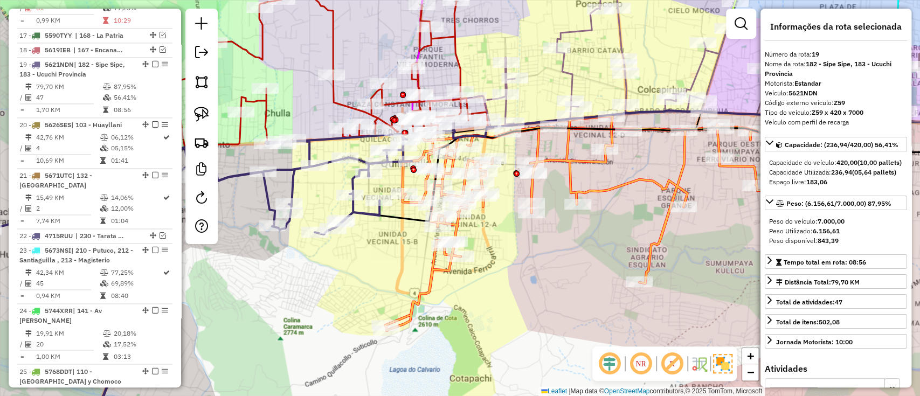
scroll to position [1078, 0]
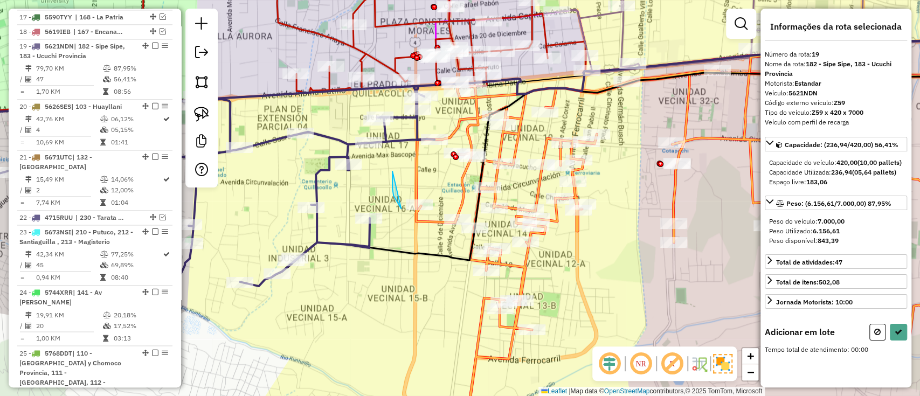
drag, startPoint x: 392, startPoint y: 172, endPoint x: 401, endPoint y: 209, distance: 37.6
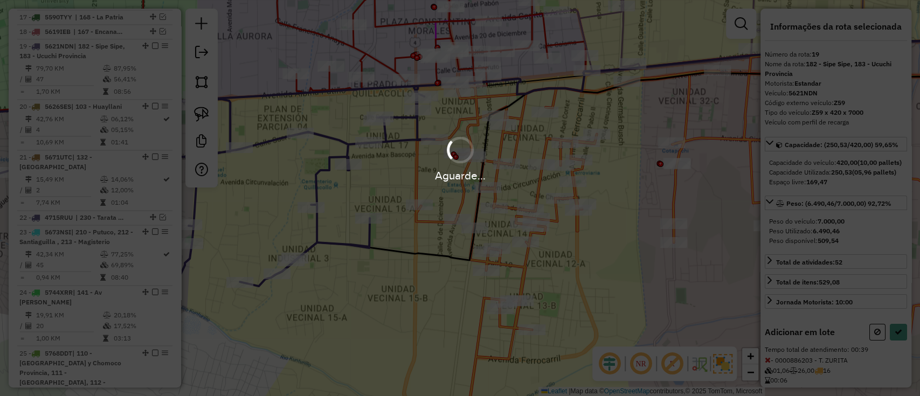
select select "**********"
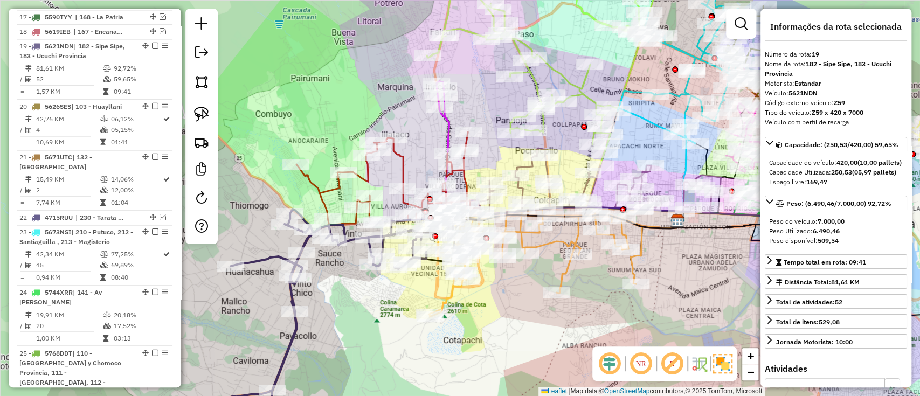
click at [540, 242] on icon at bounding box center [535, 263] width 213 height 108
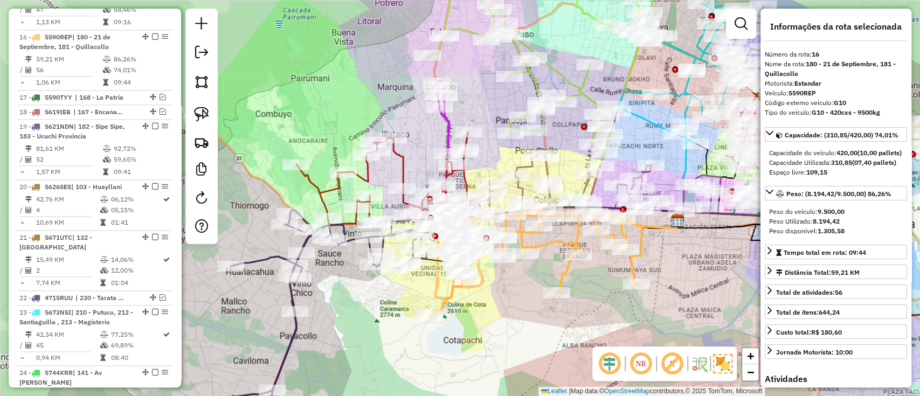
scroll to position [988, 0]
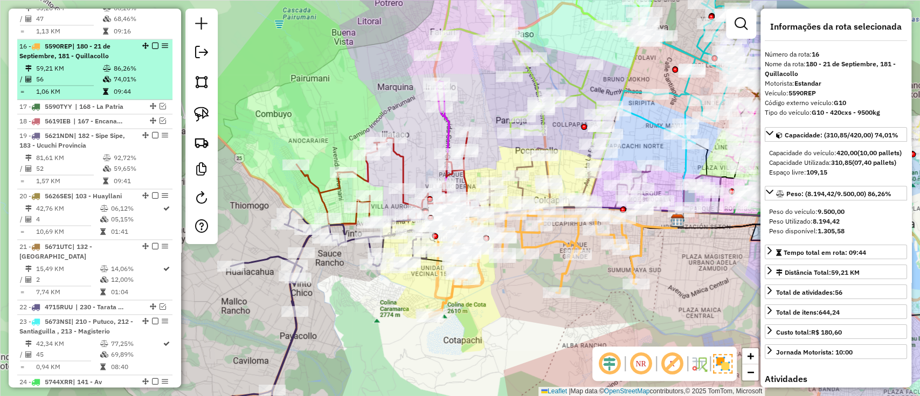
click at [152, 43] on em at bounding box center [155, 46] width 6 height 6
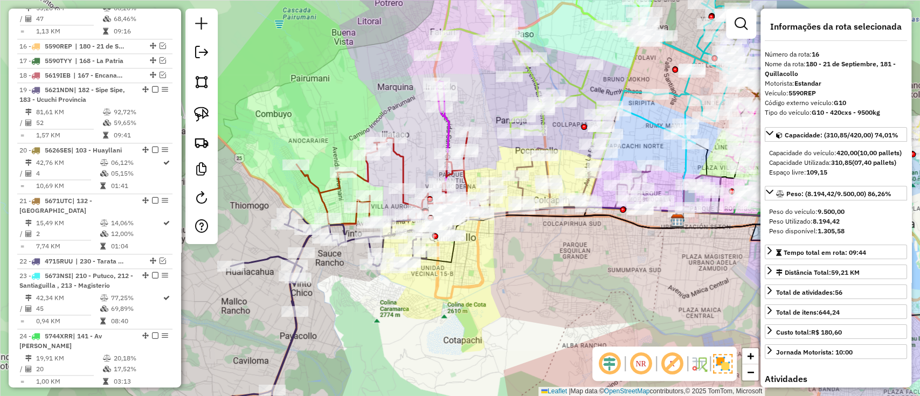
click at [290, 296] on icon at bounding box center [328, 322] width 249 height 227
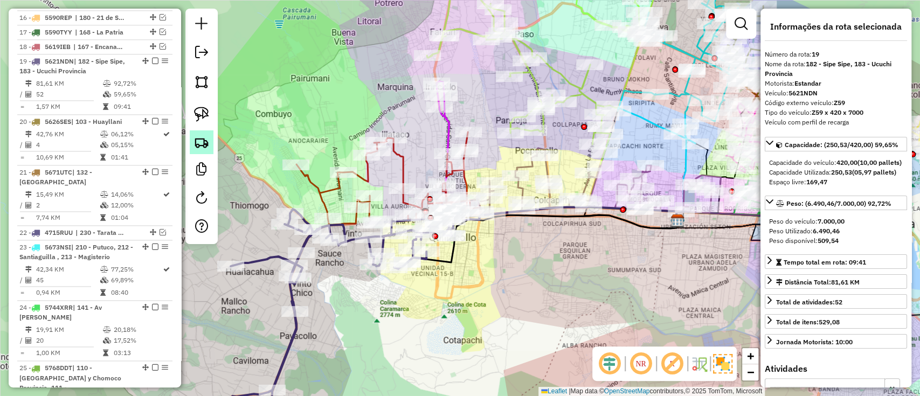
scroll to position [1031, 0]
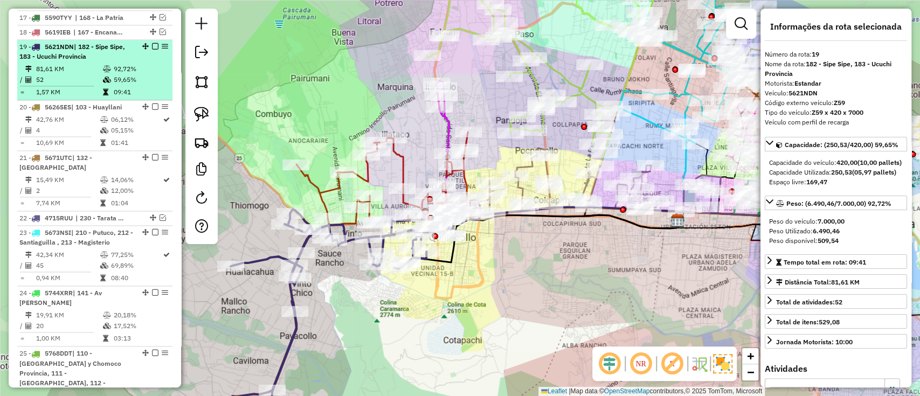
click at [152, 43] on em at bounding box center [155, 46] width 6 height 6
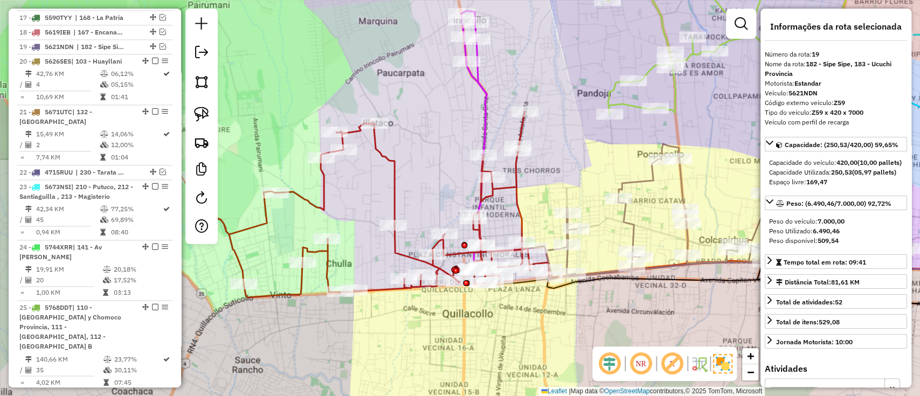
click at [393, 194] on icon at bounding box center [364, 205] width 367 height 186
click at [391, 194] on icon at bounding box center [365, 206] width 367 height 186
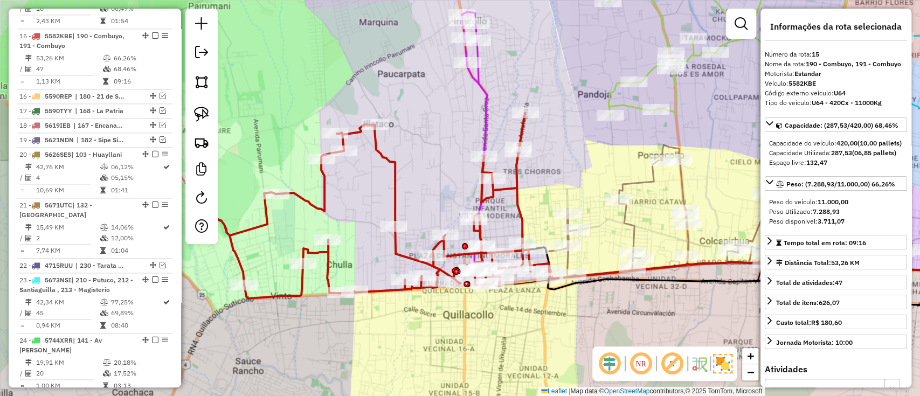
scroll to position [928, 0]
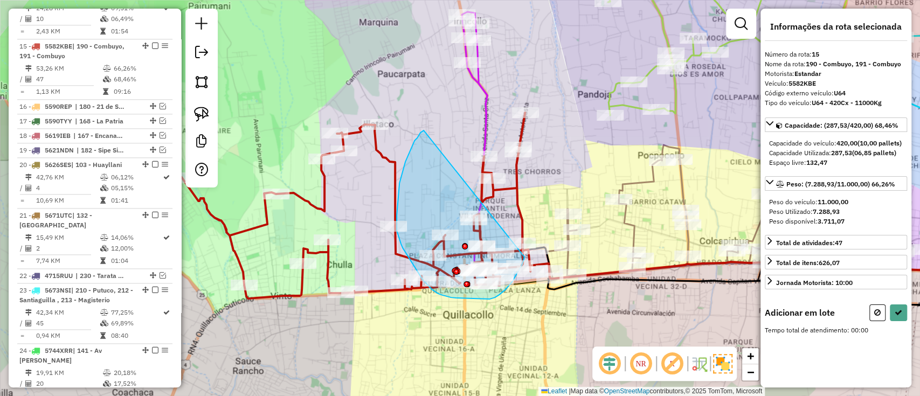
drag, startPoint x: 418, startPoint y: 135, endPoint x: 524, endPoint y: 256, distance: 161.1
click at [524, 256] on div "Rota 15 - Placa 5582KBE 0000037777 - T. SPLASH Rota 15 - Placa 5582KBE 00008397…" at bounding box center [460, 198] width 920 height 396
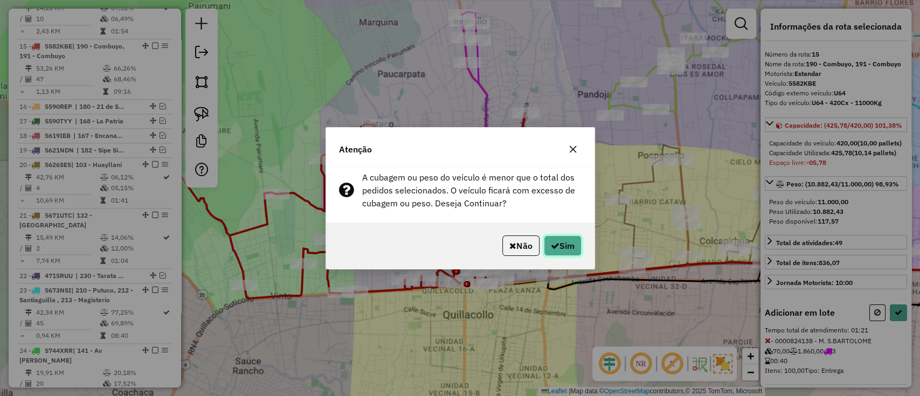
click at [567, 235] on button "Sim" at bounding box center [563, 245] width 38 height 20
select select "**********"
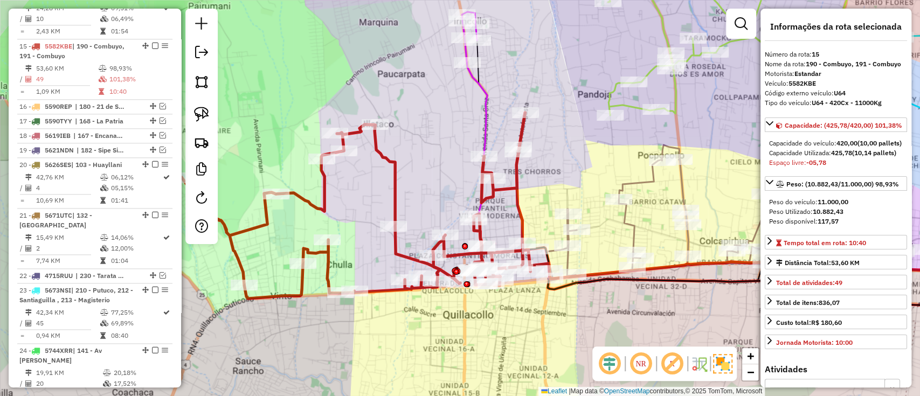
click at [563, 327] on div "Janela de atendimento Grade de atendimento Capacidade Transportadoras Veículos …" at bounding box center [460, 198] width 920 height 396
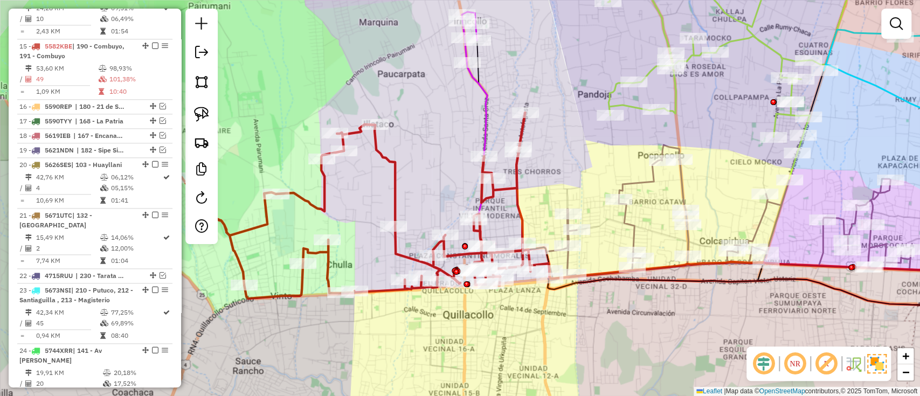
click at [566, 262] on icon at bounding box center [773, 213] width 476 height 136
select select "**********"
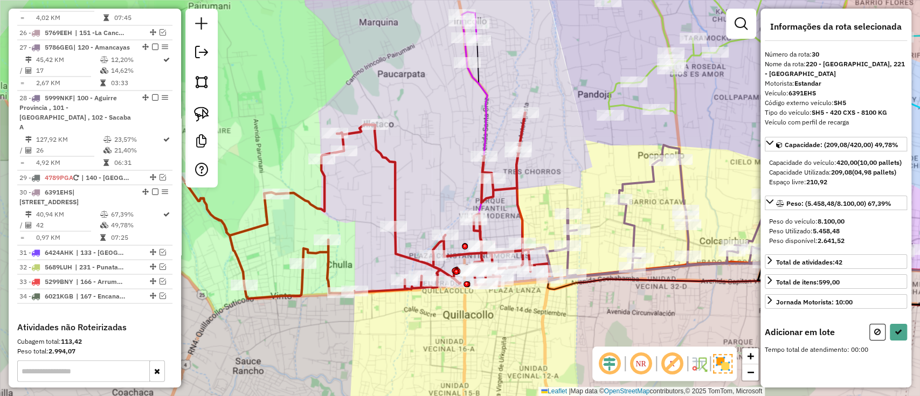
scroll to position [1492, 0]
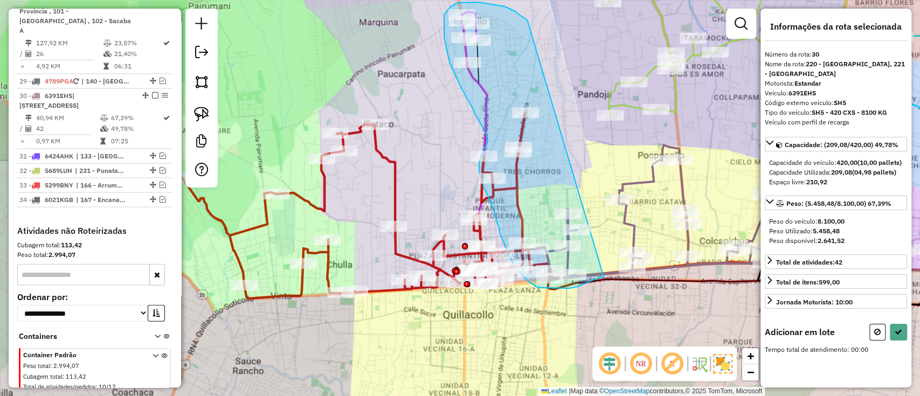
drag, startPoint x: 514, startPoint y: 11, endPoint x: 603, endPoint y: 277, distance: 280.3
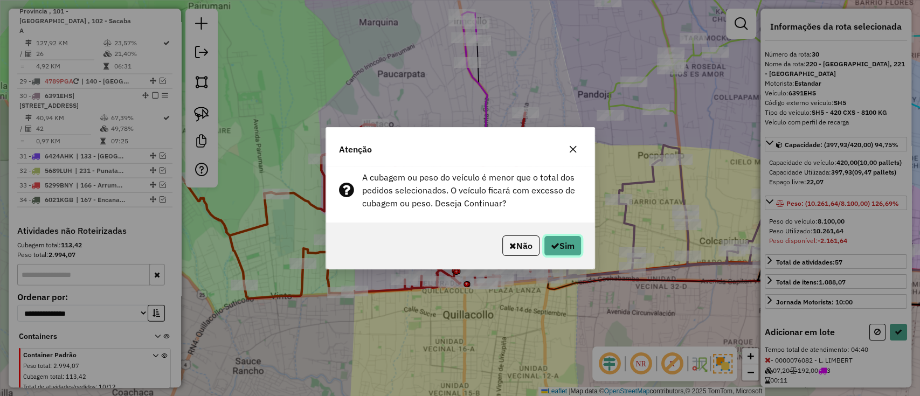
click at [557, 236] on button "Sim" at bounding box center [563, 245] width 38 height 20
select select "**********"
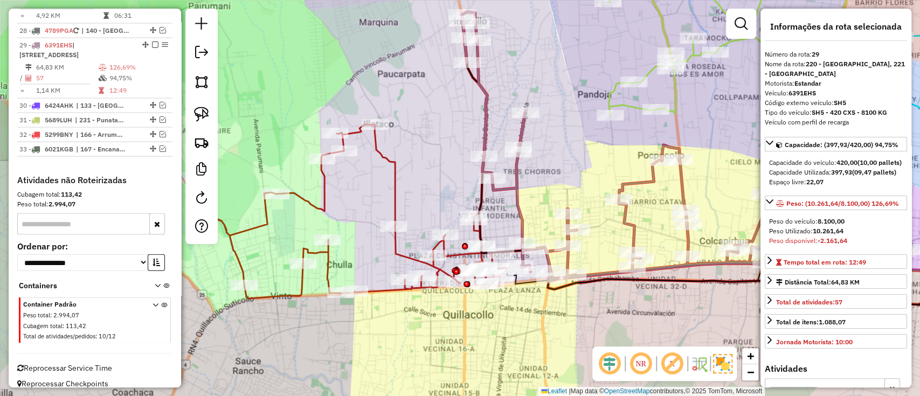
scroll to position [1441, 0]
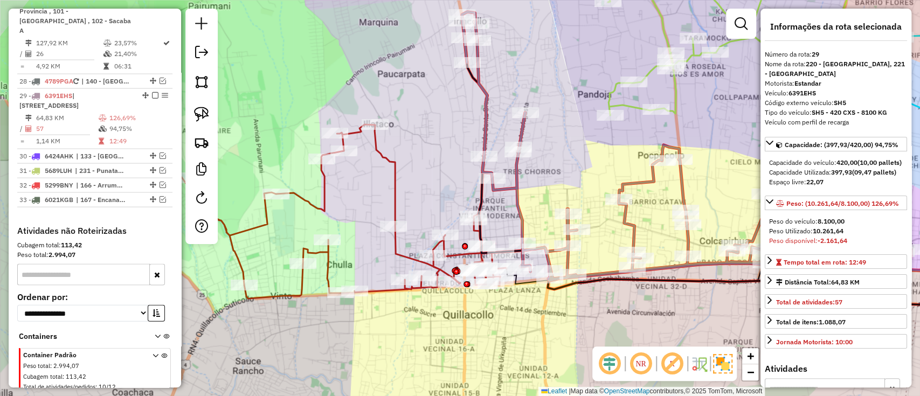
click at [393, 187] on icon at bounding box center [344, 211] width 325 height 174
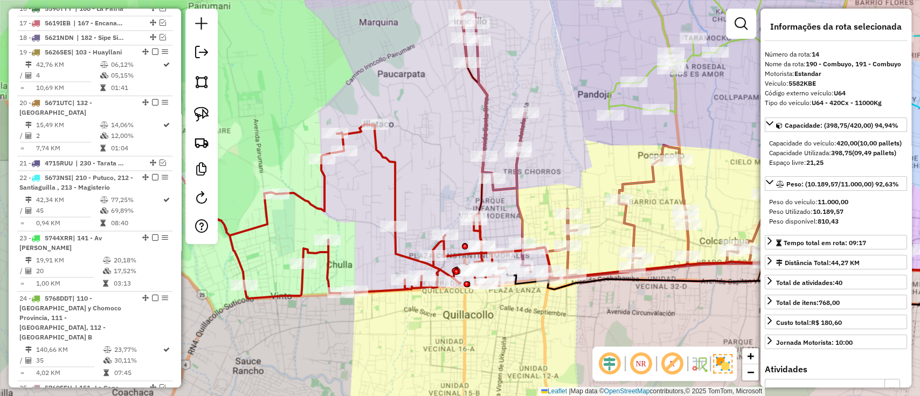
scroll to position [878, 0]
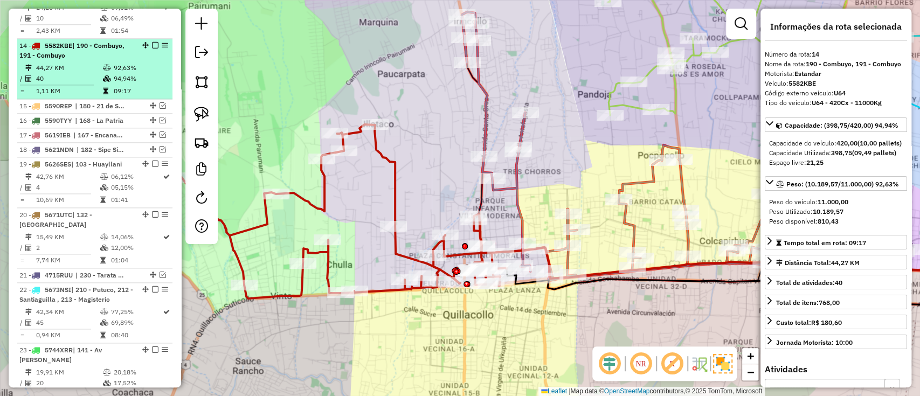
click at [152, 42] on em at bounding box center [155, 45] width 6 height 6
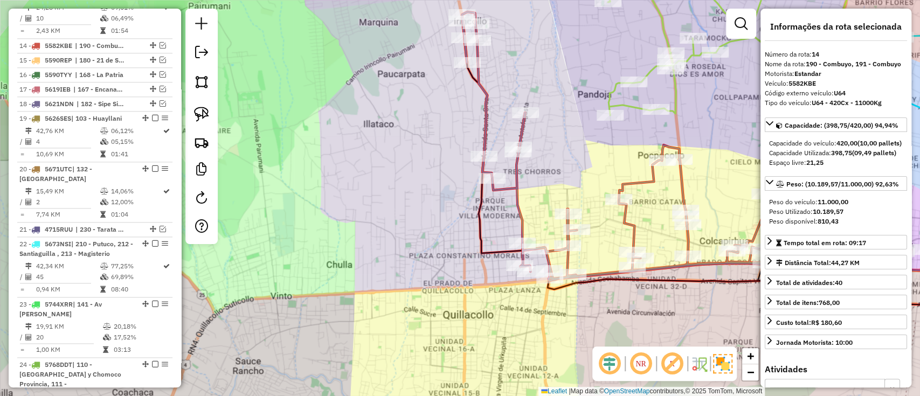
click at [517, 127] on icon at bounding box center [737, 146] width 550 height 269
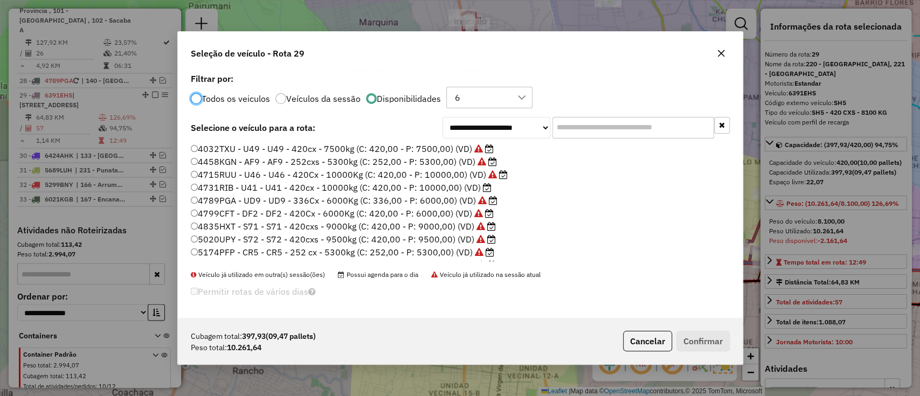
scroll to position [5, 3]
click at [478, 191] on label "4731RIB - U41 - U41 - 420cx - 10000kg (C: 420,00 - P: 10000,00) (VD)" at bounding box center [341, 187] width 301 height 13
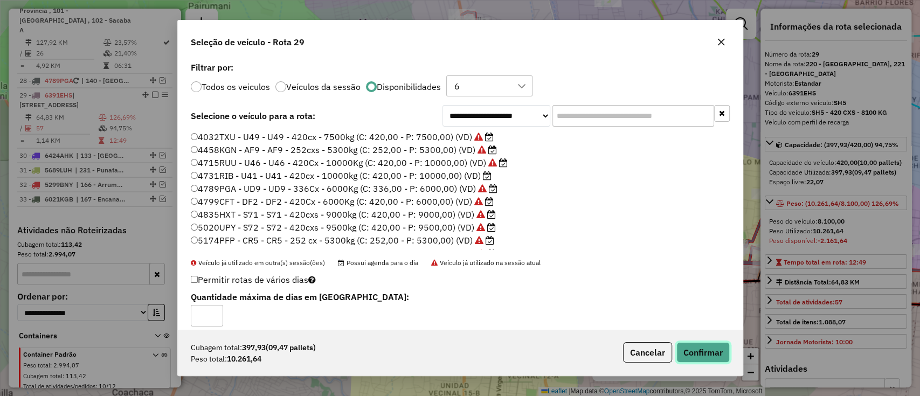
click at [685, 351] on button "Confirmar" at bounding box center [702, 352] width 53 height 20
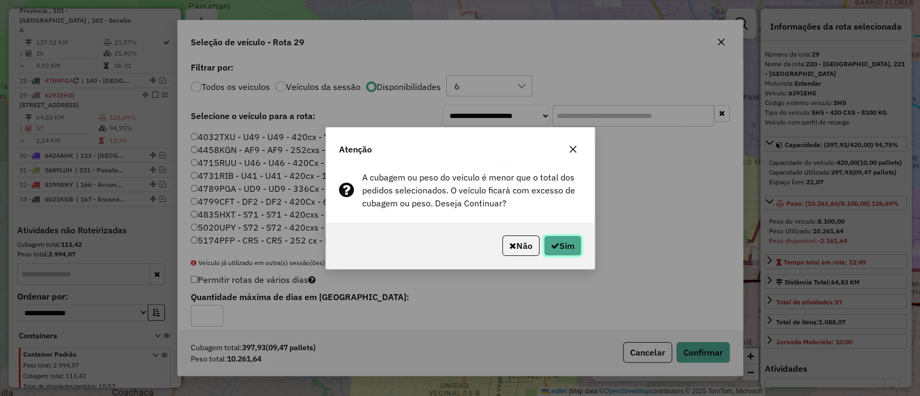
click at [547, 235] on button "Sim" at bounding box center [563, 245] width 38 height 20
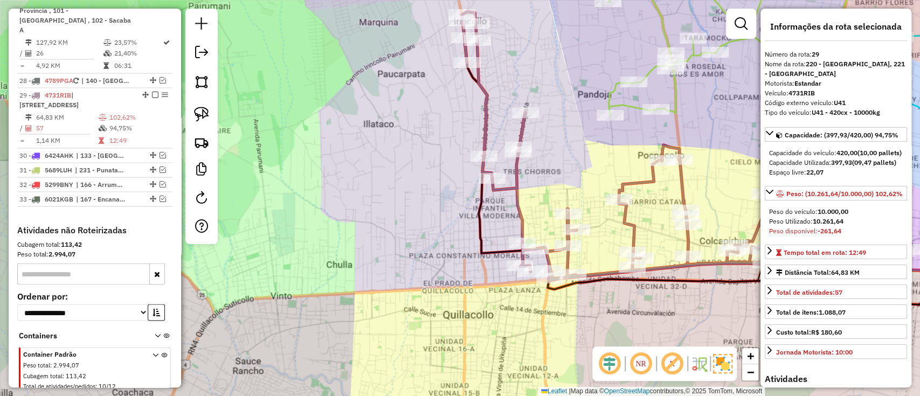
click at [558, 177] on div "Rota 29 - Placa 4731RIB 0000062974 - R. HERMANOS [PERSON_NAME] de atendimento G…" at bounding box center [460, 198] width 920 height 396
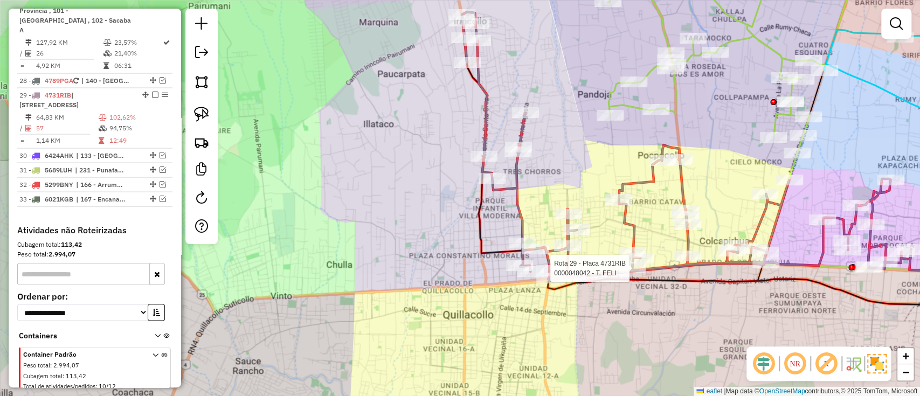
drag, startPoint x: 619, startPoint y: 259, endPoint x: 573, endPoint y: 304, distance: 64.0
click at [619, 273] on div at bounding box center [632, 267] width 27 height 11
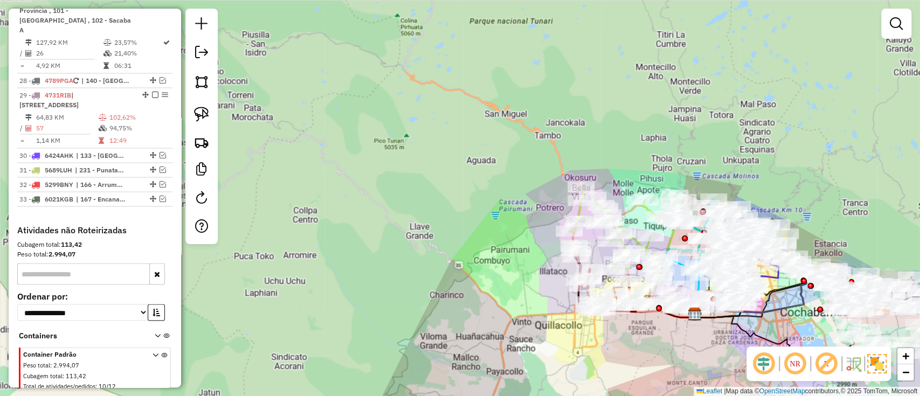
drag, startPoint x: 658, startPoint y: 344, endPoint x: 601, endPoint y: 340, distance: 57.8
click at [602, 341] on div "Janela de atendimento Grade de atendimento Capacidade Transportadoras Veículos …" at bounding box center [460, 198] width 920 height 396
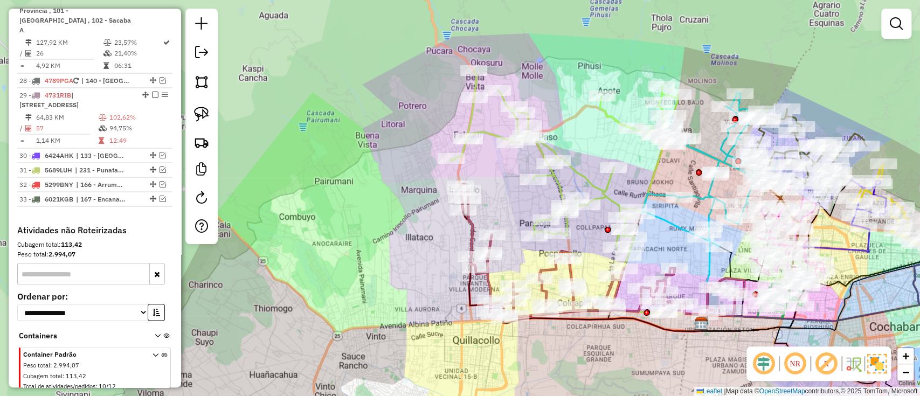
drag, startPoint x: 682, startPoint y: 237, endPoint x: 668, endPoint y: 218, distance: 23.1
click at [669, 220] on div "Janela de atendimento Grade de atendimento Capacidade Transportadoras Veículos …" at bounding box center [460, 198] width 920 height 396
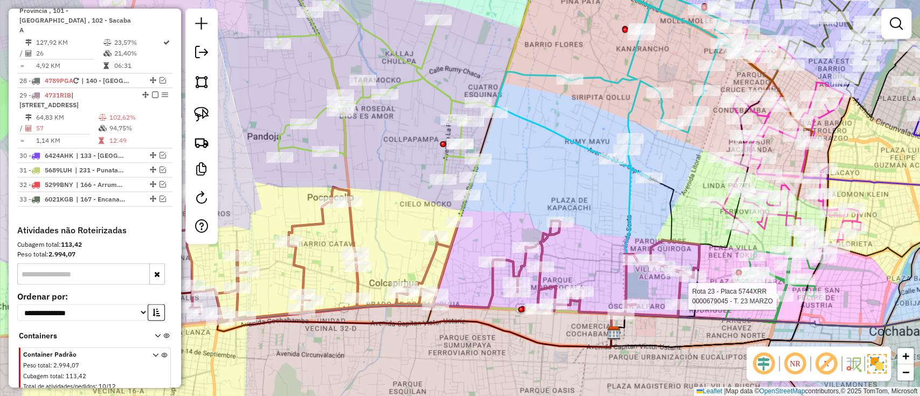
click at [765, 291] on icon at bounding box center [774, 283] width 99 height 74
select select "**********"
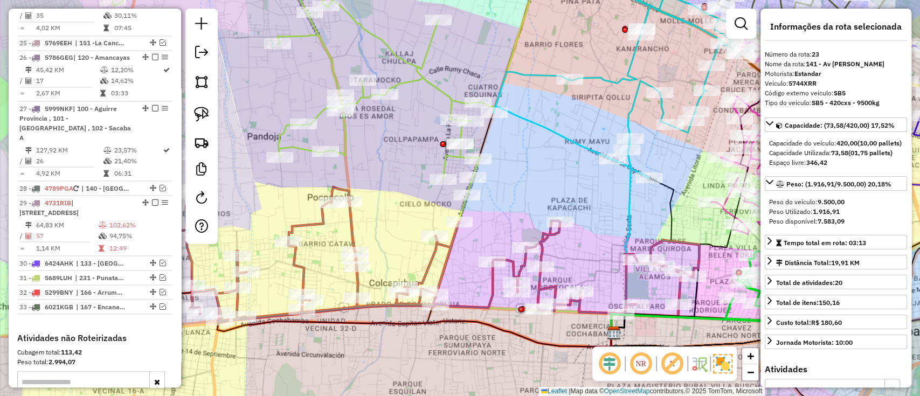
scroll to position [1126, 0]
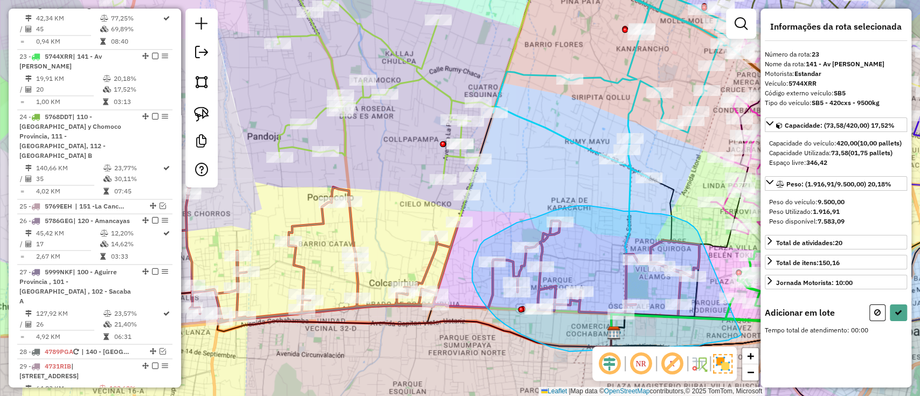
drag, startPoint x: 690, startPoint y: 224, endPoint x: 741, endPoint y: 335, distance: 122.2
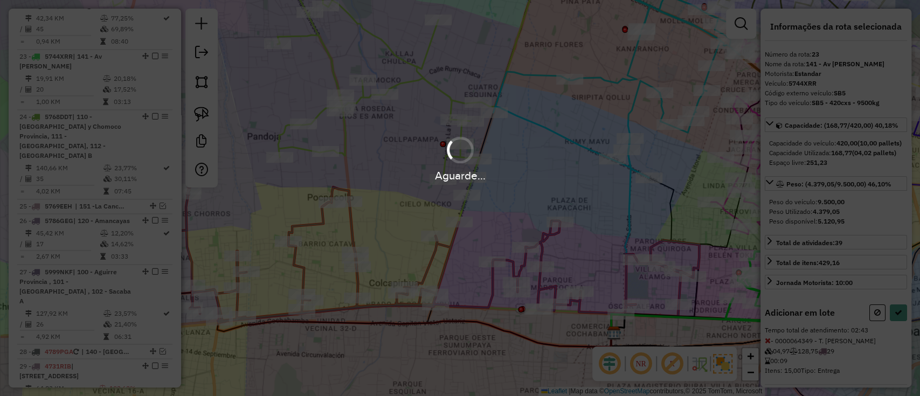
select select "**********"
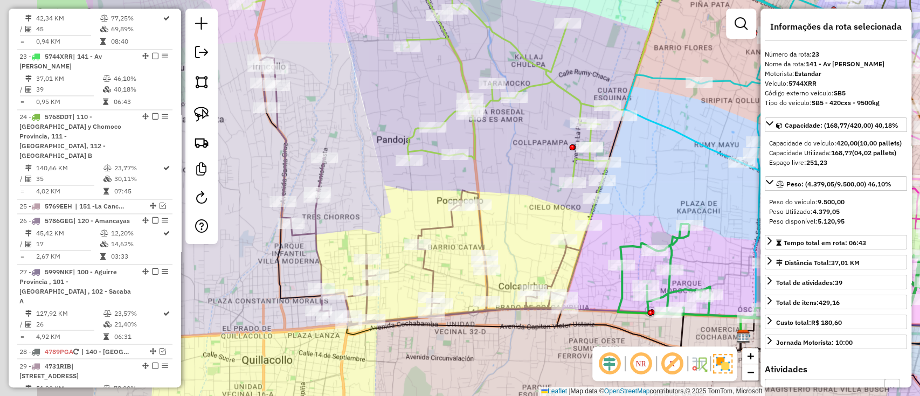
drag, startPoint x: 498, startPoint y: 344, endPoint x: 613, endPoint y: 334, distance: 115.2
click at [613, 334] on div "Janela de atendimento Grade de atendimento Capacidade Transportadoras Veículos …" at bounding box center [460, 198] width 920 height 396
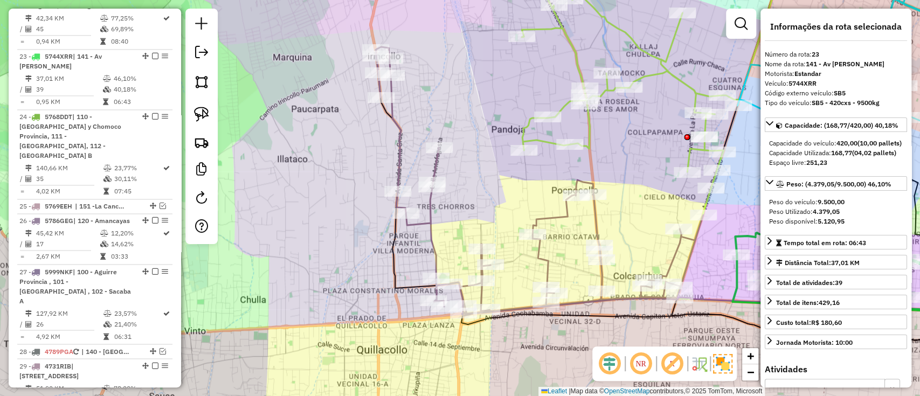
click at [551, 219] on icon at bounding box center [539, 181] width 327 height 269
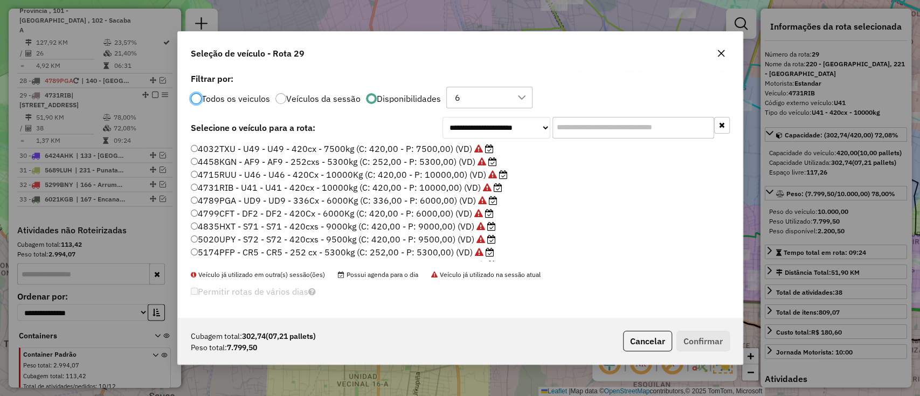
scroll to position [5, 3]
click at [615, 119] on input "text" at bounding box center [633, 128] width 162 height 22
type input "*"
click at [458, 198] on label "5206PKU - T06 - T06 - 420cxs - 8100kg (C: 420,00 - P: 8100,00) (VD)" at bounding box center [338, 200] width 295 height 13
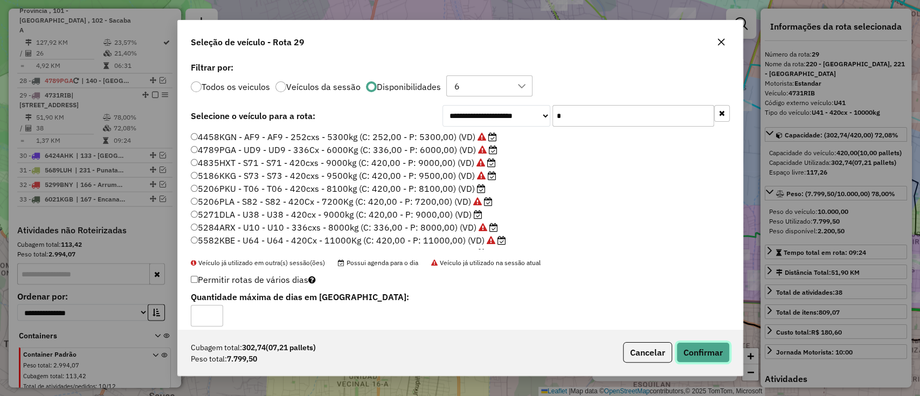
click at [723, 343] on button "Confirmar" at bounding box center [702, 352] width 53 height 20
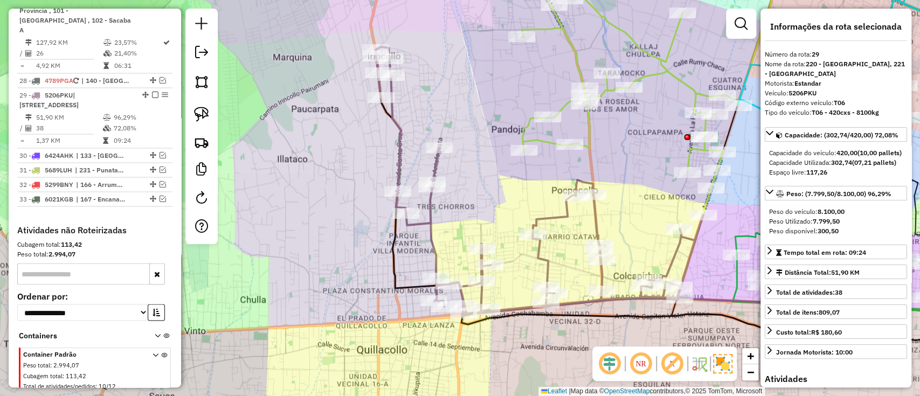
click at [556, 219] on icon at bounding box center [539, 181] width 327 height 269
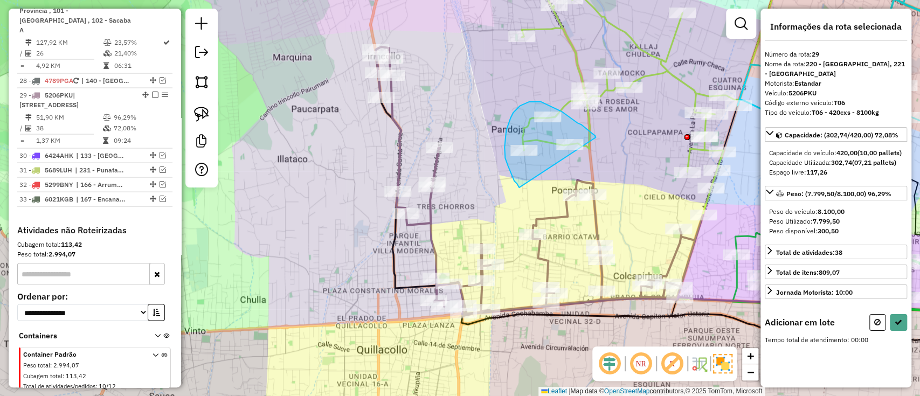
drag, startPoint x: 581, startPoint y: 124, endPoint x: 519, endPoint y: 188, distance: 88.0
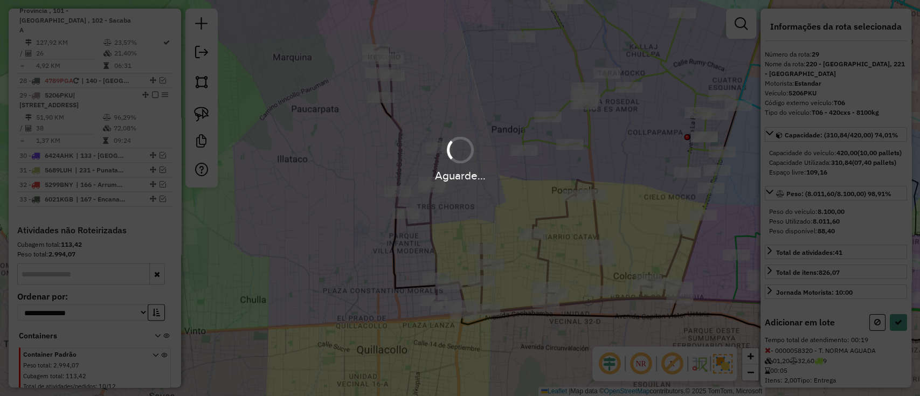
select select "**********"
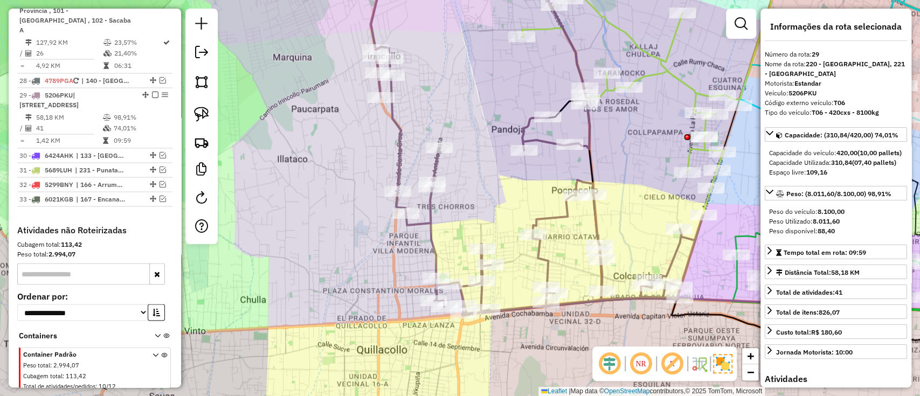
click at [154, 92] on em at bounding box center [155, 95] width 6 height 6
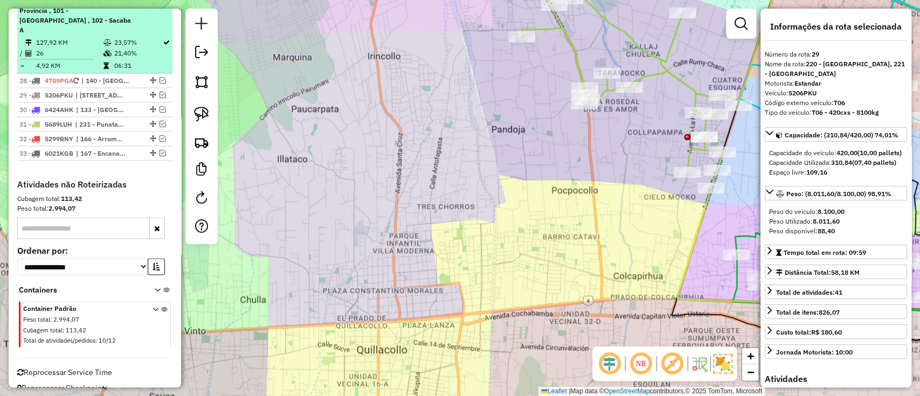
scroll to position [1350, 0]
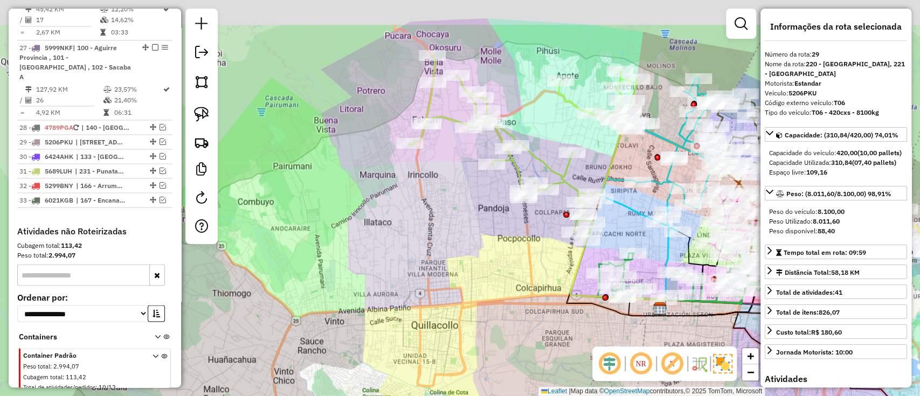
drag, startPoint x: 470, startPoint y: 248, endPoint x: 461, endPoint y: 300, distance: 52.0
click at [461, 300] on div "Janela de atendimento Grade de atendimento Capacidade Transportadoras Veículos …" at bounding box center [460, 198] width 920 height 396
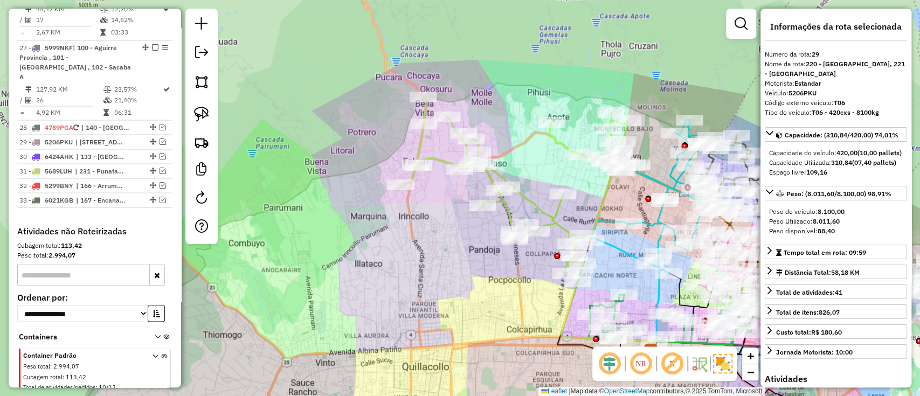
click at [529, 200] on icon at bounding box center [513, 188] width 227 height 185
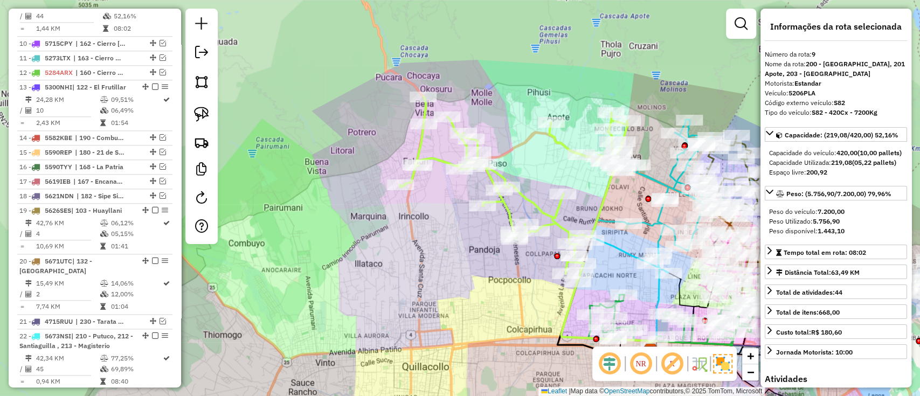
scroll to position [723, 0]
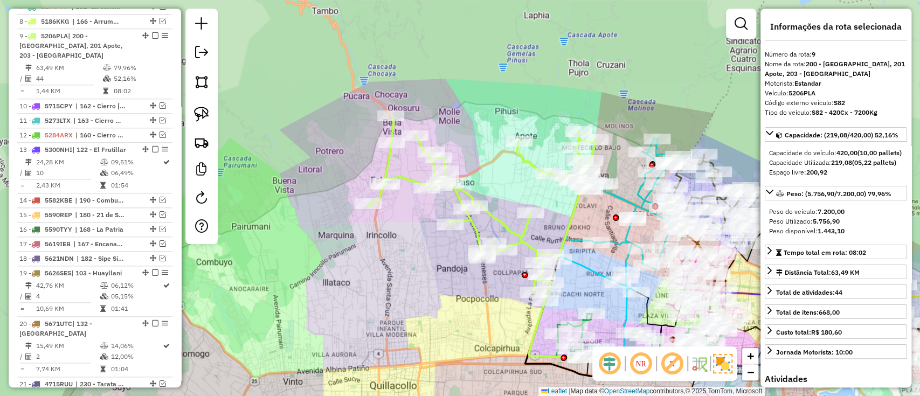
click at [620, 198] on icon at bounding box center [619, 214] width 123 height 153
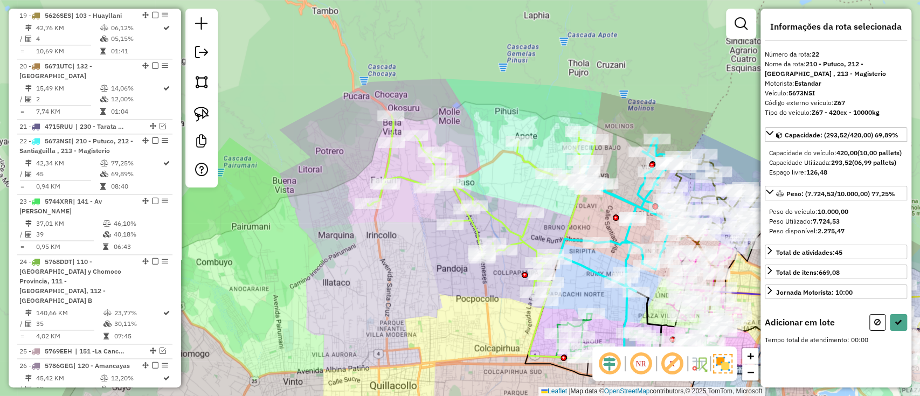
scroll to position [1065, 0]
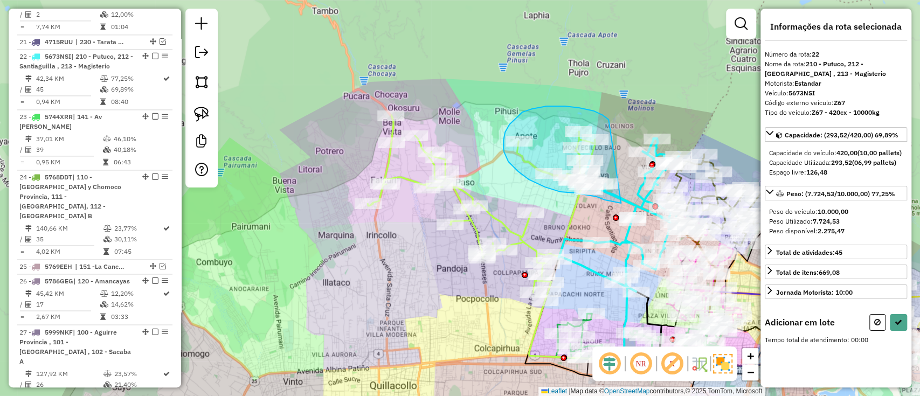
drag, startPoint x: 579, startPoint y: 108, endPoint x: 622, endPoint y: 203, distance: 104.7
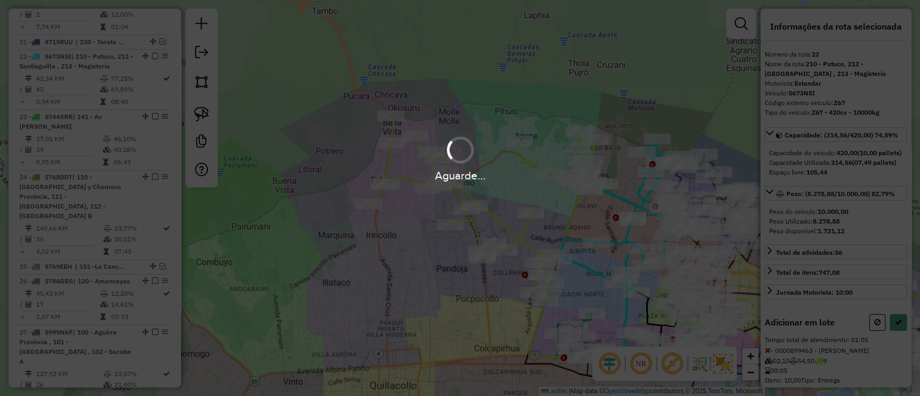
select select "**********"
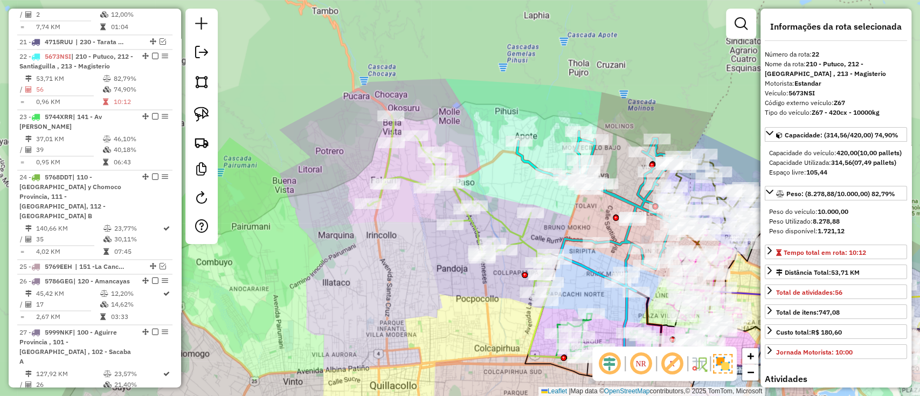
click at [519, 238] on icon at bounding box center [459, 207] width 184 height 185
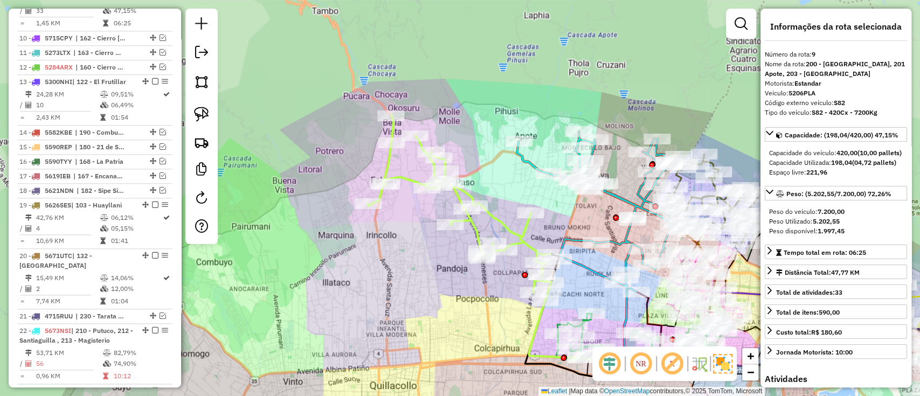
scroll to position [723, 0]
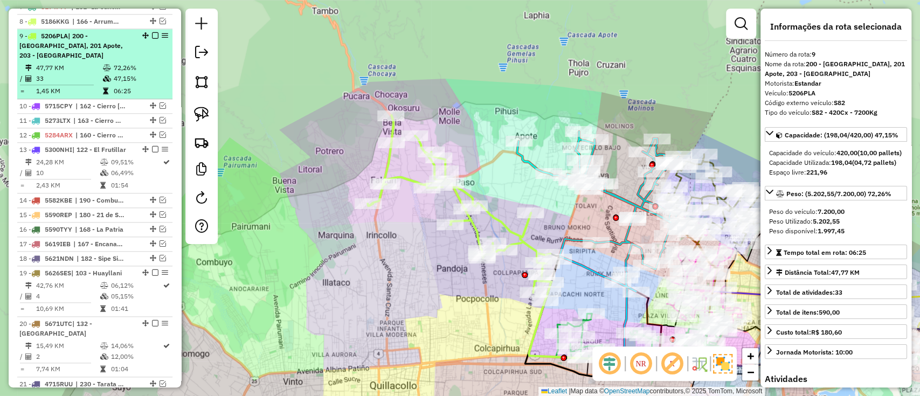
click at [156, 32] on div at bounding box center [152, 35] width 32 height 6
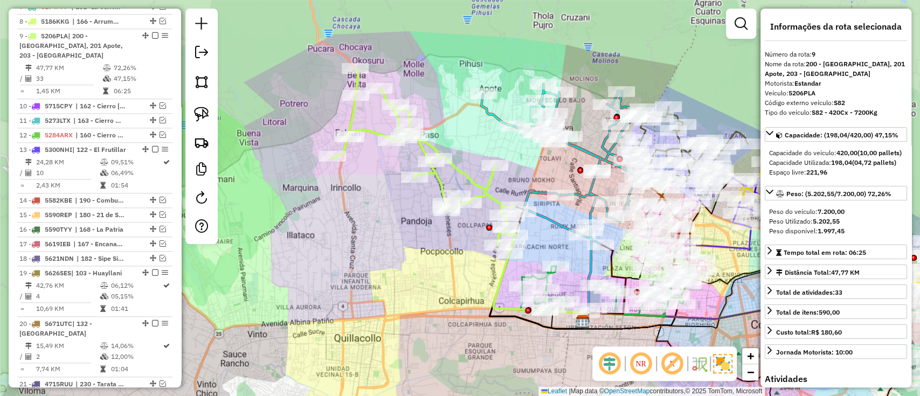
click at [486, 191] on icon at bounding box center [424, 160] width 184 height 185
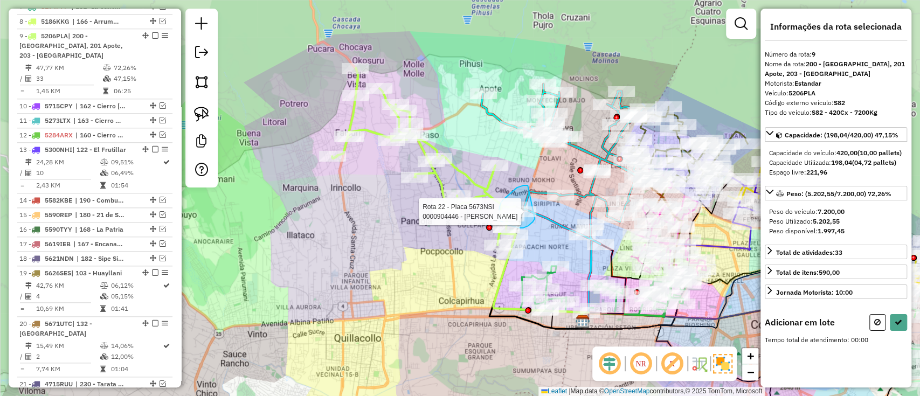
drag, startPoint x: 528, startPoint y: 185, endPoint x: 535, endPoint y: 219, distance: 34.1
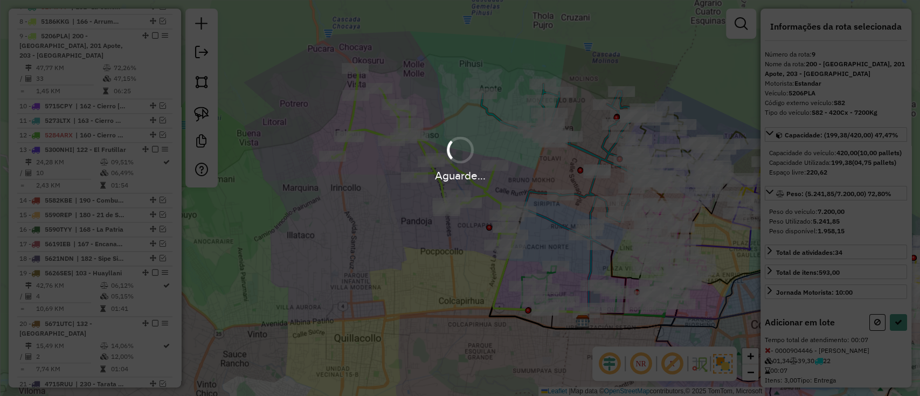
select select "**********"
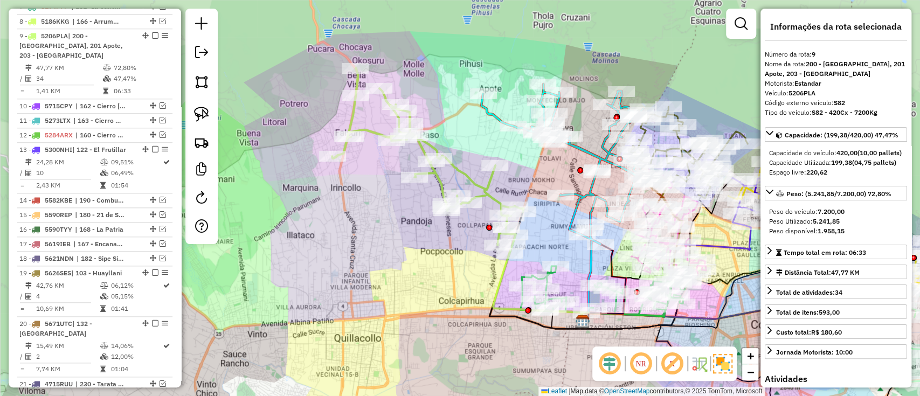
click at [152, 32] on em at bounding box center [155, 35] width 6 height 6
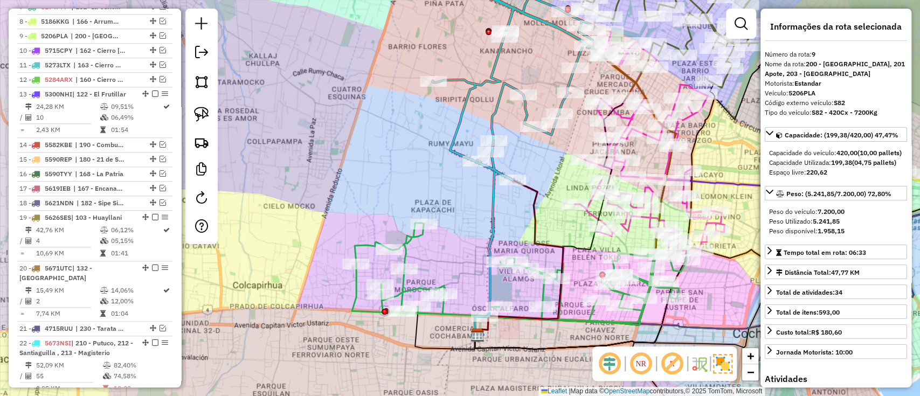
drag, startPoint x: 720, startPoint y: 311, endPoint x: 672, endPoint y: 295, distance: 50.6
click at [680, 296] on div "Janela de atendimento Grade de atendimento Capacidade Transportadoras Veículos …" at bounding box center [460, 198] width 920 height 396
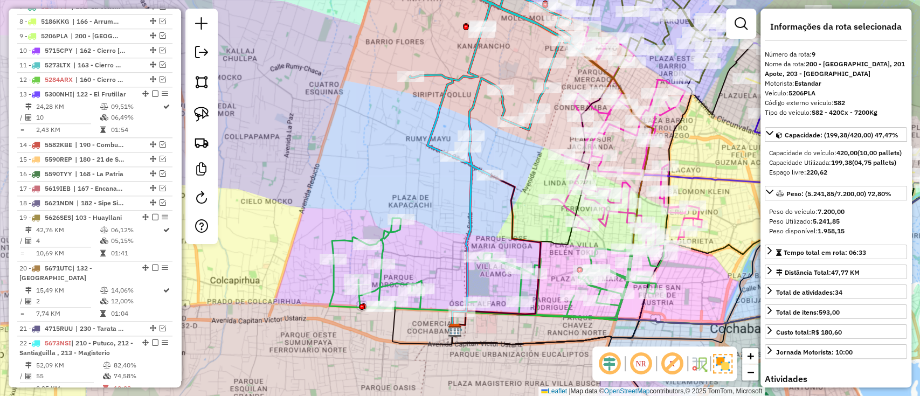
click at [519, 281] on icon at bounding box center [497, 267] width 336 height 99
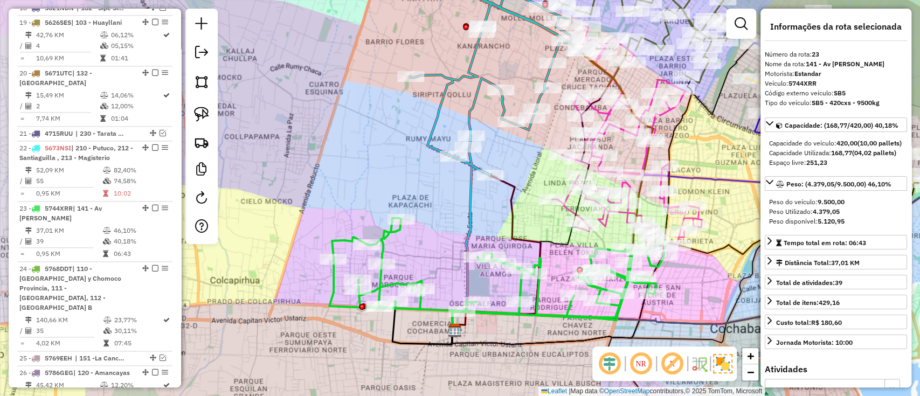
scroll to position [1080, 0]
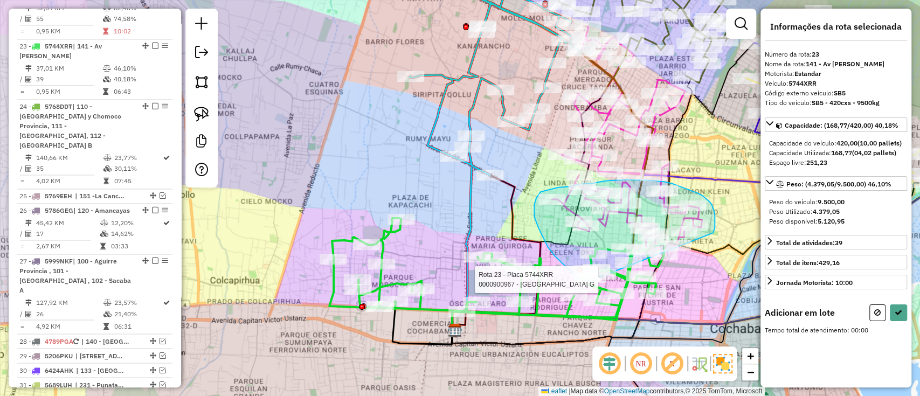
drag, startPoint x: 713, startPoint y: 231, endPoint x: 586, endPoint y: 287, distance: 139.0
click at [586, 287] on div "Rota 23 - Placa 5744XRR 0000900967 - XIMENA ATOYAY G Janela de atendimento Grad…" at bounding box center [460, 198] width 920 height 396
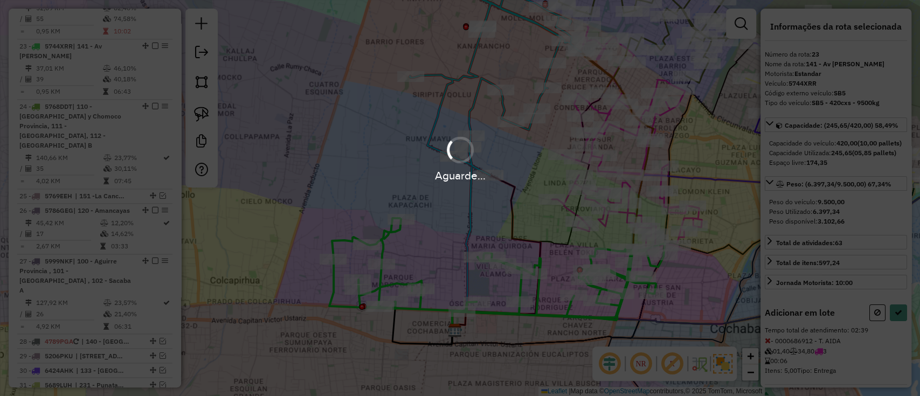
select select "**********"
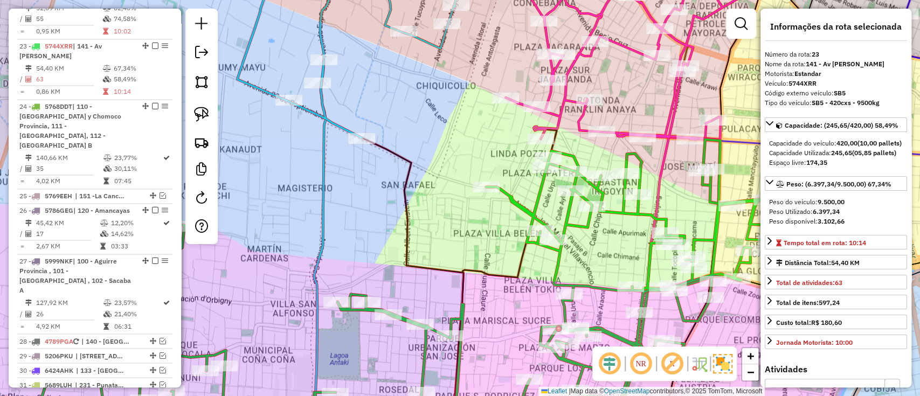
click at [557, 121] on icon at bounding box center [628, 50] width 246 height 179
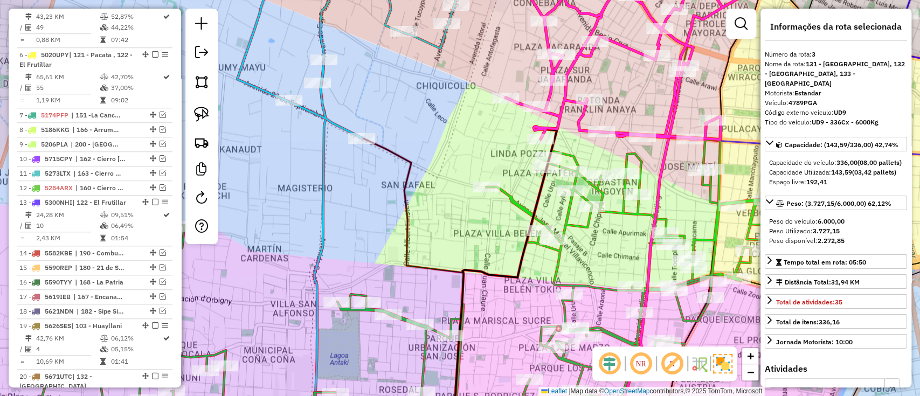
scroll to position [499, 0]
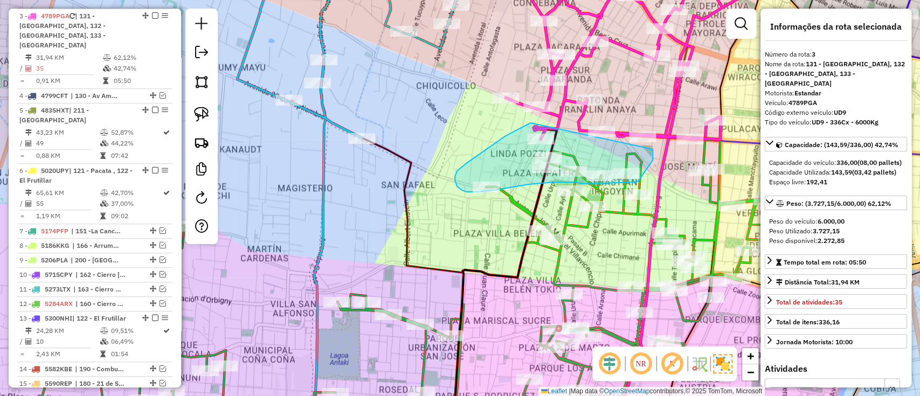
drag, startPoint x: 497, startPoint y: 141, endPoint x: 651, endPoint y: 144, distance: 153.6
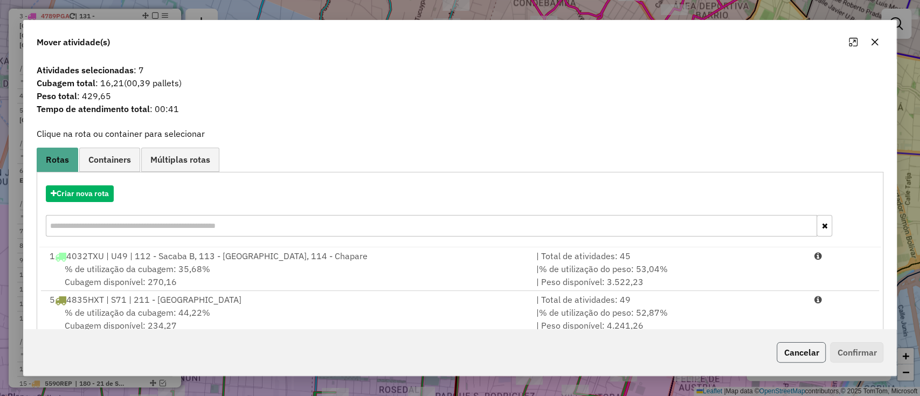
click at [810, 355] on button "Cancelar" at bounding box center [800, 352] width 49 height 20
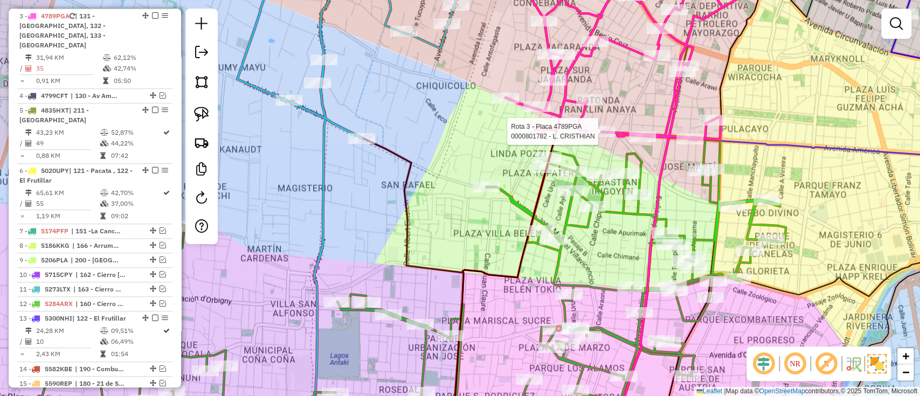
select select "**********"
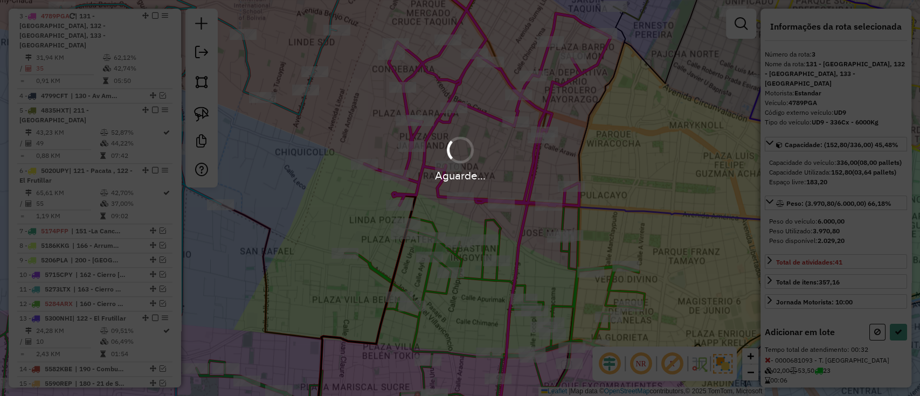
select select "**********"
click at [482, 281] on div "Aguarde..." at bounding box center [460, 198] width 920 height 396
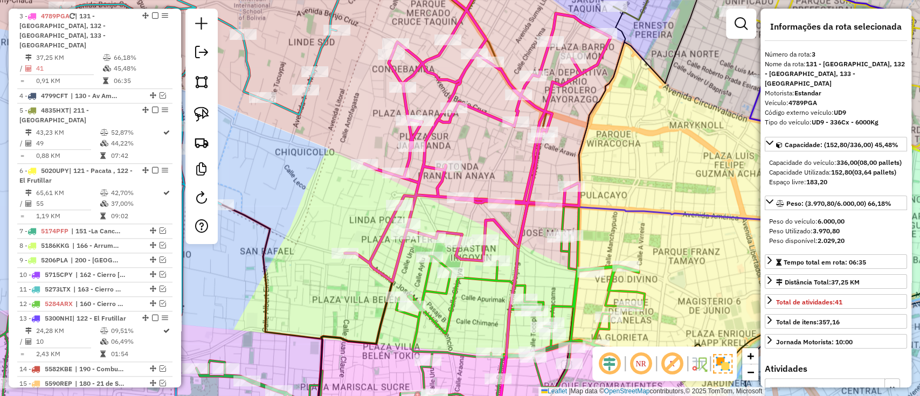
click at [478, 280] on icon at bounding box center [276, 321] width 737 height 230
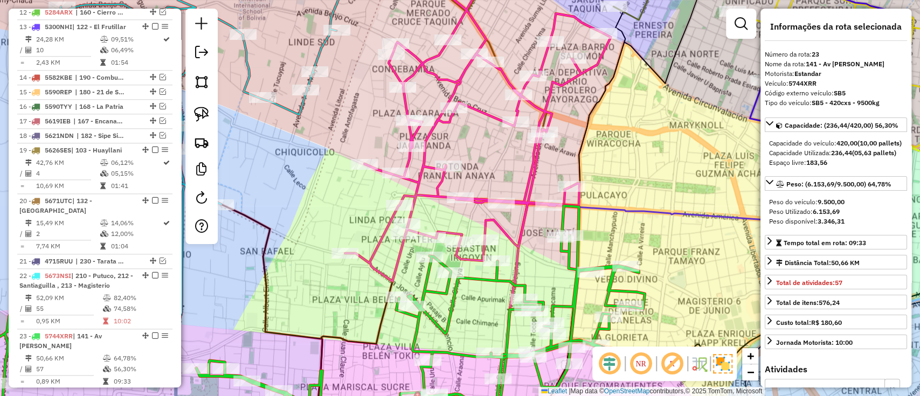
scroll to position [1080, 0]
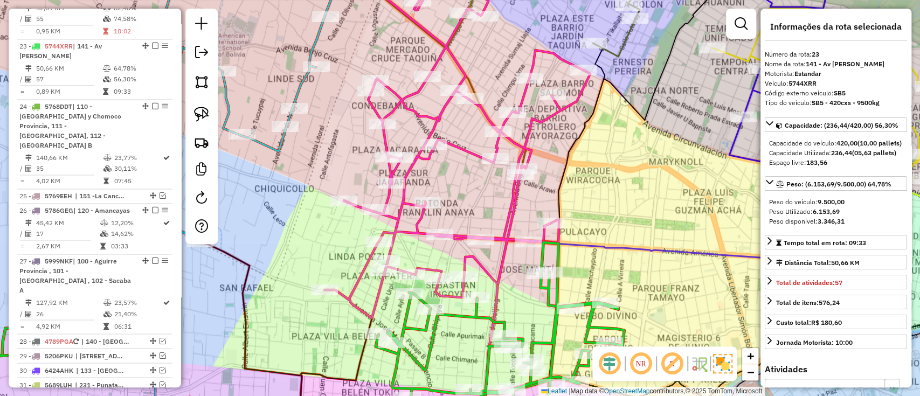
click at [491, 273] on icon at bounding box center [457, 139] width 266 height 357
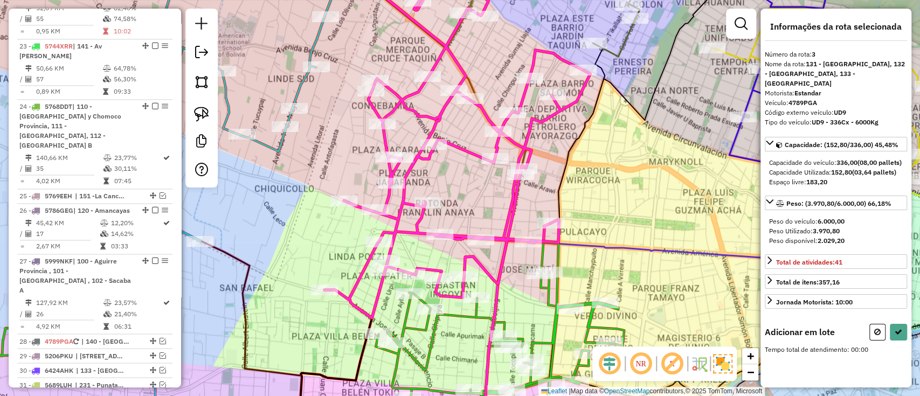
scroll to position [499, 0]
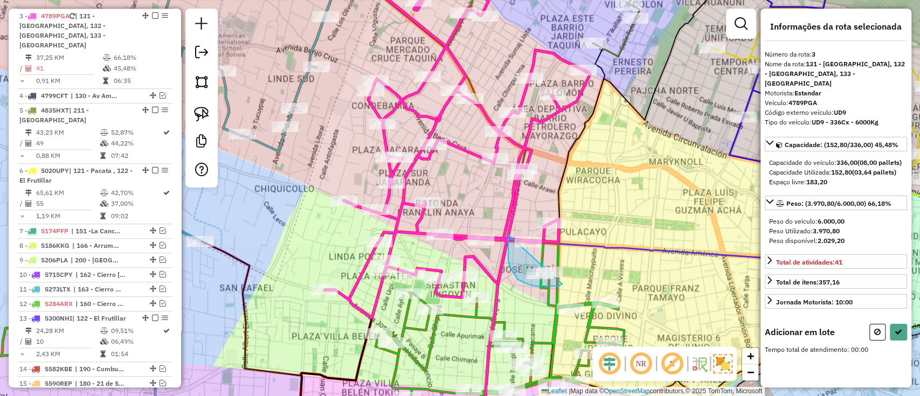
drag, startPoint x: 508, startPoint y: 235, endPoint x: 586, endPoint y: 261, distance: 82.5
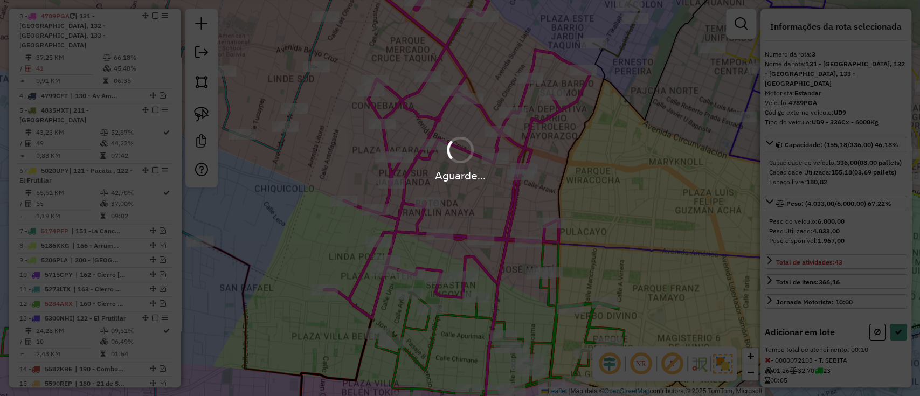
select select "**********"
click at [453, 313] on div "Aguarde..." at bounding box center [460, 198] width 920 height 396
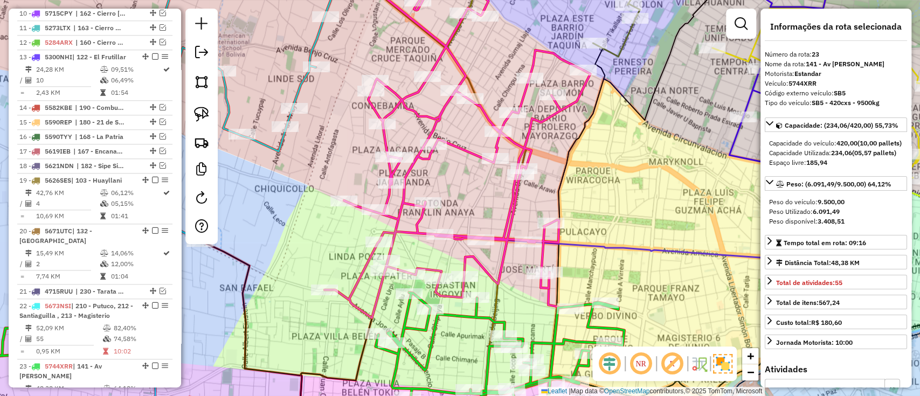
click at [453, 313] on icon at bounding box center [266, 364] width 716 height 143
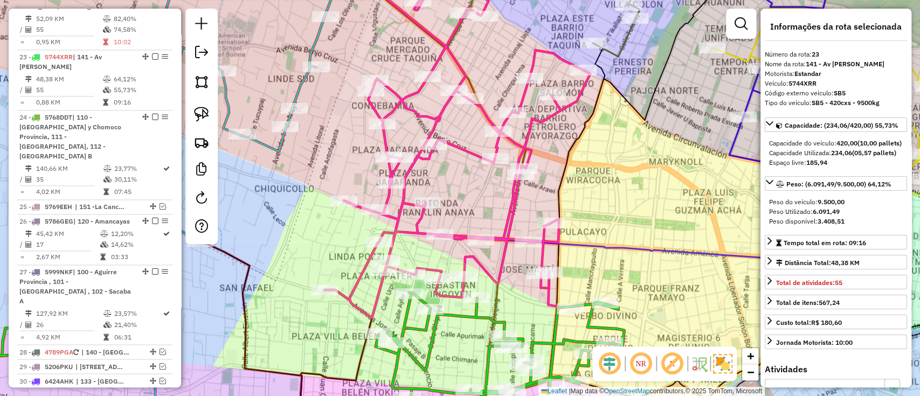
scroll to position [1080, 0]
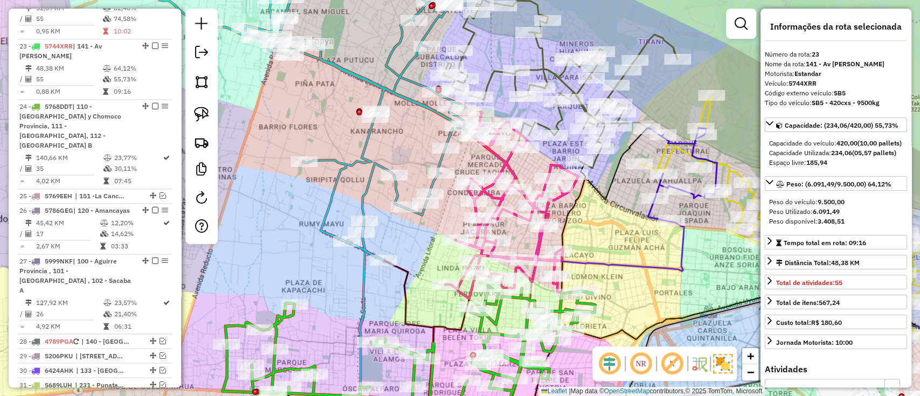
drag, startPoint x: 323, startPoint y: 292, endPoint x: 401, endPoint y: 259, distance: 85.0
click at [389, 269] on div "Janela de atendimento Grade de atendimento Capacidade Transportadoras Veículos …" at bounding box center [460, 198] width 920 height 396
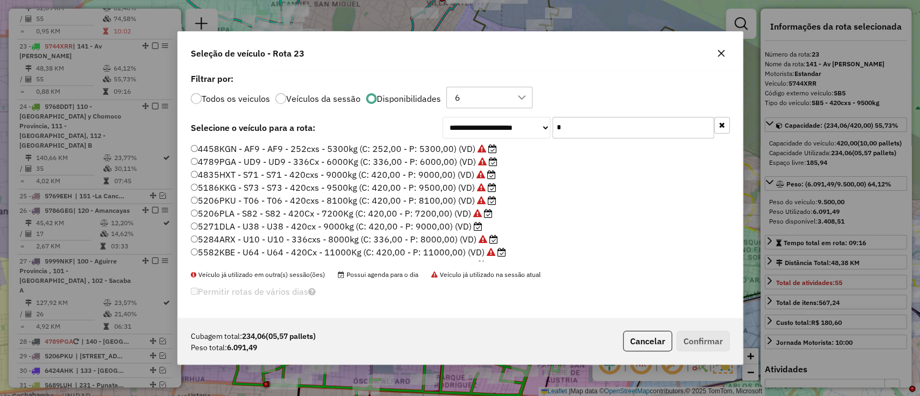
scroll to position [5, 3]
click at [457, 226] on label "5271DLA - U38 - U38 - 420cx - 9000kg (C: 420,00 - P: 9000,00) (VD)" at bounding box center [337, 226] width 292 height 13
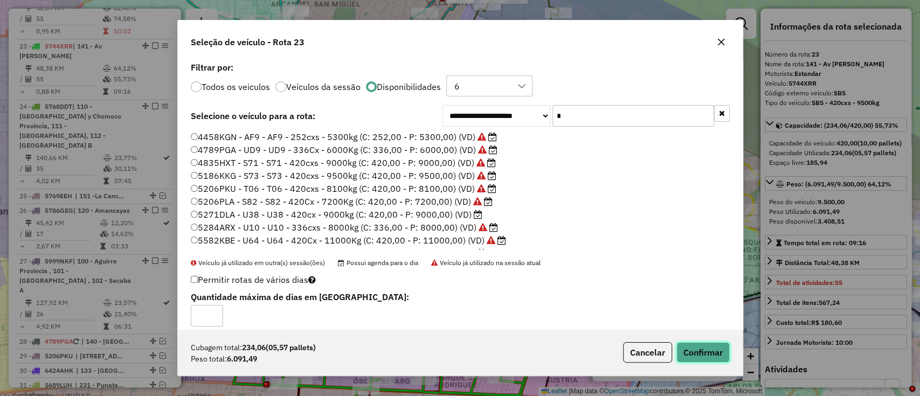
click at [697, 349] on button "Confirmar" at bounding box center [702, 352] width 53 height 20
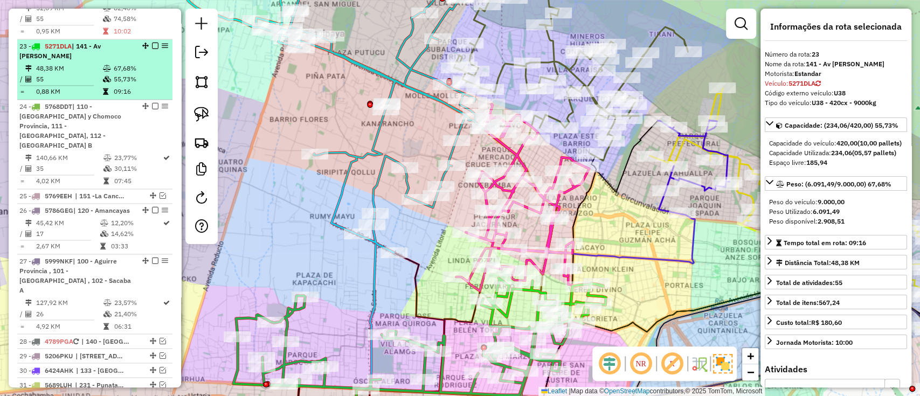
click at [152, 43] on em at bounding box center [155, 46] width 6 height 6
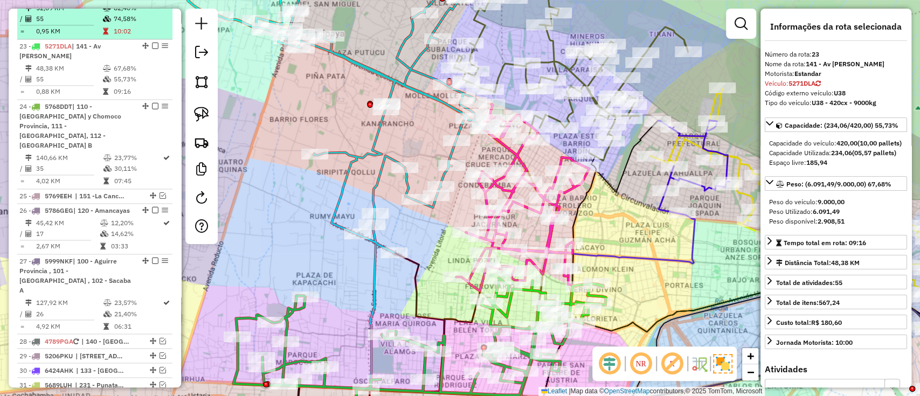
scroll to position [1035, 0]
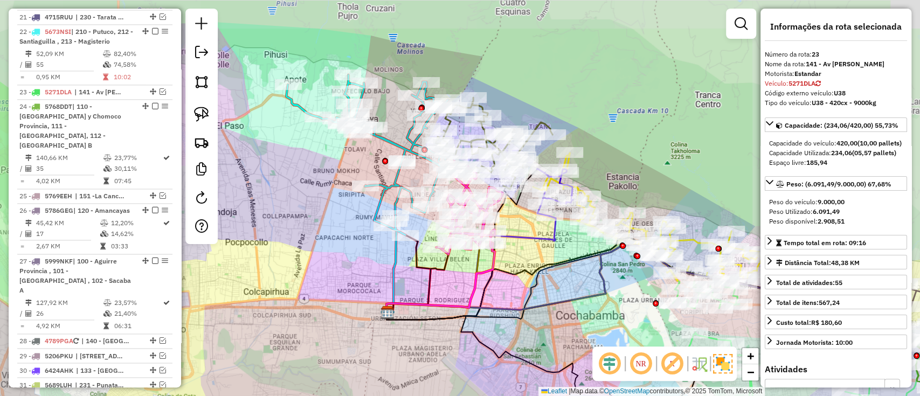
click at [441, 318] on div "Janela de atendimento Grade de atendimento Capacidade Transportadoras Veículos …" at bounding box center [460, 198] width 920 height 396
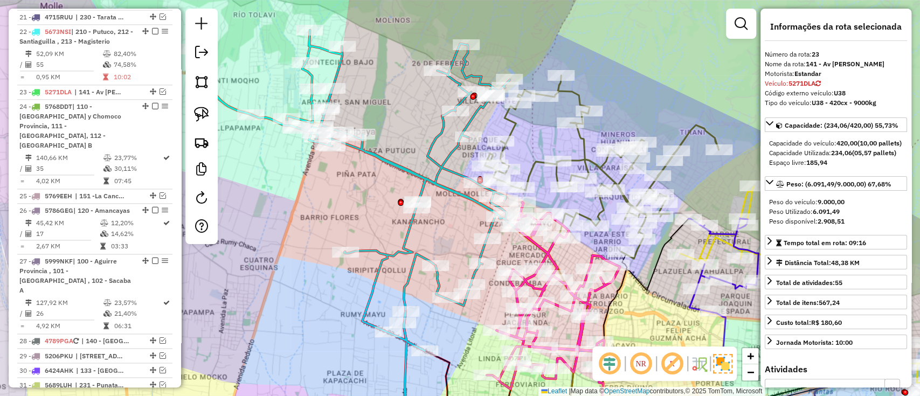
click at [407, 239] on icon at bounding box center [351, 190] width 330 height 321
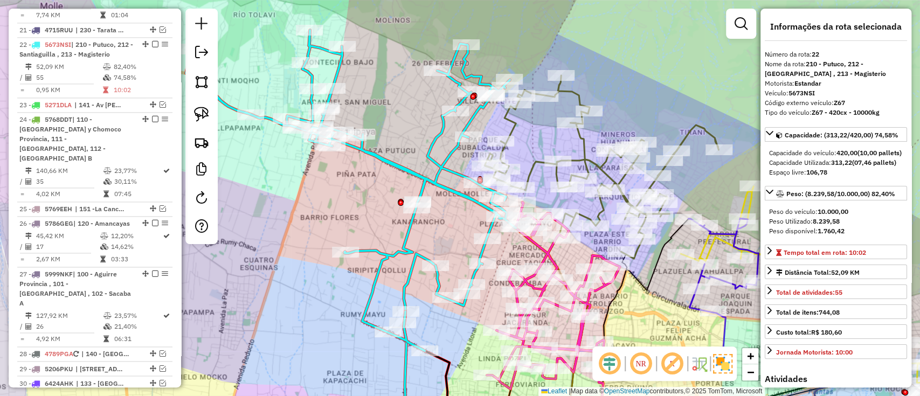
scroll to position [1020, 0]
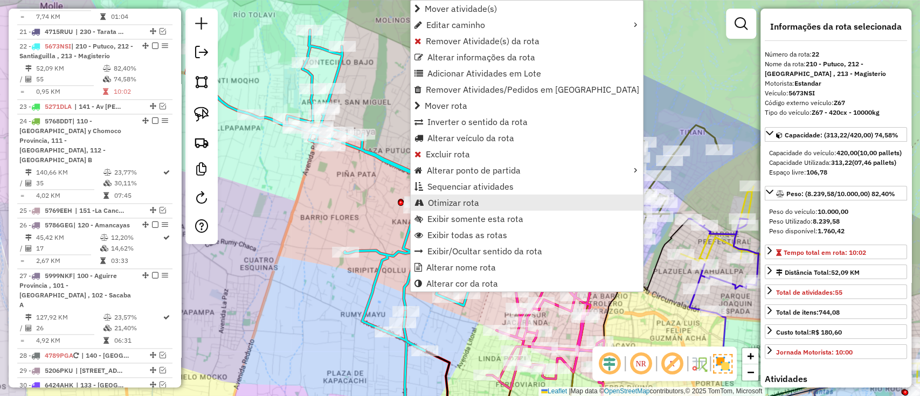
click at [487, 205] on link "Otimizar rota" at bounding box center [527, 203] width 232 height 16
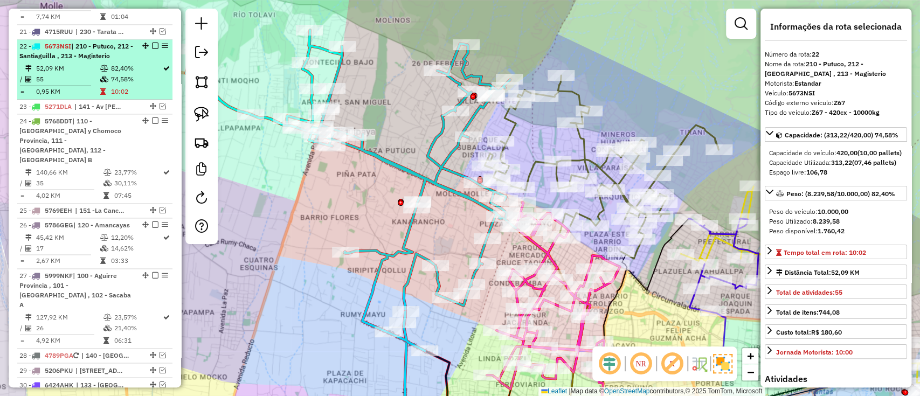
click at [154, 43] on em at bounding box center [155, 46] width 6 height 6
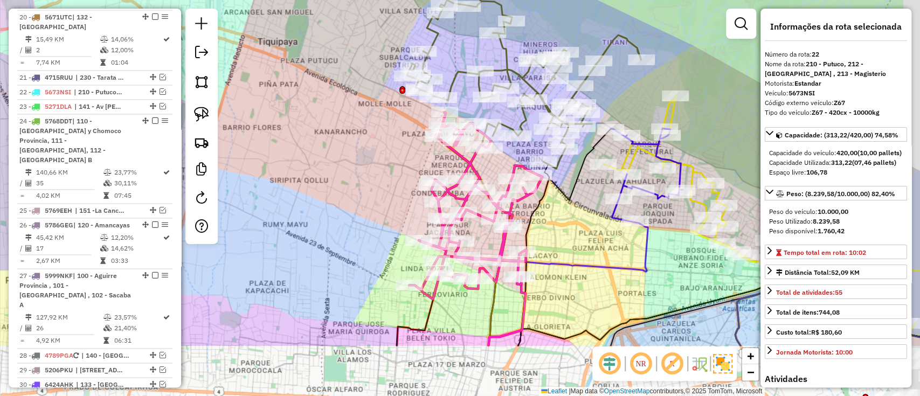
drag, startPoint x: 445, startPoint y: 264, endPoint x: 353, endPoint y: 149, distance: 146.5
click at [355, 152] on div "Janela de atendimento Grade de atendimento Capacidade Transportadoras Veículos …" at bounding box center [460, 198] width 920 height 396
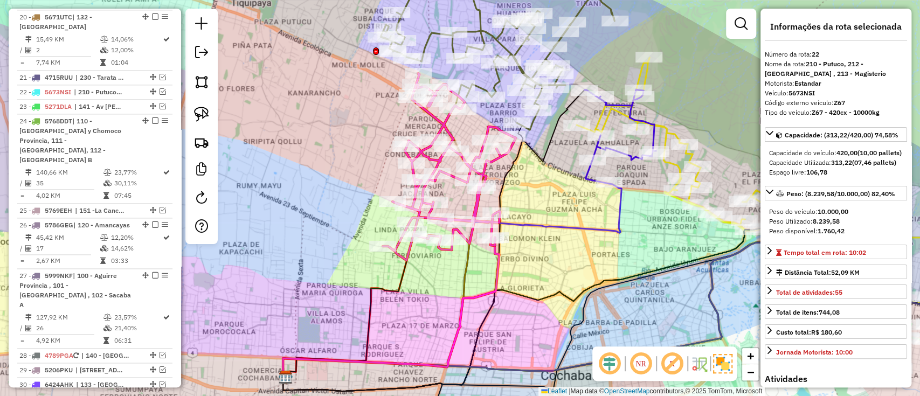
click at [474, 233] on icon at bounding box center [449, 166] width 133 height 187
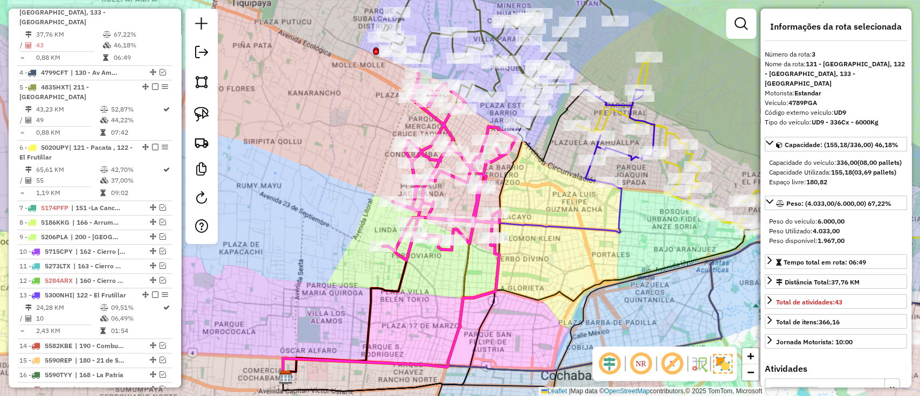
scroll to position [499, 0]
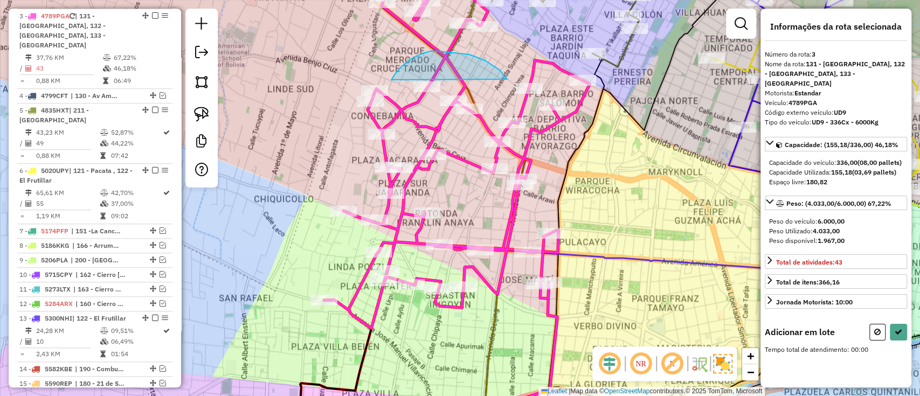
click at [399, 164] on div "Janela de atendimento Grade de atendimento Capacidade Transportadoras Veículos …" at bounding box center [460, 198] width 920 height 396
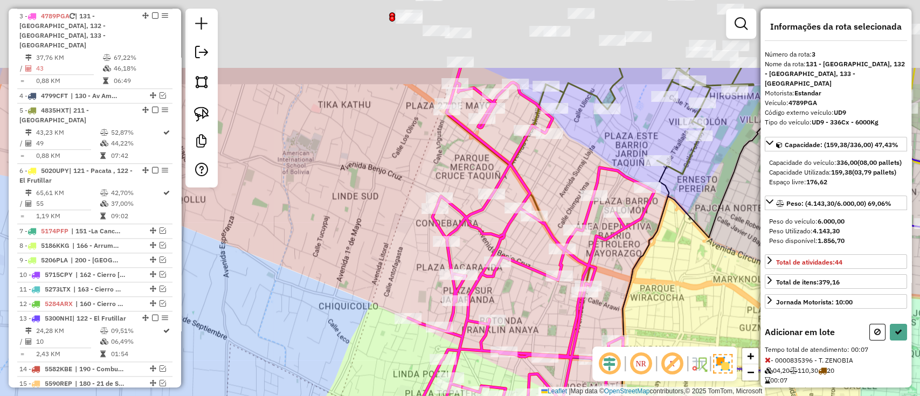
drag, startPoint x: 375, startPoint y: 124, endPoint x: 426, endPoint y: 189, distance: 82.5
click at [415, 191] on div "Janela de atendimento Grade de atendimento Capacidade Transportadoras Veículos …" at bounding box center [460, 198] width 920 height 396
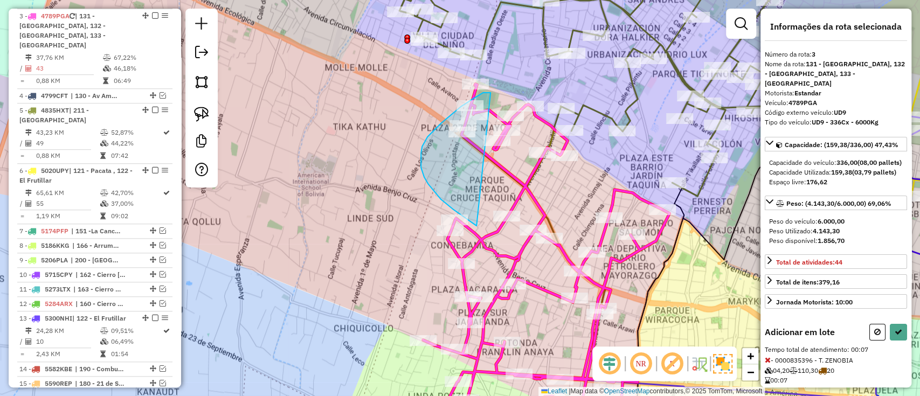
drag, startPoint x: 488, startPoint y: 92, endPoint x: 530, endPoint y: 236, distance: 150.0
click at [530, 236] on div "Rota 3 - Placa 4789PGA 0000014268 - T. LAURA LUCY Janela de atendimento Grade d…" at bounding box center [460, 198] width 920 height 396
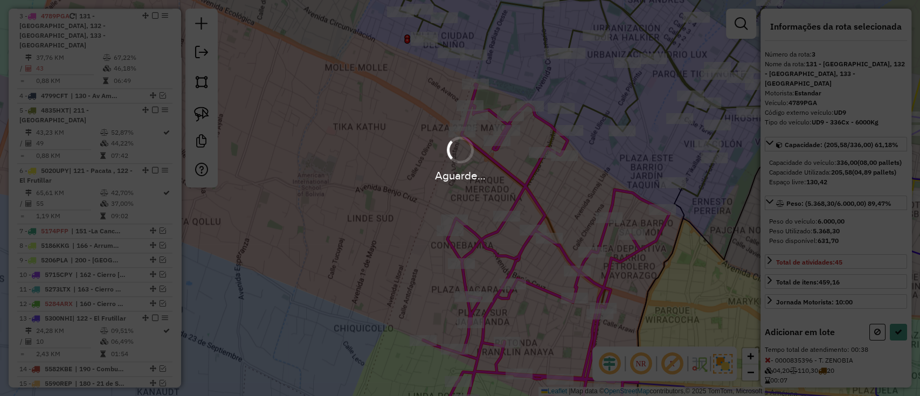
select select "**********"
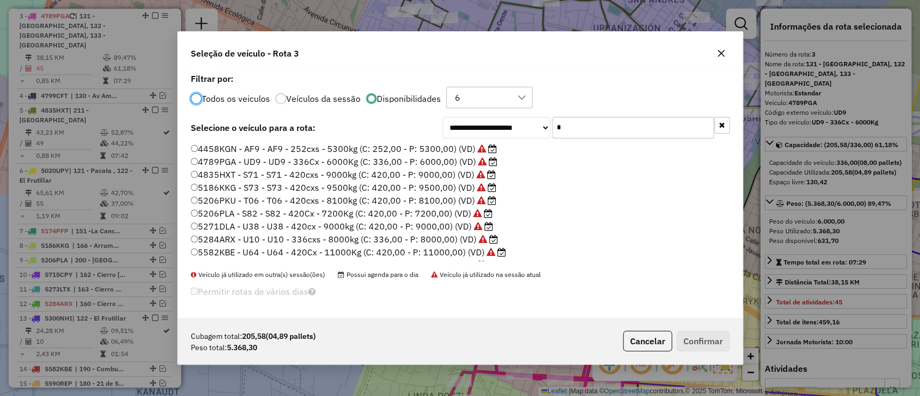
scroll to position [5, 3]
click at [603, 121] on input "*" at bounding box center [633, 128] width 162 height 22
type input "*"
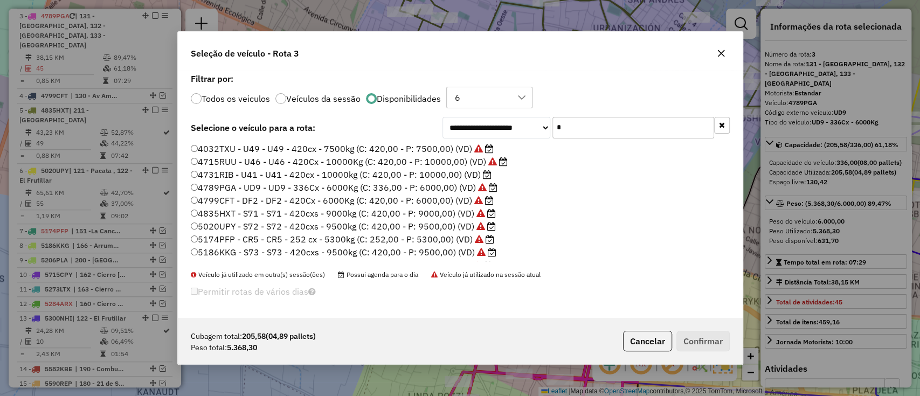
click at [467, 172] on label "4731RIB - U41 - U41 - 420cx - 10000kg (C: 420,00 - P: 10000,00) (VD)" at bounding box center [341, 174] width 301 height 13
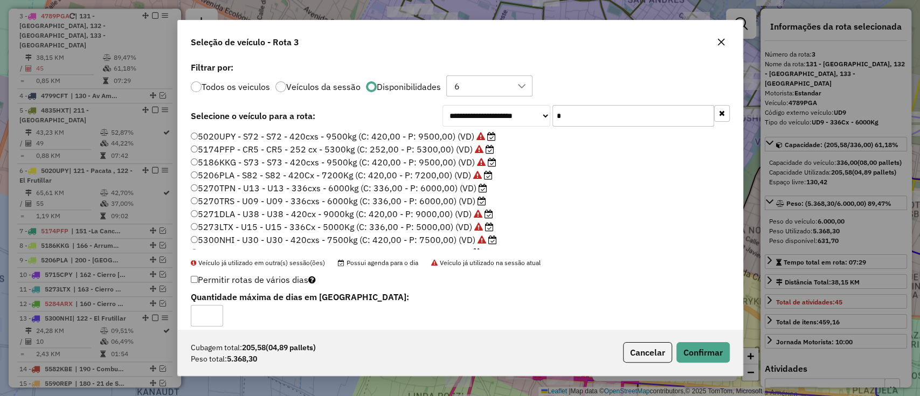
scroll to position [143, 0]
click at [462, 200] on label "5307BDU - U21 - U21 - 420cxs - 6500kg (C: 420,00 - P: 6500,00) (VD)" at bounding box center [339, 200] width 297 height 13
click at [716, 350] on button "Confirmar" at bounding box center [702, 352] width 53 height 20
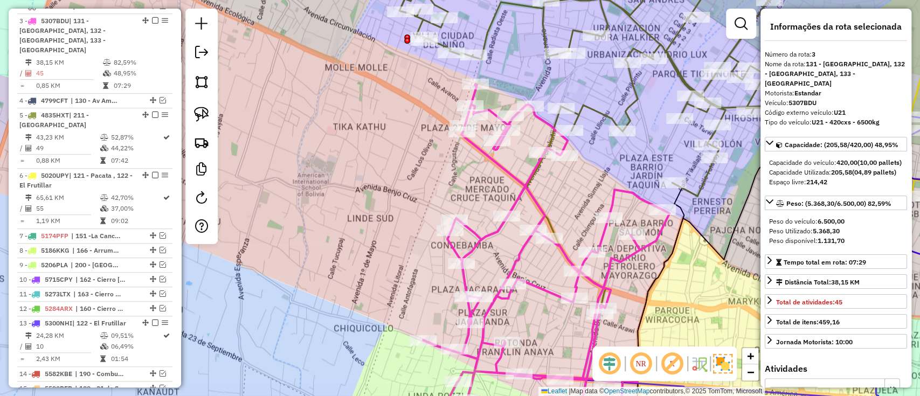
scroll to position [499, 0]
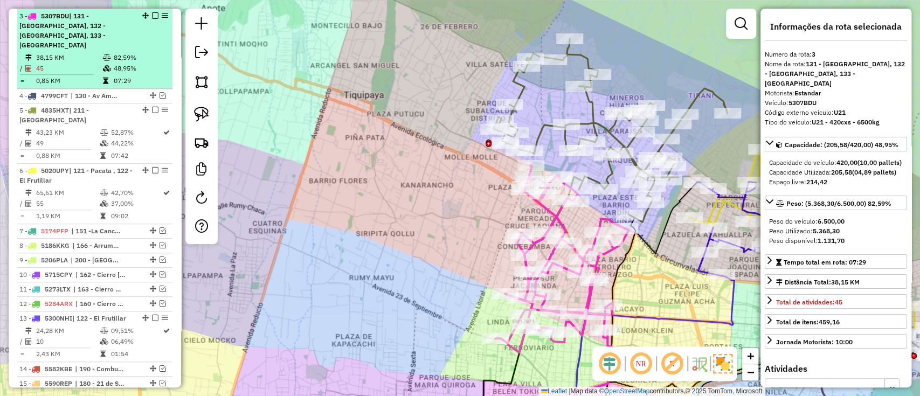
click at [153, 12] on em at bounding box center [155, 15] width 6 height 6
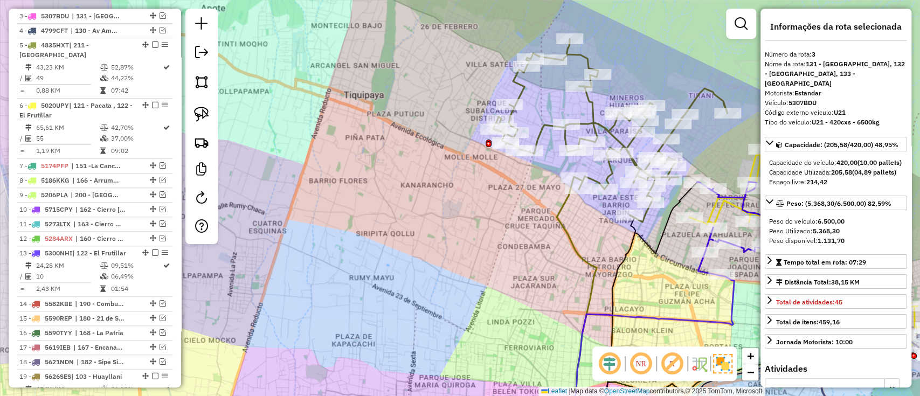
click at [547, 127] on icon at bounding box center [610, 130] width 234 height 183
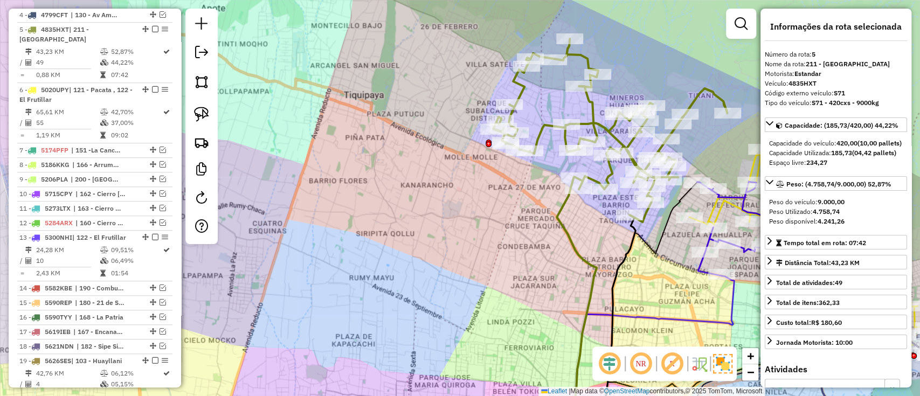
scroll to position [528, 0]
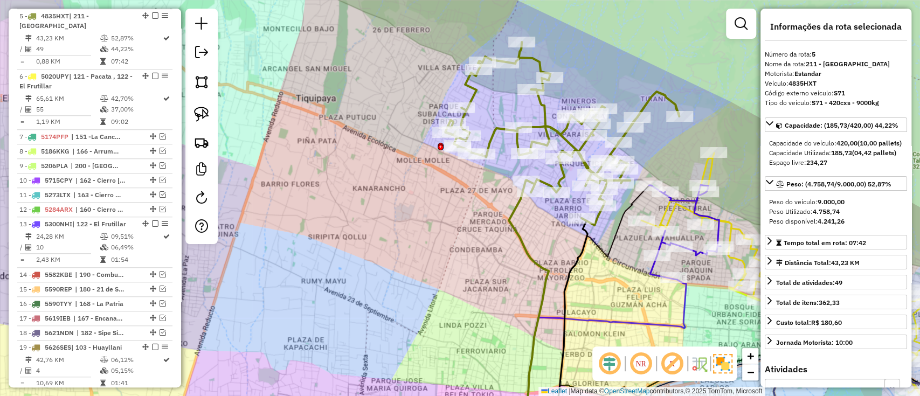
drag, startPoint x: 522, startPoint y: 200, endPoint x: 365, endPoint y: 166, distance: 159.9
click at [368, 166] on div "Janela de atendimento Grade de atendimento Capacidade Transportadoras Veículos …" at bounding box center [460, 198] width 920 height 396
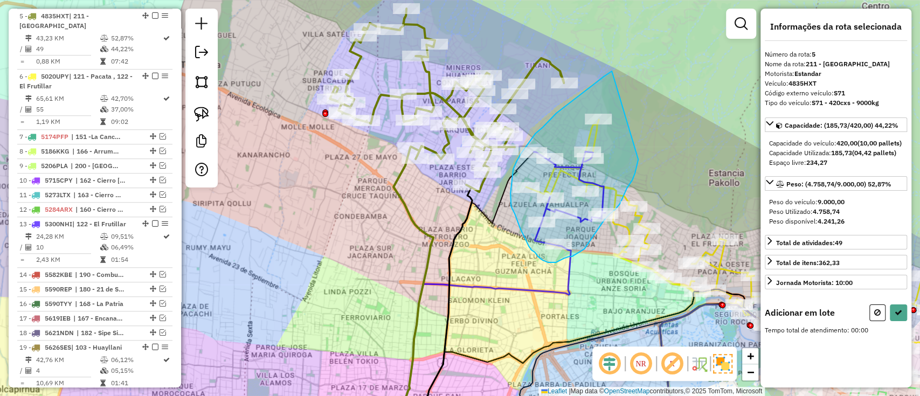
drag, startPoint x: 600, startPoint y: 80, endPoint x: 638, endPoint y: 158, distance: 87.0
click at [638, 158] on div "Rota 13 - Placa 5300NHI 0000054202 - T. EL TORITO Rota 13 - Placa 5300NHI 00006…" at bounding box center [460, 198] width 920 height 396
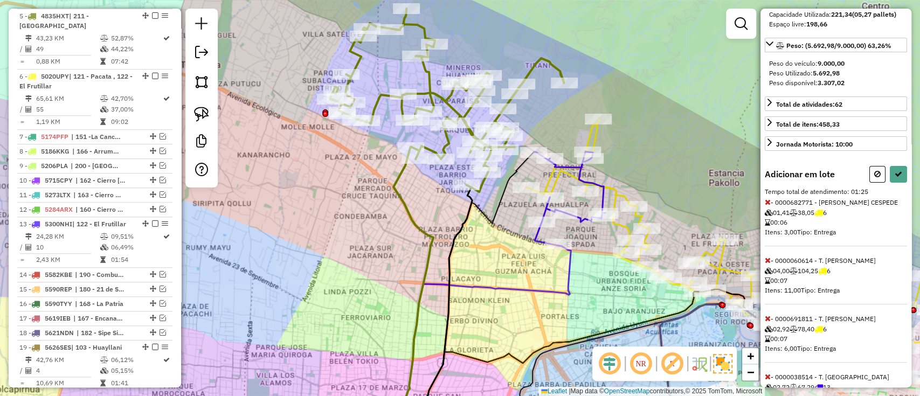
scroll to position [143, 0]
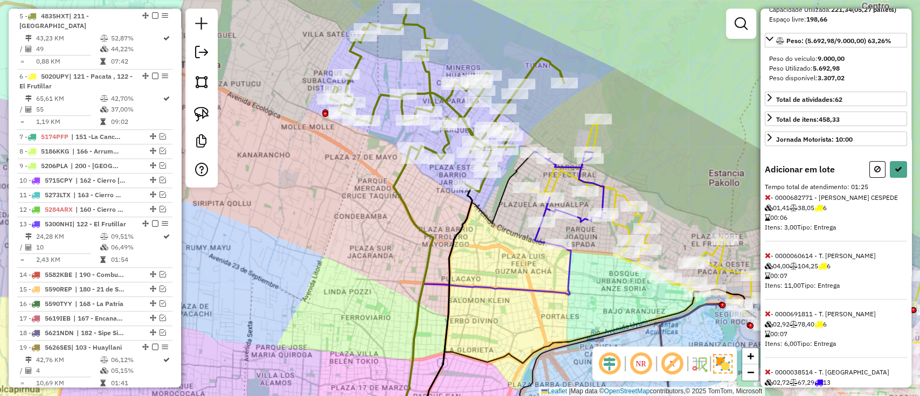
click at [869, 178] on button at bounding box center [877, 169] width 16 height 17
select select "**********"
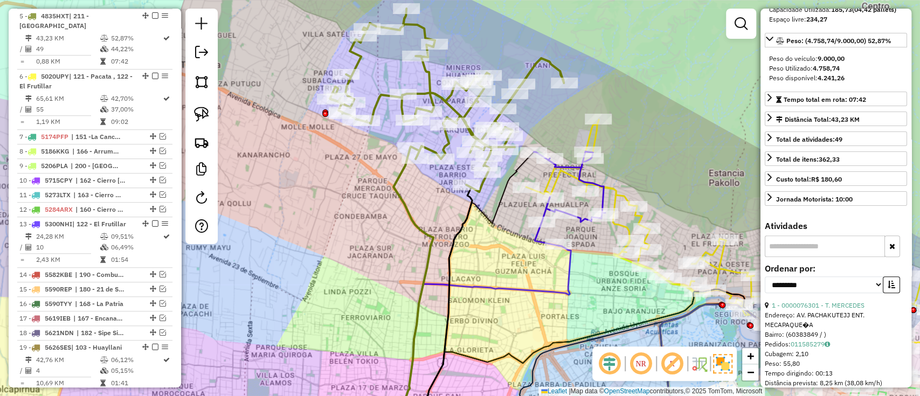
click at [533, 64] on icon at bounding box center [447, 100] width 234 height 183
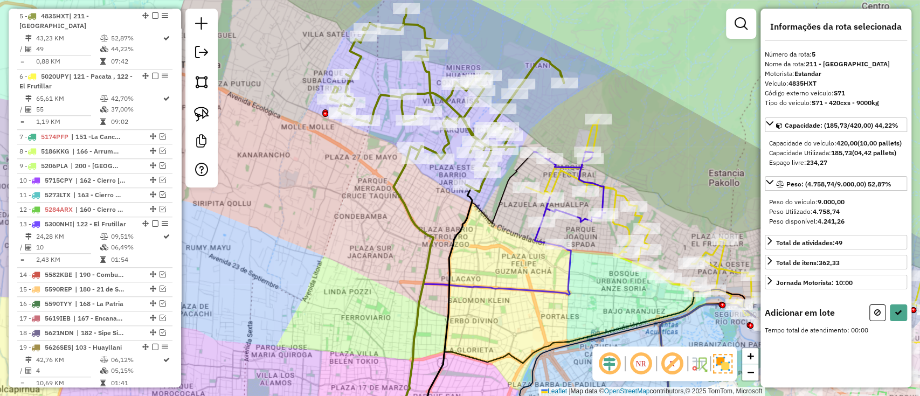
click at [570, 167] on icon at bounding box center [569, 198] width 72 height 94
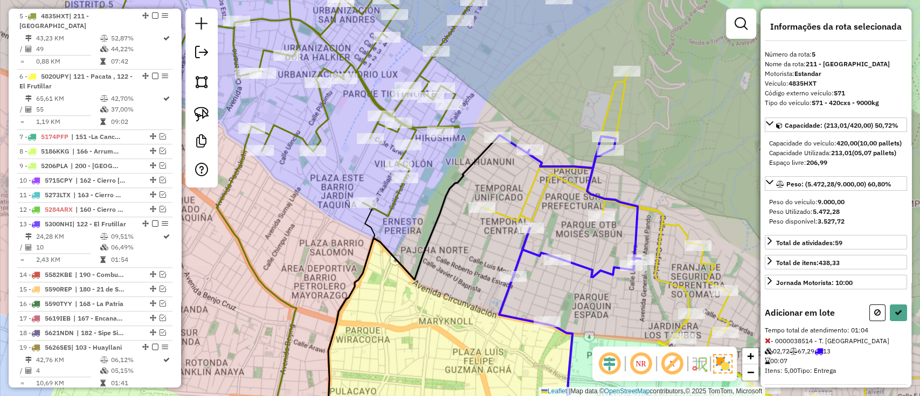
select select "**********"
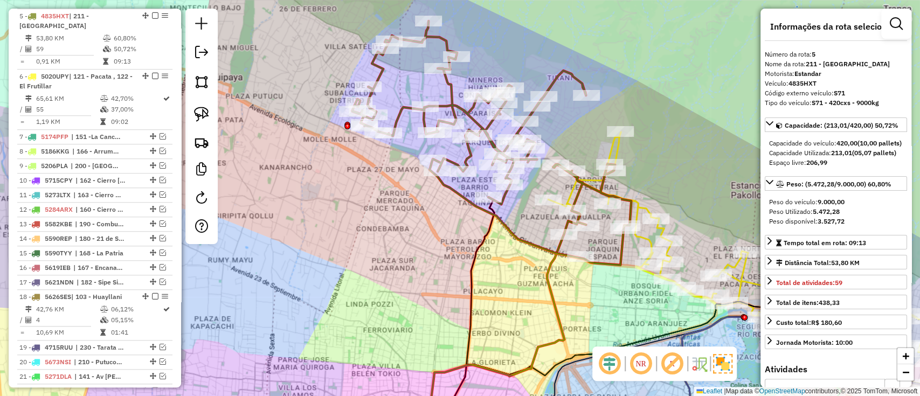
click at [644, 236] on icon at bounding box center [776, 259] width 457 height 255
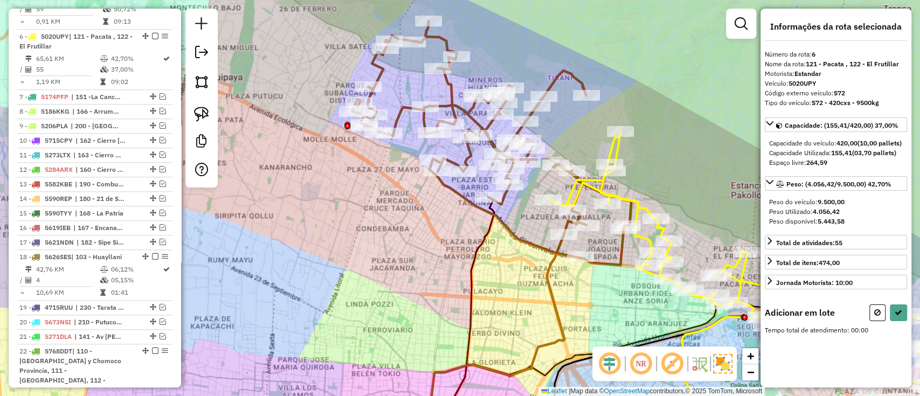
scroll to position [578, 0]
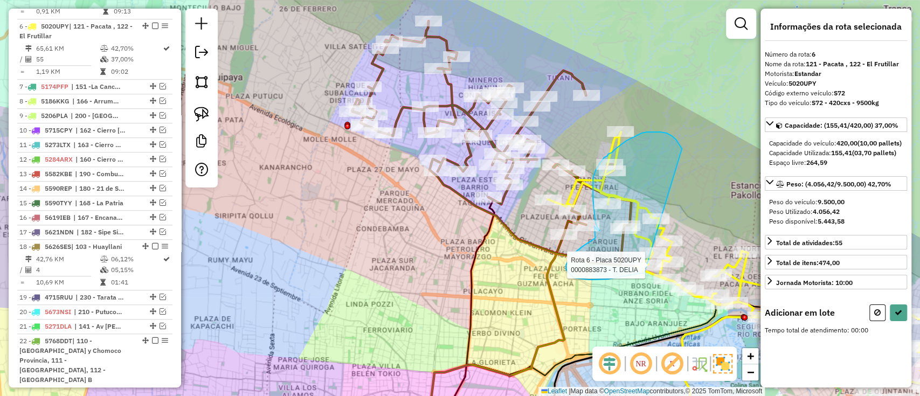
drag, startPoint x: 681, startPoint y: 147, endPoint x: 644, endPoint y: 273, distance: 131.5
click at [644, 273] on div "Rota 6 - Placa 5020UPY 0000883873 - T. DELIA Janela de atendimento Grade de ate…" at bounding box center [460, 198] width 920 height 396
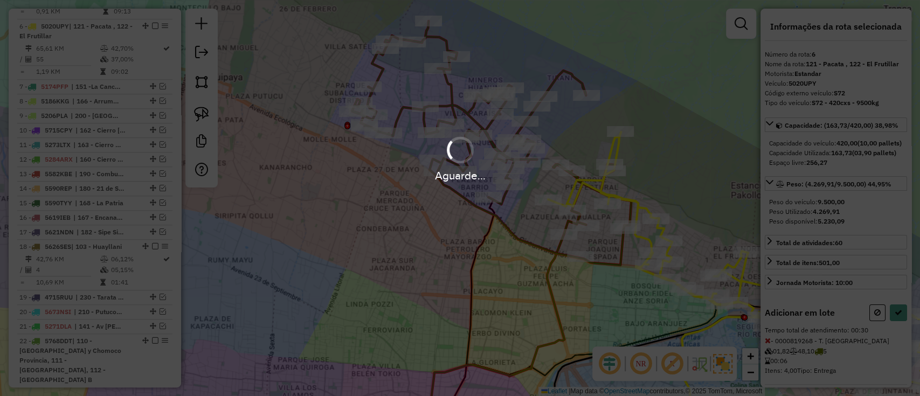
select select "**********"
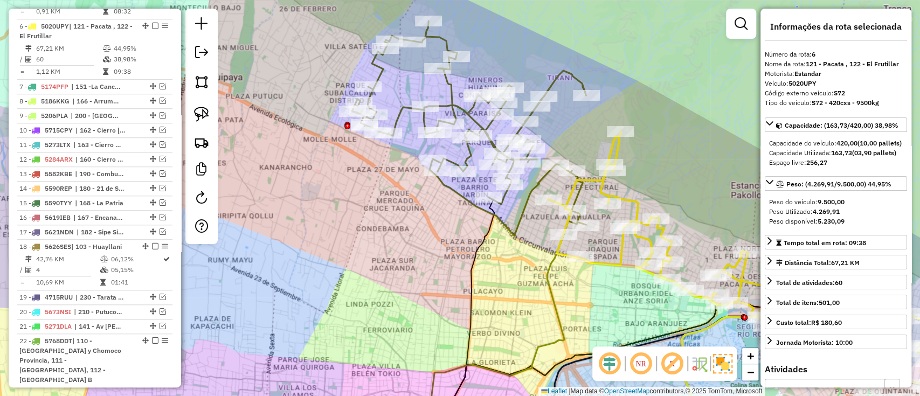
click at [445, 105] on icon at bounding box center [469, 128] width 234 height 215
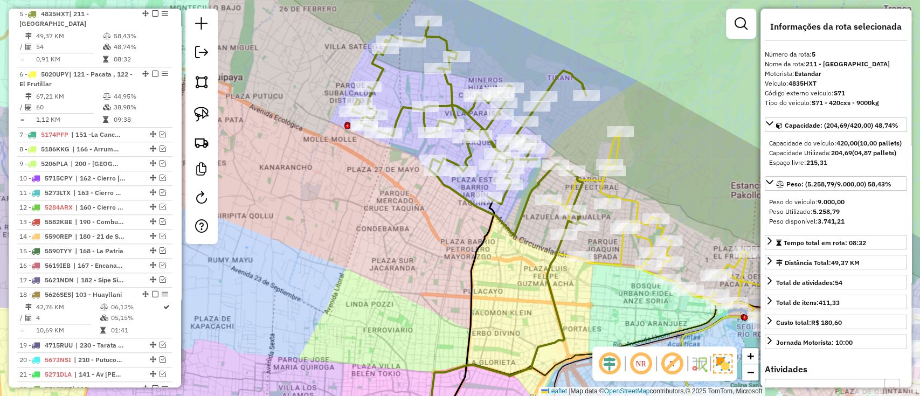
scroll to position [528, 0]
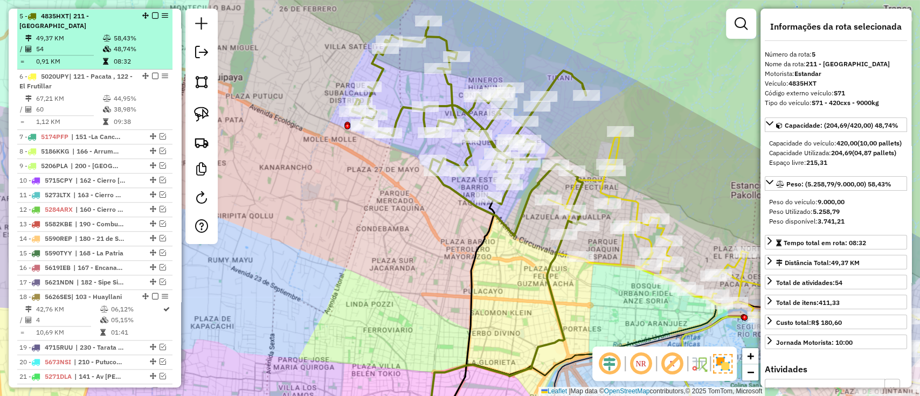
click at [155, 12] on div at bounding box center [152, 15] width 32 height 6
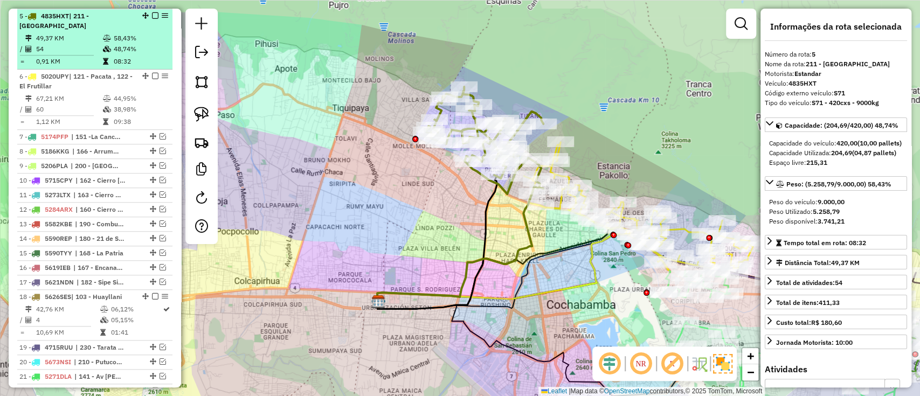
click at [152, 12] on em at bounding box center [155, 15] width 6 height 6
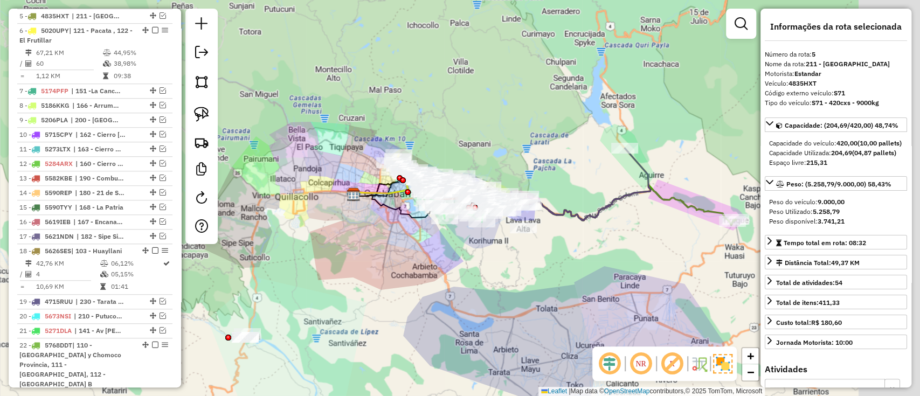
drag, startPoint x: 503, startPoint y: 244, endPoint x: 414, endPoint y: 258, distance: 90.0
click at [418, 258] on div "Janela de atendimento Grade de atendimento Capacidade Transportadoras Veículos …" at bounding box center [460, 198] width 920 height 396
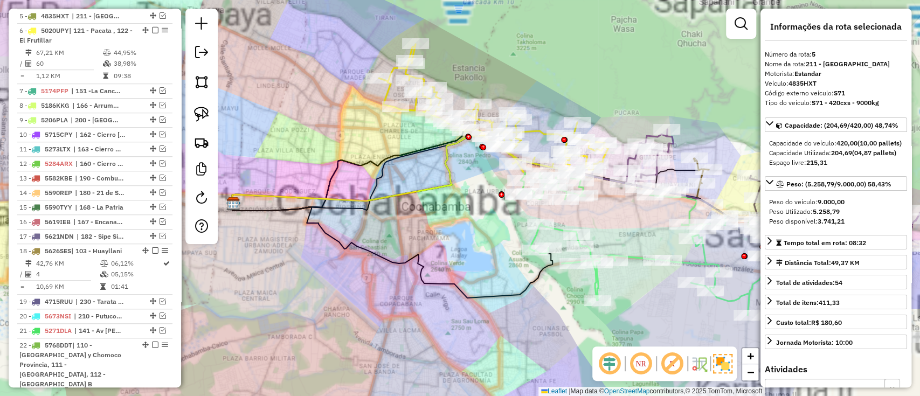
drag, startPoint x: 363, startPoint y: 198, endPoint x: 352, endPoint y: 213, distance: 19.0
click at [352, 203] on icon at bounding box center [374, 169] width 284 height 66
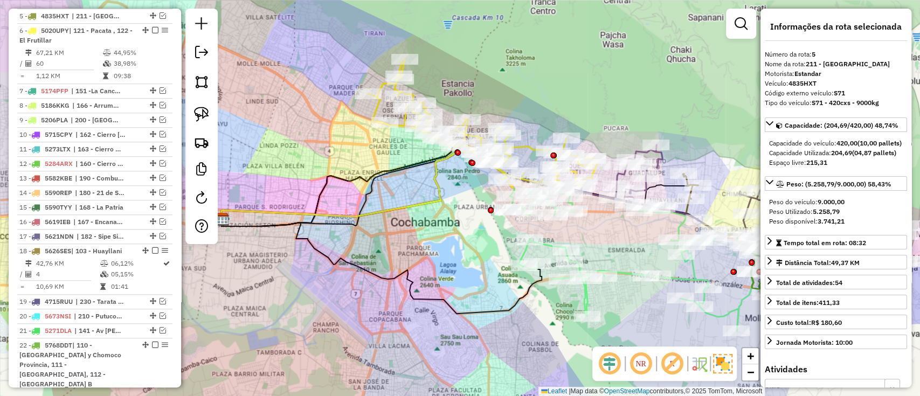
click at [436, 174] on icon at bounding box center [363, 185] width 284 height 66
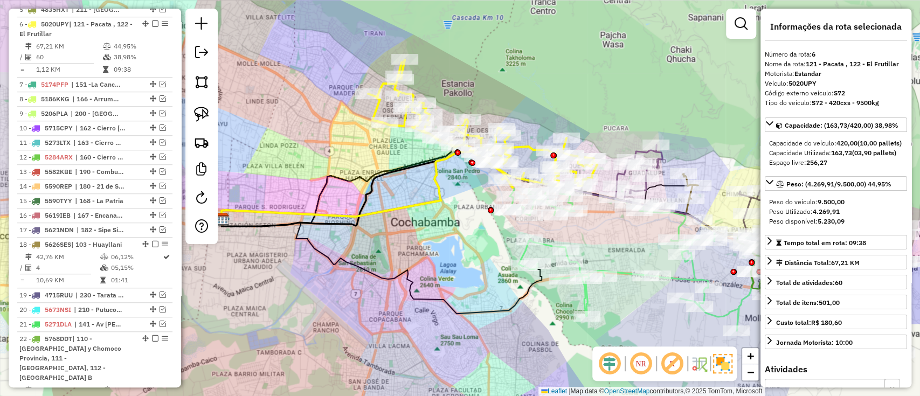
scroll to position [543, 0]
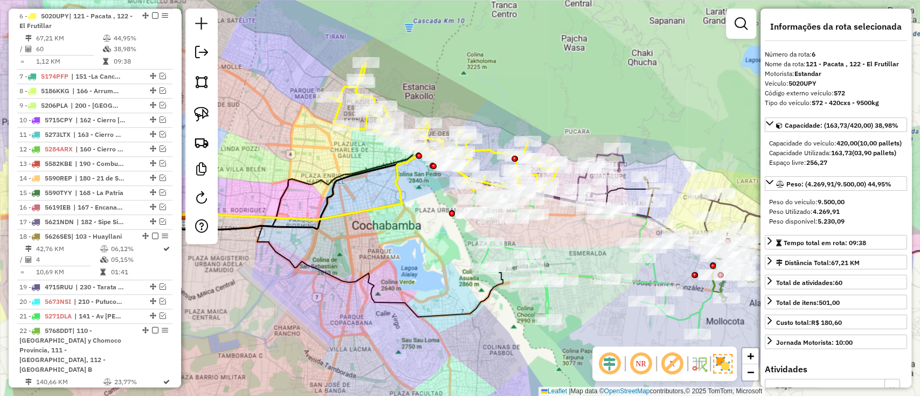
drag, startPoint x: 448, startPoint y: 184, endPoint x: 386, endPoint y: 191, distance: 62.9
click at [387, 191] on div "Janela de atendimento Grade de atendimento Capacidade Transportadoras Veículos …" at bounding box center [460, 198] width 920 height 396
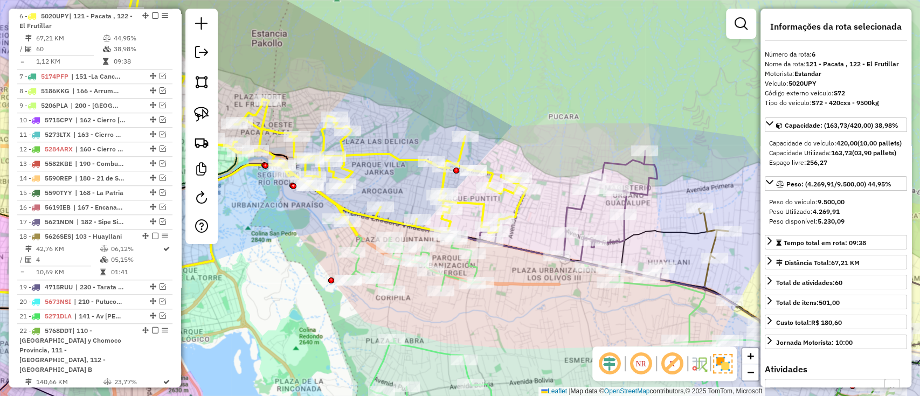
click at [574, 210] on icon at bounding box center [577, 221] width 260 height 140
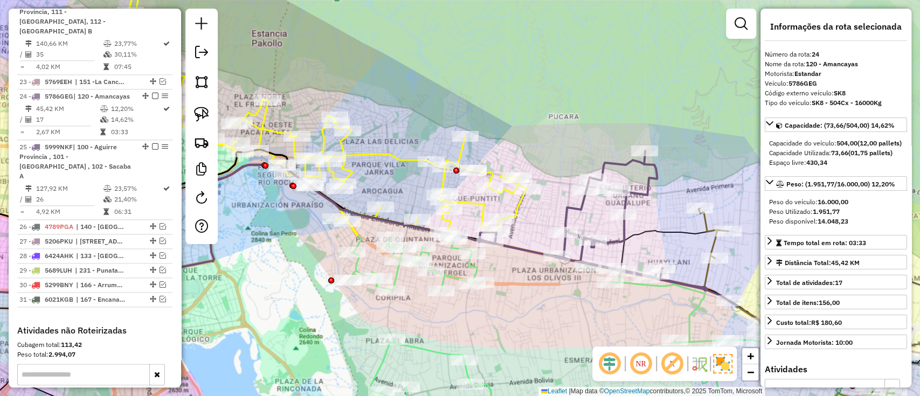
scroll to position [940, 0]
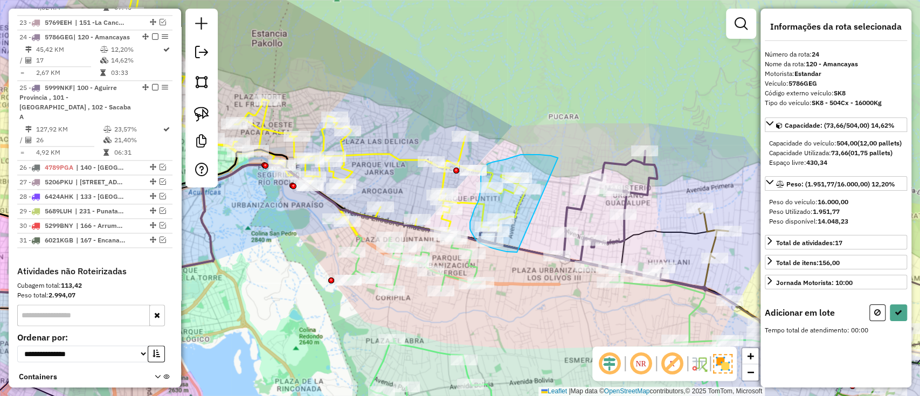
click at [553, 255] on div "Rota 24 - Placa 5786GEG 0000061768 - PR. BUENAMIGO Janela de atendimento Grade …" at bounding box center [460, 198] width 920 height 396
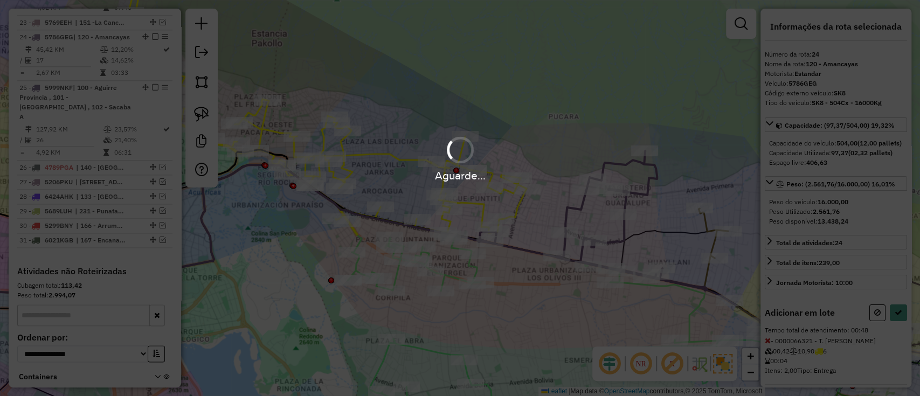
select select "**********"
click at [387, 149] on div "Aguarde..." at bounding box center [460, 158] width 920 height 51
click at [387, 154] on div "Aguarde..." at bounding box center [460, 158] width 920 height 51
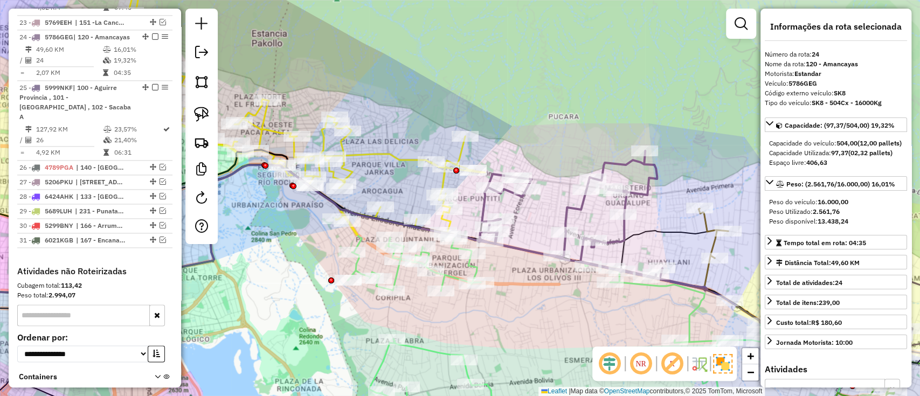
click at [387, 154] on icon at bounding box center [277, 107] width 416 height 255
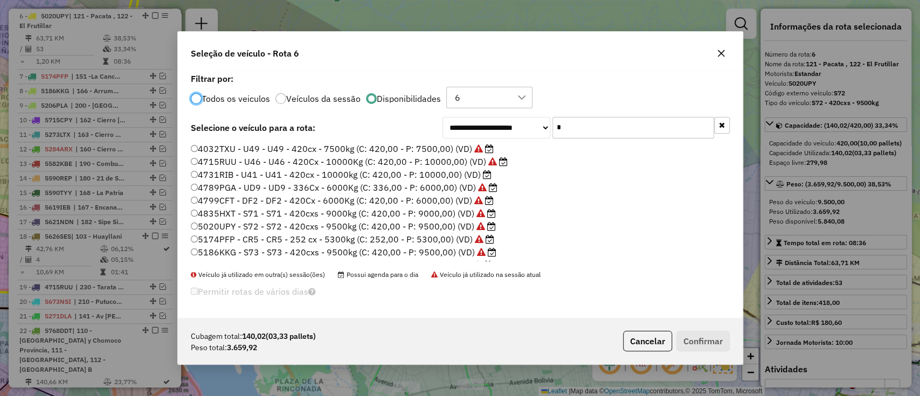
scroll to position [5, 3]
click at [586, 140] on div "**********" at bounding box center [460, 194] width 565 height 247
click at [586, 134] on input "*" at bounding box center [633, 128] width 162 height 22
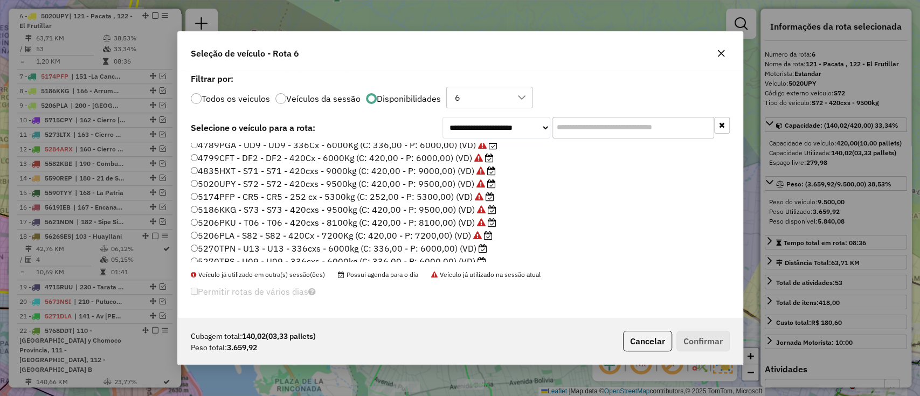
scroll to position [72, 0]
click at [460, 227] on label "5270TPN - U13 - U13 - 336cxs - 6000kg (C: 336,00 - P: 6000,00) (VD)" at bounding box center [339, 232] width 296 height 13
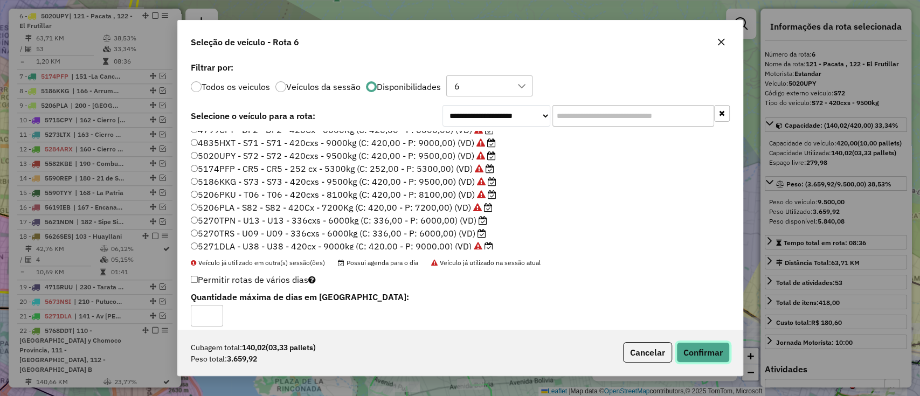
drag, startPoint x: 712, startPoint y: 349, endPoint x: 705, endPoint y: 347, distance: 7.3
click at [712, 350] on button "Confirmar" at bounding box center [702, 352] width 53 height 20
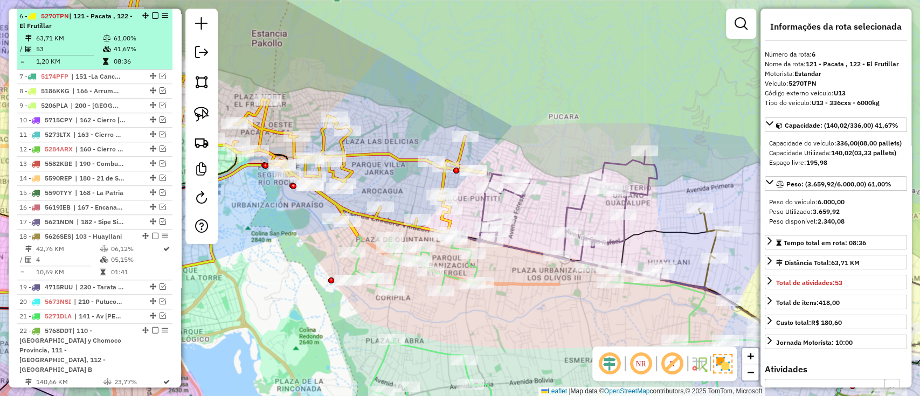
click at [152, 16] on em at bounding box center [155, 15] width 6 height 6
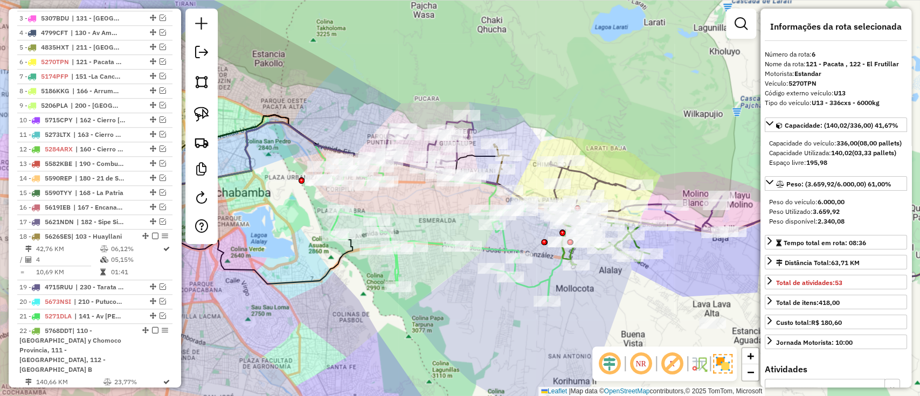
click at [432, 244] on icon at bounding box center [447, 229] width 258 height 143
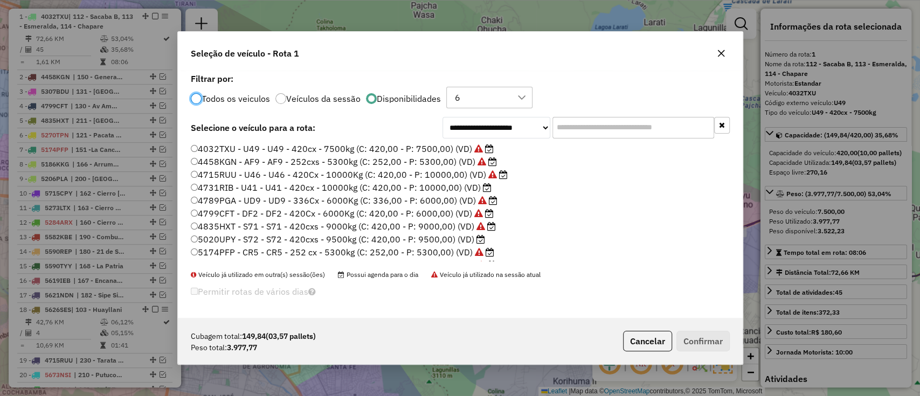
scroll to position [72, 0]
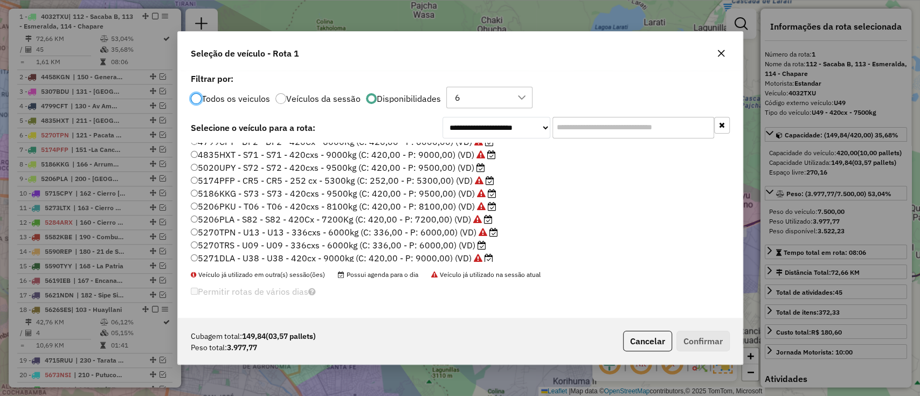
click at [446, 244] on label "5270TRS - U09 - U09 - 336cxs - 6000kg (C: 336,00 - P: 6000,00) (VD)" at bounding box center [338, 245] width 295 height 13
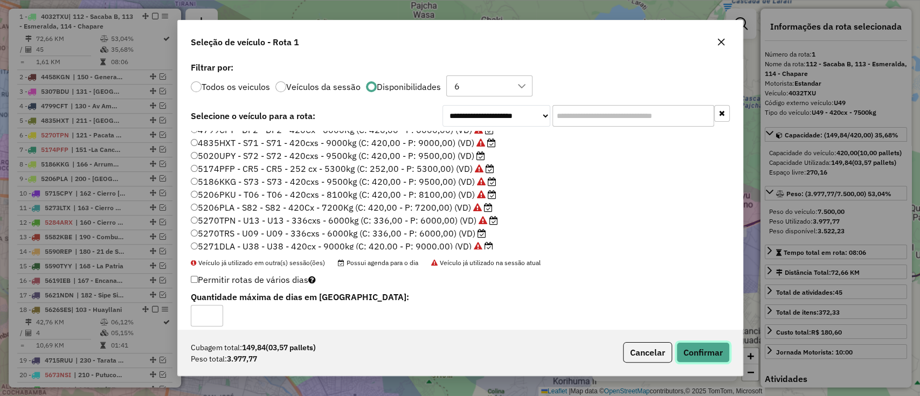
click at [707, 349] on button "Confirmar" at bounding box center [702, 352] width 53 height 20
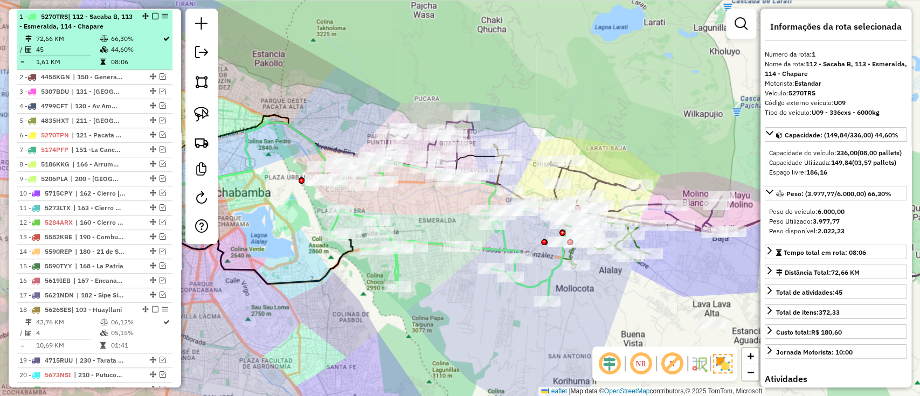
click at [155, 14] on div at bounding box center [152, 16] width 32 height 6
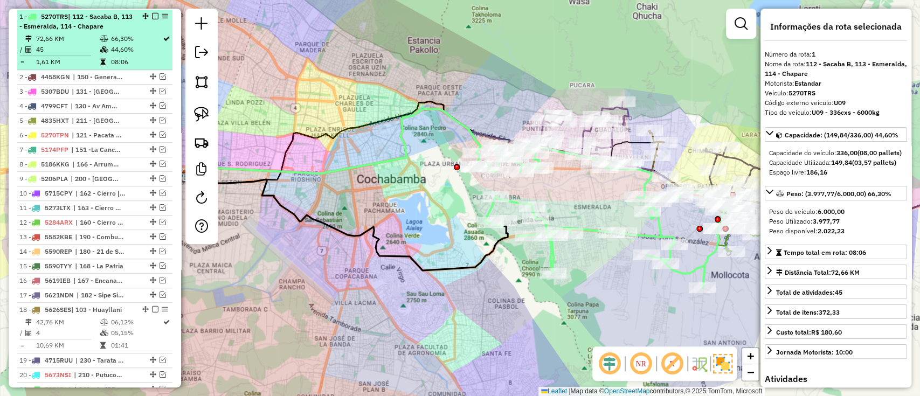
click at [152, 15] on em at bounding box center [155, 16] width 6 height 6
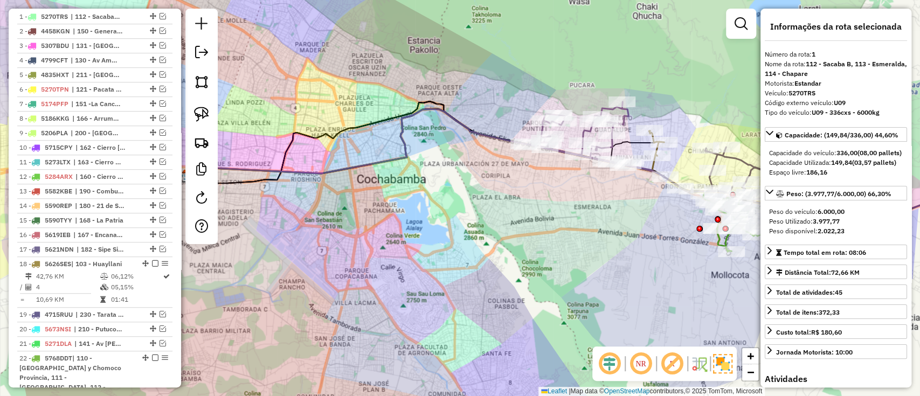
drag, startPoint x: 561, startPoint y: 217, endPoint x: 431, endPoint y: 208, distance: 130.2
click at [433, 208] on div "Janela de atendimento Grade de atendimento Capacidade Transportadoras Veículos …" at bounding box center [460, 198] width 920 height 396
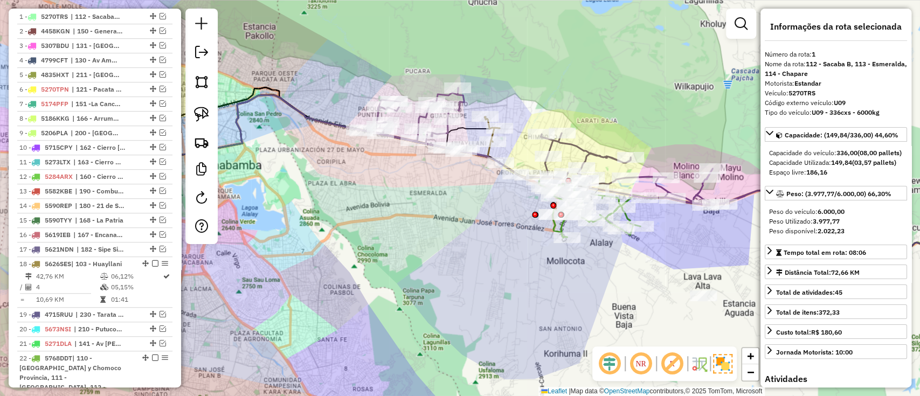
click at [444, 125] on div at bounding box center [447, 119] width 27 height 11
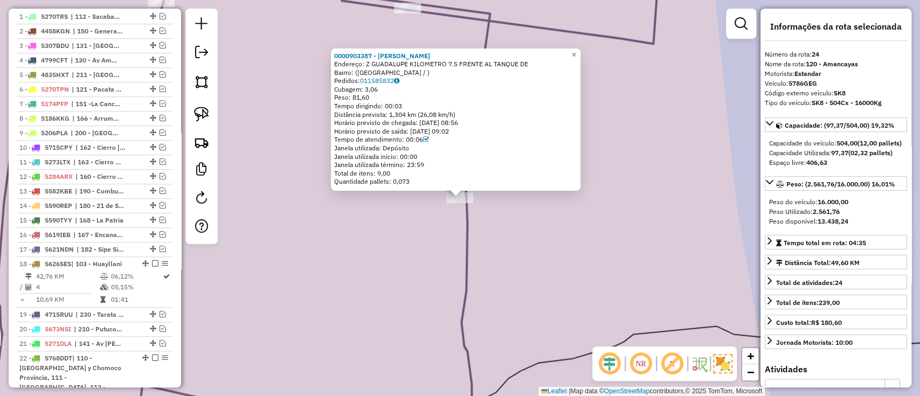
scroll to position [849, 0]
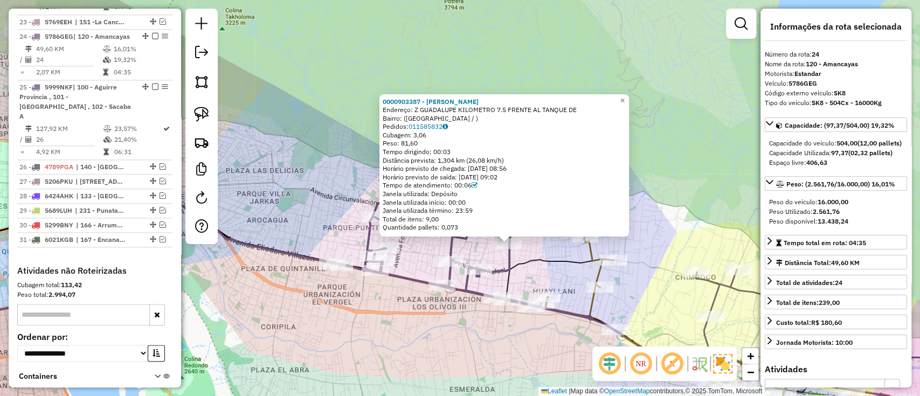
click at [587, 304] on icon at bounding box center [599, 284] width 31 height 93
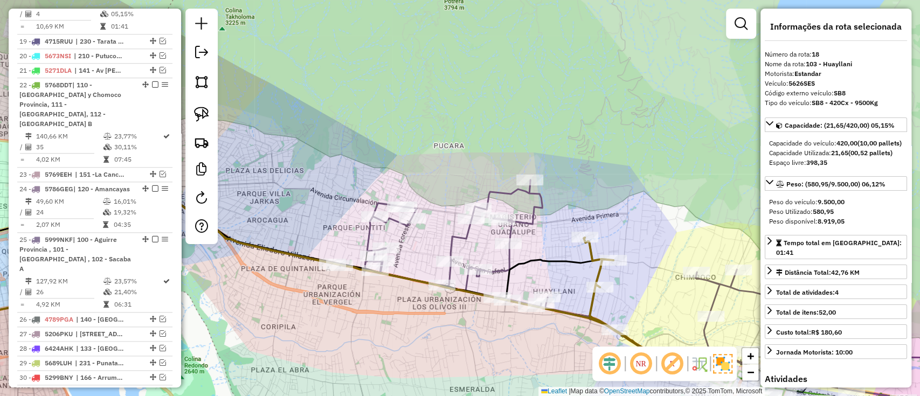
scroll to position [670, 0]
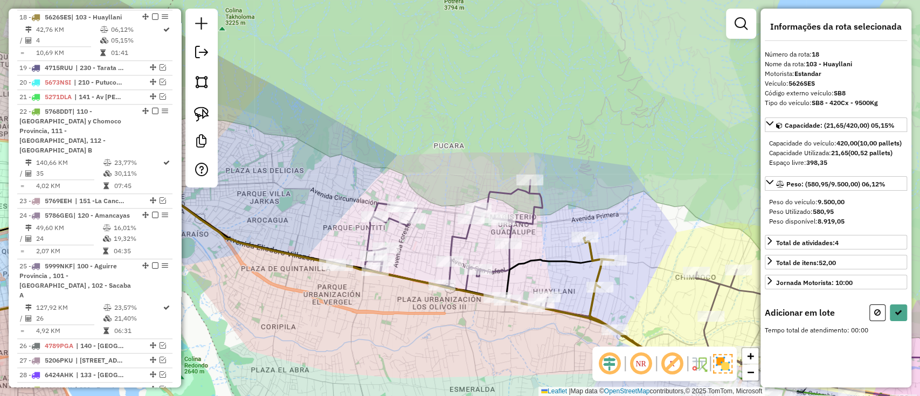
click at [505, 255] on icon at bounding box center [462, 250] width 260 height 140
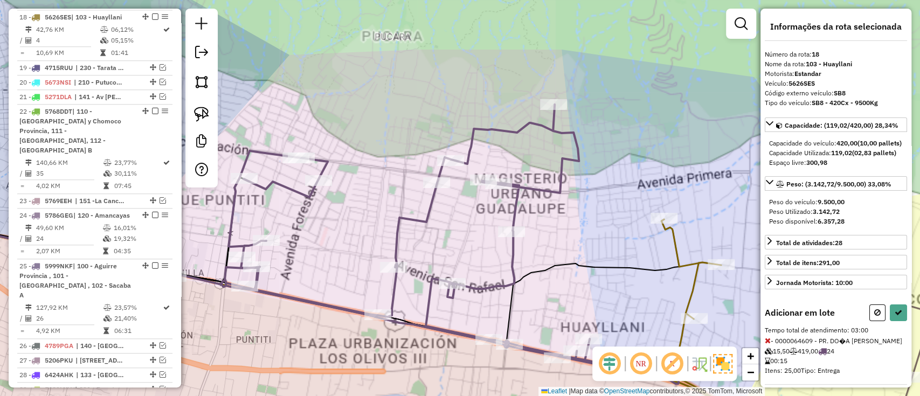
select select "**********"
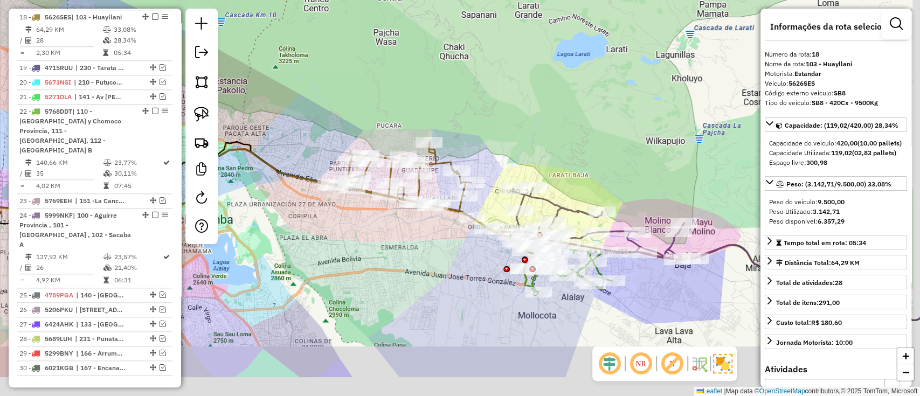
drag, startPoint x: 516, startPoint y: 311, endPoint x: 415, endPoint y: 235, distance: 126.1
click at [421, 242] on div "Janela de atendimento Grade de atendimento Capacidade Transportadoras Veículos …" at bounding box center [460, 198] width 920 height 396
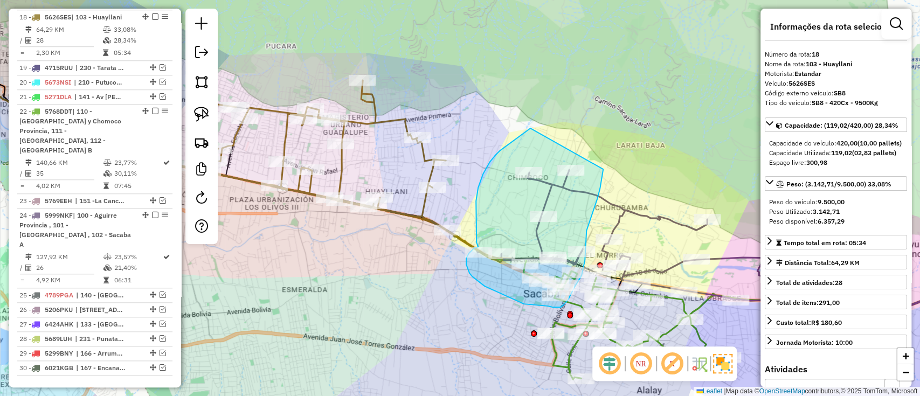
drag, startPoint x: 530, startPoint y: 128, endPoint x: 610, endPoint y: 125, distance: 80.3
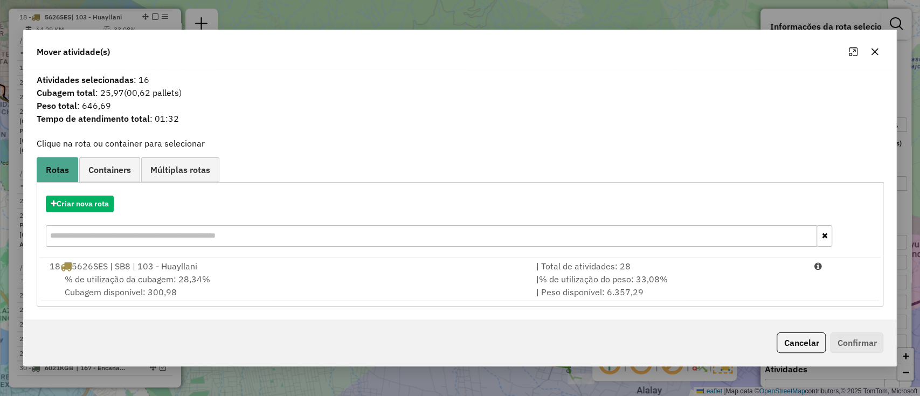
click at [814, 341] on button "Cancelar" at bounding box center [800, 342] width 49 height 20
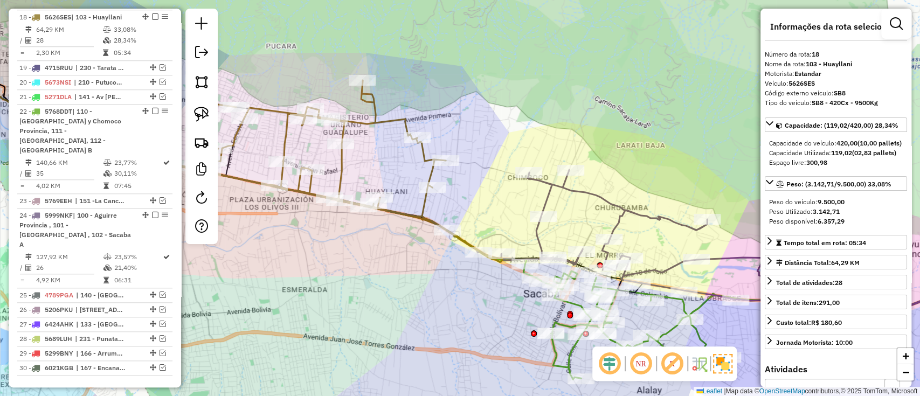
click at [430, 171] on icon at bounding box center [285, 155] width 323 height 150
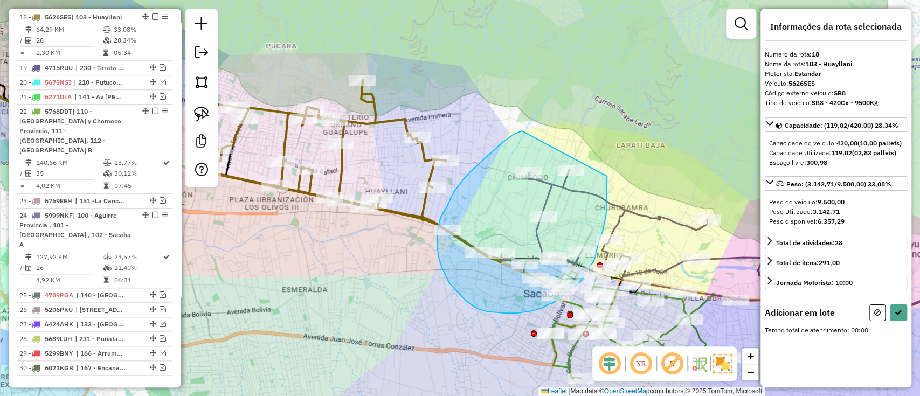
drag, startPoint x: 502, startPoint y: 143, endPoint x: 607, endPoint y: 160, distance: 106.5
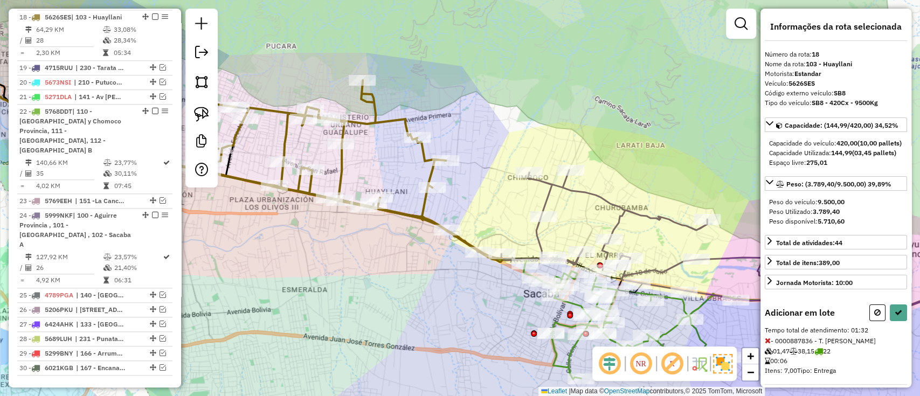
select select "**********"
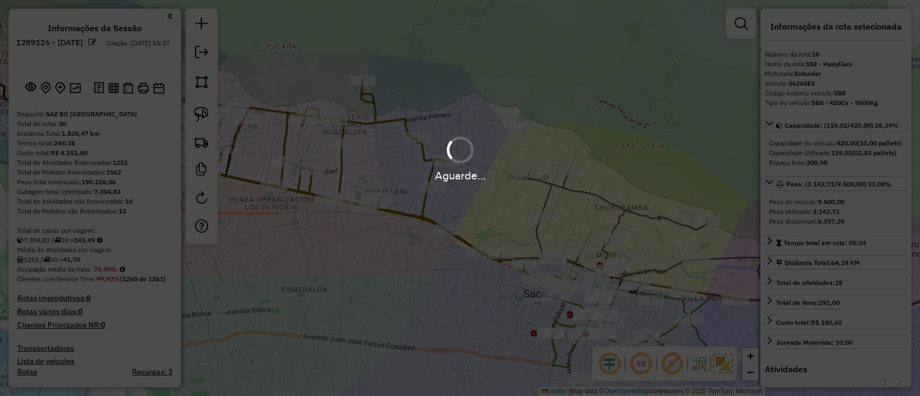
select select "**********"
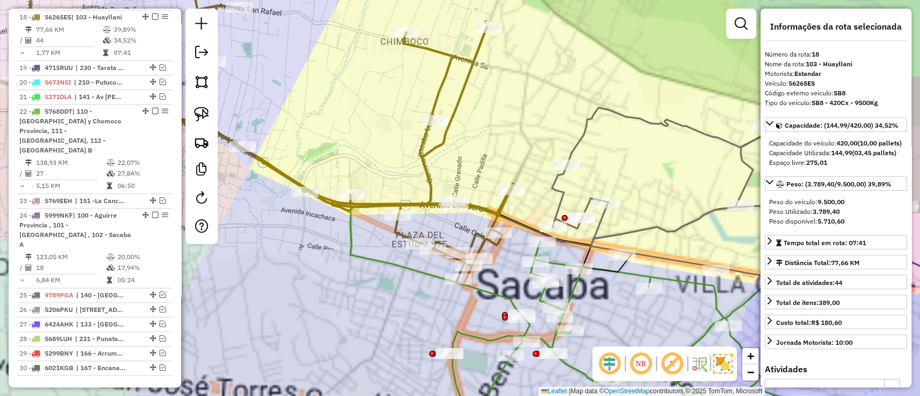
click at [660, 222] on icon at bounding box center [782, 208] width 460 height 201
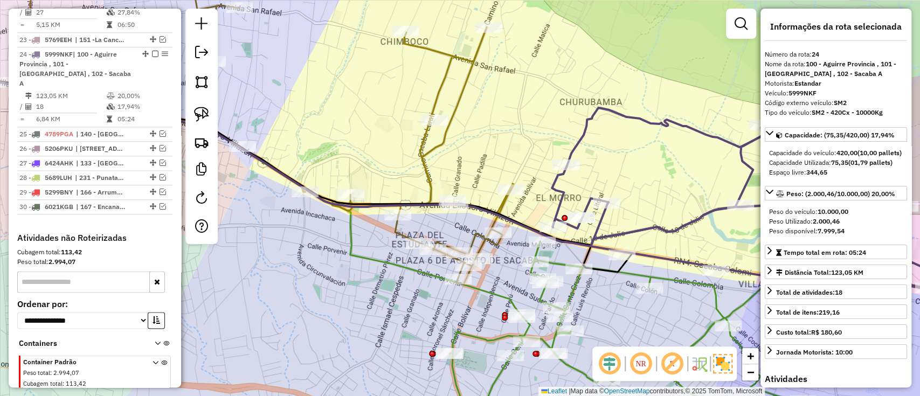
scroll to position [849, 0]
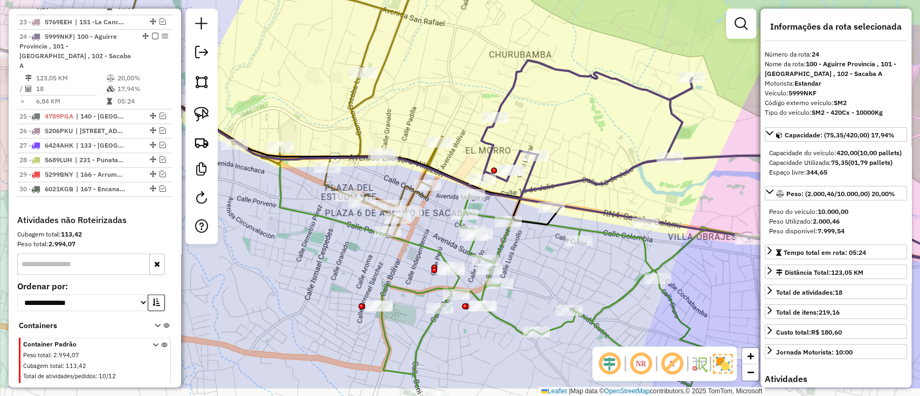
drag, startPoint x: 666, startPoint y: 238, endPoint x: 584, endPoint y: 178, distance: 101.9
click at [584, 178] on icon at bounding box center [711, 160] width 460 height 201
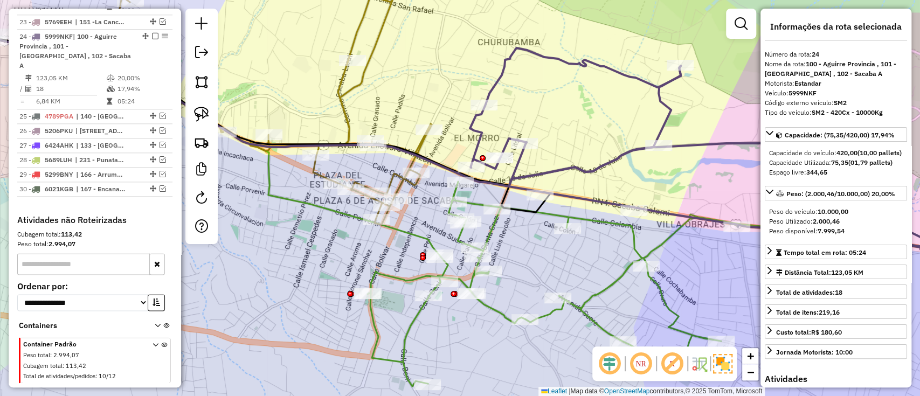
click at [603, 293] on icon at bounding box center [689, 284] width 644 height 205
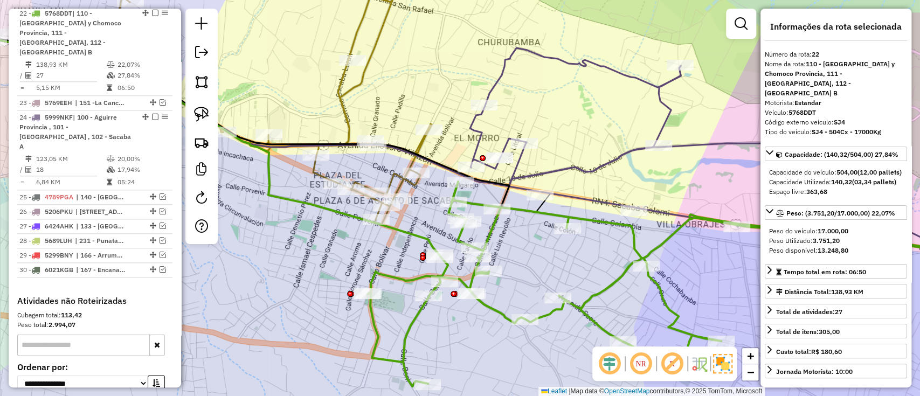
scroll to position [764, 0]
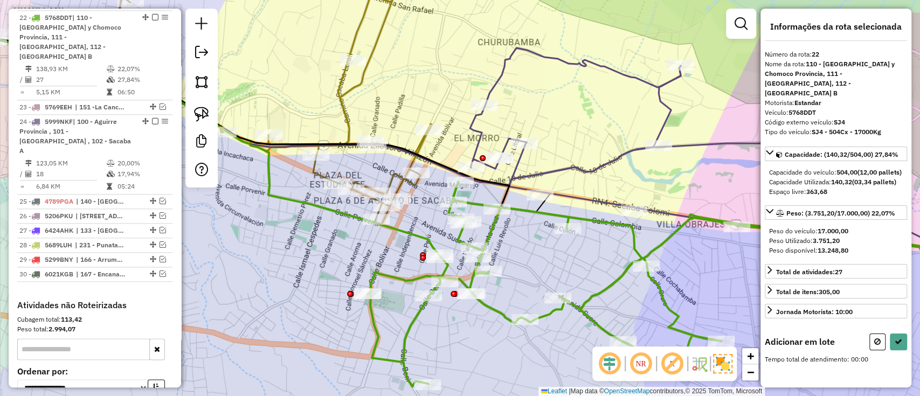
click at [577, 73] on div "Janela de atendimento Grade de atendimento Capacidade Transportadoras Veículos …" at bounding box center [460, 198] width 920 height 396
click at [574, 64] on icon at bounding box center [741, 153] width 542 height 210
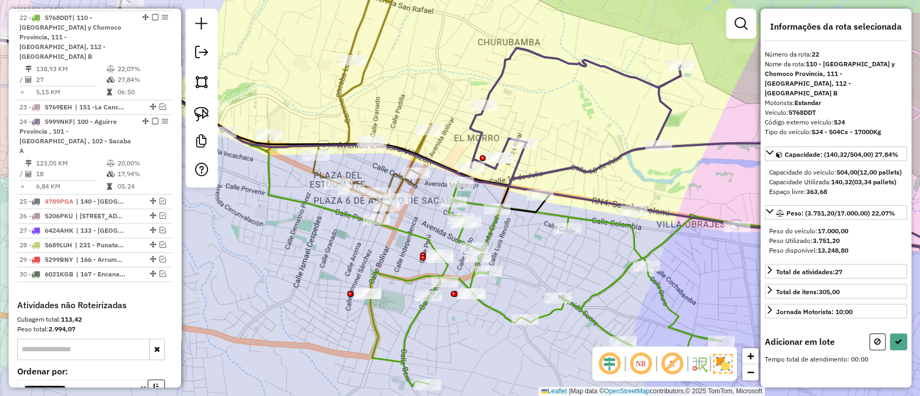
click at [574, 64] on icon at bounding box center [741, 153] width 542 height 210
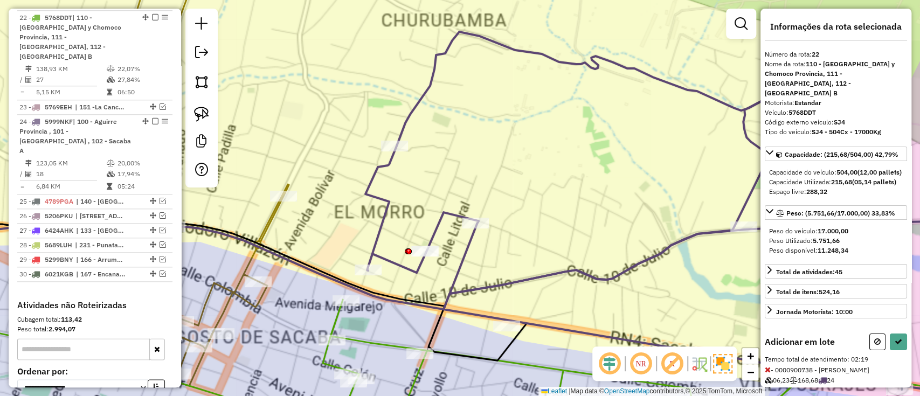
select select "**********"
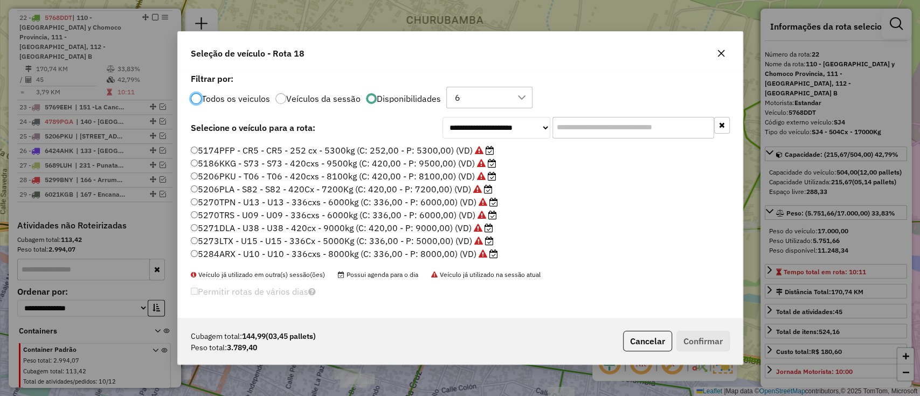
scroll to position [143, 0]
click at [430, 255] on label "5303LRI - G05 - G05 - 420Cx - 6450Kg (C: 420,00 - P: 6450,00) (VD)" at bounding box center [336, 251] width 291 height 13
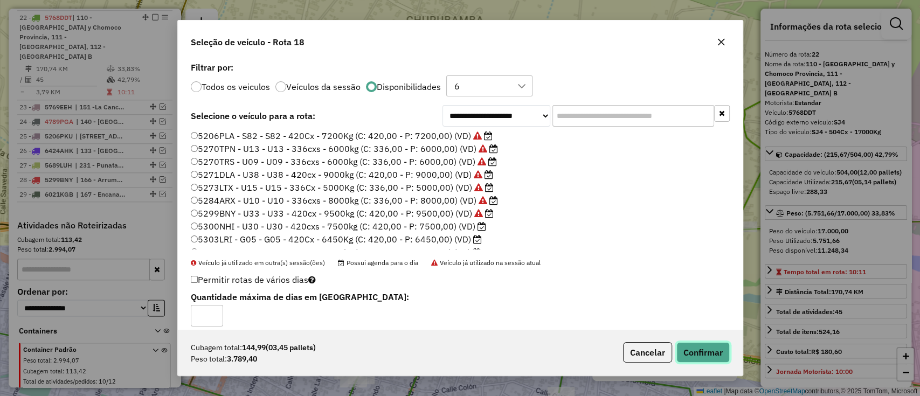
click at [703, 352] on button "Confirmar" at bounding box center [702, 352] width 53 height 20
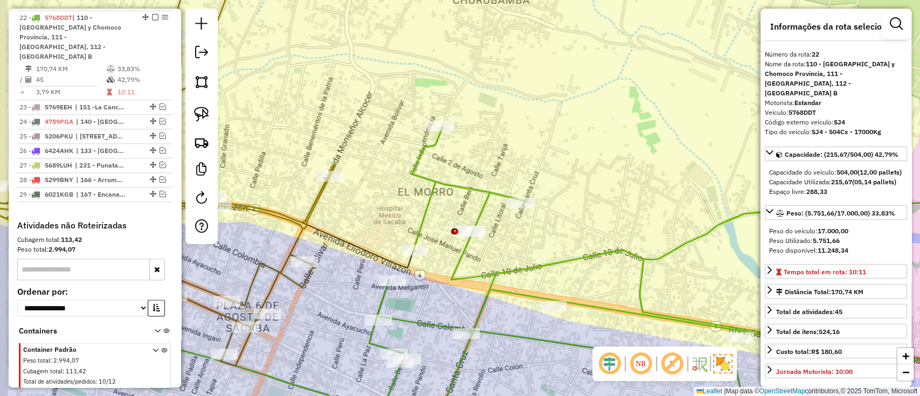
drag, startPoint x: 317, startPoint y: 242, endPoint x: 512, endPoint y: 101, distance: 240.8
click at [512, 101] on div "Janela de atendimento Grade de atendimento Capacidade Transportadoras Veículos …" at bounding box center [460, 198] width 920 height 396
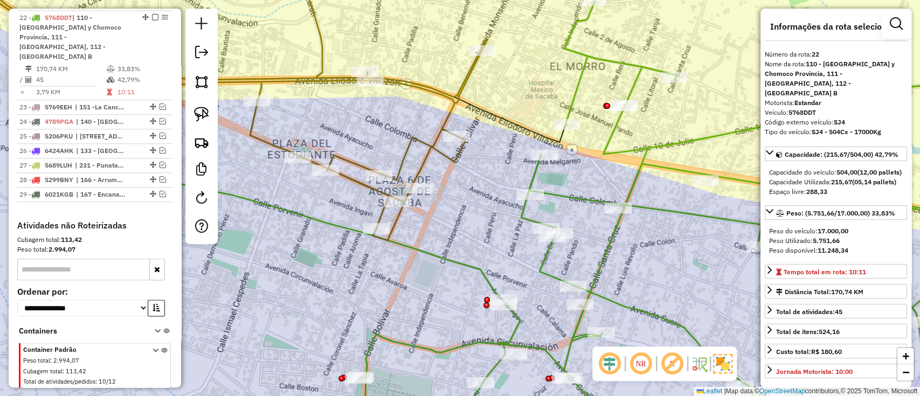
click at [455, 93] on icon at bounding box center [211, 101] width 551 height 280
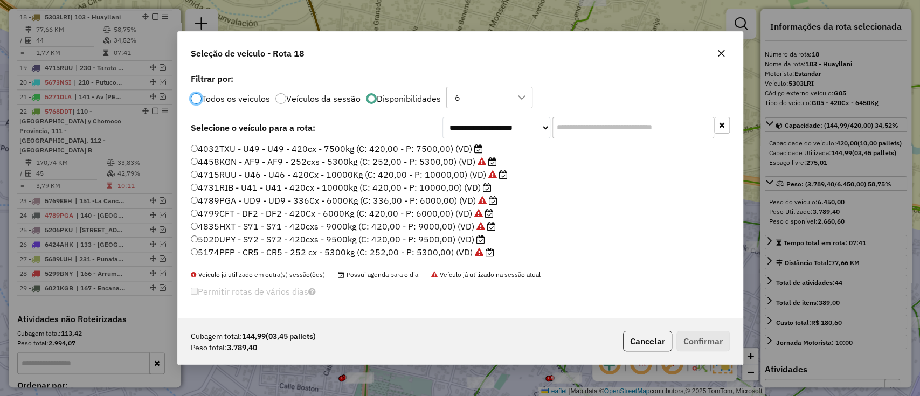
scroll to position [5, 3]
click at [467, 145] on label "4032TXU - U49 - U49 - 420cx - 7500kg (C: 420,00 - P: 7500,00) (VD)" at bounding box center [337, 148] width 292 height 13
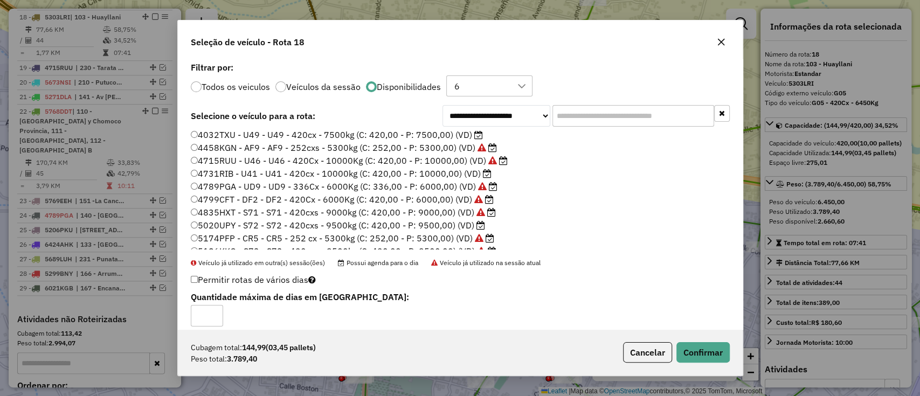
scroll to position [0, 0]
click at [720, 352] on button "Confirmar" at bounding box center [702, 352] width 53 height 20
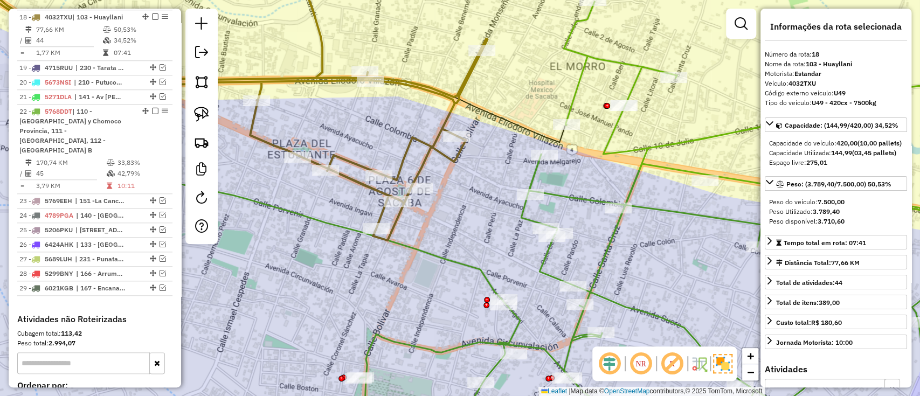
click at [422, 148] on icon at bounding box center [211, 101] width 551 height 280
click at [425, 144] on icon at bounding box center [211, 101] width 551 height 280
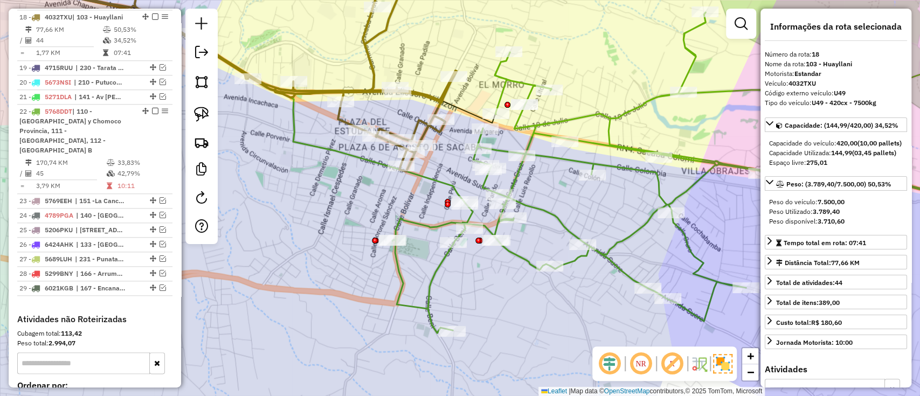
click at [424, 134] on icon at bounding box center [182, 66] width 547 height 211
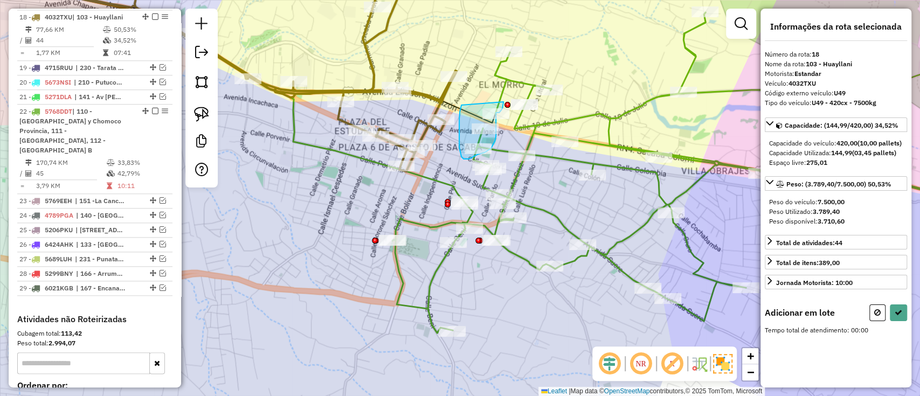
drag, startPoint x: 460, startPoint y: 109, endPoint x: 502, endPoint y: 100, distance: 43.0
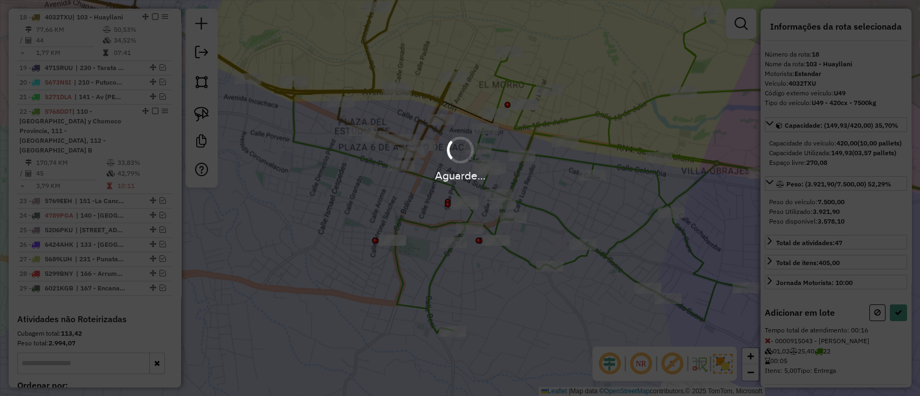
select select "**********"
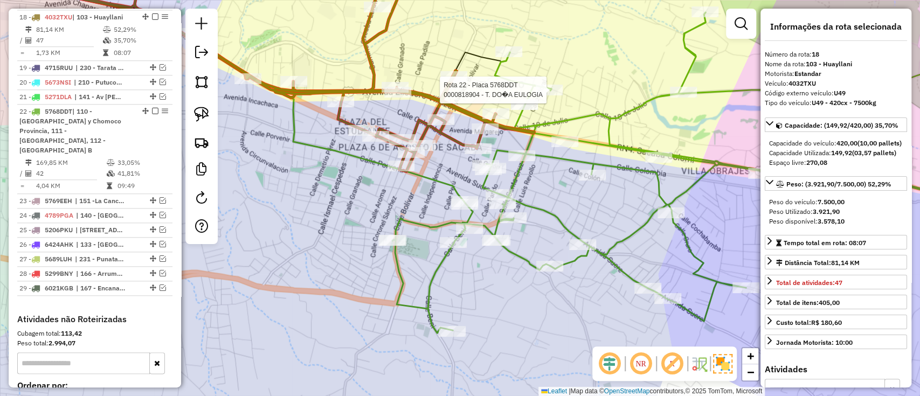
click at [535, 86] on icon at bounding box center [701, 172] width 619 height 321
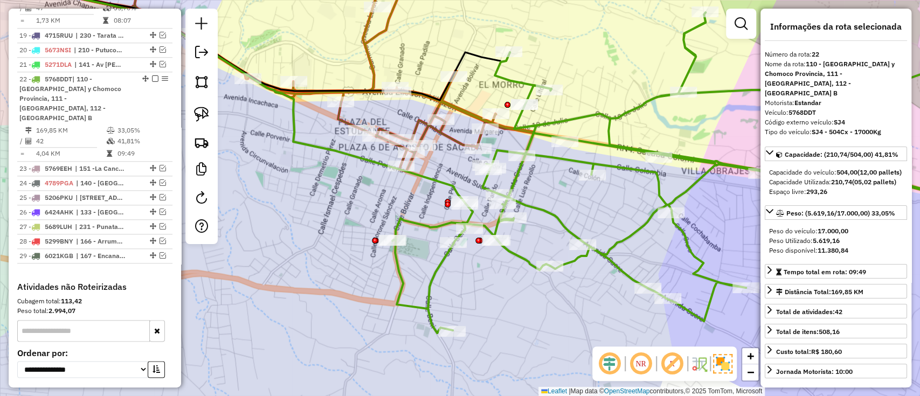
scroll to position [764, 0]
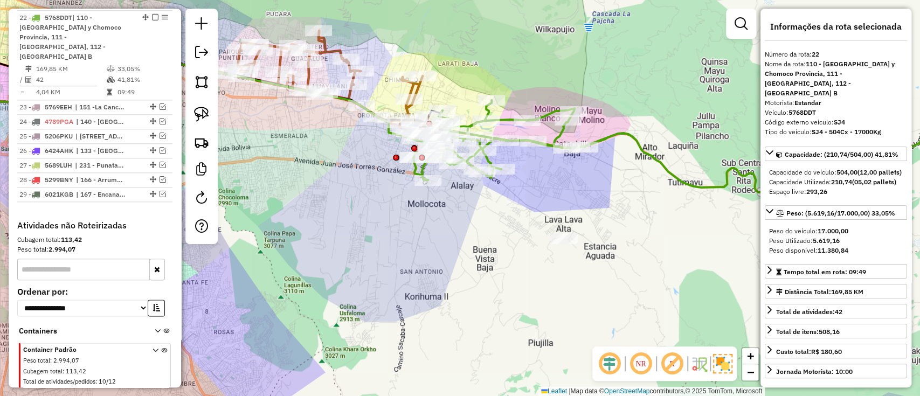
drag, startPoint x: 582, startPoint y: 226, endPoint x: 469, endPoint y: 206, distance: 114.9
click at [469, 206] on div "Janela de atendimento Grade de atendimento Capacidade Transportadoras Veículos …" at bounding box center [460, 198] width 920 height 396
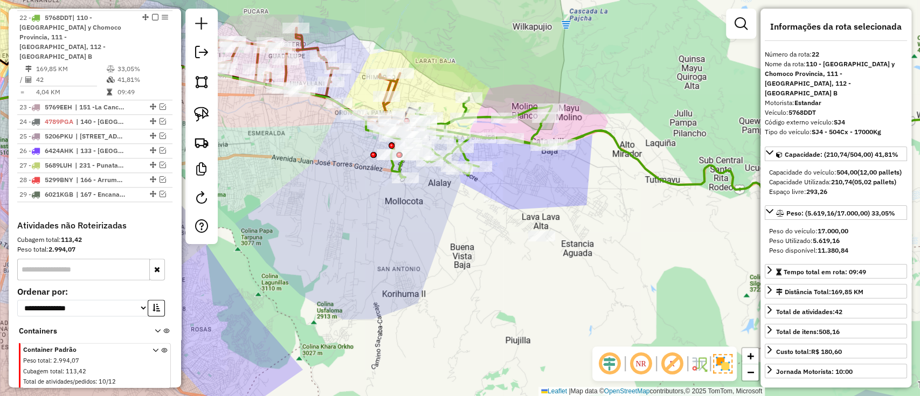
drag, startPoint x: 549, startPoint y: 186, endPoint x: 485, endPoint y: 170, distance: 65.5
click at [509, 170] on div "Janela de atendimento Grade de atendimento Capacidade Transportadoras Veículos …" at bounding box center [460, 198] width 920 height 396
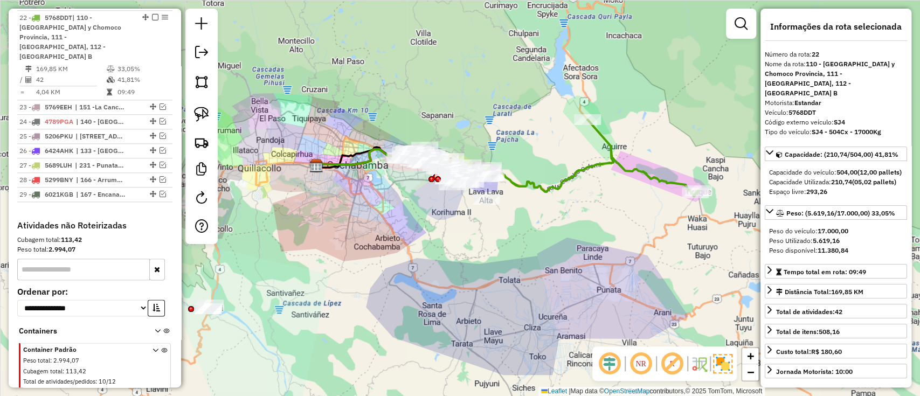
drag, startPoint x: 584, startPoint y: 223, endPoint x: 521, endPoint y: 220, distance: 63.1
click at [524, 220] on div "Janela de atendimento Grade de atendimento Capacidade Transportadoras Veículos …" at bounding box center [460, 198] width 920 height 396
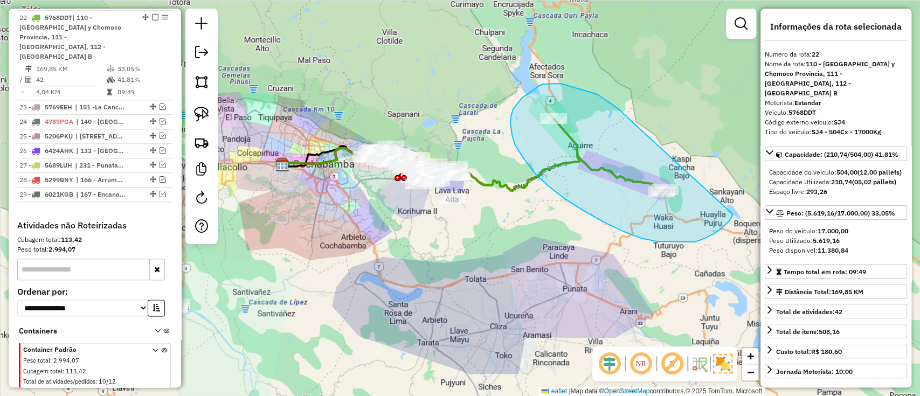
drag, startPoint x: 613, startPoint y: 105, endPoint x: 732, endPoint y: 214, distance: 162.1
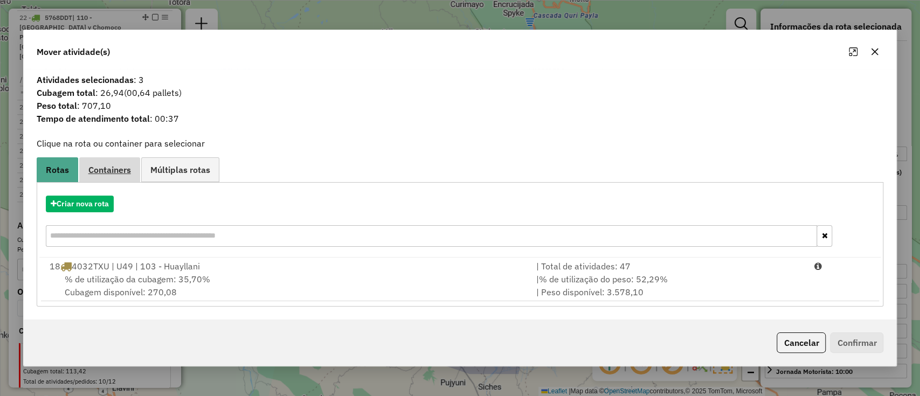
click at [115, 170] on span "Containers" at bounding box center [109, 169] width 43 height 9
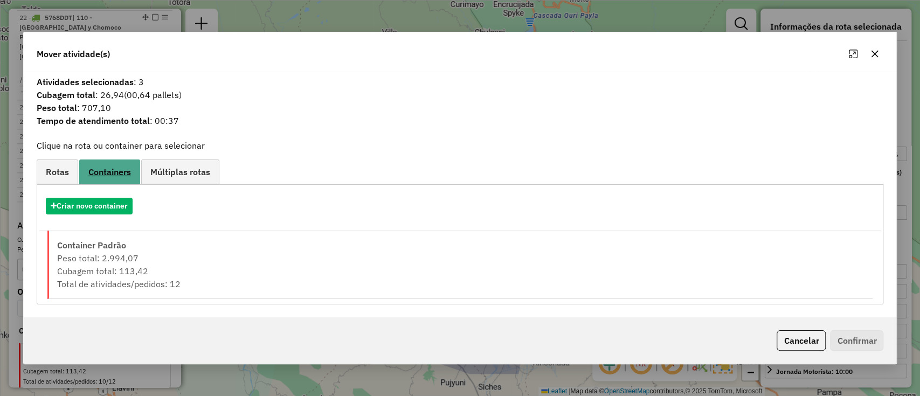
click at [114, 170] on span "Containers" at bounding box center [109, 172] width 43 height 9
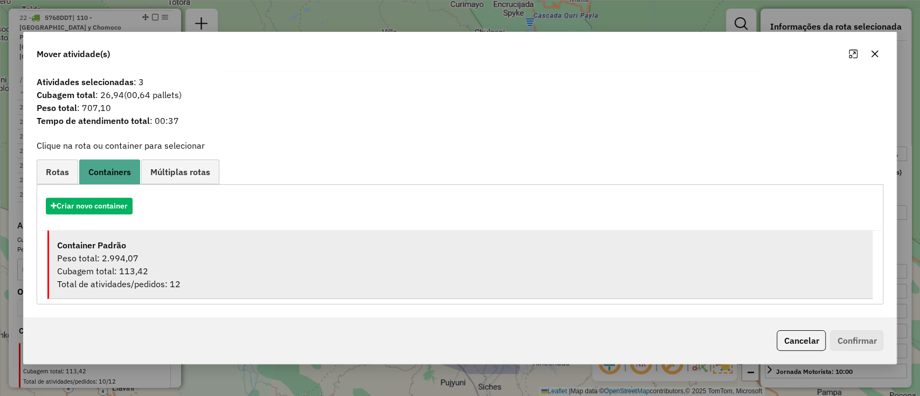
click at [159, 252] on div "Peso total: 2.994,07" at bounding box center [461, 258] width 808 height 13
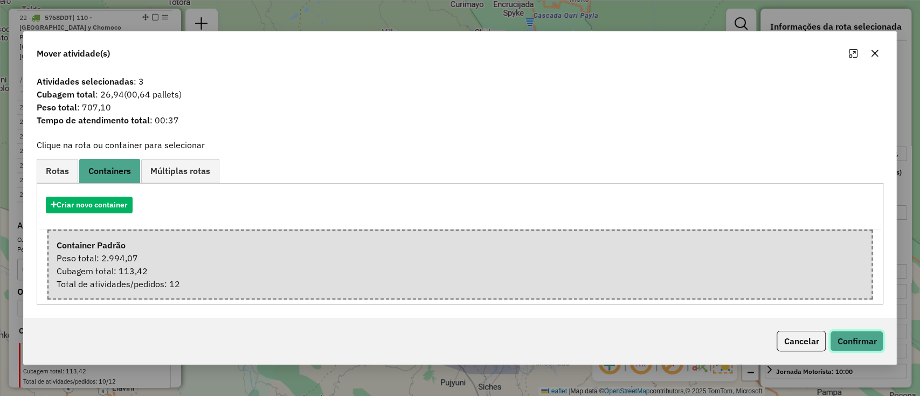
click at [861, 344] on button "Confirmar" at bounding box center [856, 341] width 53 height 20
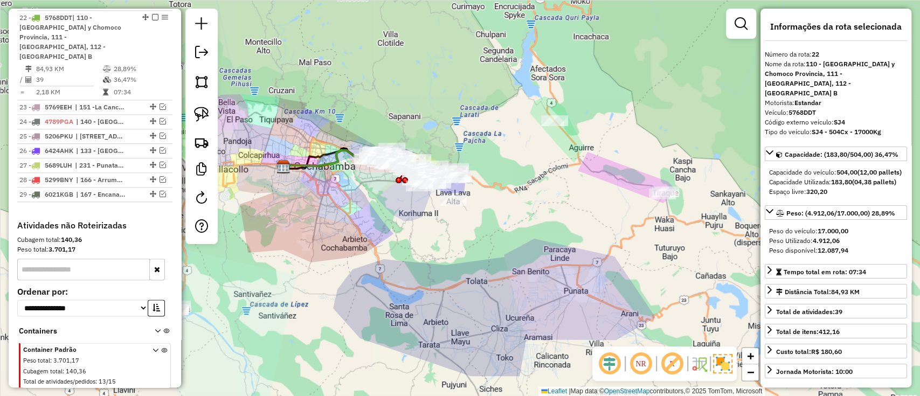
drag, startPoint x: 560, startPoint y: 194, endPoint x: 634, endPoint y: 216, distance: 77.1
click at [639, 221] on div "Janela de atendimento Grade de atendimento Capacidade Transportadoras Veículos …" at bounding box center [460, 198] width 920 height 396
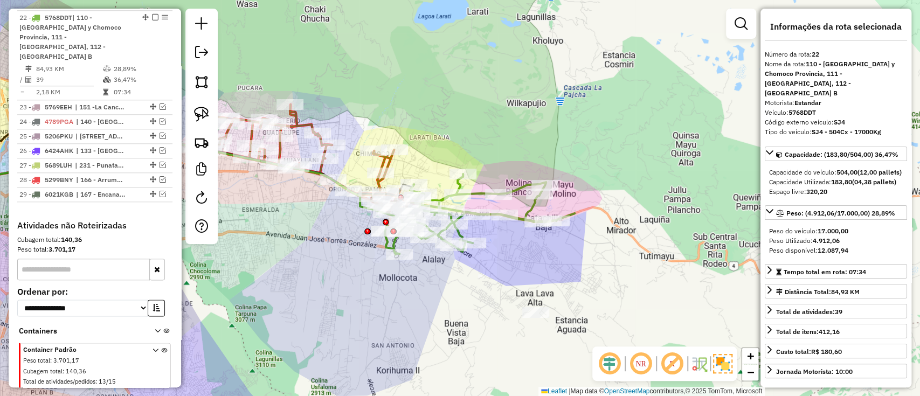
click at [521, 210] on icon at bounding box center [480, 214] width 190 height 80
click at [528, 215] on icon at bounding box center [480, 214] width 190 height 80
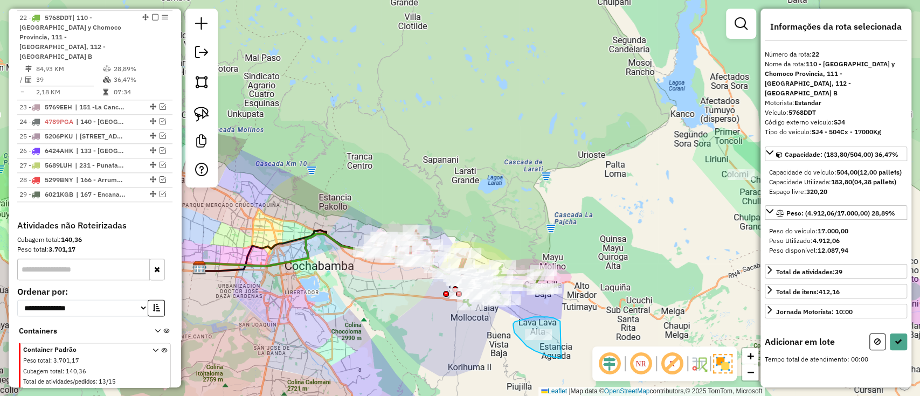
drag, startPoint x: 560, startPoint y: 321, endPoint x: 568, endPoint y: 357, distance: 37.1
select select "**********"
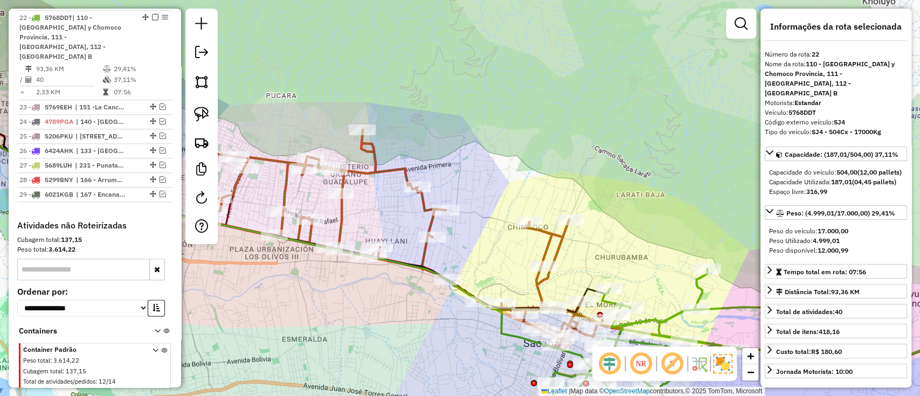
click at [424, 252] on icon at bounding box center [372, 239] width 497 height 219
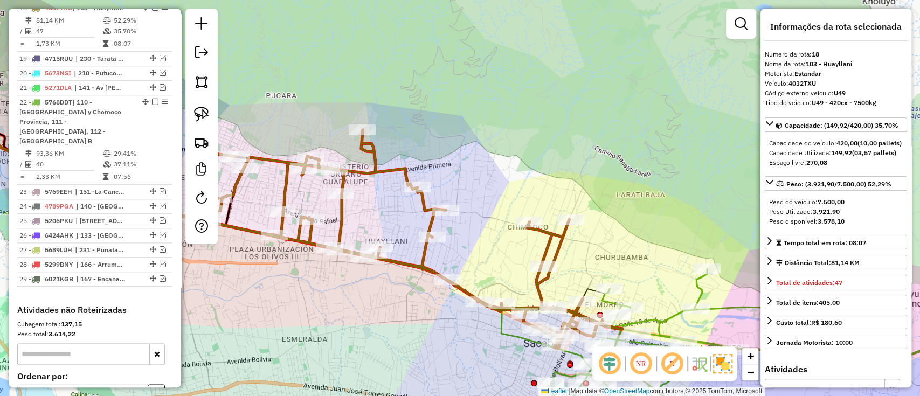
scroll to position [670, 0]
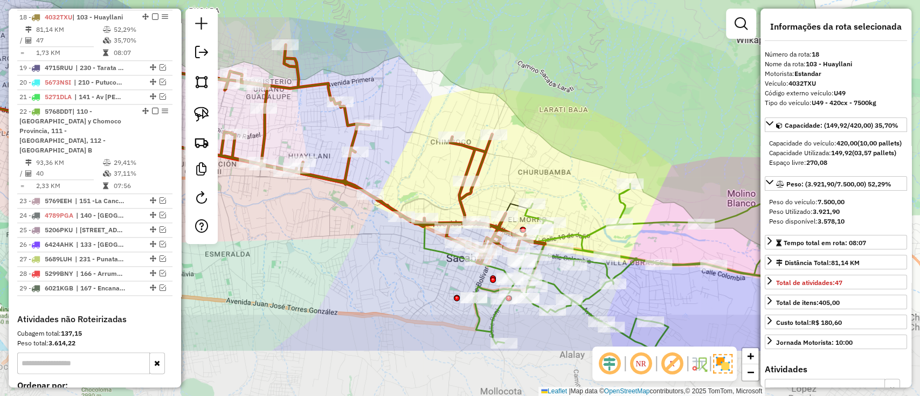
drag, startPoint x: 578, startPoint y: 266, endPoint x: 463, endPoint y: 147, distance: 164.6
click at [464, 148] on div "Janela de atendimento Grade de atendimento Capacidade Transportadoras Veículos …" at bounding box center [460, 198] width 920 height 396
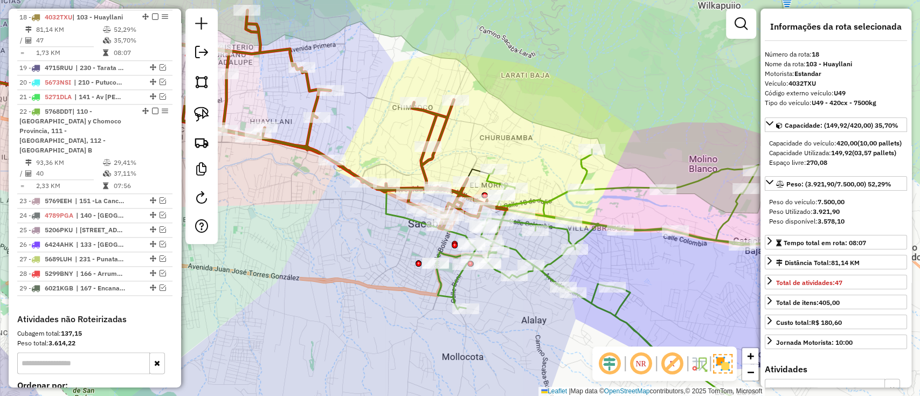
click at [554, 200] on icon at bounding box center [625, 289] width 381 height 280
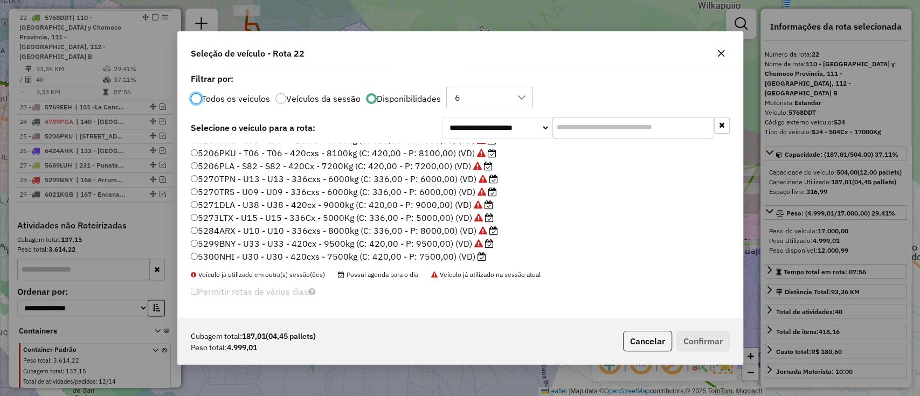
scroll to position [143, 0]
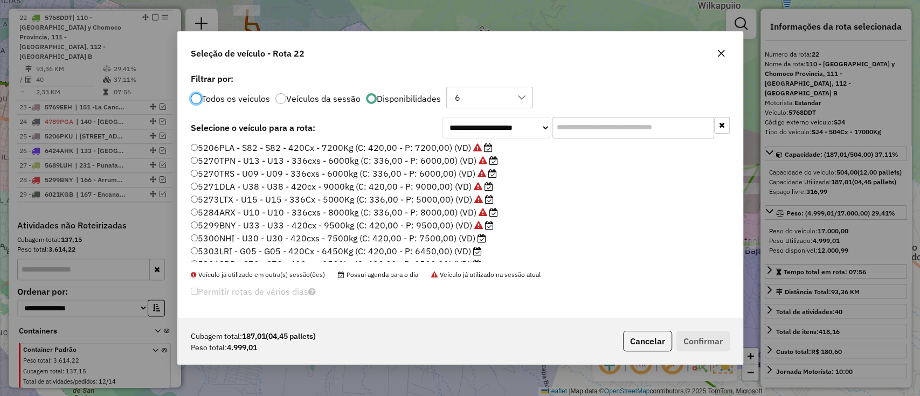
click at [473, 251] on icon at bounding box center [477, 251] width 9 height 9
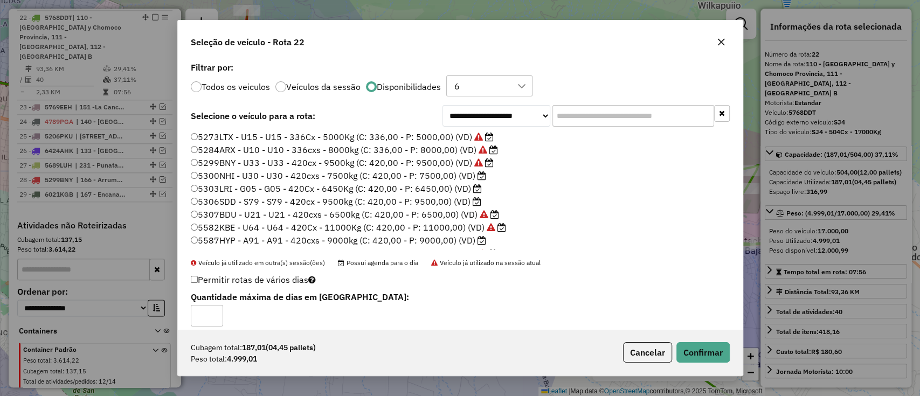
scroll to position [216, 0]
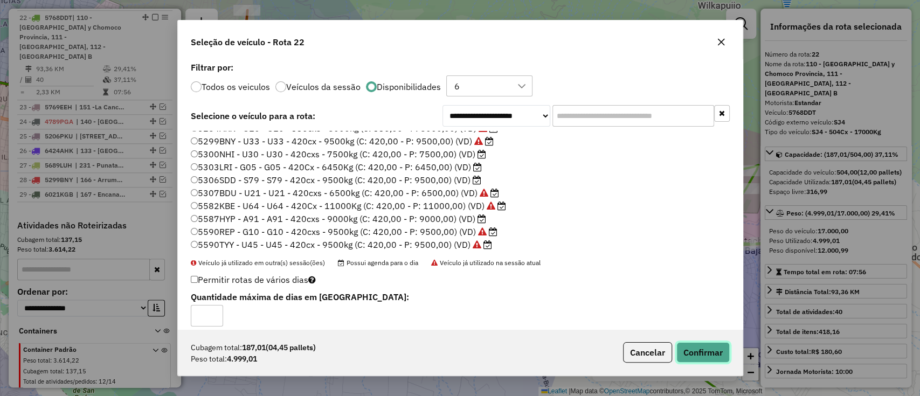
click at [686, 350] on button "Confirmar" at bounding box center [702, 352] width 53 height 20
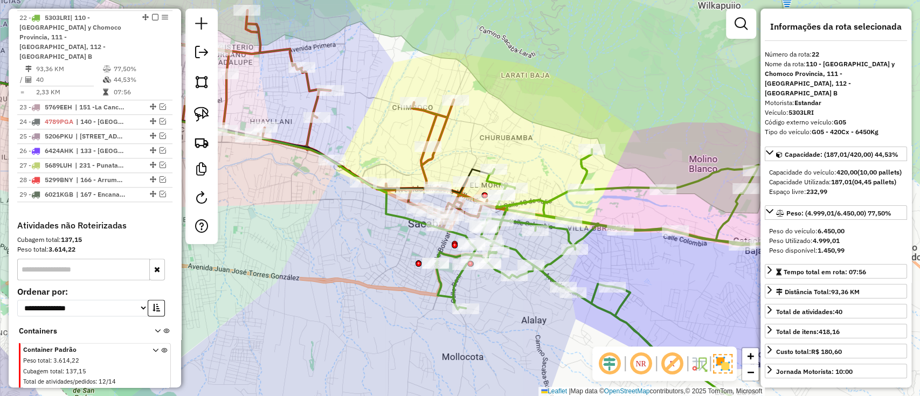
click at [152, 15] on em at bounding box center [155, 17] width 6 height 6
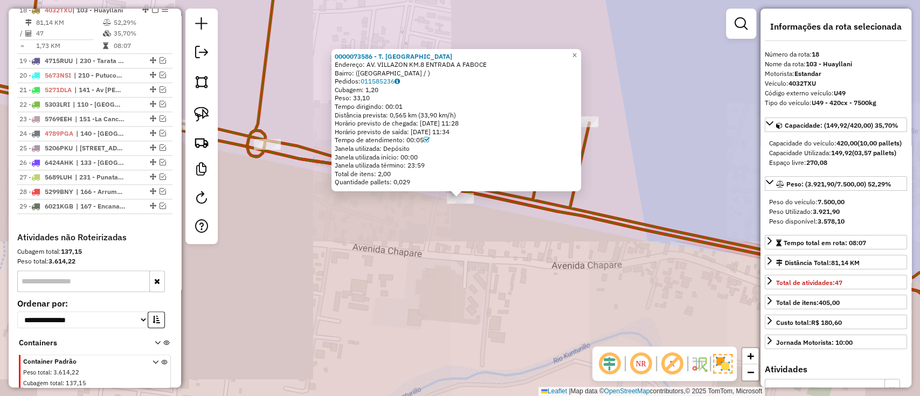
scroll to position [670, 0]
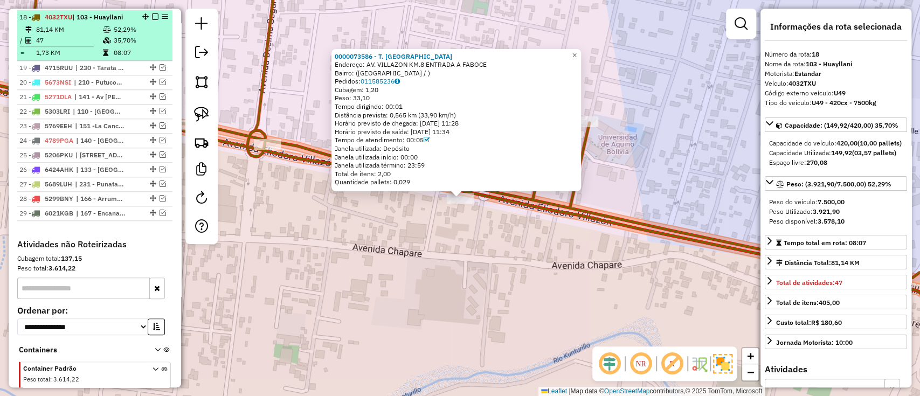
click at [156, 14] on div at bounding box center [152, 16] width 32 height 6
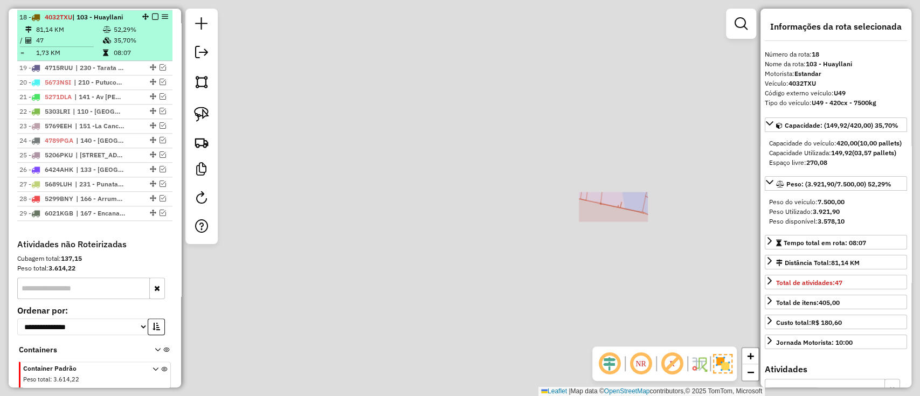
click at [152, 16] on em at bounding box center [155, 16] width 6 height 6
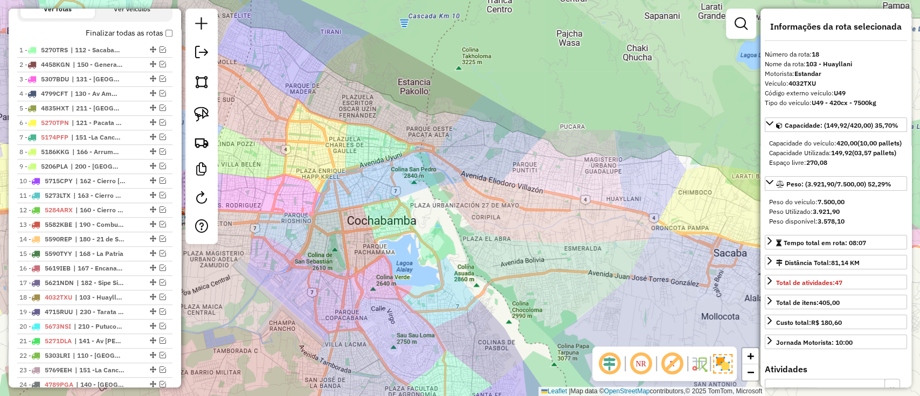
scroll to position [383, 0]
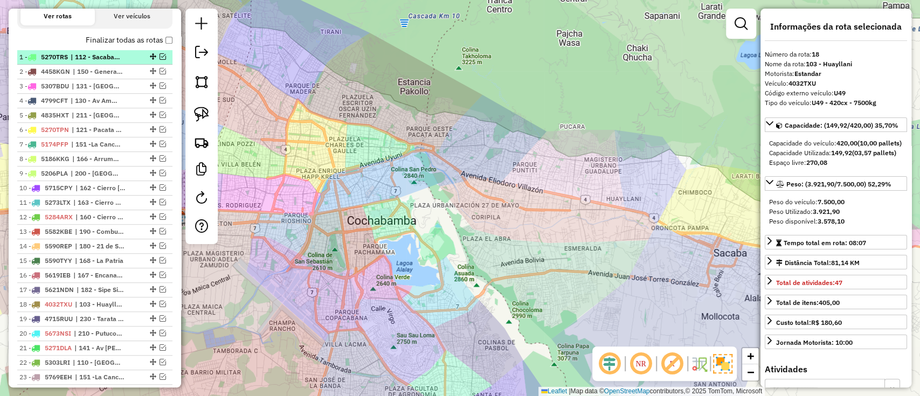
click at [114, 52] on span "| 112 - Sacaba B, 113 - Esmeralda, 114 - Chapare" at bounding box center [96, 57] width 50 height 10
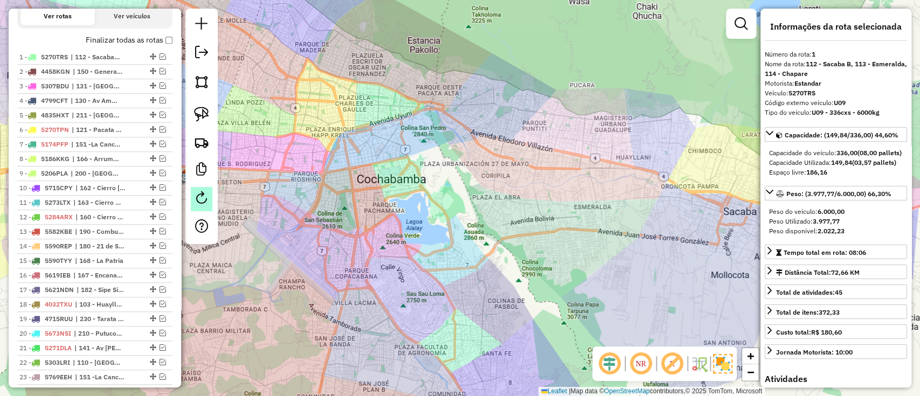
click at [198, 197] on em at bounding box center [201, 197] width 13 height 13
select select "*"
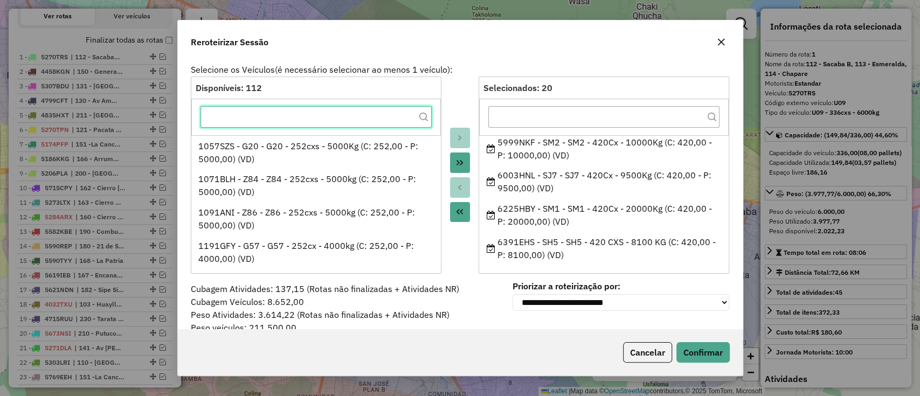
scroll to position [536, 0]
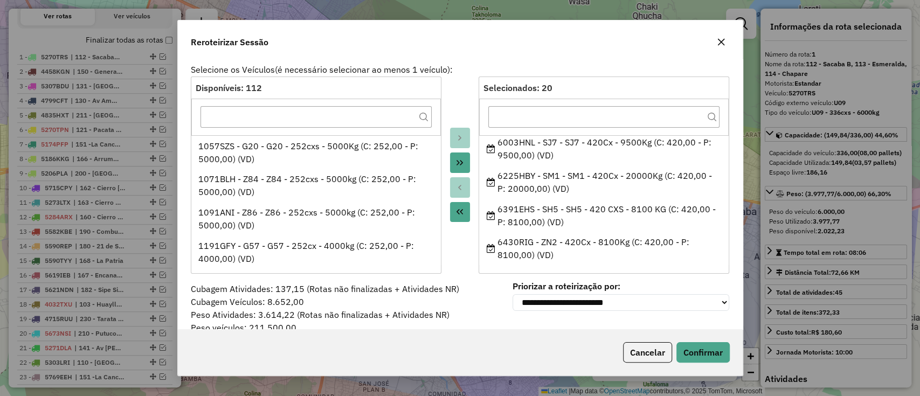
click at [651, 337] on div "Cancelar Confirmar" at bounding box center [460, 352] width 565 height 46
click at [649, 348] on button "Cancelar" at bounding box center [647, 352] width 49 height 20
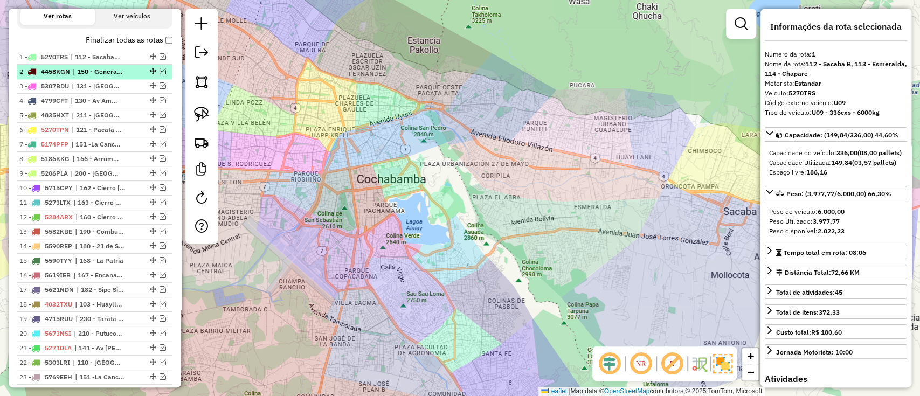
click at [65, 67] on div "2 - 4458KGN | 150 - General [PERSON_NAME], 151 -La Cancha" at bounding box center [76, 72] width 114 height 10
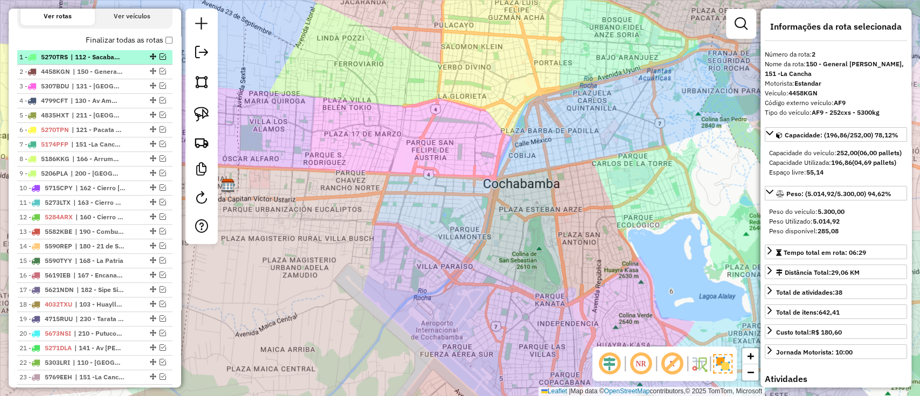
click at [64, 58] on span "5270TRS" at bounding box center [54, 57] width 27 height 8
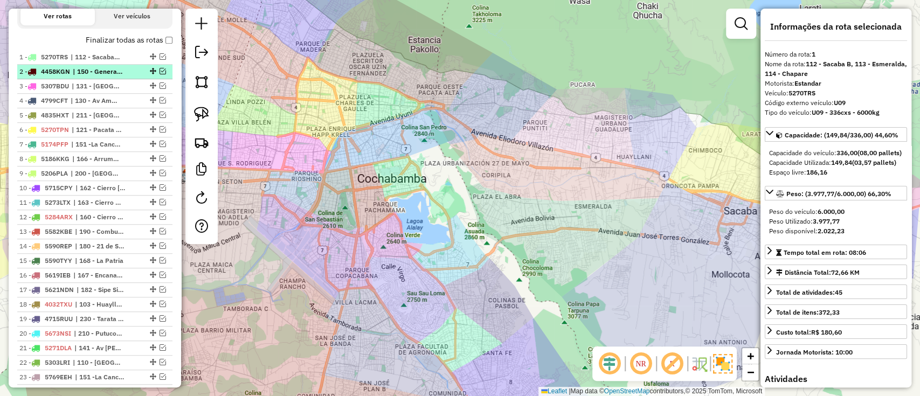
click at [67, 65] on li "2 - 4458KGN | 150 - General [PERSON_NAME], 151 -La Cancha" at bounding box center [94, 72] width 155 height 15
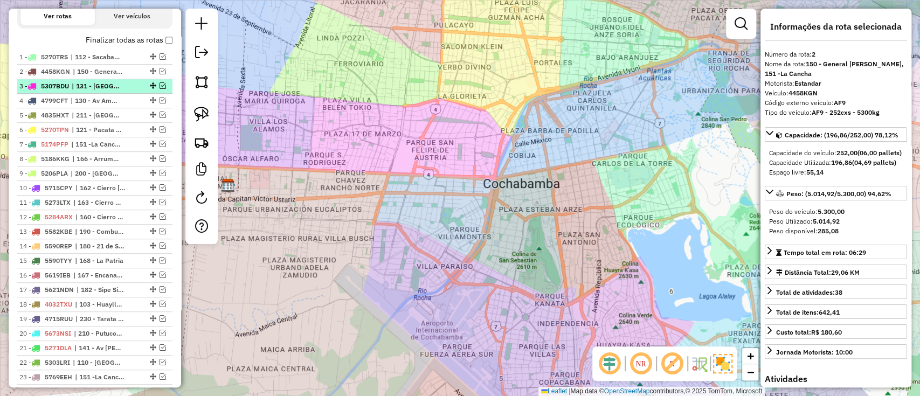
click at [70, 78] on ul "1 - 5270TRS | 112 - Sacaba B, 113 - [GEOGRAPHIC_DATA], 114 - Chapare 2 - 4458KG…" at bounding box center [94, 261] width 155 height 422
click at [69, 82] on span "5307BDU" at bounding box center [55, 86] width 28 height 8
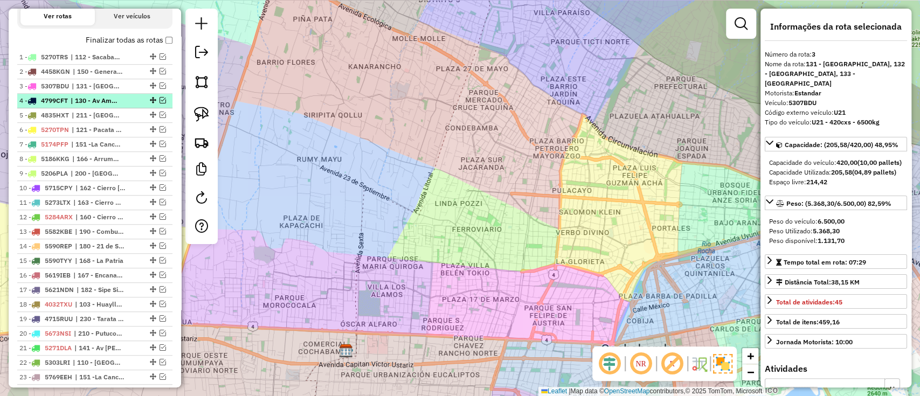
click at [79, 95] on li "4 - 4799CFT | 130 - Av America, 131 - [GEOGRAPHIC_DATA]" at bounding box center [94, 101] width 155 height 15
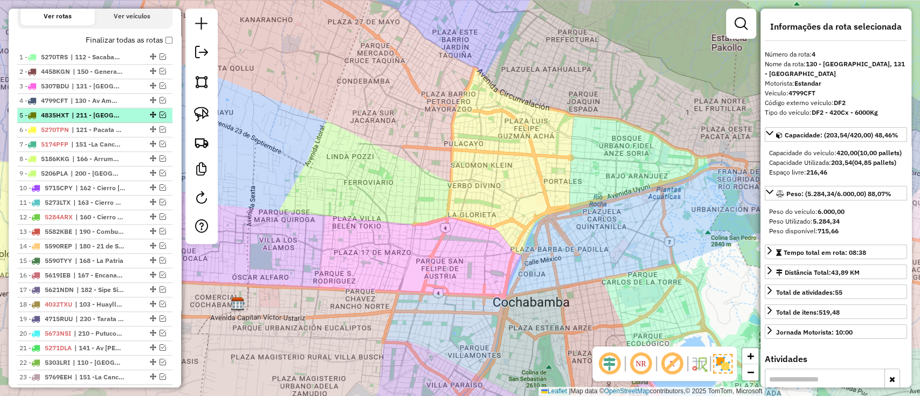
click at [79, 109] on li "5 - 4835HXT | 211 - [GEOGRAPHIC_DATA]" at bounding box center [94, 115] width 155 height 15
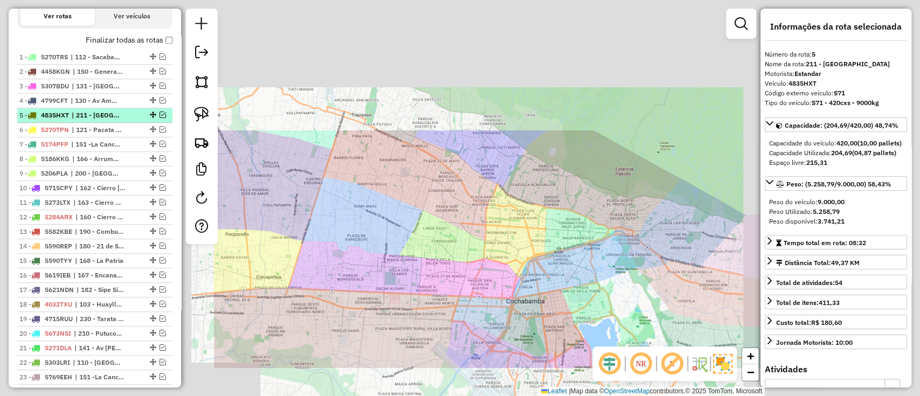
click at [79, 110] on span "| 211 - [GEOGRAPHIC_DATA]" at bounding box center [97, 115] width 50 height 10
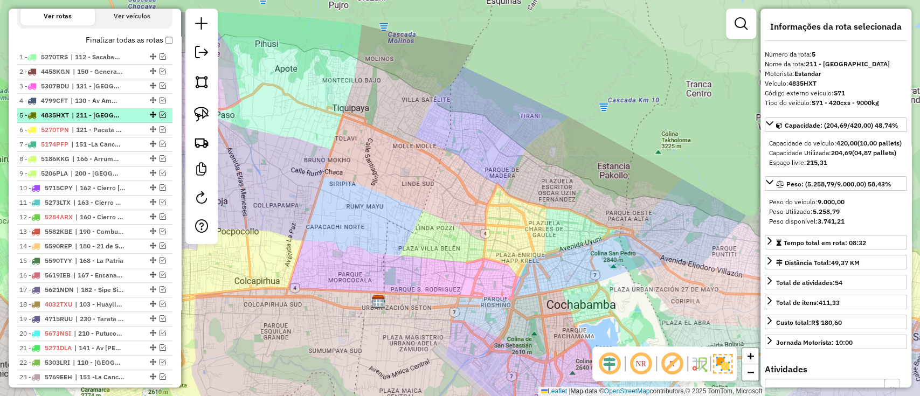
click at [159, 112] on em at bounding box center [162, 115] width 6 height 6
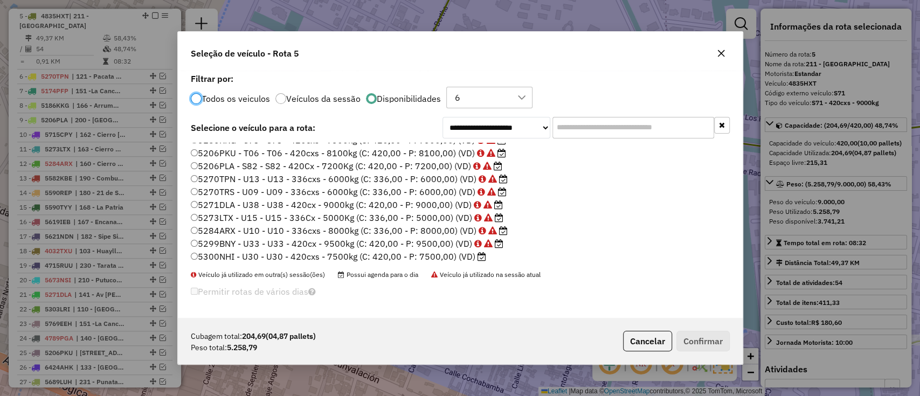
scroll to position [143, 0]
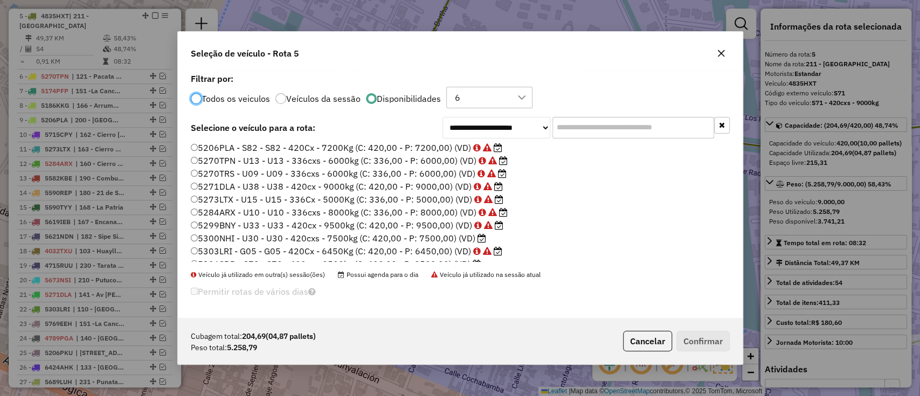
click at [461, 234] on label "5300NHI - U30 - U30 - 420cxs - 7500kg (C: 420,00 - P: 7500,00) (VD)" at bounding box center [338, 238] width 295 height 13
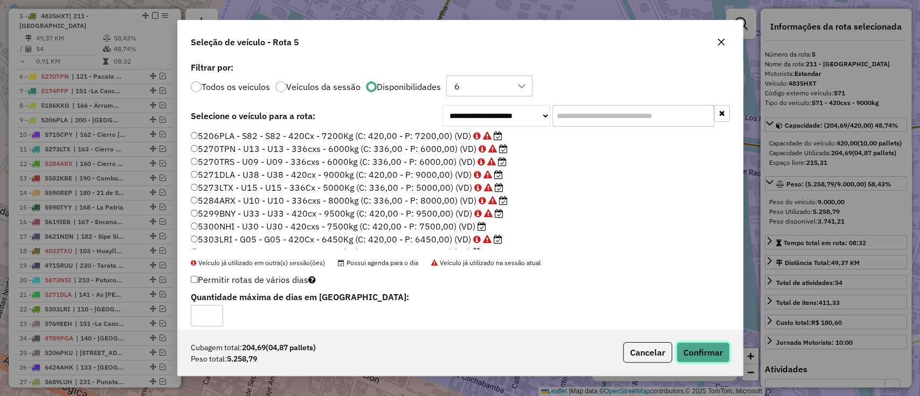
click at [693, 355] on button "Confirmar" at bounding box center [702, 352] width 53 height 20
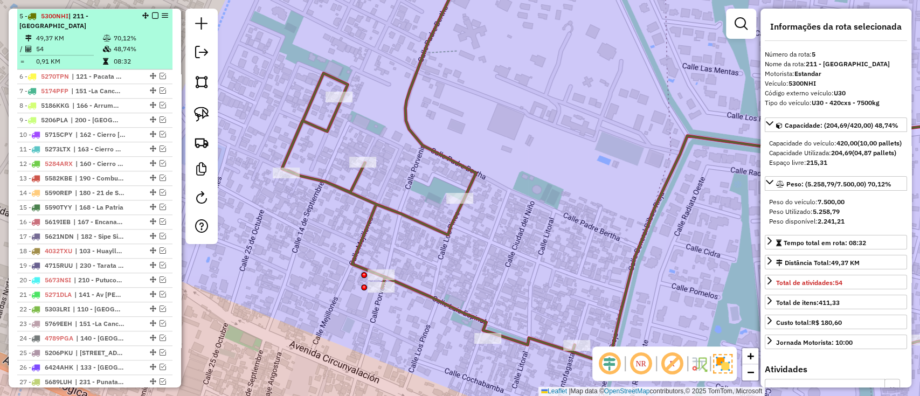
click at [152, 16] on em at bounding box center [155, 15] width 6 height 6
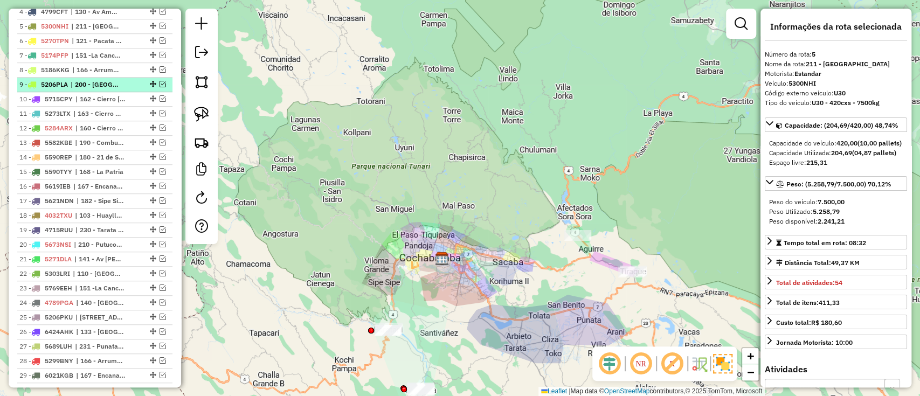
scroll to position [275, 0]
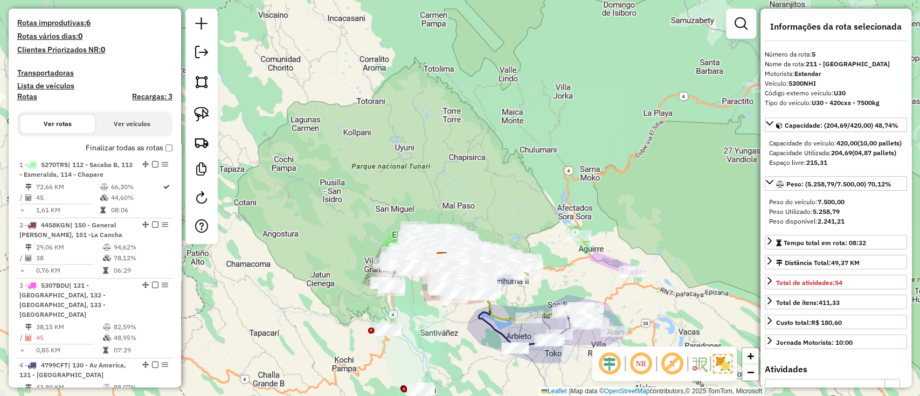
click at [26, 95] on h4 "Rotas" at bounding box center [27, 96] width 20 height 9
select select
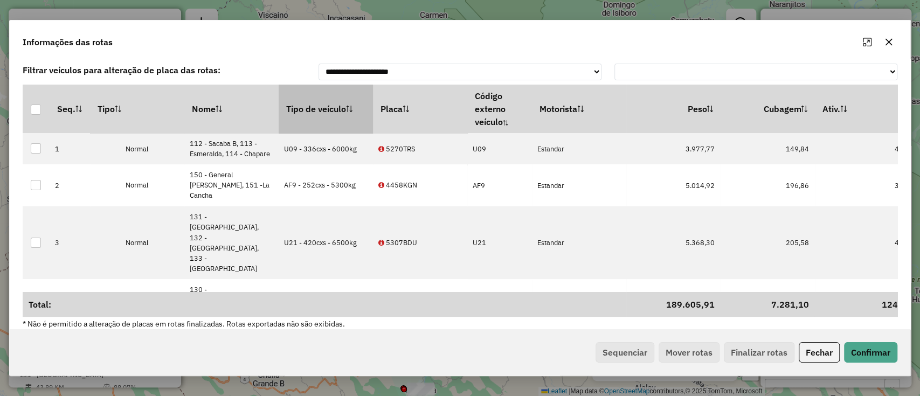
click at [345, 109] on th "Tipo de veículo" at bounding box center [326, 109] width 94 height 48
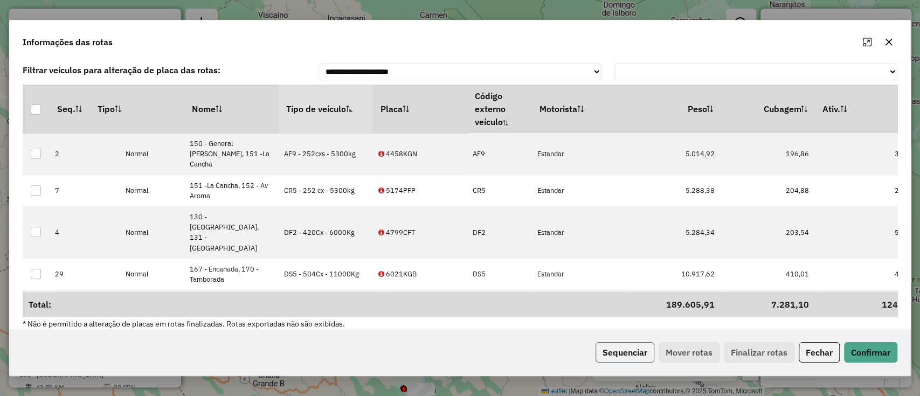
click at [626, 348] on button "Sequenciar" at bounding box center [624, 352] width 59 height 20
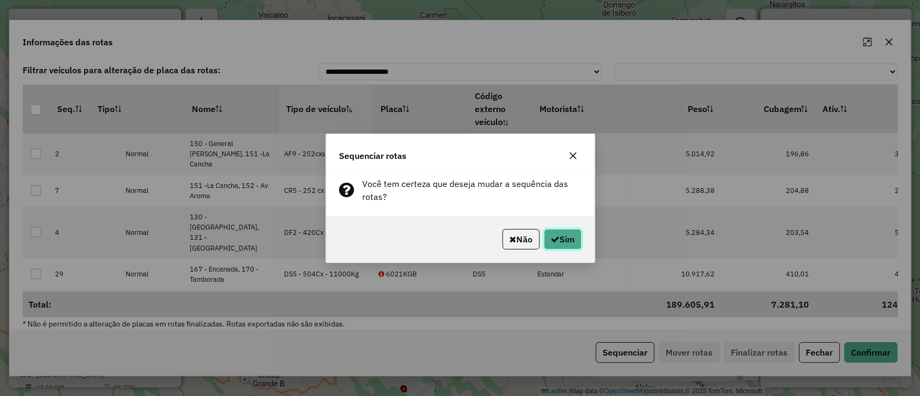
click at [575, 245] on button "Sim" at bounding box center [563, 239] width 38 height 20
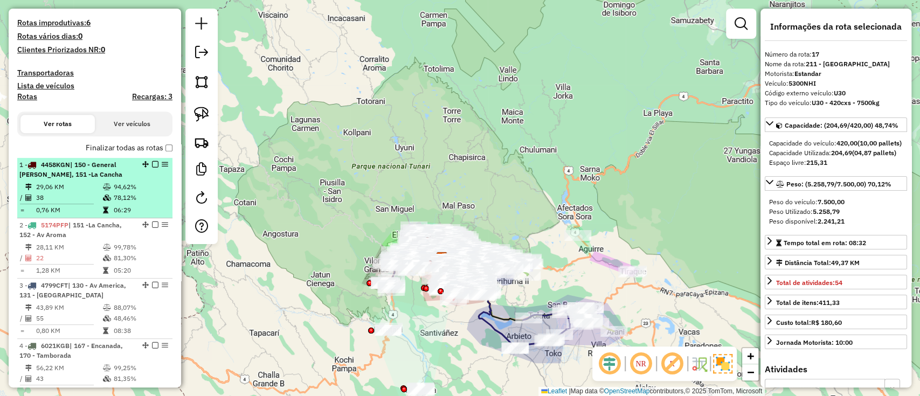
click at [162, 161] on em at bounding box center [165, 164] width 6 height 6
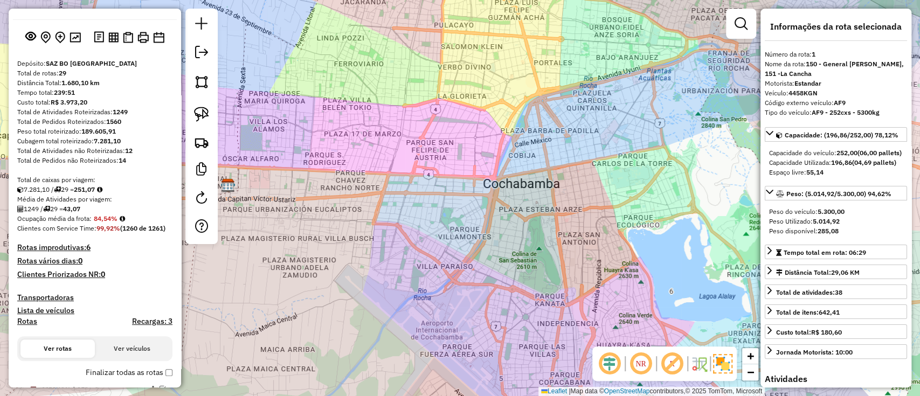
scroll to position [0, 0]
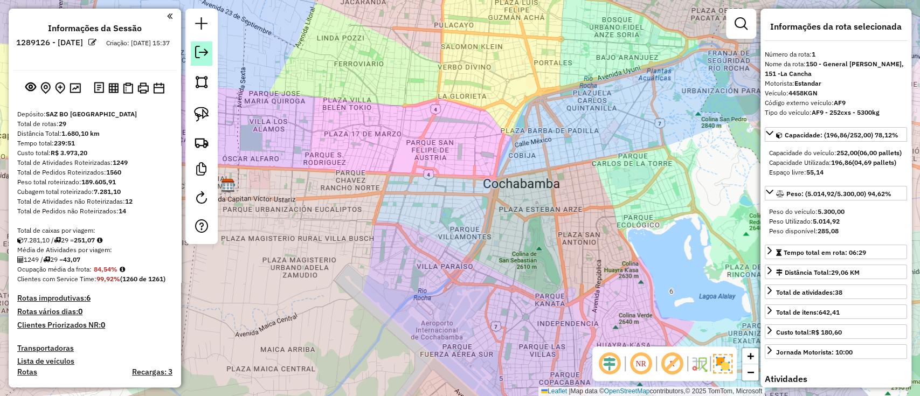
click at [193, 54] on link at bounding box center [202, 53] width 22 height 24
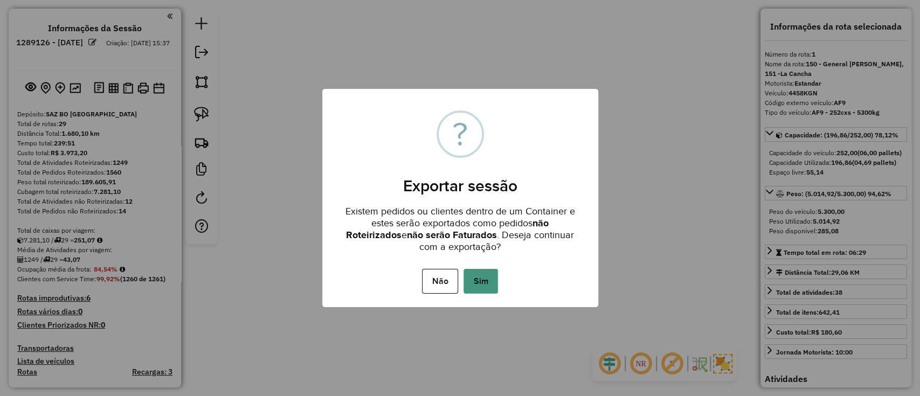
click at [478, 279] on button "Sim" at bounding box center [480, 281] width 34 height 25
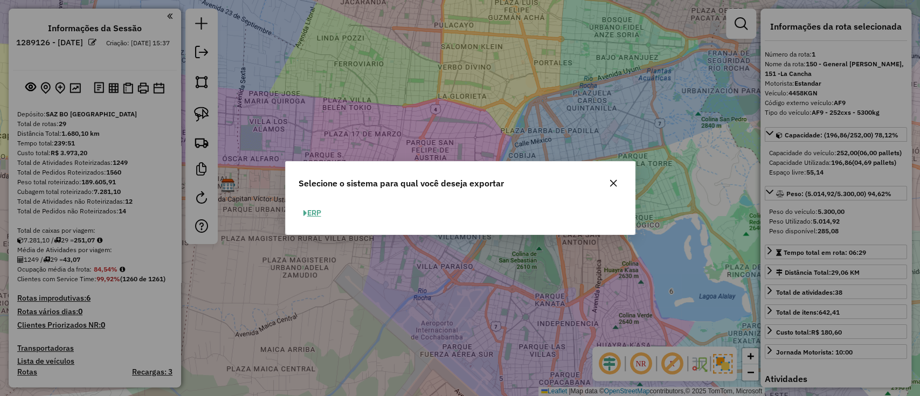
click at [318, 213] on button "ERP" at bounding box center [312, 213] width 27 height 17
select select "**"
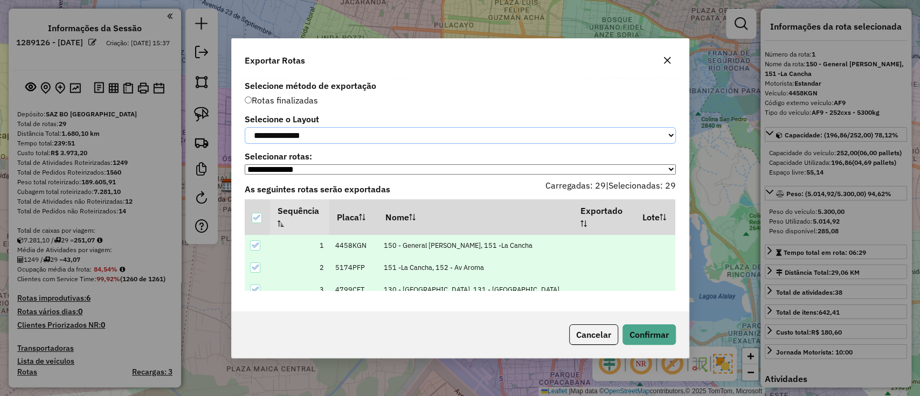
click at [481, 129] on select "**********" at bounding box center [460, 135] width 431 height 17
select select "*********"
click at [245, 127] on select "**********" at bounding box center [460, 135] width 431 height 17
click at [630, 340] on button "Confirmar" at bounding box center [648, 334] width 53 height 20
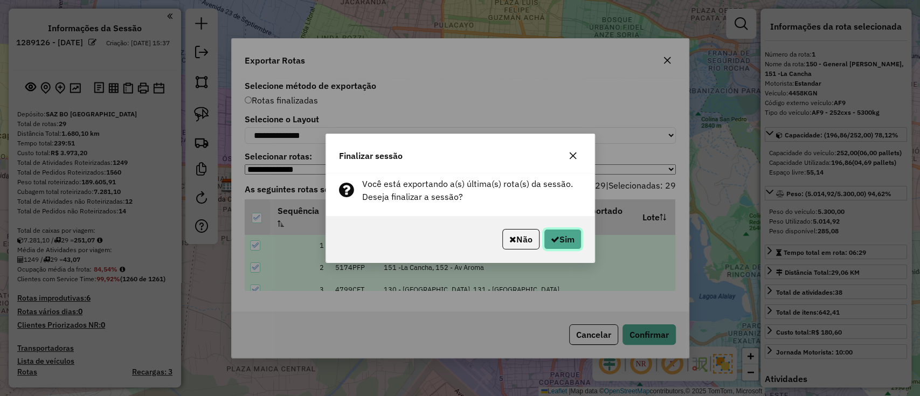
click at [567, 231] on button "Sim" at bounding box center [563, 239] width 38 height 20
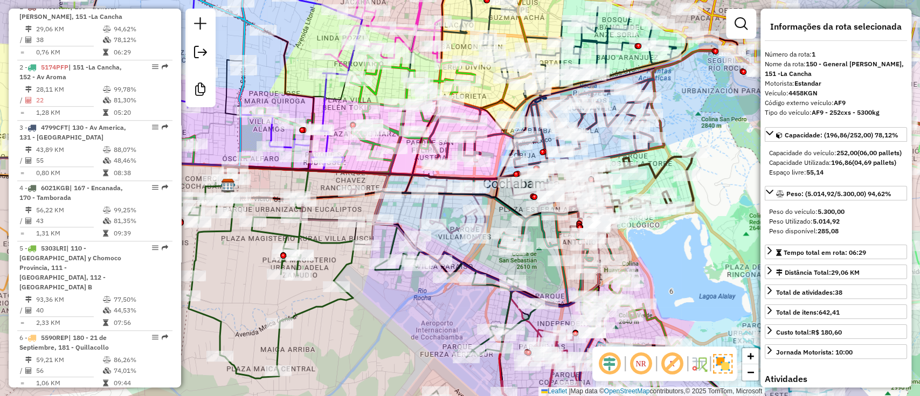
scroll to position [431, 0]
click at [196, 44] on link at bounding box center [201, 53] width 22 height 24
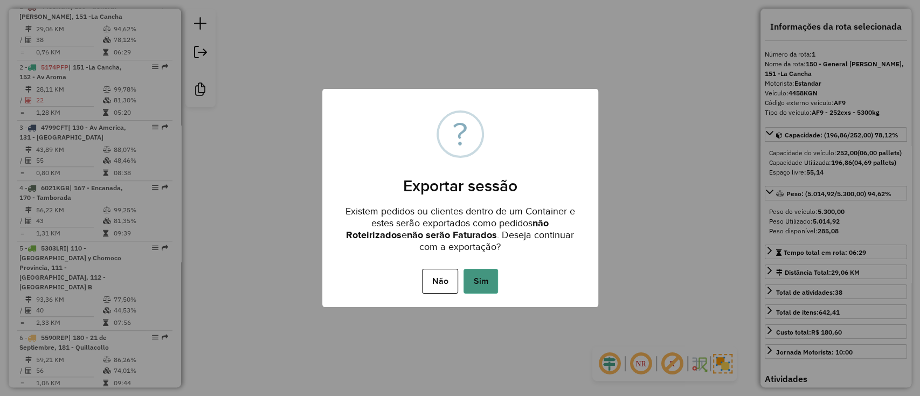
click at [484, 277] on button "Sim" at bounding box center [480, 281] width 34 height 25
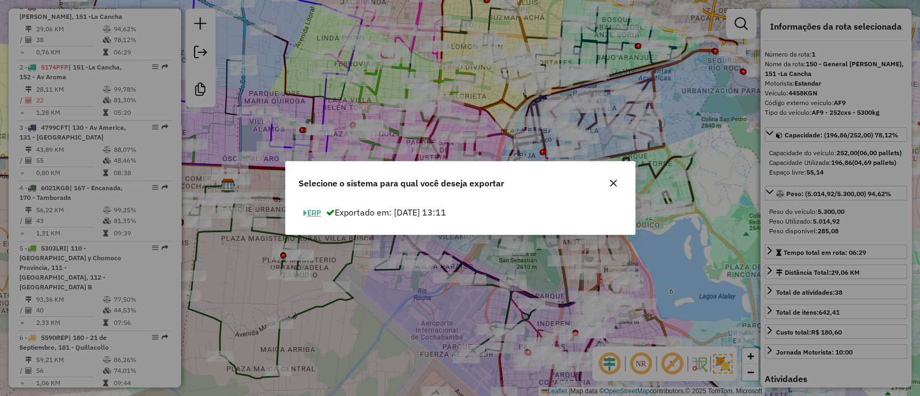
click at [307, 211] on button "ERP" at bounding box center [312, 213] width 27 height 17
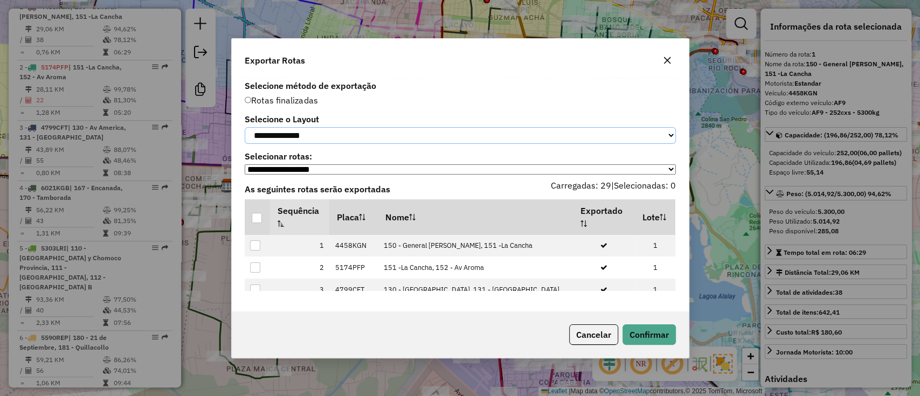
click at [318, 130] on select "**********" at bounding box center [460, 135] width 431 height 17
select select "*********"
click at [245, 127] on select "**********" at bounding box center [460, 135] width 431 height 17
click at [256, 221] on div at bounding box center [257, 218] width 10 height 10
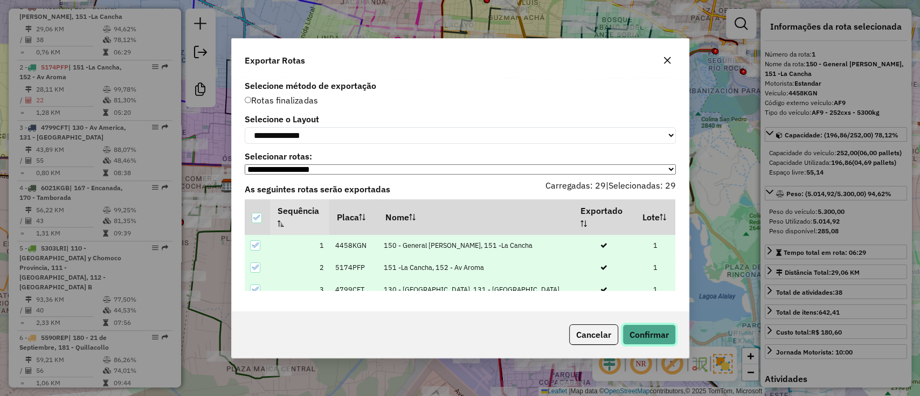
click at [646, 333] on button "Confirmar" at bounding box center [648, 334] width 53 height 20
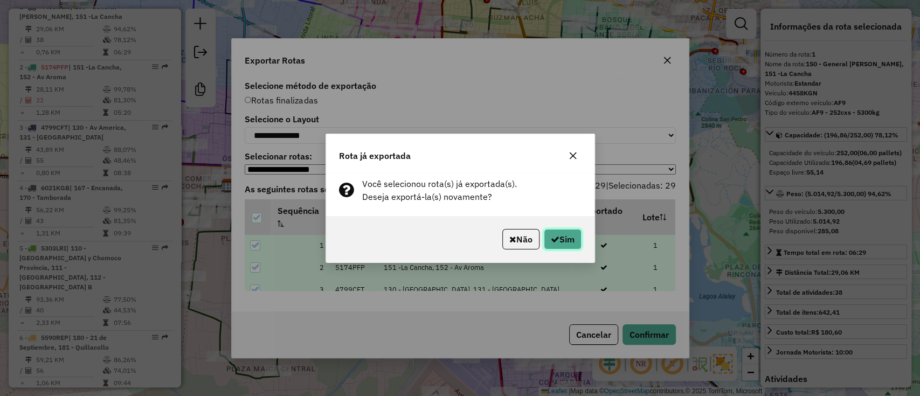
click at [568, 244] on button "Sim" at bounding box center [563, 239] width 38 height 20
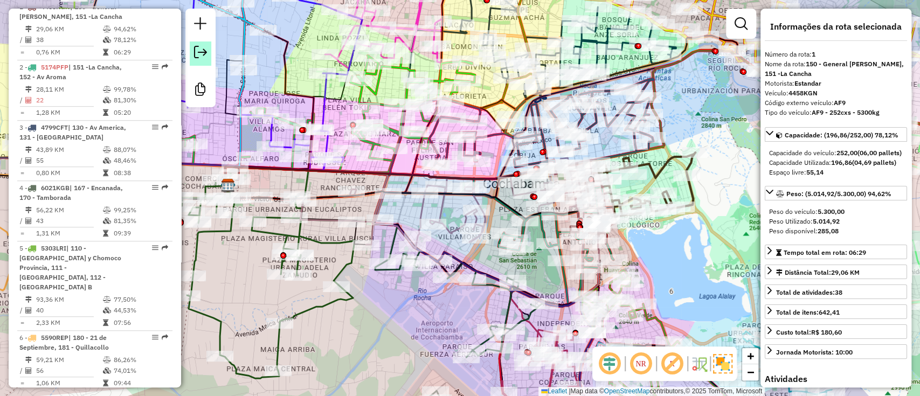
click at [204, 51] on em at bounding box center [200, 52] width 13 height 13
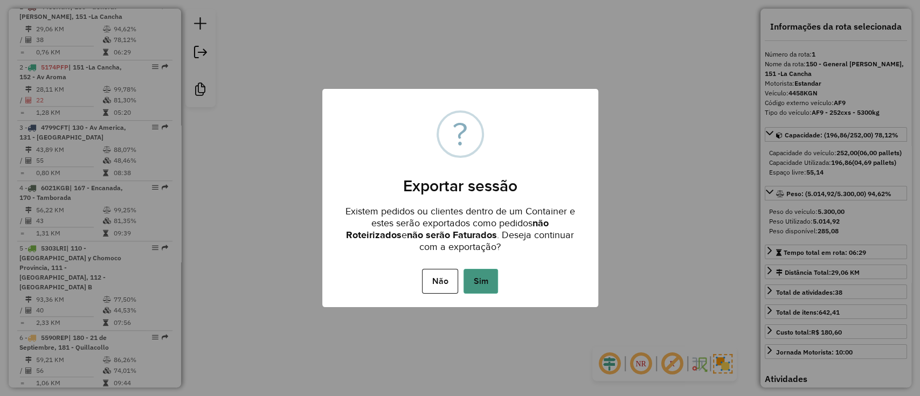
click at [489, 291] on button "Sim" at bounding box center [480, 281] width 34 height 25
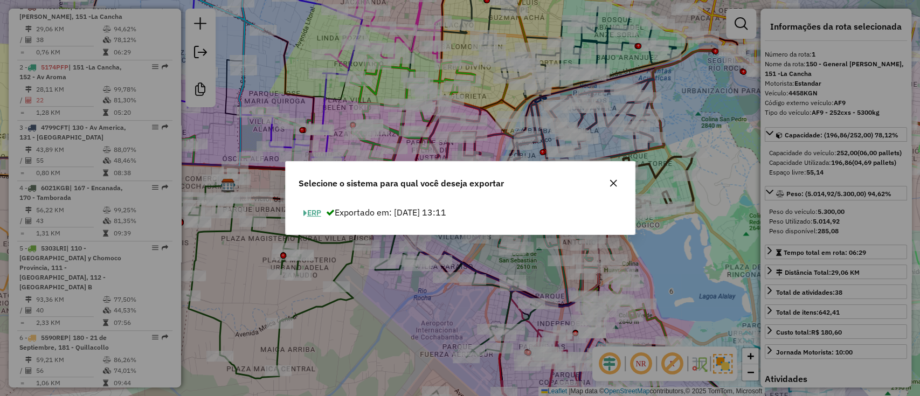
click at [313, 212] on button "ERP" at bounding box center [312, 213] width 27 height 17
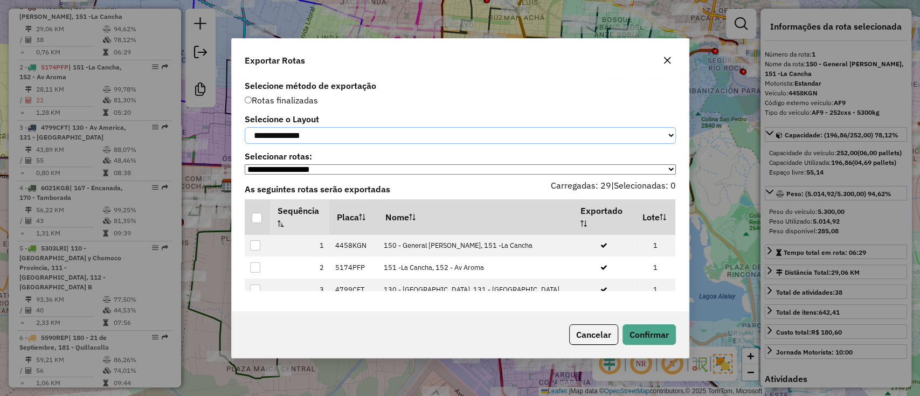
click at [519, 129] on select "**********" at bounding box center [460, 135] width 431 height 17
select select "*********"
click at [245, 127] on select "**********" at bounding box center [460, 135] width 431 height 17
click at [255, 222] on div at bounding box center [257, 218] width 10 height 10
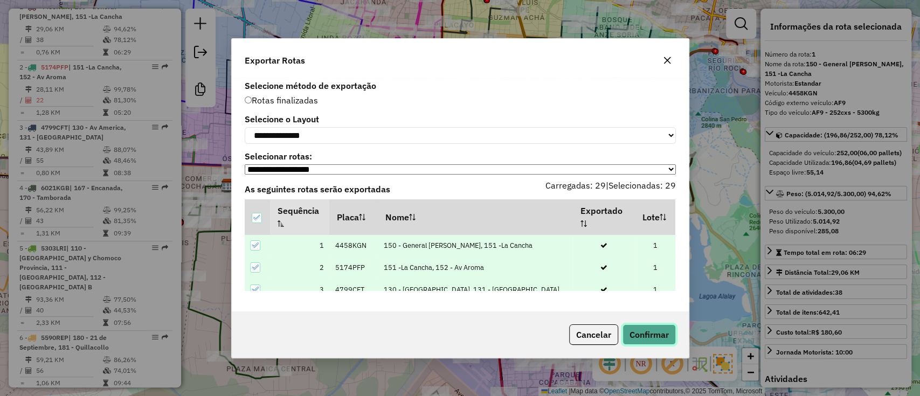
click at [643, 343] on button "Confirmar" at bounding box center [648, 334] width 53 height 20
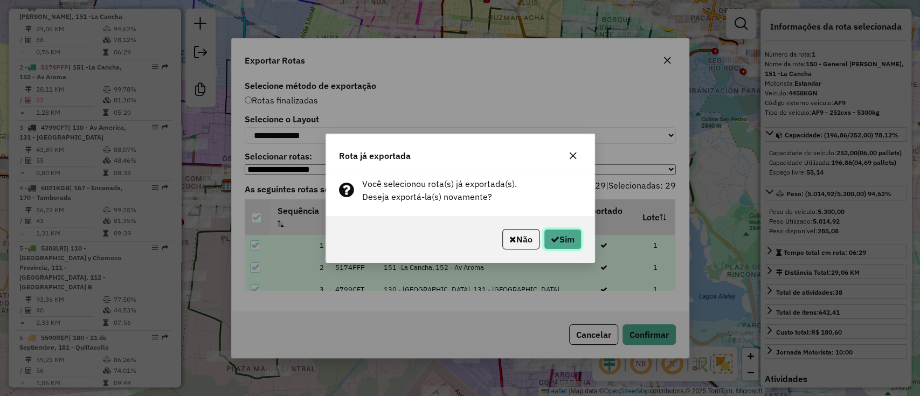
click at [559, 236] on button "Sim" at bounding box center [563, 239] width 38 height 20
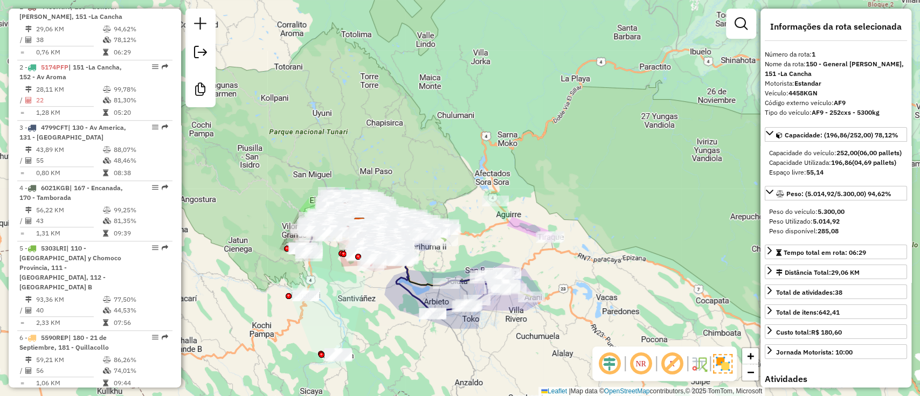
drag, startPoint x: 335, startPoint y: 290, endPoint x: 330, endPoint y: 280, distance: 11.1
click at [330, 280] on div "Janela de atendimento Grade de atendimento Capacidade Transportadoras Veículos …" at bounding box center [460, 198] width 920 height 396
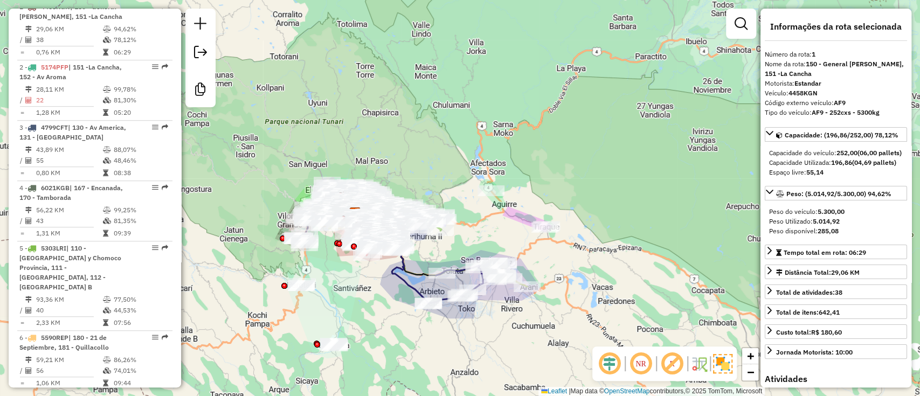
click at [330, 283] on div "Janela de atendimento Grade de atendimento Capacidade Transportadoras Veículos …" at bounding box center [460, 198] width 920 height 396
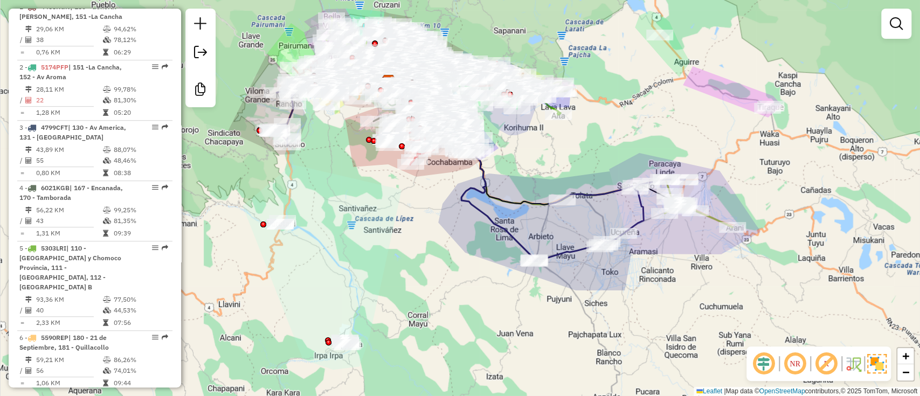
click at [344, 301] on div "Janela de atendimento Grade de atendimento Capacidade Transportadoras Veículos …" at bounding box center [460, 198] width 920 height 396
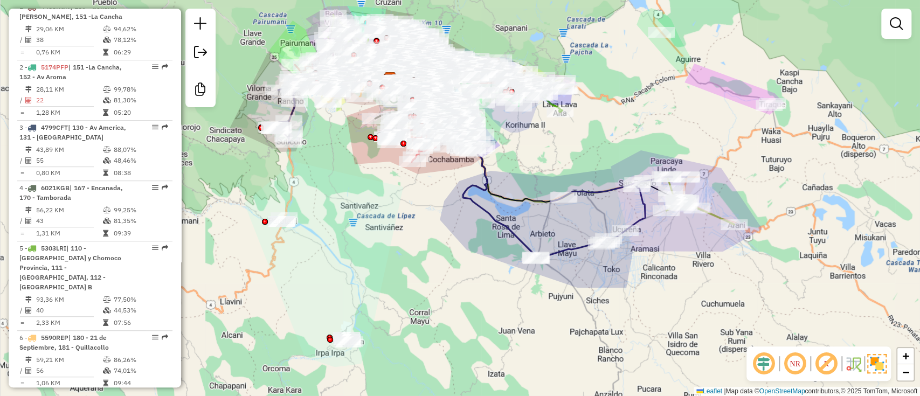
click at [373, 252] on div "Janela de atendimento Grade de atendimento Capacidade Transportadoras Veículos …" at bounding box center [460, 198] width 920 height 396
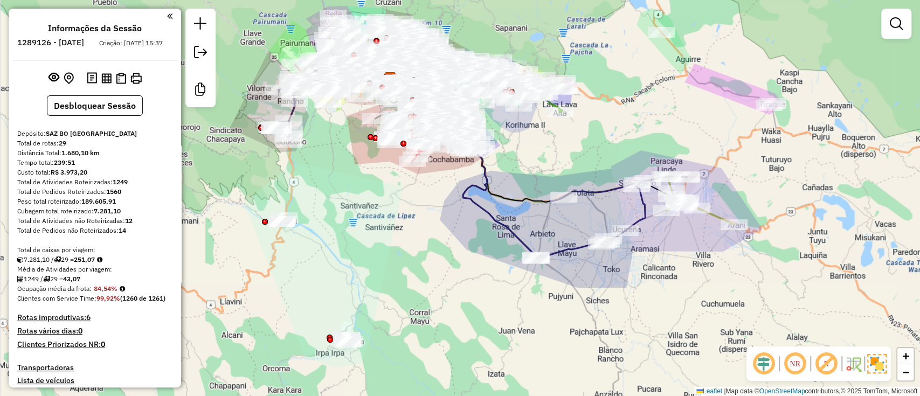
scroll to position [0, 0]
click at [91, 114] on button "Desbloquear Sessão" at bounding box center [95, 105] width 96 height 20
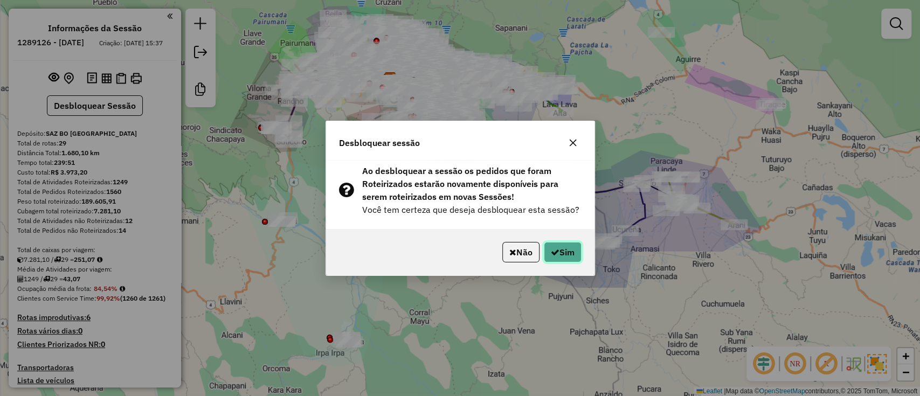
click at [578, 250] on button "Sim" at bounding box center [563, 252] width 38 height 20
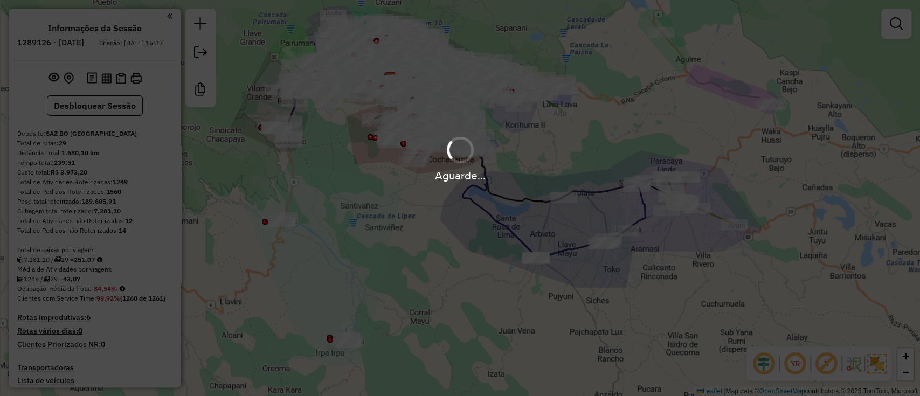
click at [378, 252] on div "Janela de atendimento Grade de atendimento Capacidade Transportadoras Veículos …" at bounding box center [460, 198] width 920 height 396
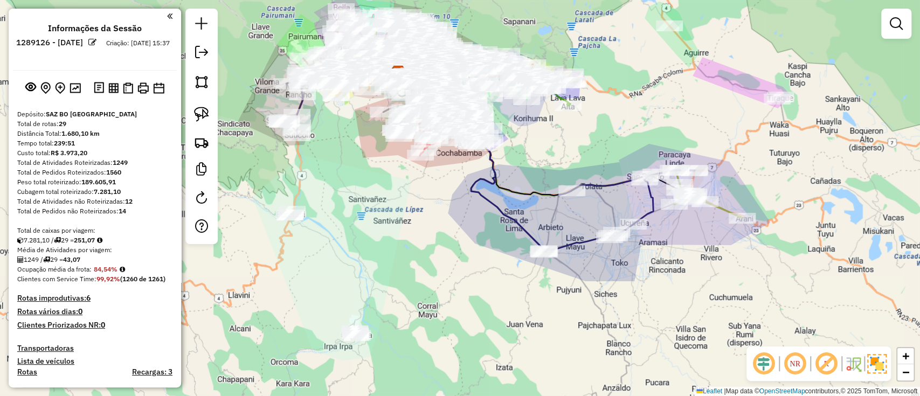
click at [384, 260] on div "Janela de atendimento Grade de atendimento Capacidade Transportadoras Veículos …" at bounding box center [460, 198] width 920 height 396
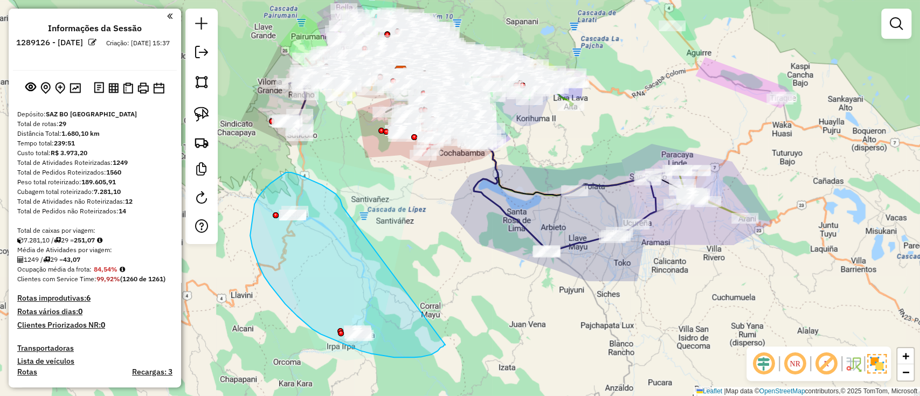
drag, startPoint x: 342, startPoint y: 206, endPoint x: 445, endPoint y: 344, distance: 172.1
